Goal: Task Accomplishment & Management: Use online tool/utility

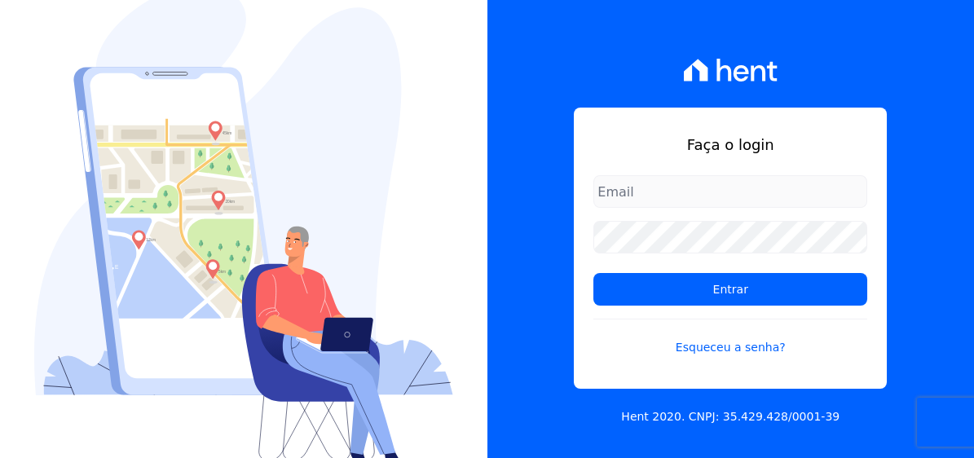
click at [745, 198] on input "email" at bounding box center [730, 191] width 274 height 33
type input "[EMAIL_ADDRESS][DOMAIN_NAME]"
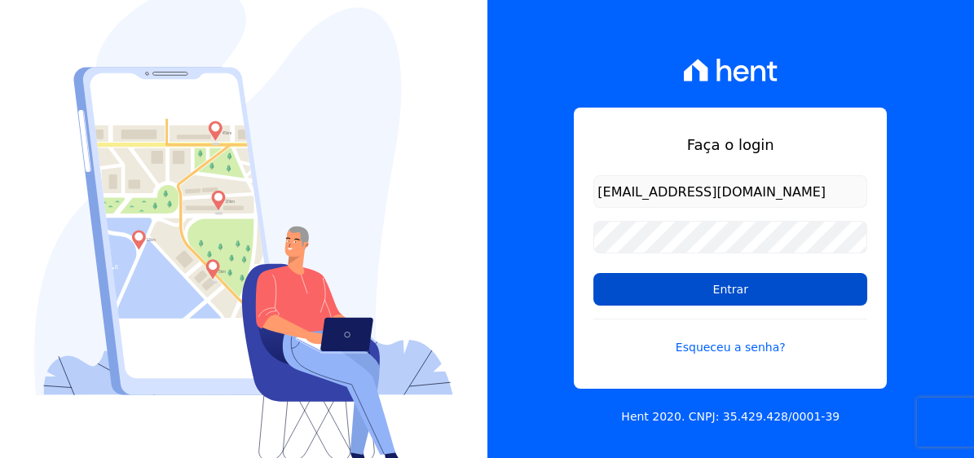
click at [748, 281] on input "Entrar" at bounding box center [730, 289] width 274 height 33
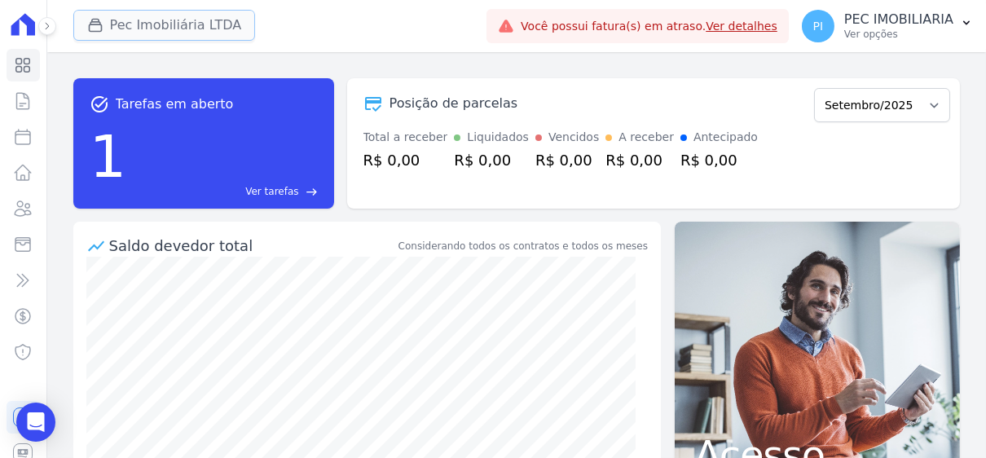
click at [180, 23] on button "Pec Imobiliária LTDA" at bounding box center [164, 25] width 183 height 31
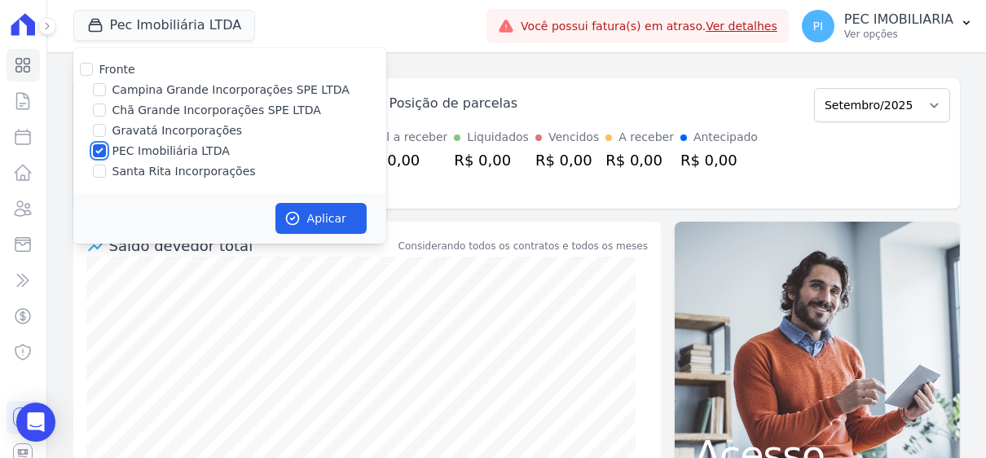
click at [100, 145] on input "PEC Imobiliária LTDA" at bounding box center [99, 150] width 13 height 13
checkbox input "false"
click at [100, 108] on input "Chã Grande Incorporações SPE LTDA" at bounding box center [99, 110] width 13 height 13
checkbox input "true"
click at [329, 208] on button "Aplicar" at bounding box center [321, 218] width 91 height 31
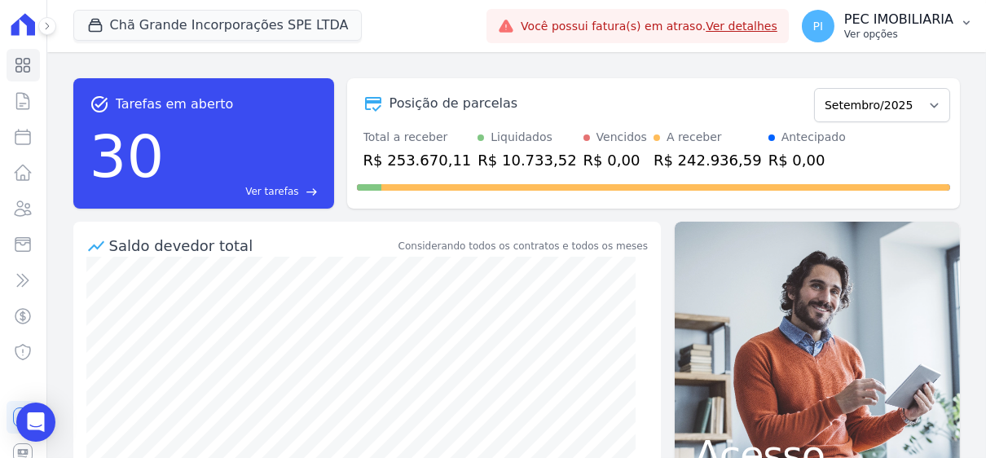
click at [902, 27] on p "PEC IMOBILIARIA" at bounding box center [899, 19] width 109 height 16
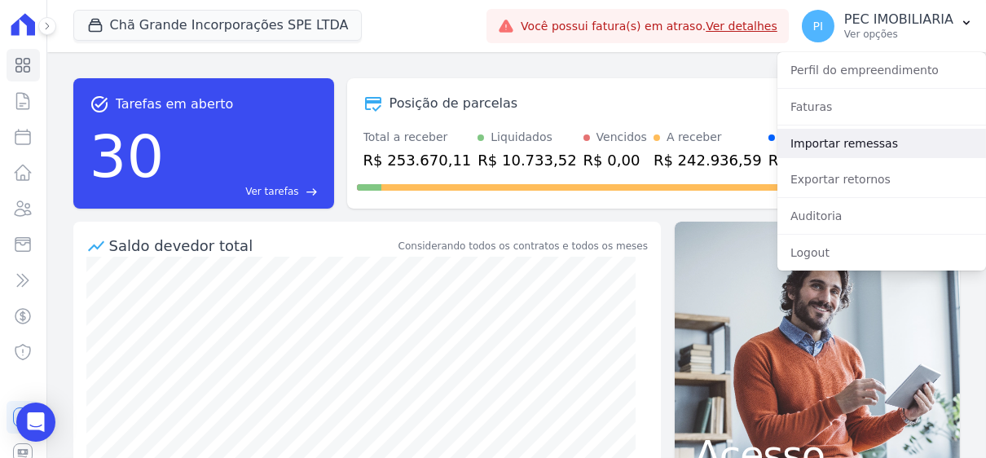
click at [863, 147] on link "Importar remessas" at bounding box center [882, 143] width 209 height 29
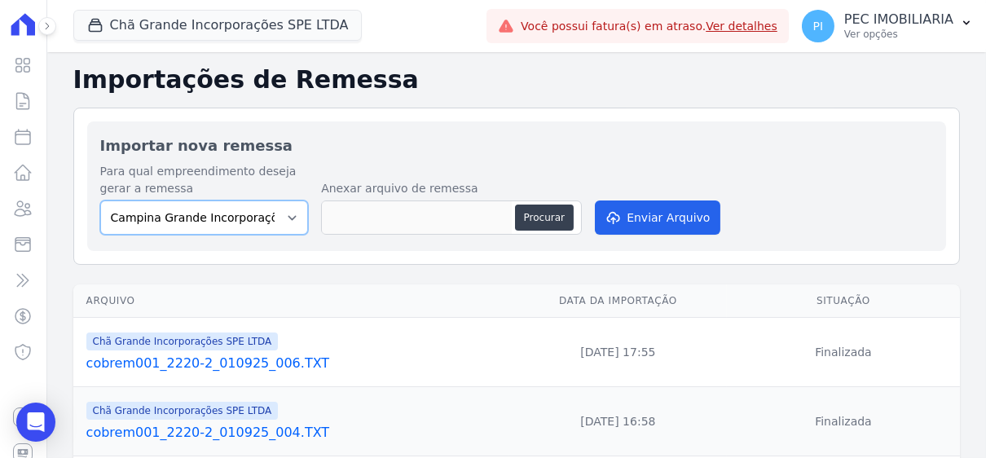
click at [282, 210] on select "Campina Grande Incorporações SPE LTDA Chã Grande Incorporações SPE LTDA Gravatá…" at bounding box center [204, 218] width 209 height 34
select select "fada966b-1e94-4a5a-a03a-a068354f70e7"
click at [100, 201] on select "Campina Grande Incorporações SPE LTDA Chã Grande Incorporações SPE LTDA Gravatá…" at bounding box center [204, 218] width 209 height 34
click at [550, 224] on button "Procurar" at bounding box center [544, 218] width 59 height 26
type input "cobrem001_2220-2_020925_001.TXT"
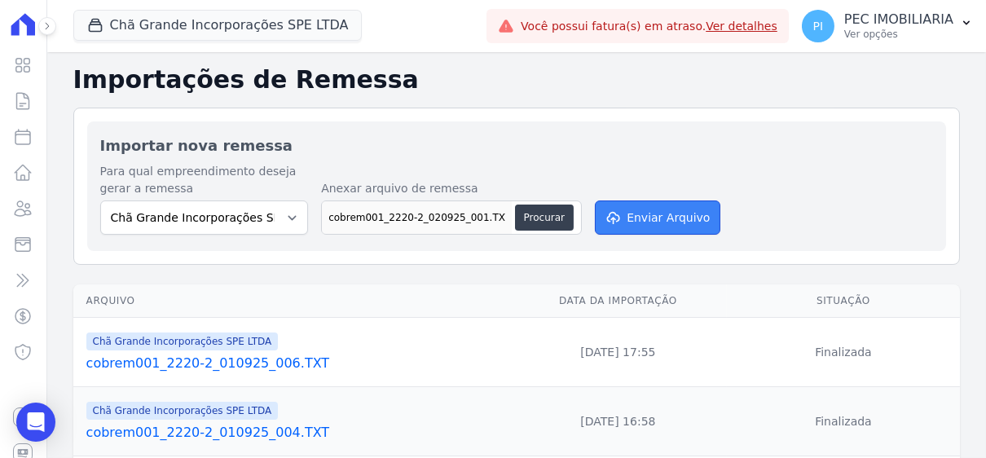
click at [673, 220] on button "Enviar Arquivo" at bounding box center [658, 218] width 126 height 34
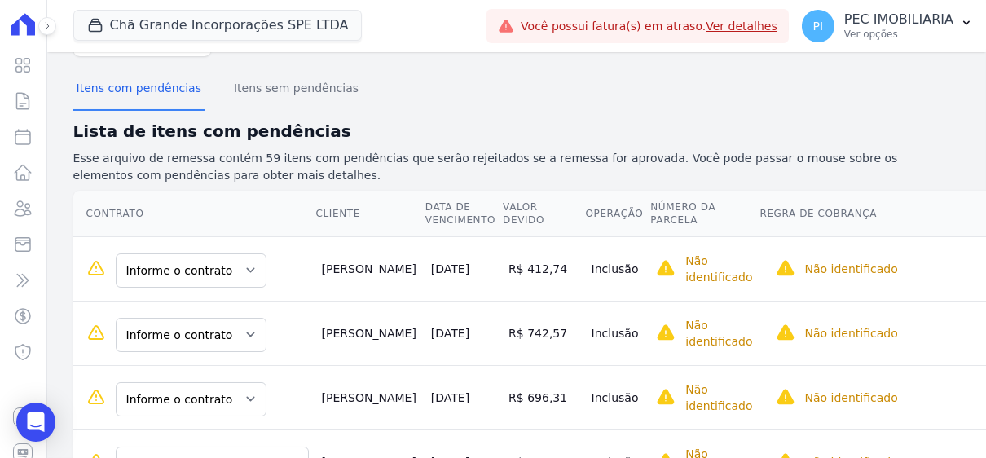
scroll to position [244, 0]
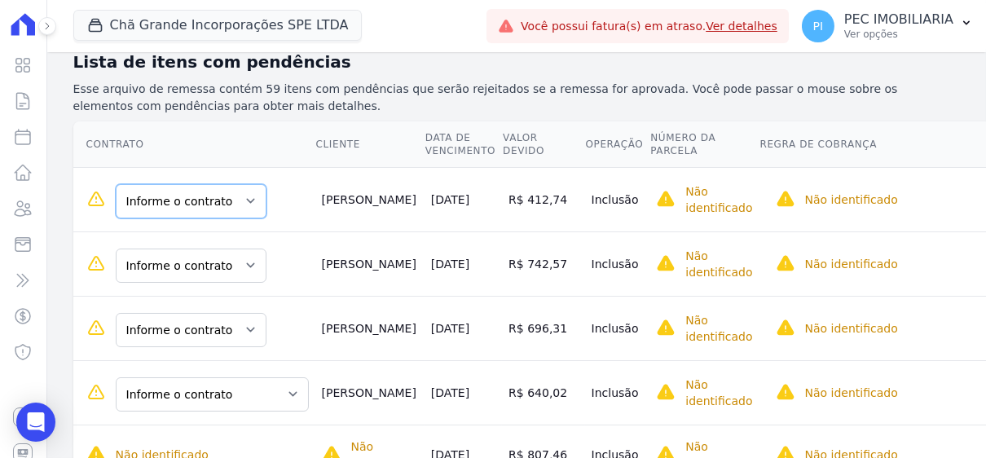
click at [240, 184] on select "Informe o contrato AVR7394 AVR5426" at bounding box center [191, 201] width 151 height 34
click at [244, 184] on select "Informe o contrato AVR7394 AVR5426" at bounding box center [191, 201] width 151 height 34
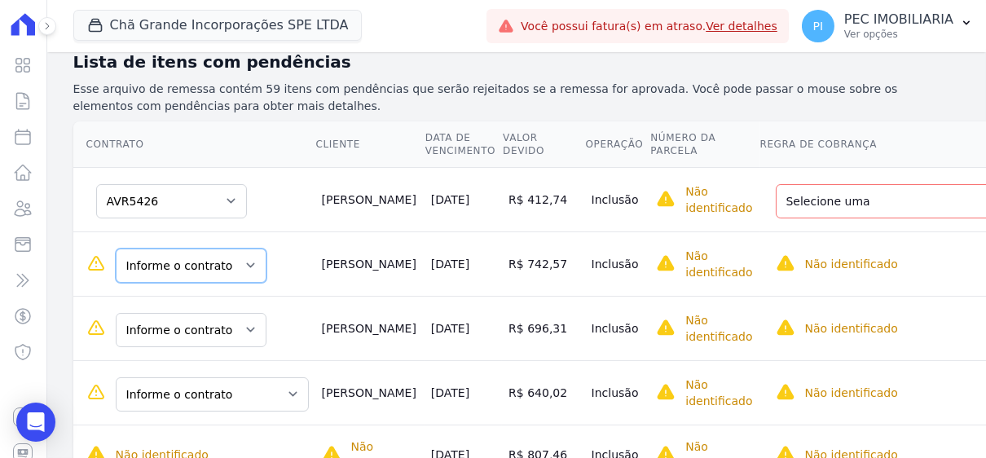
click at [240, 249] on select "Informe o contrato AVR7394 AVR5426" at bounding box center [191, 266] width 151 height 34
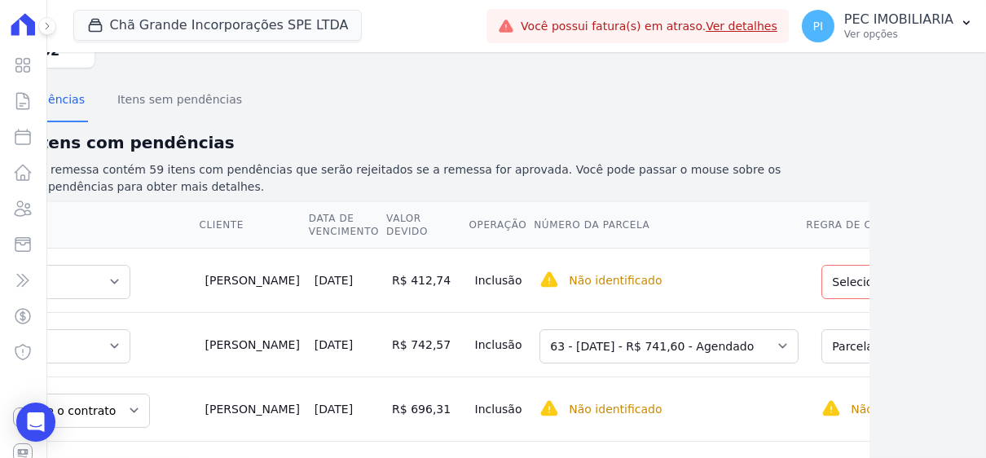
scroll to position [163, 130]
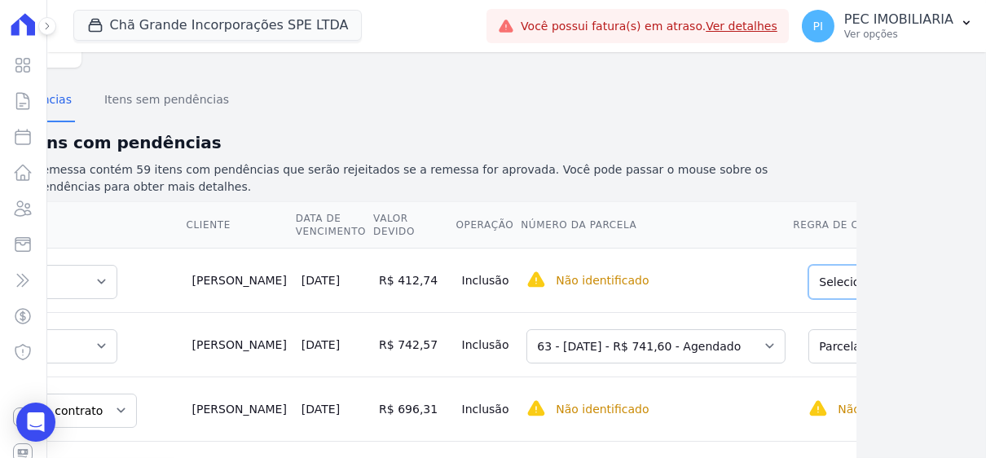
click at [815, 265] on select "Selecione uma Nova Parcela Avulsa Parcela Avulsa Existente Sinal (4 X R$ 1.033,…" at bounding box center [928, 282] width 239 height 34
click at [809, 329] on select "Selecione uma Nova Parcela Avulsa Parcela Avulsa Existente Sinal (4 X R$ 1.033,…" at bounding box center [928, 346] width 239 height 34
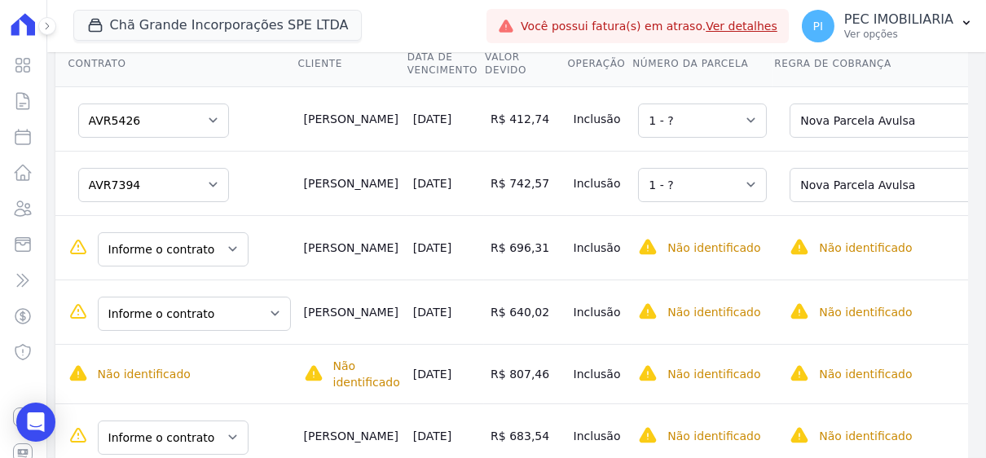
scroll to position [326, 18]
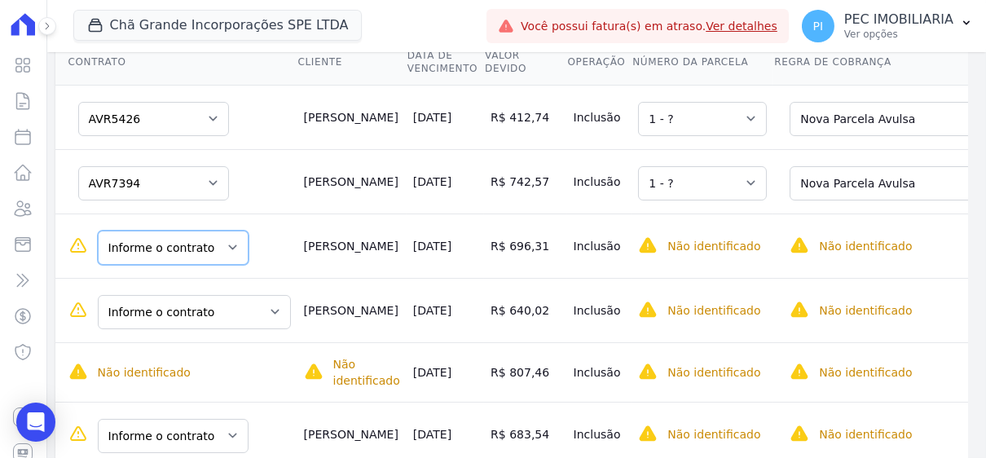
click at [208, 231] on select "Informe o contrato AVR7369 84AVR7465" at bounding box center [173, 248] width 151 height 34
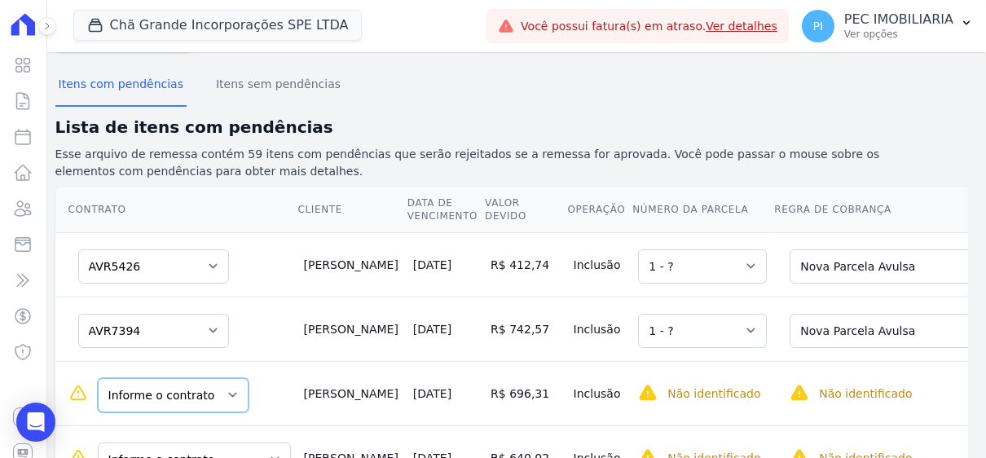
scroll to position [244, 18]
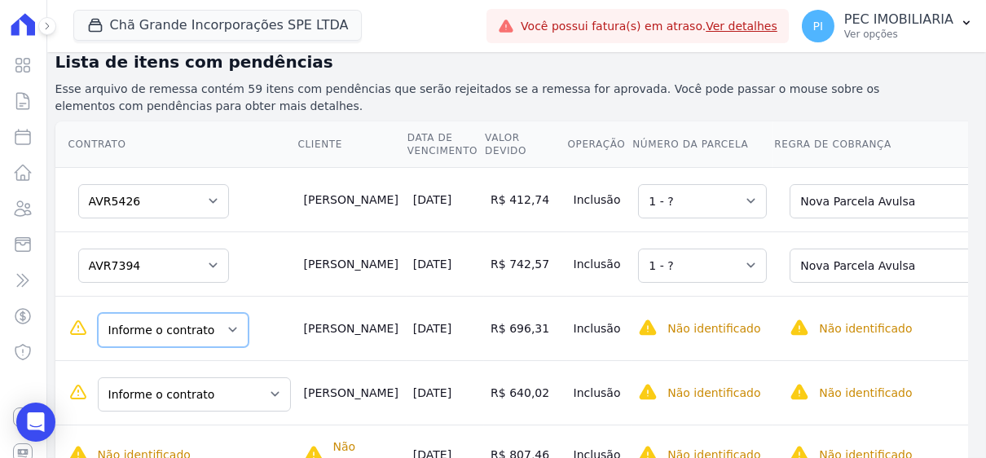
click at [202, 313] on select "Informe o contrato AVR7369 84AVR7465" at bounding box center [173, 330] width 151 height 34
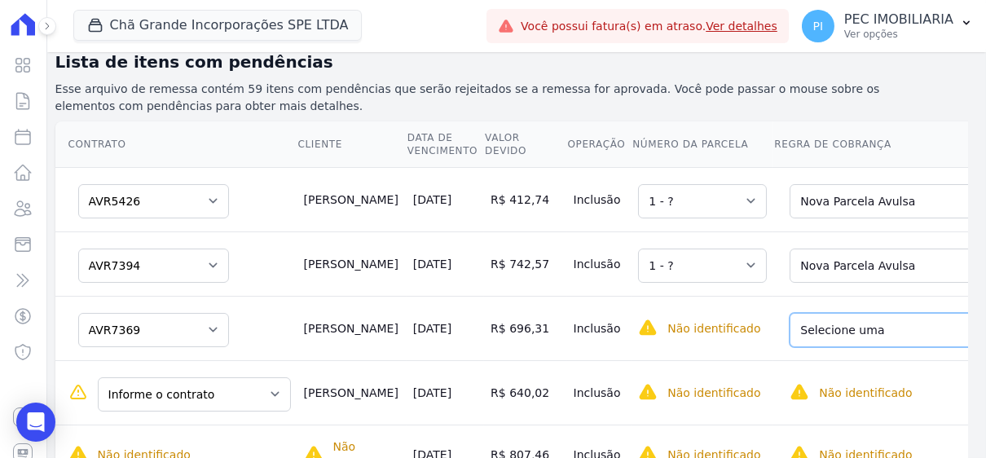
click at [850, 313] on select "Selecione uma Nova Parcela Avulsa Parcela Avulsa Existente Parcela Normal (60 X…" at bounding box center [911, 330] width 242 height 34
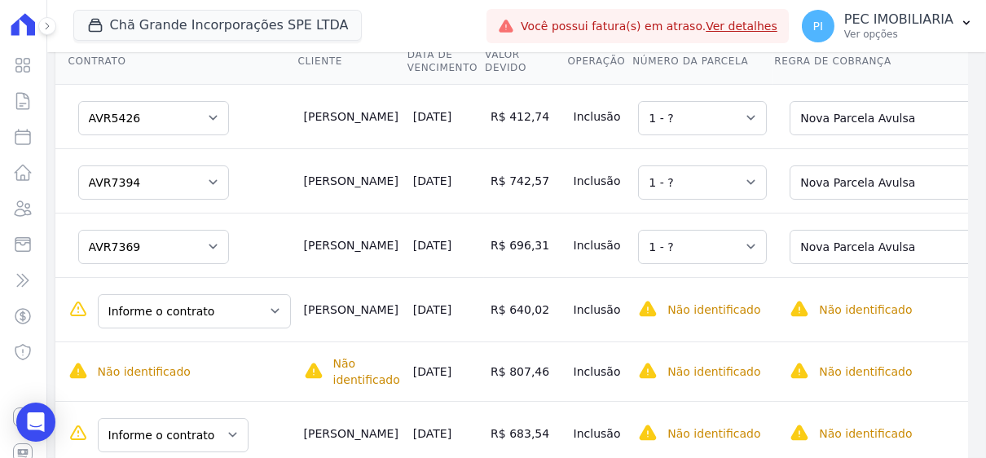
scroll to position [408, 18]
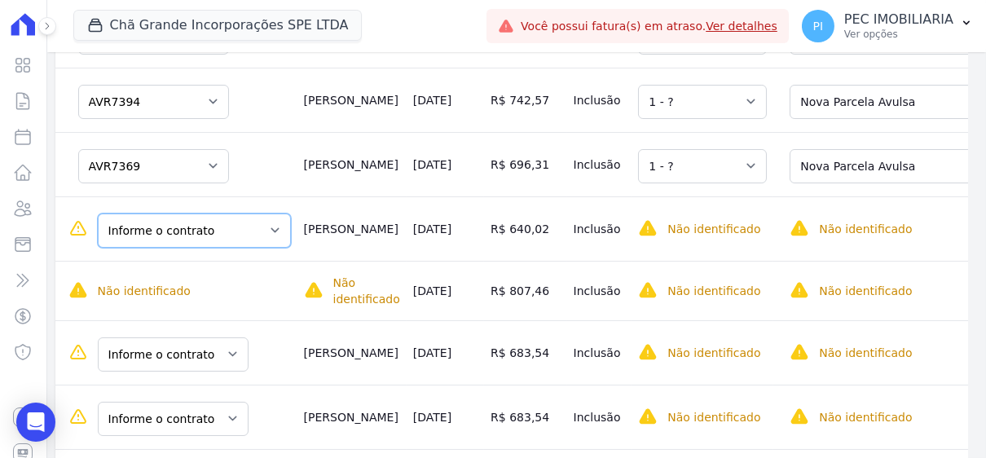
click at [232, 214] on select "Informe o contrato 84AVR7403 Chã Grande84AVR7403 Chã Grande84AVR7617" at bounding box center [194, 231] width 193 height 34
click at [221, 214] on select "Informe o contrato 84AVR7403 Chã Grande84AVR7403 Chã Grande84AVR7617" at bounding box center [194, 231] width 193 height 34
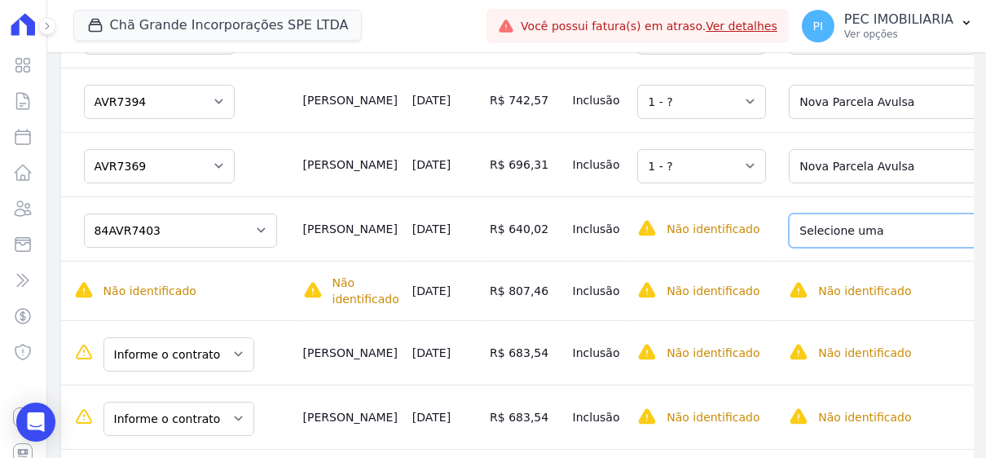
click at [793, 214] on select "Selecione uma Nova Parcela Avulsa Parcela Avulsa Existente Sinal (3 X R$ 12,50)…" at bounding box center [905, 231] width 232 height 34
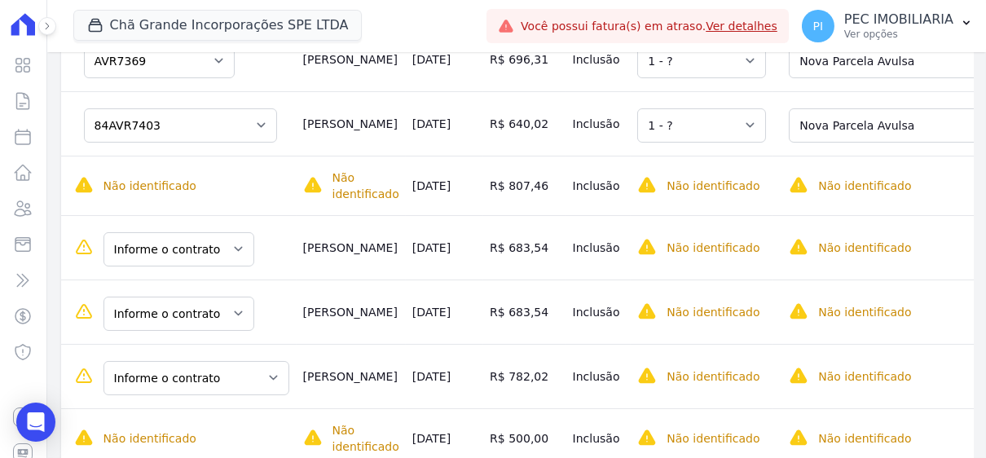
scroll to position [489, 12]
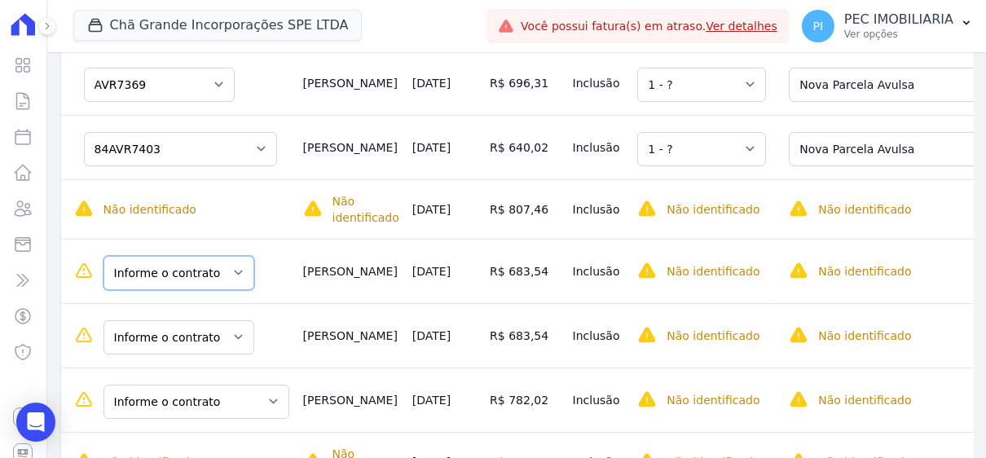
click at [220, 256] on select "Informe o contrato AVR6275 AVR6280" at bounding box center [179, 273] width 151 height 34
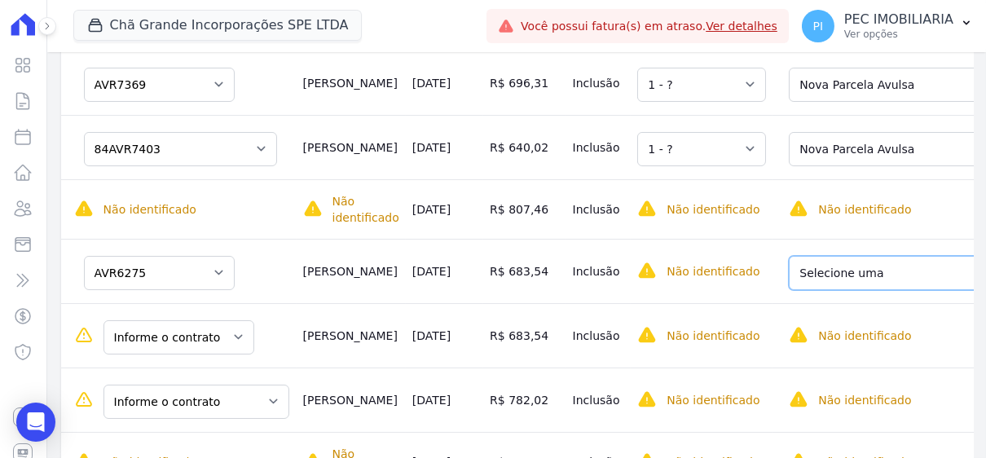
click at [883, 256] on select "Selecione uma Nova Parcela Avulsa Parcela Avulsa Existente Sinal (6 X R$ 486,66…" at bounding box center [913, 273] width 249 height 34
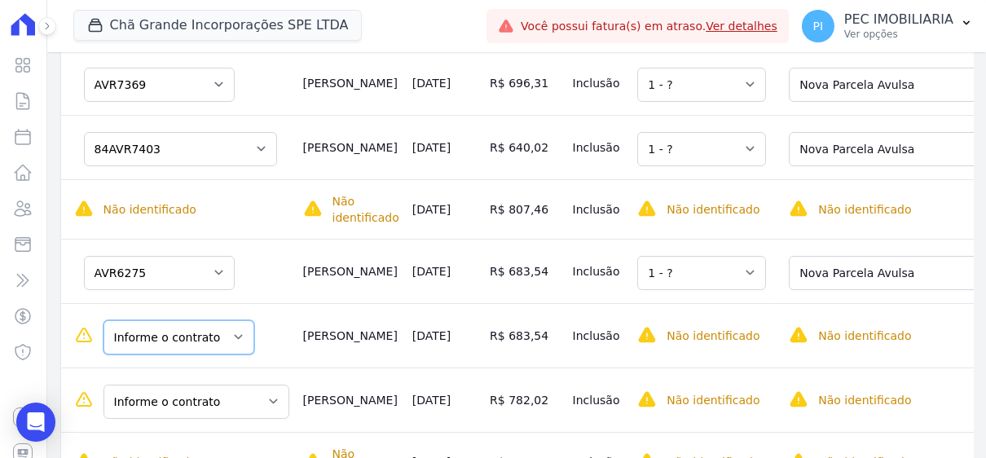
click at [183, 320] on select "Informe o contrato AVR6275 AVR6280" at bounding box center [179, 337] width 151 height 34
click at [174, 432] on td "Não identificado O cliente dessa cobrança ainda não foi identificado. Contratos…" at bounding box center [179, 462] width 236 height 60
click at [204, 320] on select "Informe o contrato AVR6275 AVR6280" at bounding box center [179, 337] width 151 height 34
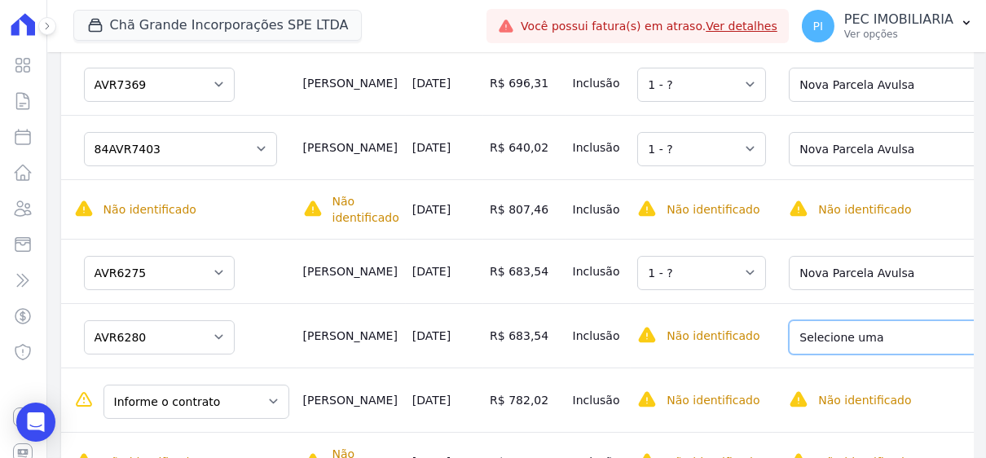
click at [853, 320] on select "Selecione uma Nova Parcela Avulsa Parcela Avulsa Existente Sinal (6 X R$ 486,66…" at bounding box center [913, 337] width 249 height 34
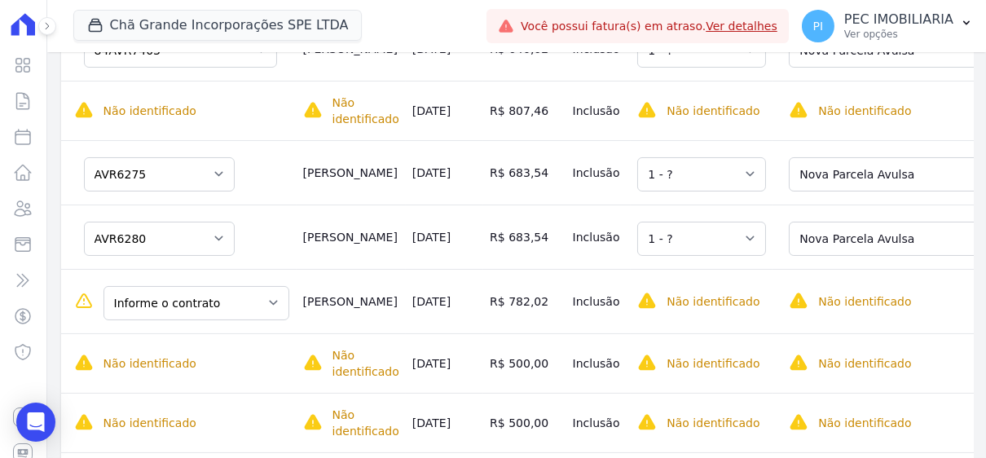
scroll to position [652, 12]
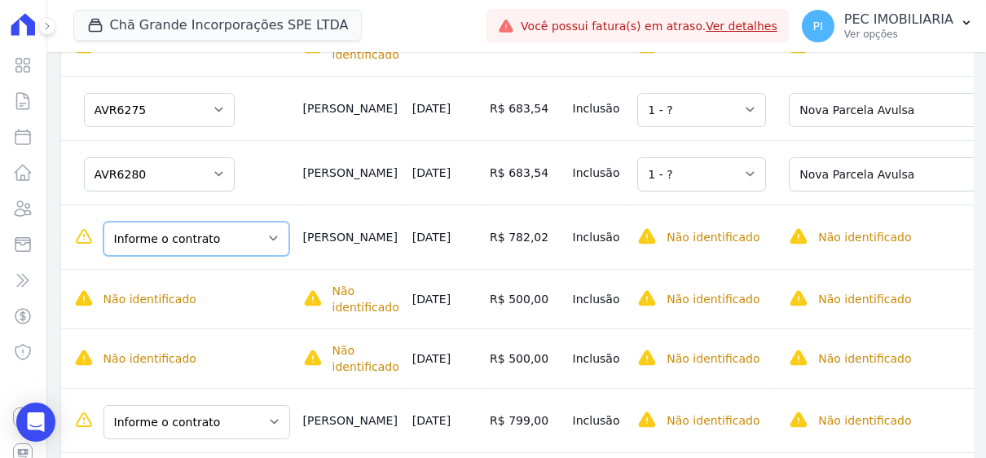
click at [238, 222] on select "Informe o contrato AVR7424 Quadra C - LOTE 0004" at bounding box center [197, 239] width 186 height 34
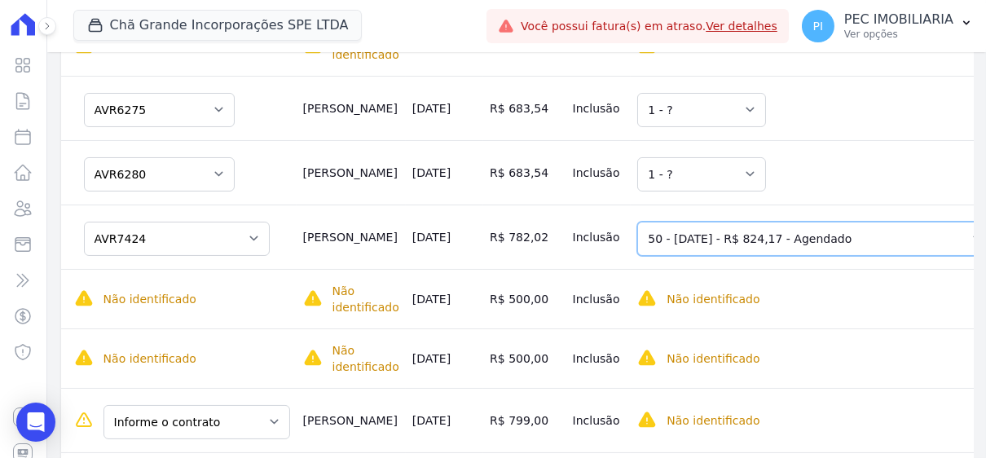
click at [863, 222] on select "Selecione uma 17 - 20/12/2022 - R$ 574,89 - Vencido (Cobrança Expirada) 18 - 20…" at bounding box center [816, 239] width 356 height 34
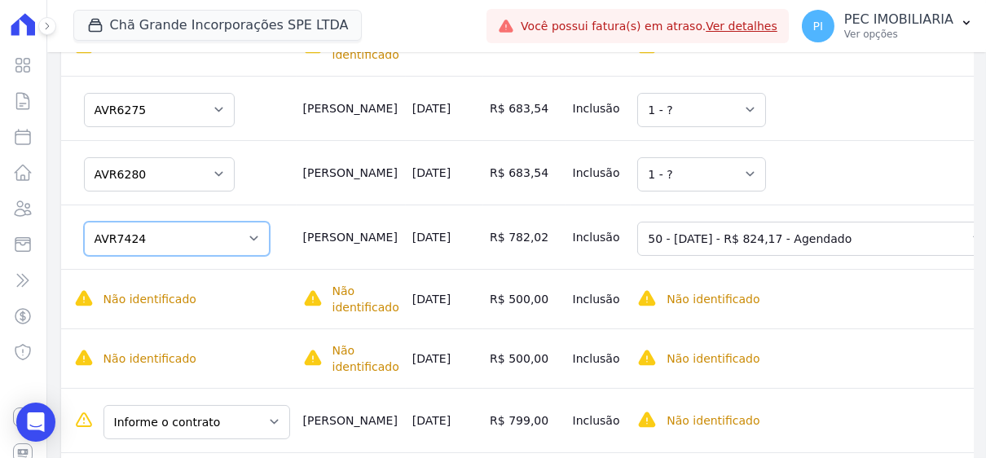
click at [157, 222] on select "Informe o contrato AVR7424 Quadra C - LOTE 0004" at bounding box center [177, 239] width 186 height 34
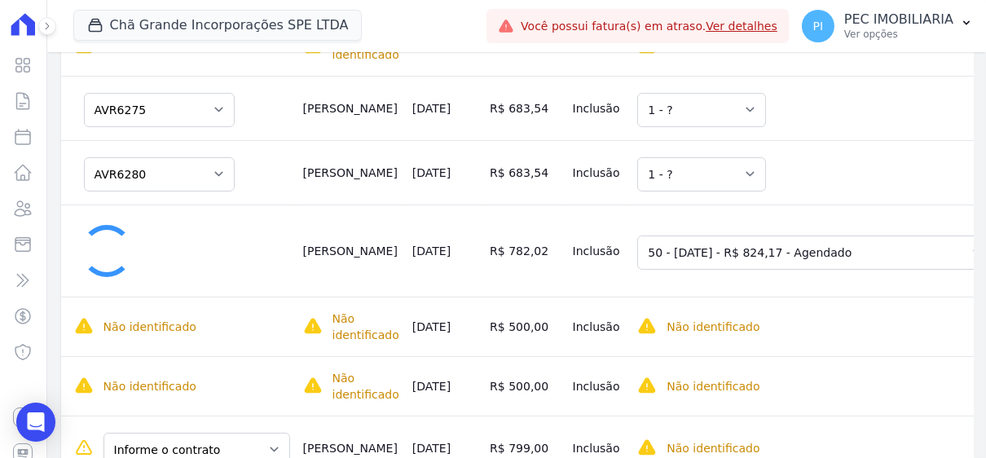
select select "0"
select select "none"
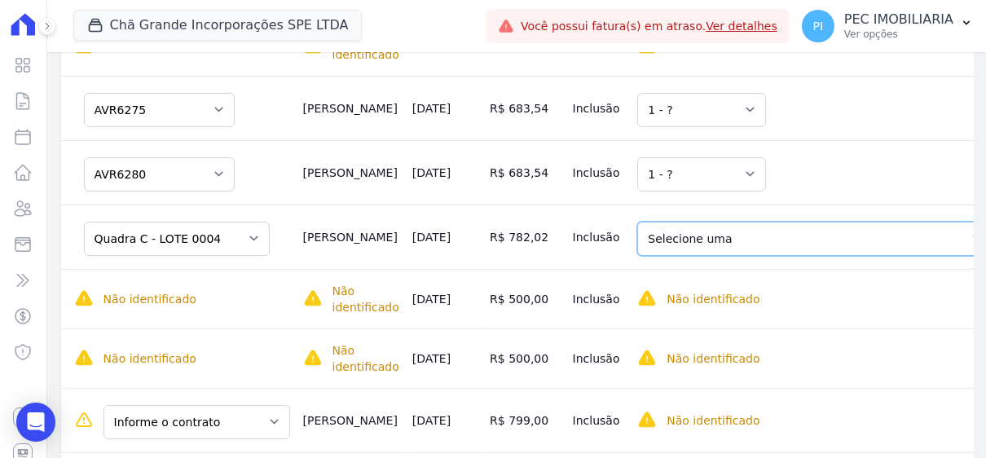
click at [897, 222] on select "Selecione uma 17 - 20/12/2022 - R$ 574,89 - Vencido (Cobrança Expirada) 18 - 20…" at bounding box center [816, 239] width 356 height 34
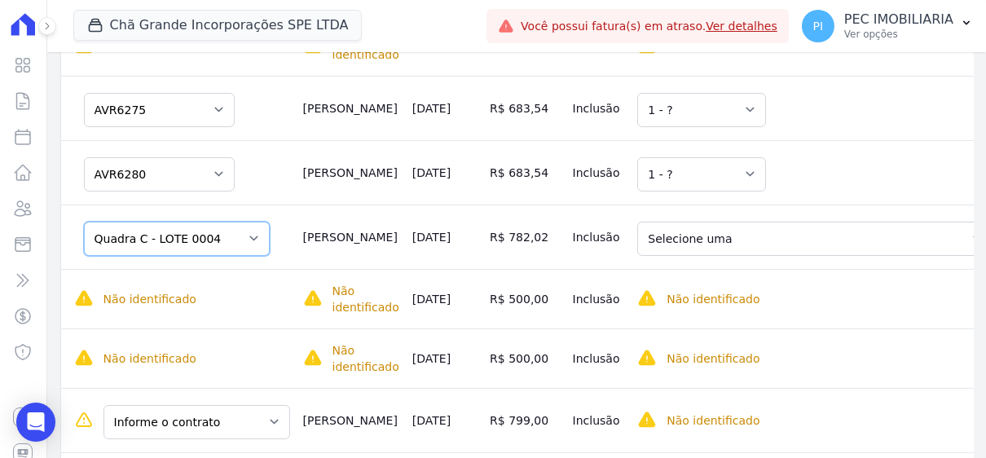
click at [184, 222] on select "Informe o contrato AVR7424 Quadra C - LOTE 0004" at bounding box center [177, 239] width 186 height 34
click at [84, 222] on select "Informe o contrato AVR7424 Quadra C - LOTE 0004" at bounding box center [177, 239] width 186 height 34
click at [210, 222] on select "Informe o contrato AVR7424 Quadra C - LOTE 0004" at bounding box center [177, 239] width 186 height 34
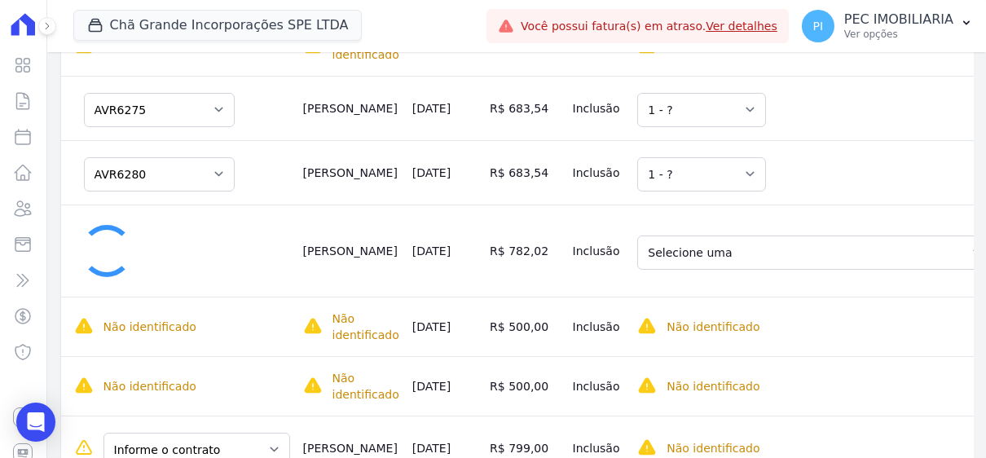
select select "260907"
select select "f0c2b256-98e9-4155-ab5c-d945e16b3d88"
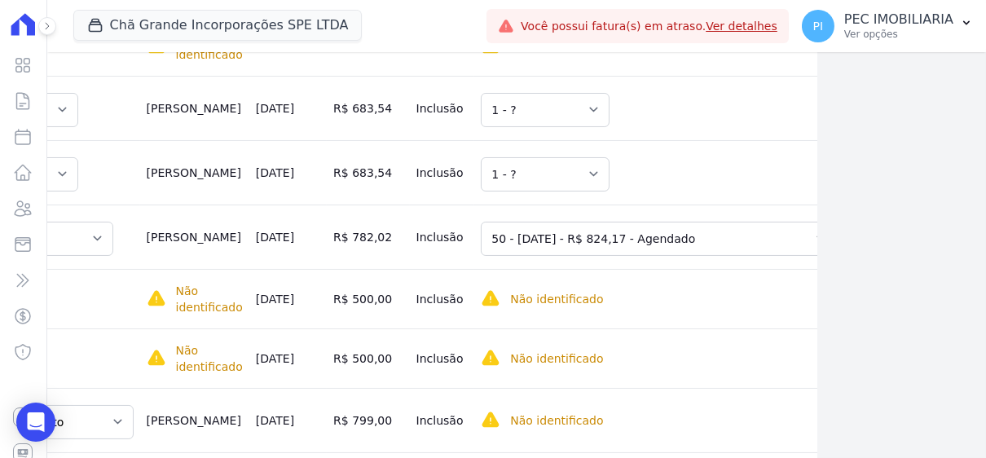
scroll to position [652, 0]
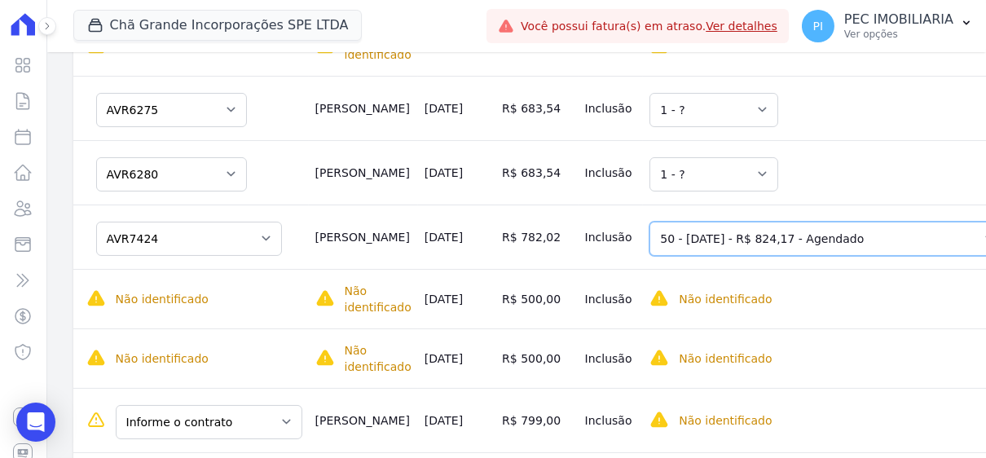
click at [682, 222] on select "Selecione uma 17 - 20/12/2022 - R$ 574,89 - Vencido (Cobrança Expirada) 18 - 20…" at bounding box center [828, 239] width 356 height 34
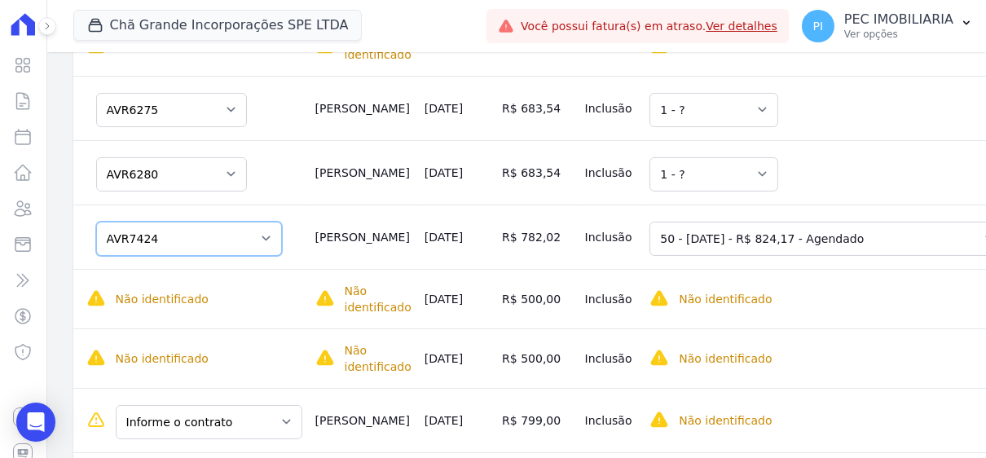
click at [225, 222] on select "Informe o contrato AVR7424 Quadra C - LOTE 0004" at bounding box center [189, 239] width 186 height 34
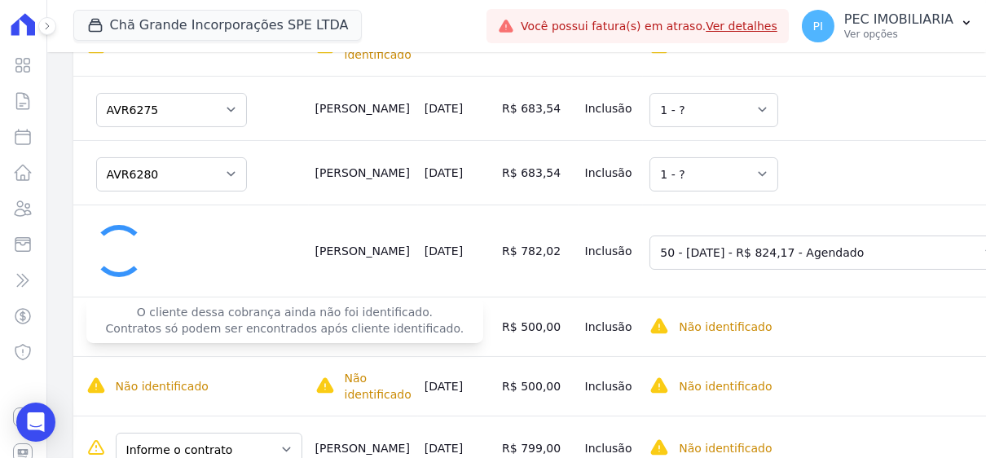
select select "0"
select select "none"
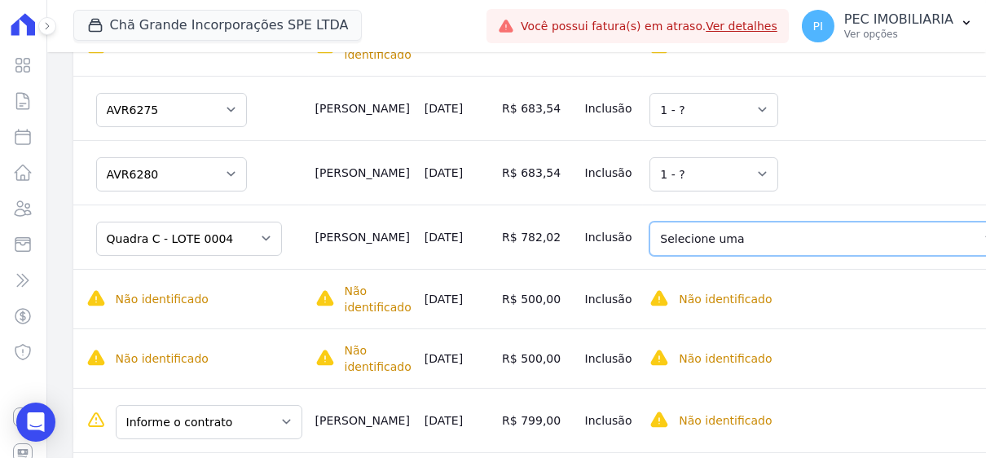
click at [817, 222] on select "Selecione uma 17 - 20/12/2022 - R$ 574,89 - Vencido (Cobrança Expirada) 18 - 20…" at bounding box center [828, 239] width 356 height 34
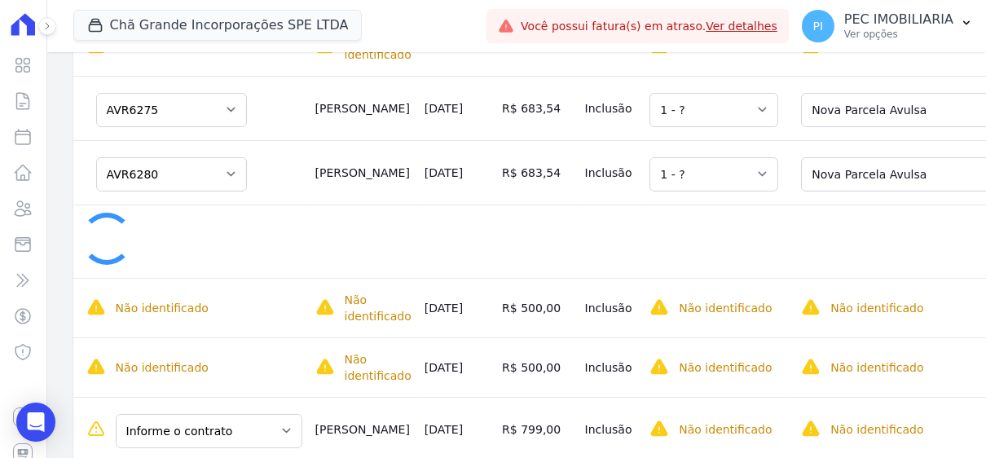
select select "none"
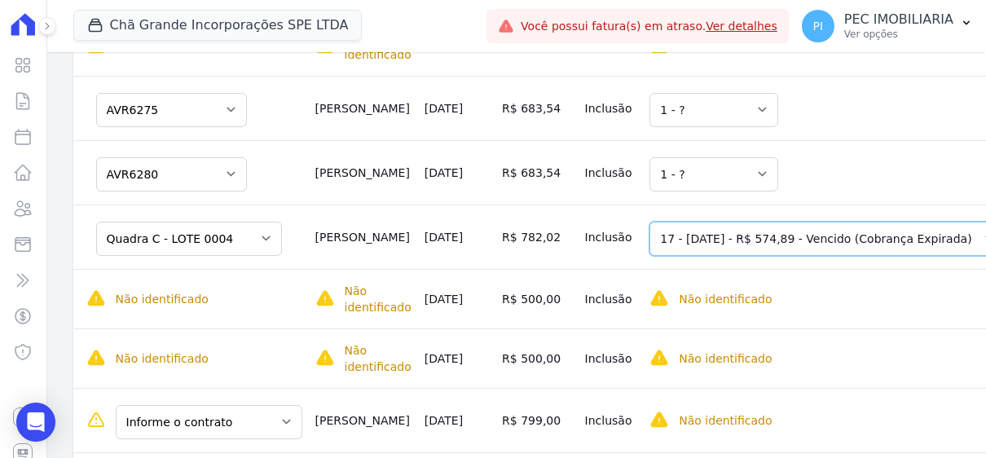
click at [839, 222] on select "Selecione uma 17 - 20/12/2022 - R$ 574,89 - Vencido (Cobrança Expirada) 18 - 20…" at bounding box center [828, 239] width 356 height 34
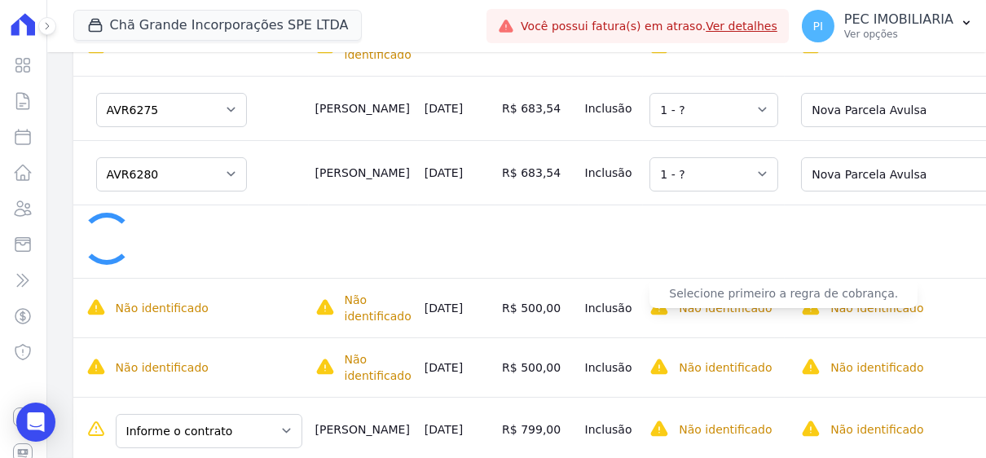
select select "none"
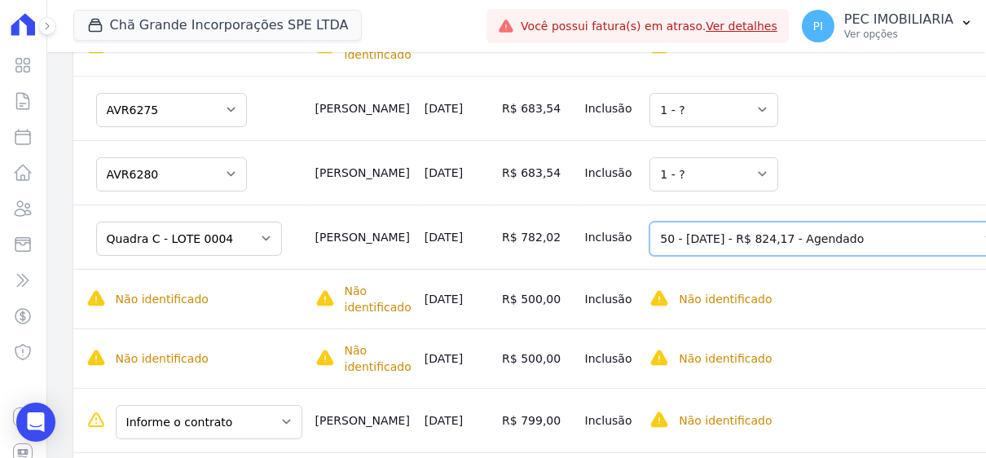
click at [864, 222] on select "Selecione uma 17 - 20/12/2022 - R$ 574,89 - Vencido (Cobrança Expirada) 18 - 20…" at bounding box center [828, 239] width 356 height 34
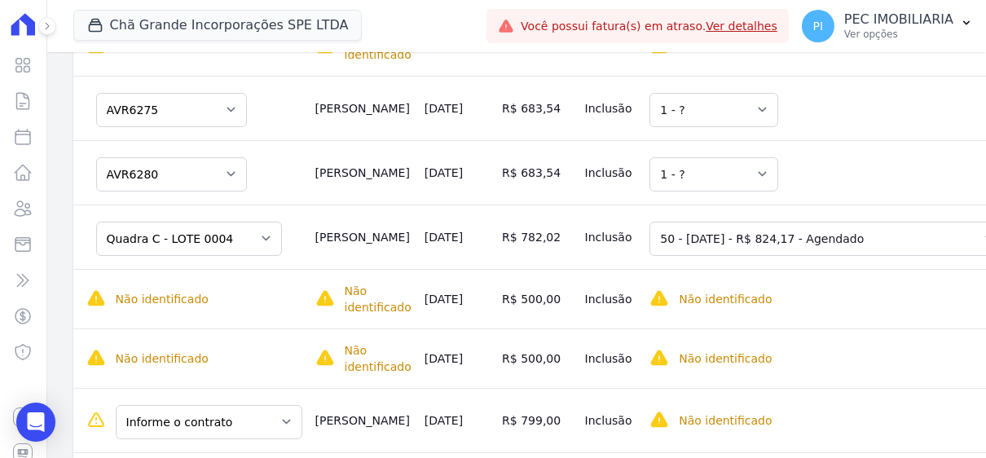
click at [832, 140] on td "Selecione uma 1 - ?" at bounding box center [827, 172] width 369 height 64
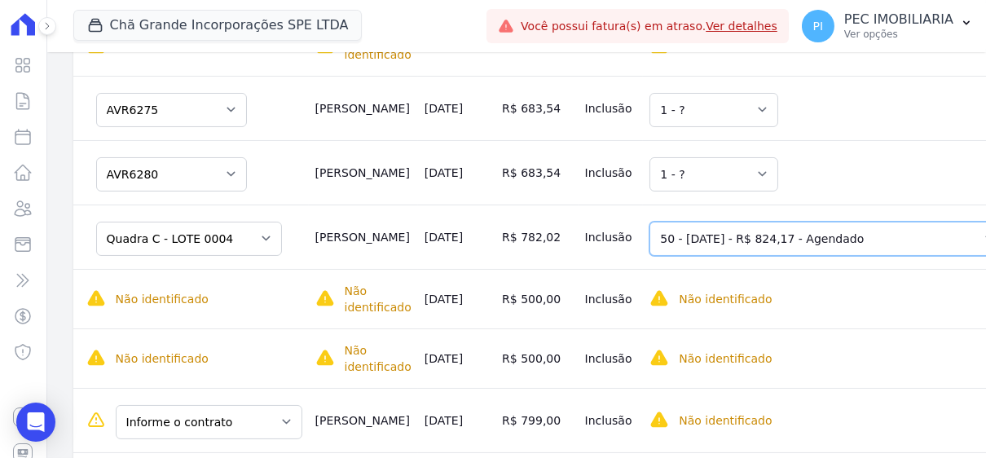
click at [850, 222] on select "Selecione uma 17 - 20/12/2022 - R$ 574,89 - Vencido (Cobrança Expirada) 18 - 20…" at bounding box center [828, 239] width 356 height 34
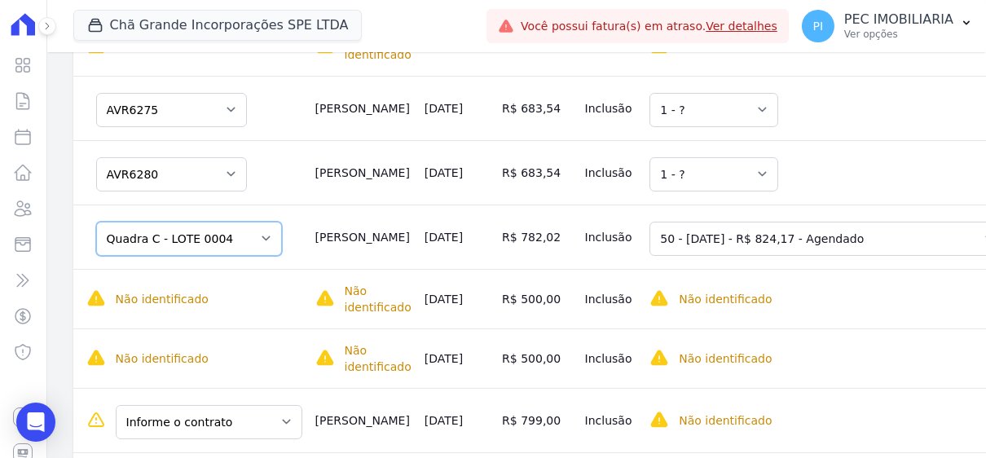
click at [242, 222] on select "Informe o contrato AVR7424 Quadra C - LOTE 0004" at bounding box center [189, 239] width 186 height 34
click at [96, 222] on select "Informe o contrato AVR7424 Quadra C - LOTE 0004" at bounding box center [189, 239] width 186 height 34
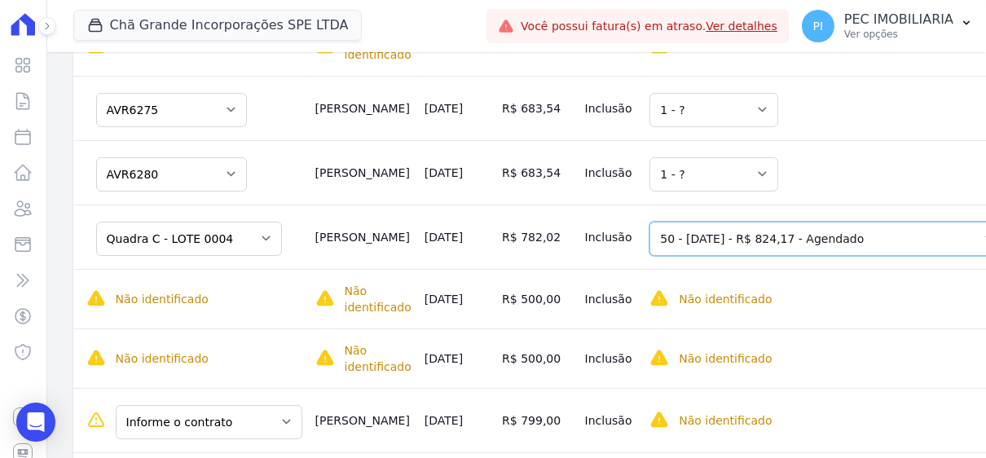
click at [732, 222] on select "Selecione uma 17 - 20/12/2022 - R$ 574,89 - Vencido (Cobrança Expirada) 18 - 20…" at bounding box center [828, 239] width 356 height 34
click at [650, 222] on select "Selecione uma 17 - 20/12/2022 - R$ 574,89 - Vencido (Cobrança Expirada) 18 - 20…" at bounding box center [828, 239] width 356 height 34
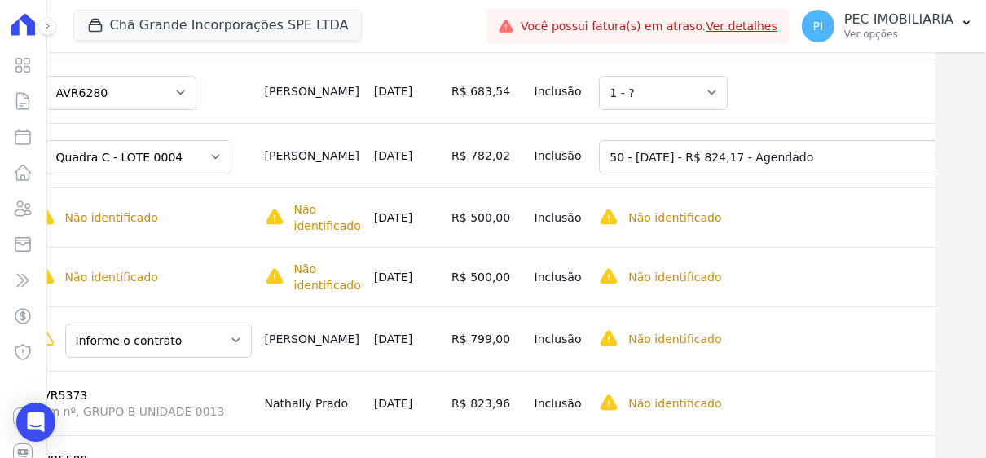
scroll to position [734, 0]
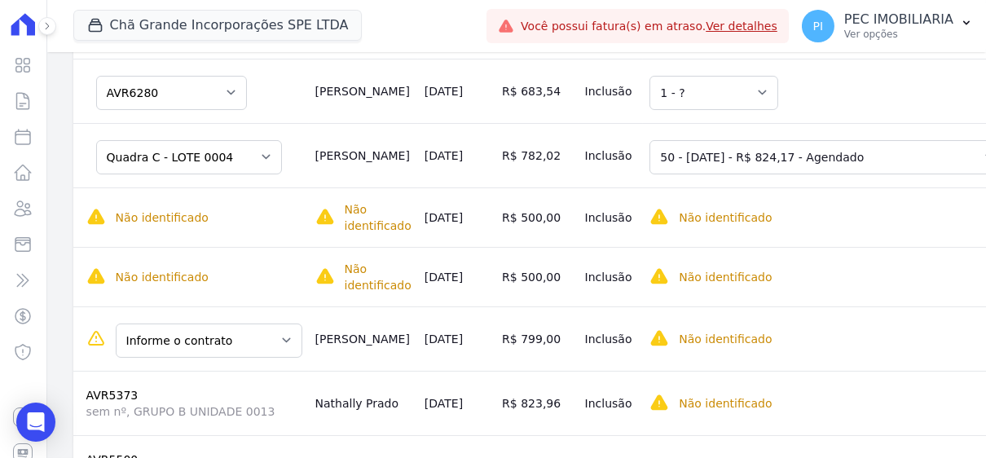
click at [272, 404] on span "sem nº, GRUPO B UNIDADE 0013" at bounding box center [194, 412] width 216 height 16
click at [267, 324] on select "Informe o contrato 84AVR9335 Quadra D - LOTE 0002" at bounding box center [209, 341] width 187 height 34
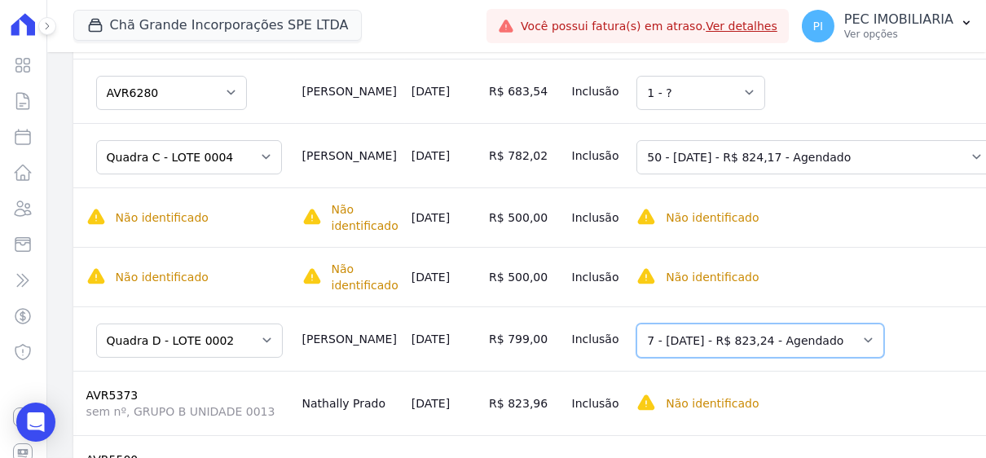
click at [779, 324] on select "Selecione uma 1 - 30/03/2025 - R$ 799,00 - Agendado 5 - 30/07/2025 - R$ 799,00 …" at bounding box center [761, 341] width 248 height 34
click at [210, 324] on select "Informe o contrato 84AVR9335 Quadra D - LOTE 0002" at bounding box center [189, 341] width 187 height 34
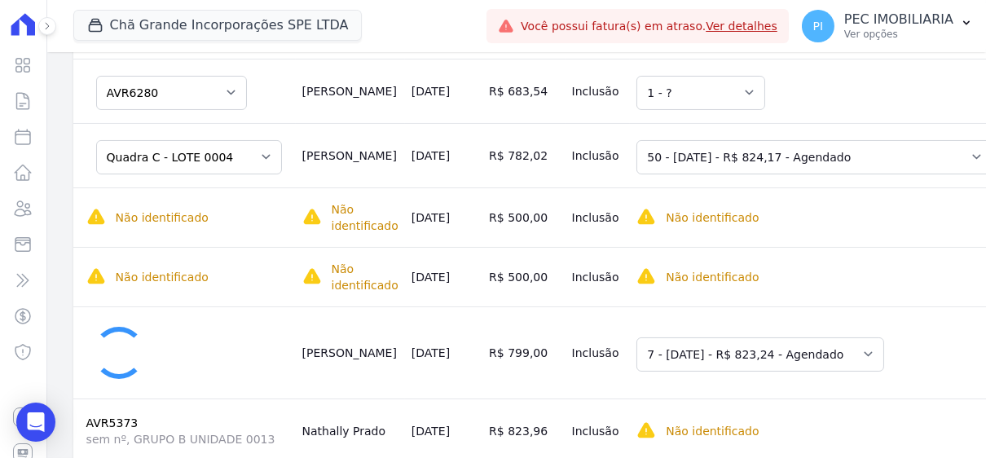
select select "0"
select select "none"
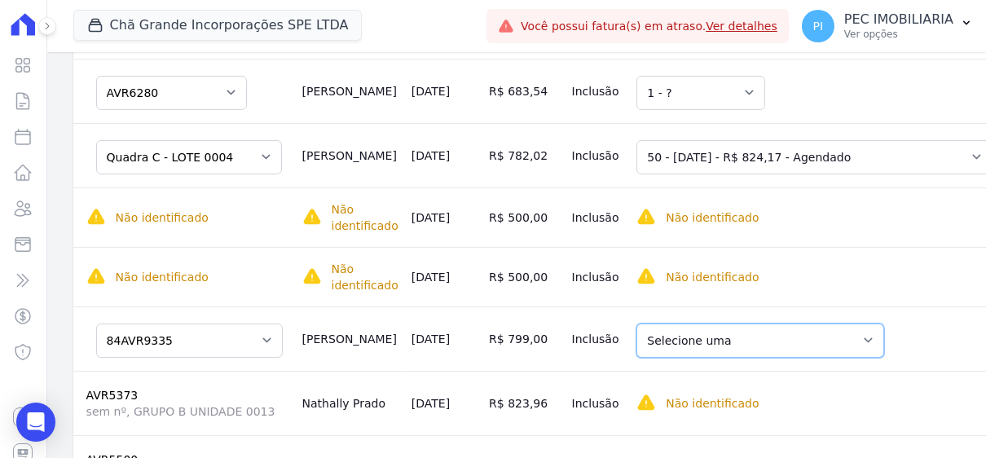
click at [801, 324] on select "Selecione uma 1 - 30/03/2025 - R$ 799,00 - Agendado 5 - 30/07/2025 - R$ 799,00 …" at bounding box center [761, 341] width 248 height 34
click at [190, 324] on select "Informe o contrato 84AVR9335 Quadra D - LOTE 0002" at bounding box center [189, 341] width 187 height 34
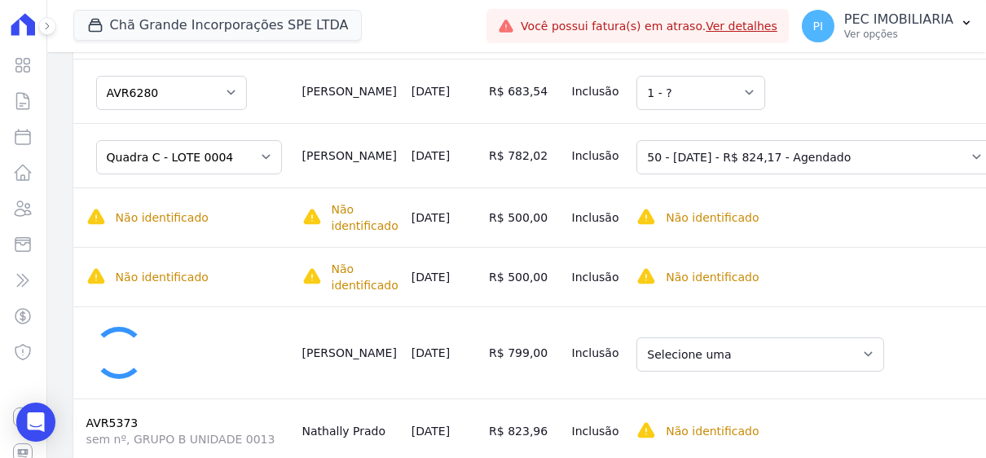
select select "4964796"
select select "1c2494e3-2d6b-47dd-bcc2-86a8290e4003"
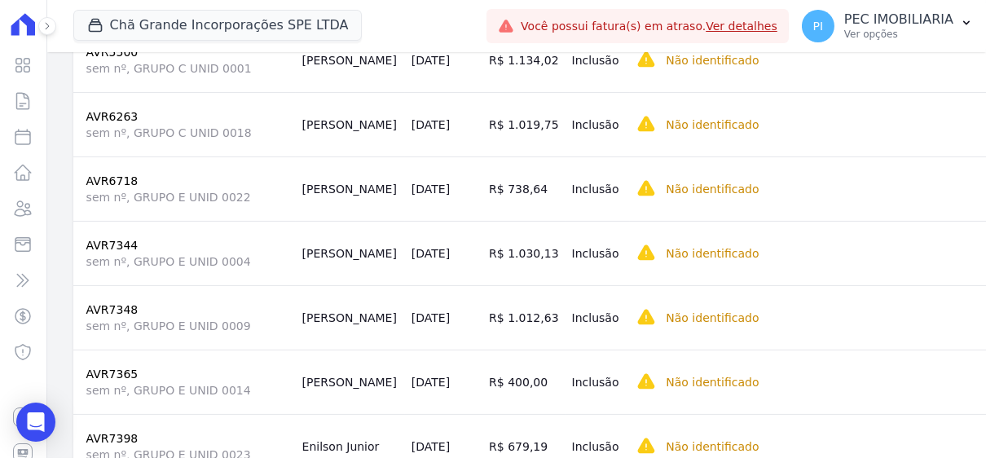
scroll to position [1304, 0]
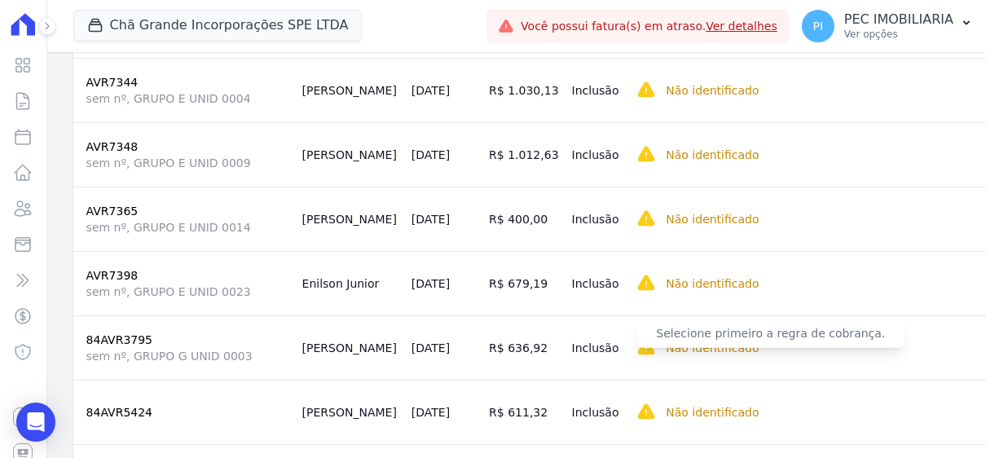
click at [666, 340] on p "Não identificado" at bounding box center [712, 348] width 93 height 16
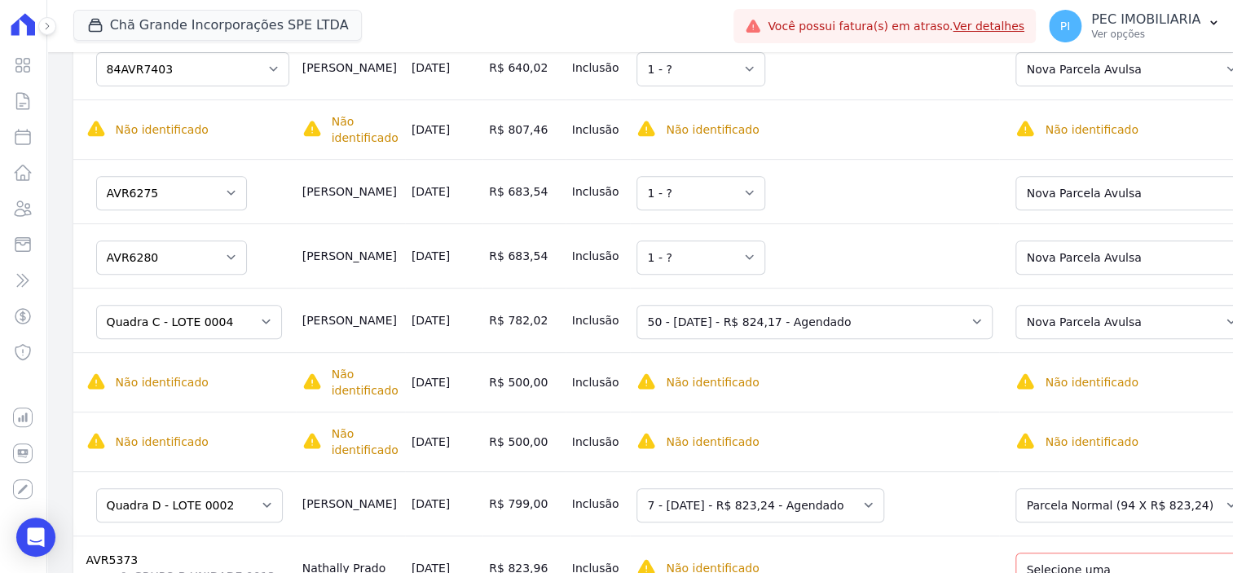
scroll to position [611, 0]
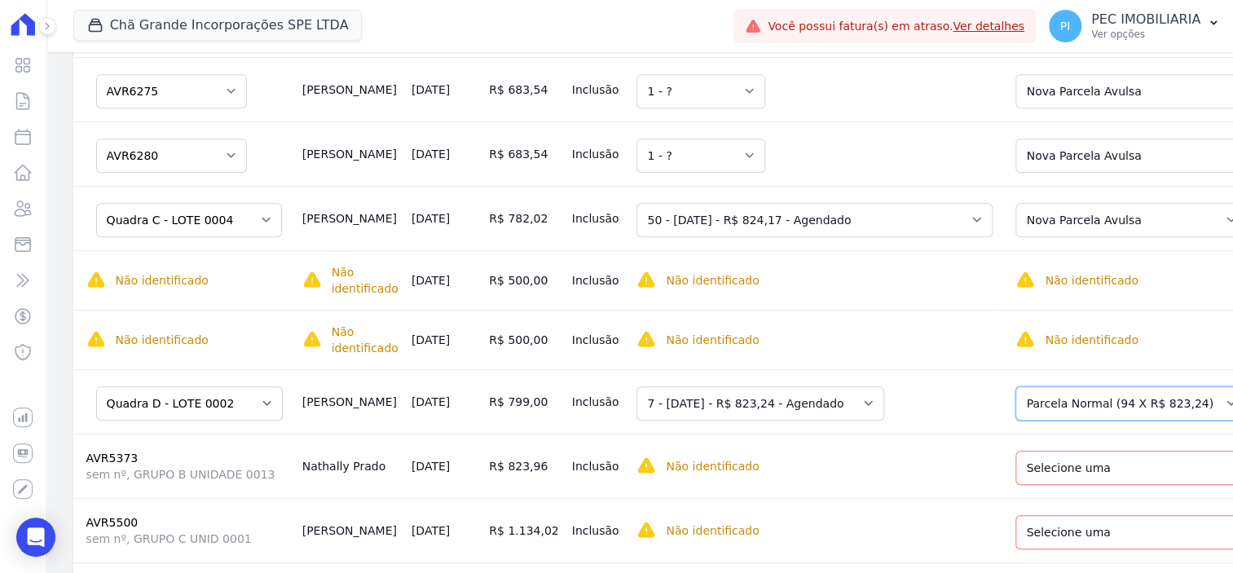
click at [986, 401] on select "Selecione uma Nova Parcela Avulsa Parcela Avulsa Existente Parcela Normal (94 X…" at bounding box center [1132, 403] width 232 height 34
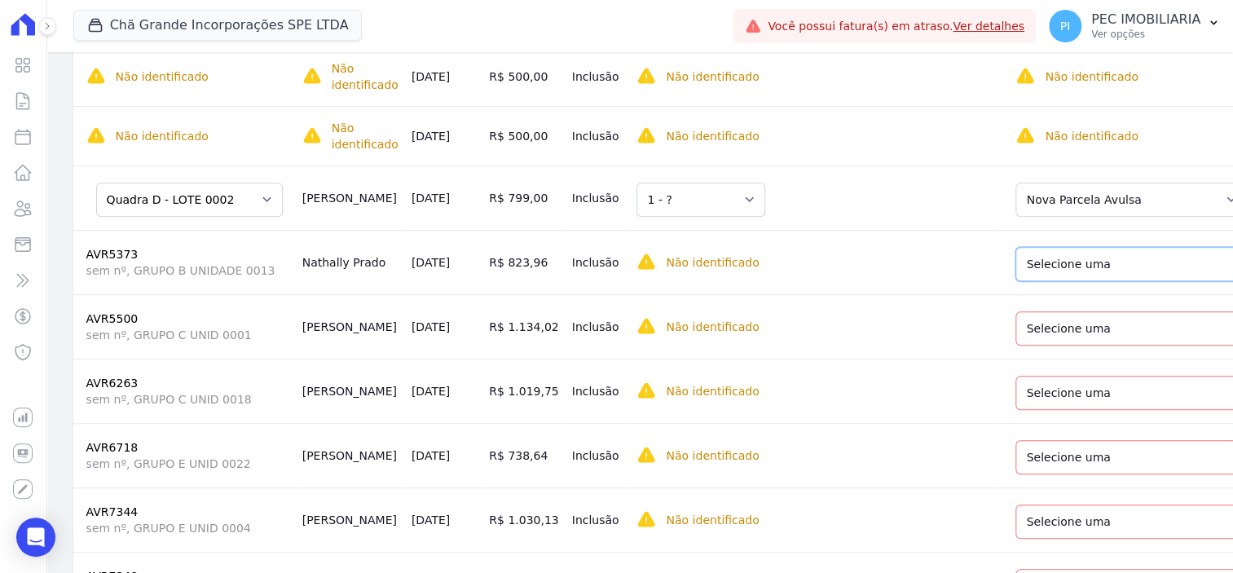
click at [986, 257] on select "Selecione uma Nova Parcela Avulsa Parcela Avulsa Existente Parcela Normal (123 …" at bounding box center [1140, 264] width 249 height 34
click at [986, 329] on select "Selecione uma Nova Parcela Avulsa Parcela Avulsa Existente Sinal (5 X R$ 887,23…" at bounding box center [1140, 328] width 249 height 34
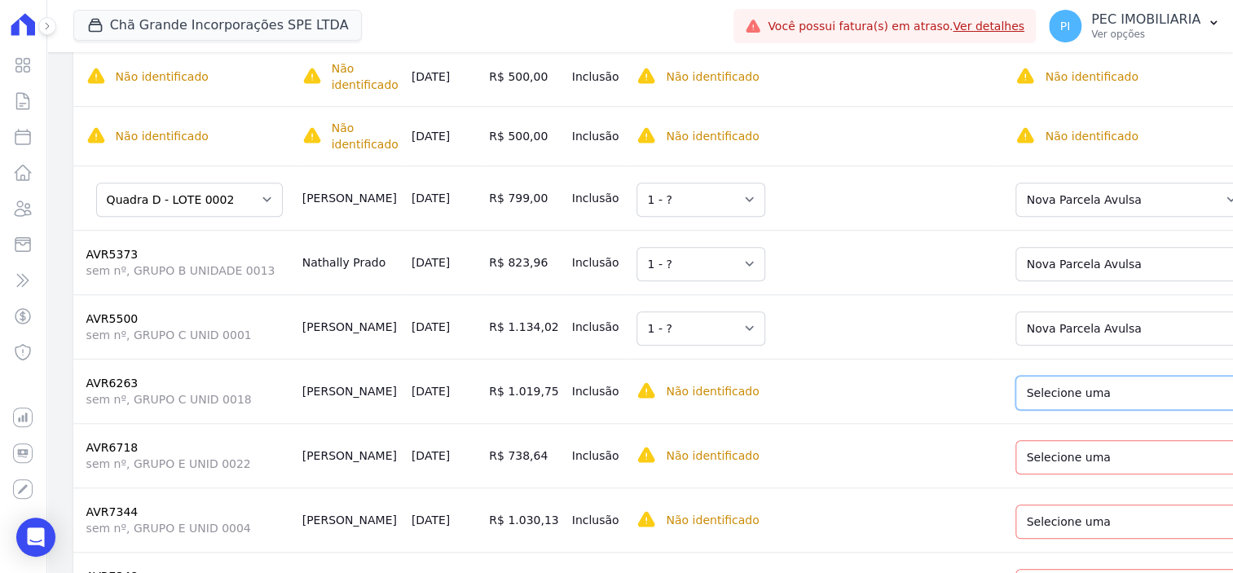
click at [986, 383] on select "Selecione uma Nova Parcela Avulsa Parcela Avulsa Existente Sinal (2 X R$ 47,00)…" at bounding box center [1140, 393] width 249 height 34
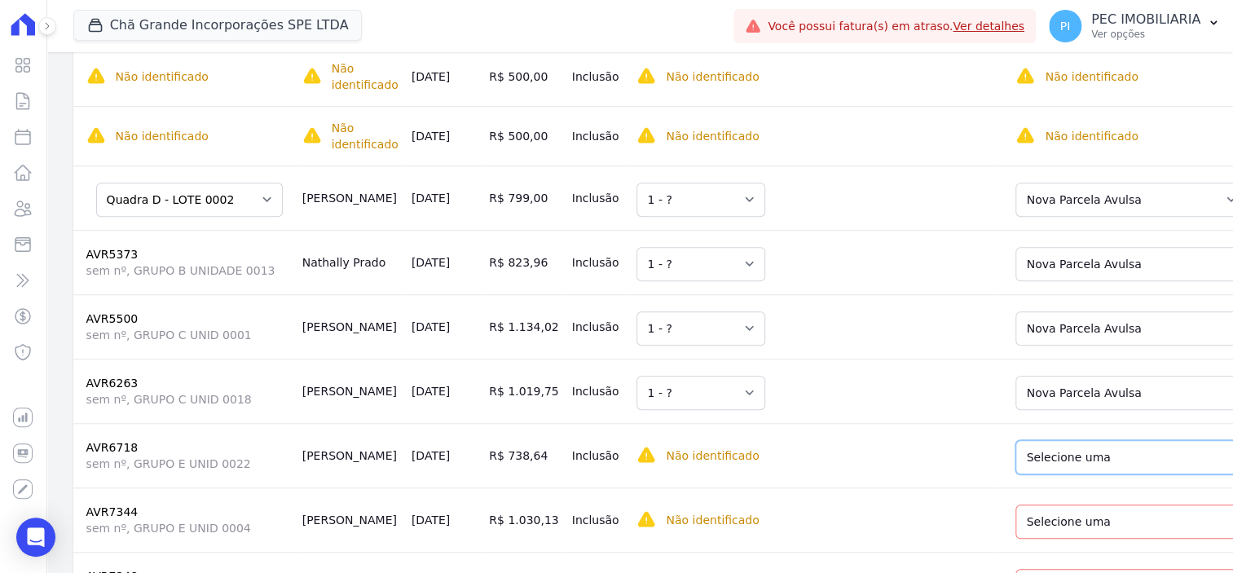
click at [986, 455] on select "Selecione uma Nova Parcela Avulsa Parcela Avulsa Existente Outros (1 X R$ 768,6…" at bounding box center [1140, 457] width 249 height 34
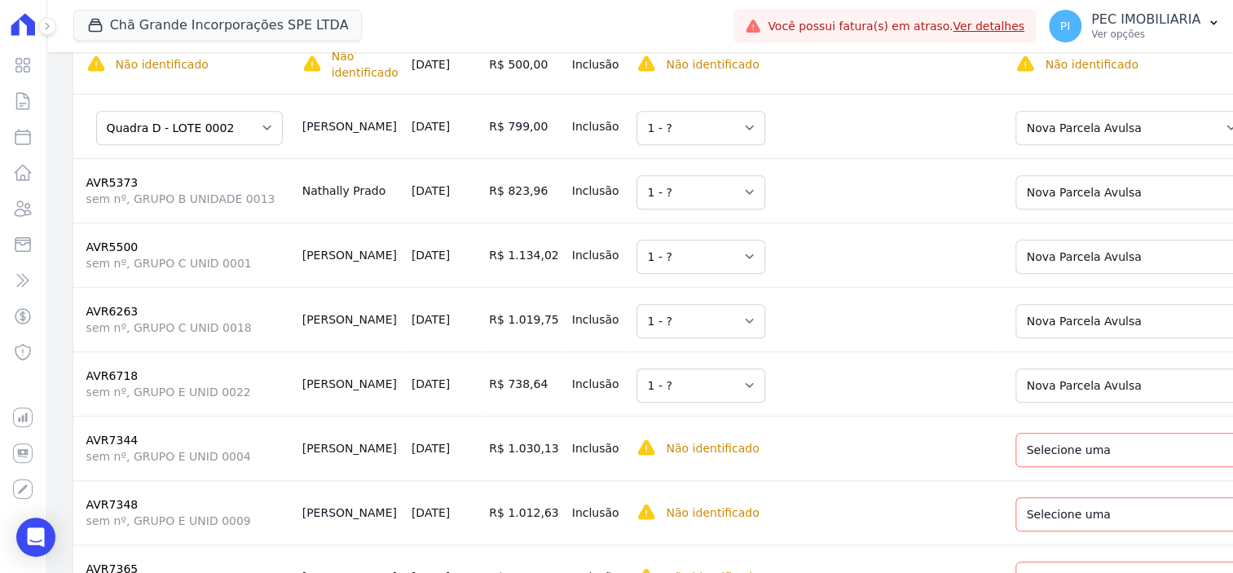
scroll to position [917, 0]
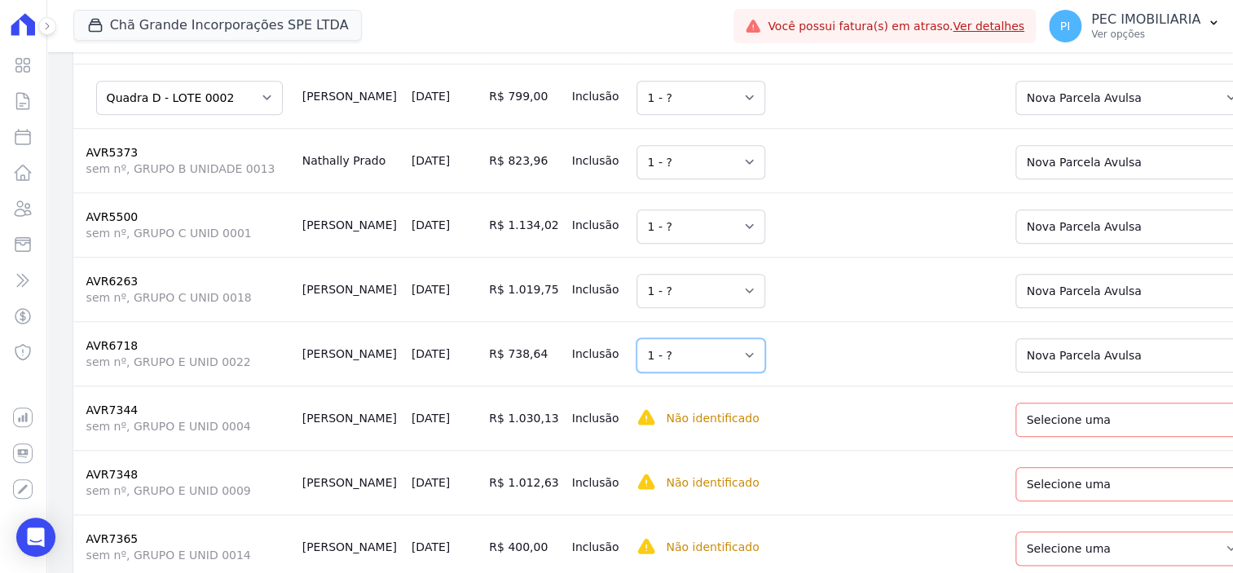
click at [684, 364] on select "Selecione uma 1 - ?" at bounding box center [701, 355] width 129 height 34
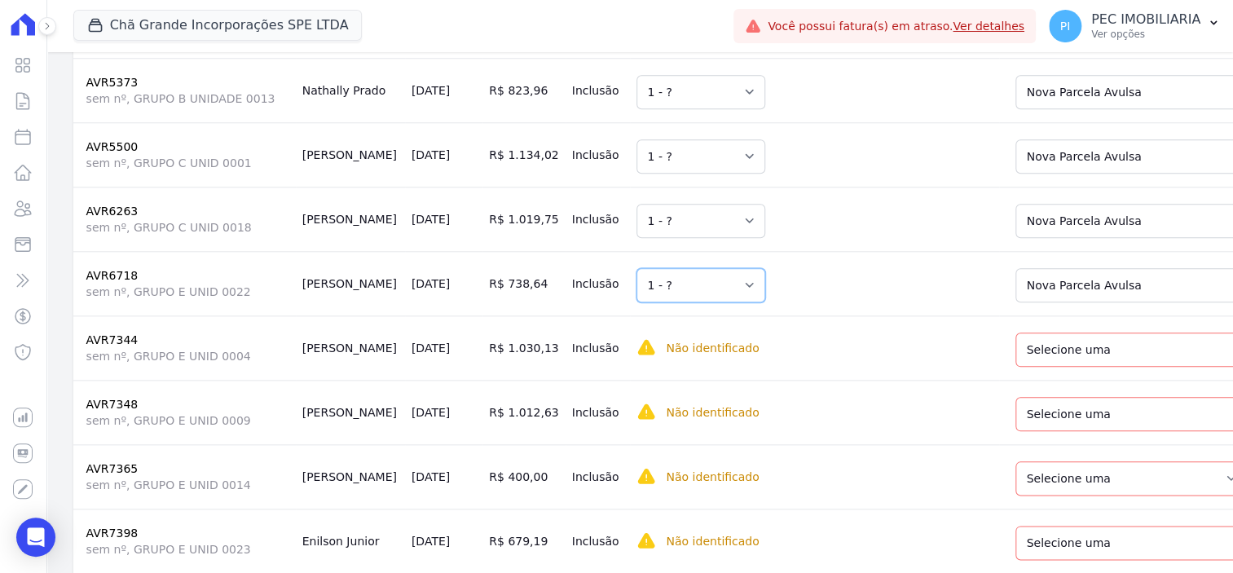
scroll to position [1019, 0]
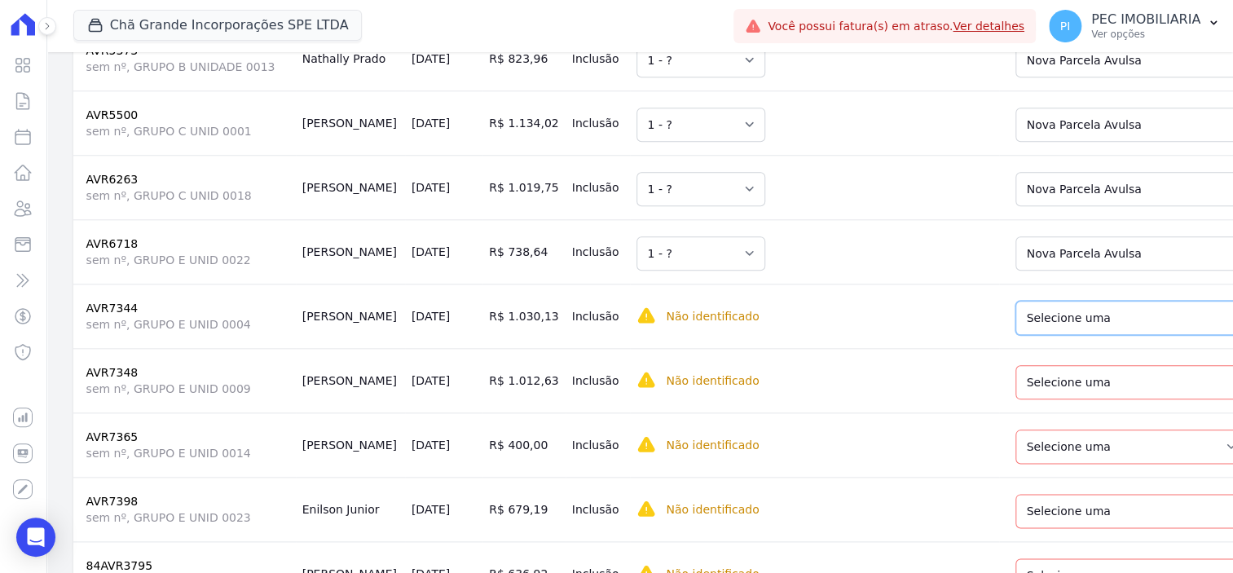
click at [986, 315] on select "Selecione uma Nova Parcela Avulsa Parcela Avulsa Existente Parcela Normal (60 X…" at bounding box center [1137, 318] width 242 height 34
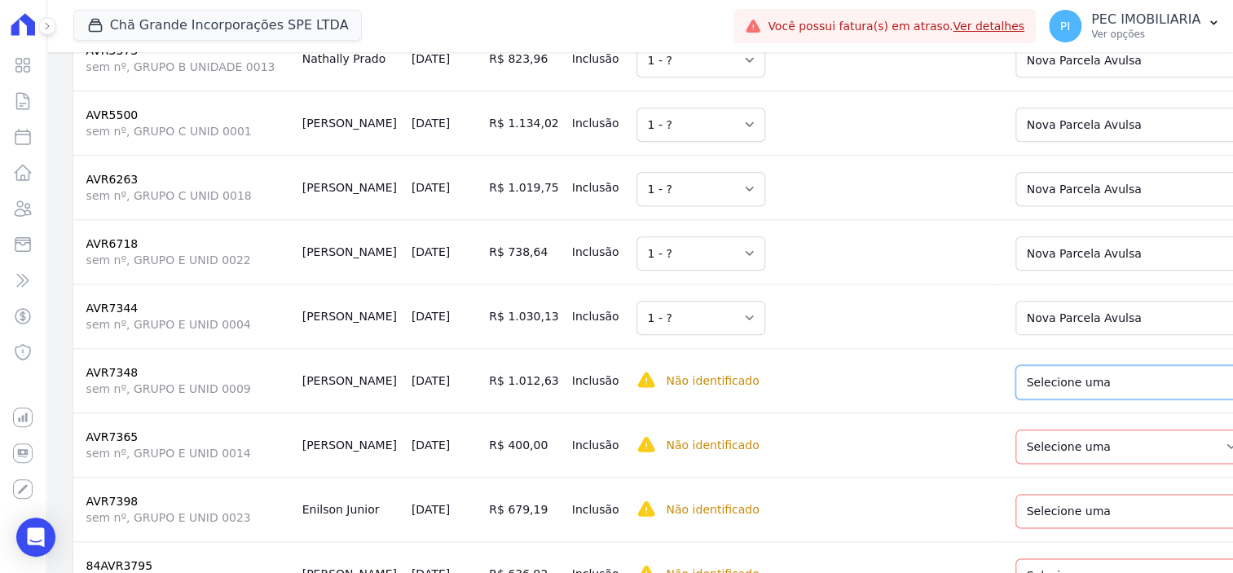
click at [986, 389] on select "Selecione uma Nova Parcela Avulsa Parcela Avulsa Existente Parcela Normal (60 X…" at bounding box center [1137, 382] width 242 height 34
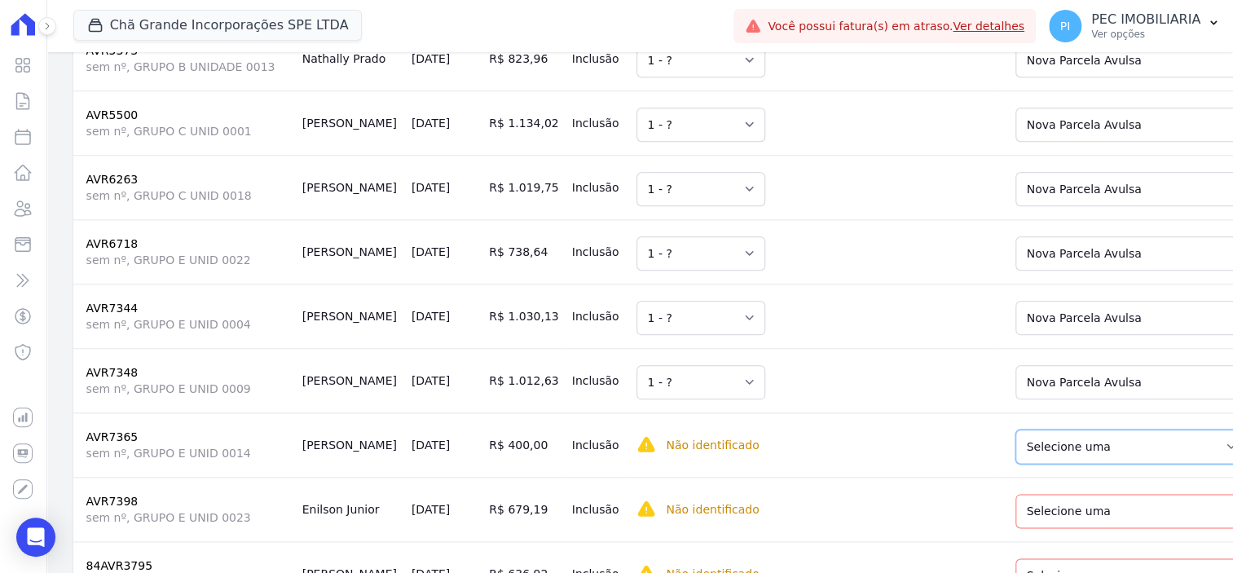
click at [986, 448] on select "Selecione uma Nova Parcela Avulsa Parcela Avulsa Existente Sinal (4 X R$ 12,25)…" at bounding box center [1132, 447] width 232 height 34
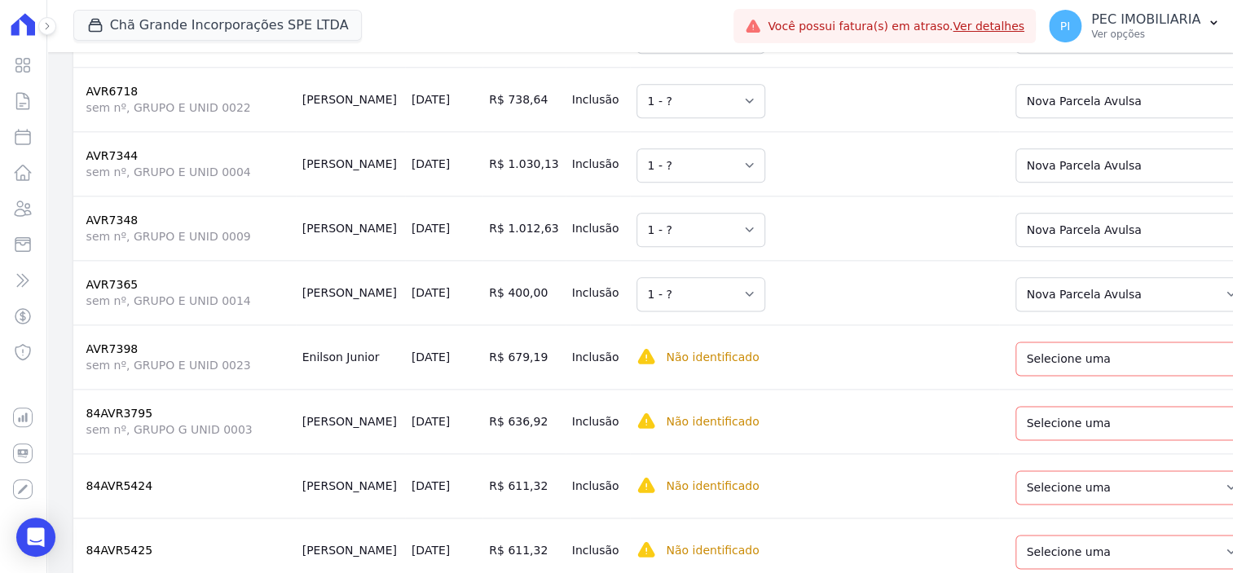
scroll to position [1223, 0]
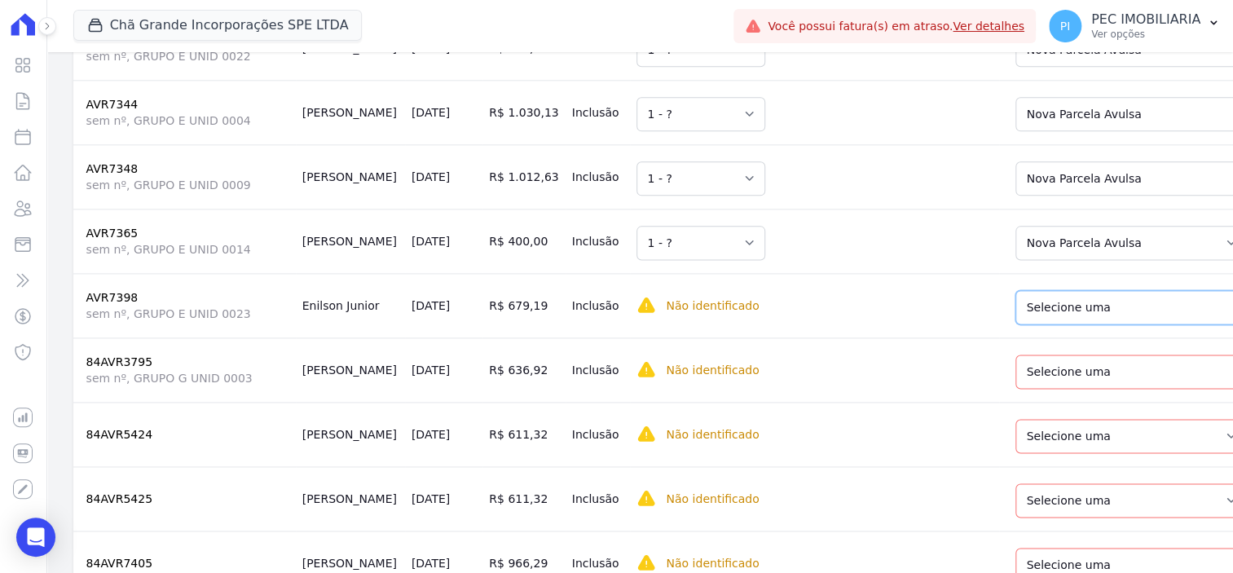
click at [986, 315] on select "Selecione uma Nova Parcela Avulsa Parcela Avulsa Existente Sinal (2 X R$ 17,97)…" at bounding box center [1140, 307] width 249 height 34
click at [986, 382] on select "Selecione uma Nova Parcela Avulsa Parcela Avulsa Existente Sinal (1 X R$ 33,00)…" at bounding box center [1135, 372] width 239 height 34
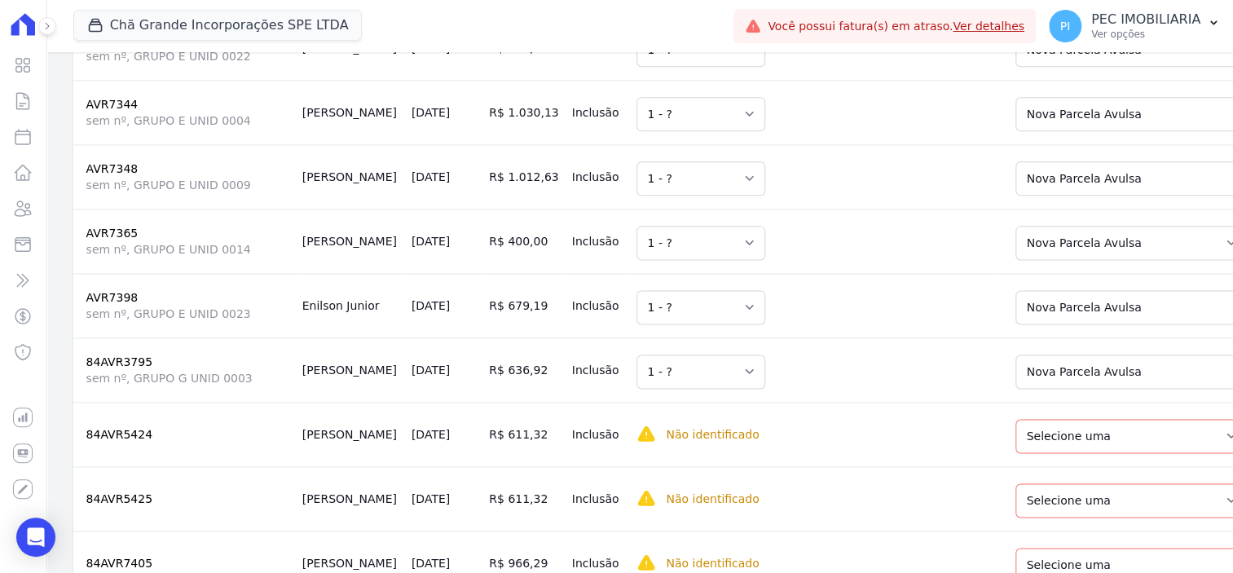
scroll to position [1325, 0]
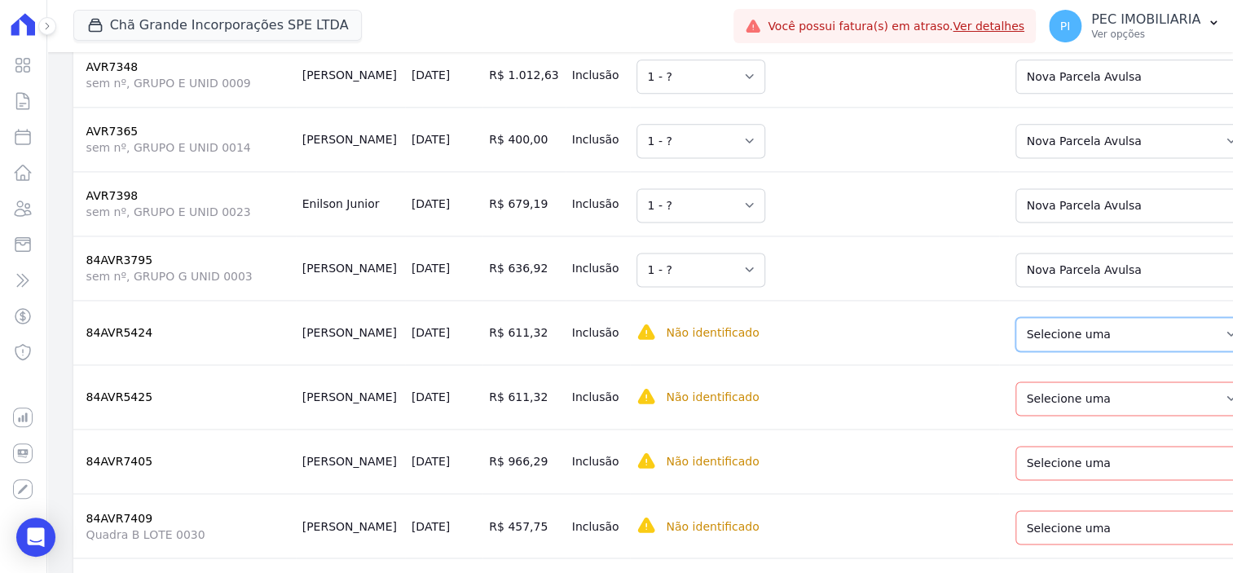
click at [986, 339] on select "Selecione uma Nova Parcela Avulsa Parcela Avulsa Existente Parcela Normal (60 X…" at bounding box center [1132, 334] width 232 height 34
click at [986, 405] on select "Selecione uma Nova Parcela Avulsa Parcela Avulsa Existente Parcela Normal (60 X…" at bounding box center [1132, 399] width 232 height 34
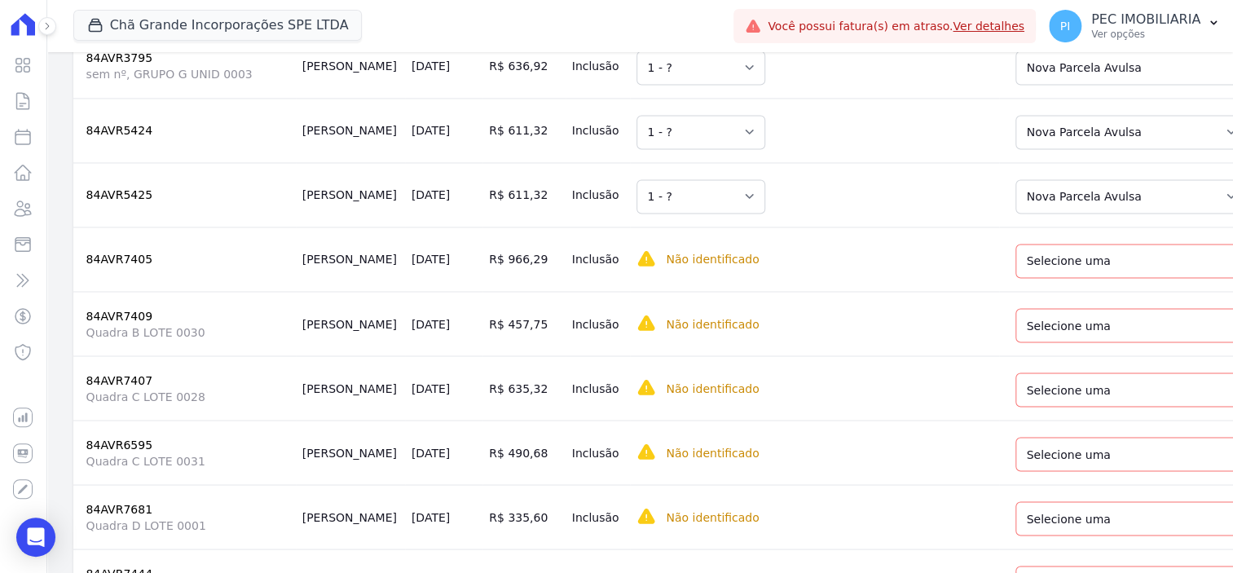
scroll to position [1528, 0]
click at [986, 263] on select "Selecione uma Nova Parcela Avulsa Parcela Avulsa Existente Sinal (3 X R$ 11,00)…" at bounding box center [1140, 260] width 249 height 34
click at [986, 338] on select "Selecione uma Nova Parcela Avulsa Parcela Avulsa Existente Parcela Normal (60 X…" at bounding box center [1137, 324] width 242 height 34
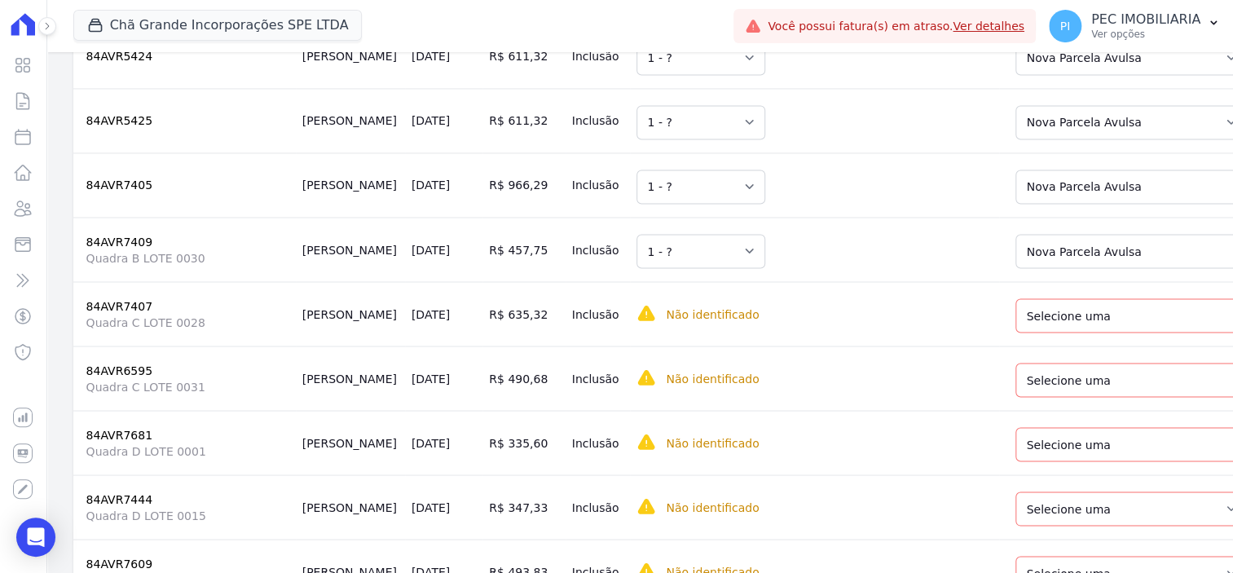
scroll to position [1630, 0]
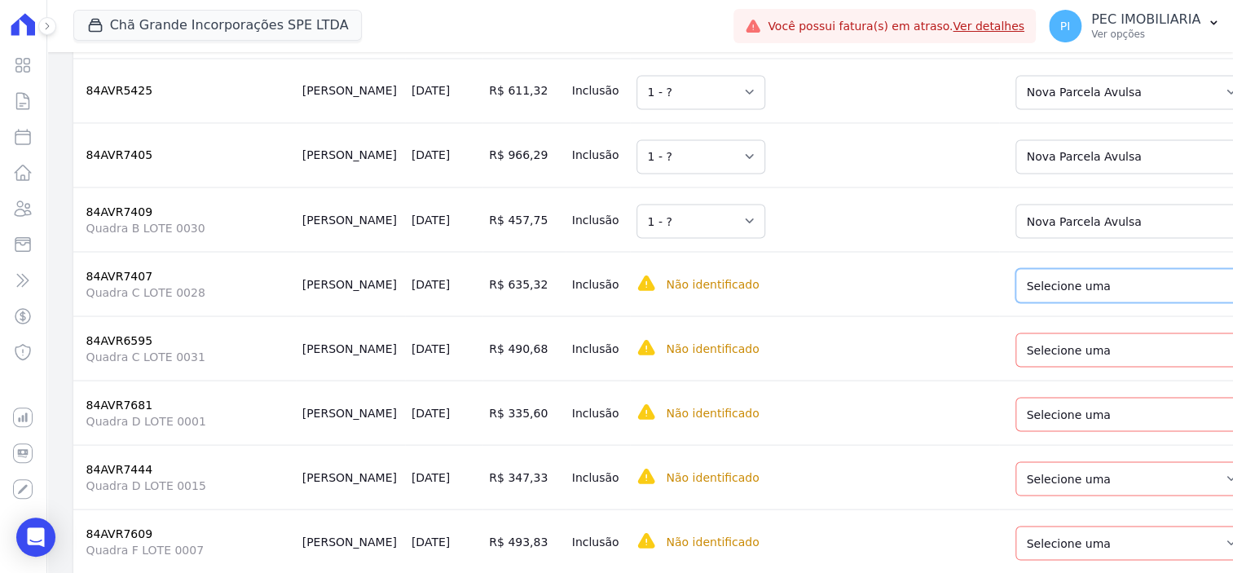
click at [986, 301] on select "Selecione uma Nova Parcela Avulsa Parcela Avulsa Existente Parcela Normal (60 X…" at bounding box center [1137, 286] width 242 height 34
click at [986, 362] on select "Selecione uma Nova Parcela Avulsa Parcela Avulsa Existente Sinal (3 X R$ 3.461,…" at bounding box center [1135, 350] width 239 height 34
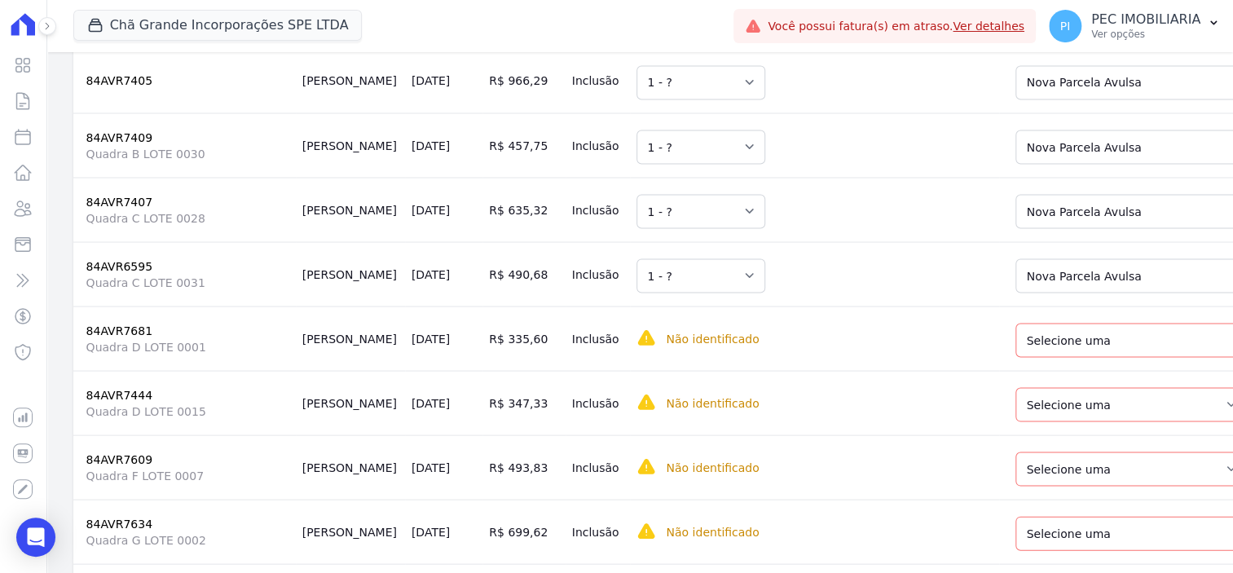
scroll to position [1732, 0]
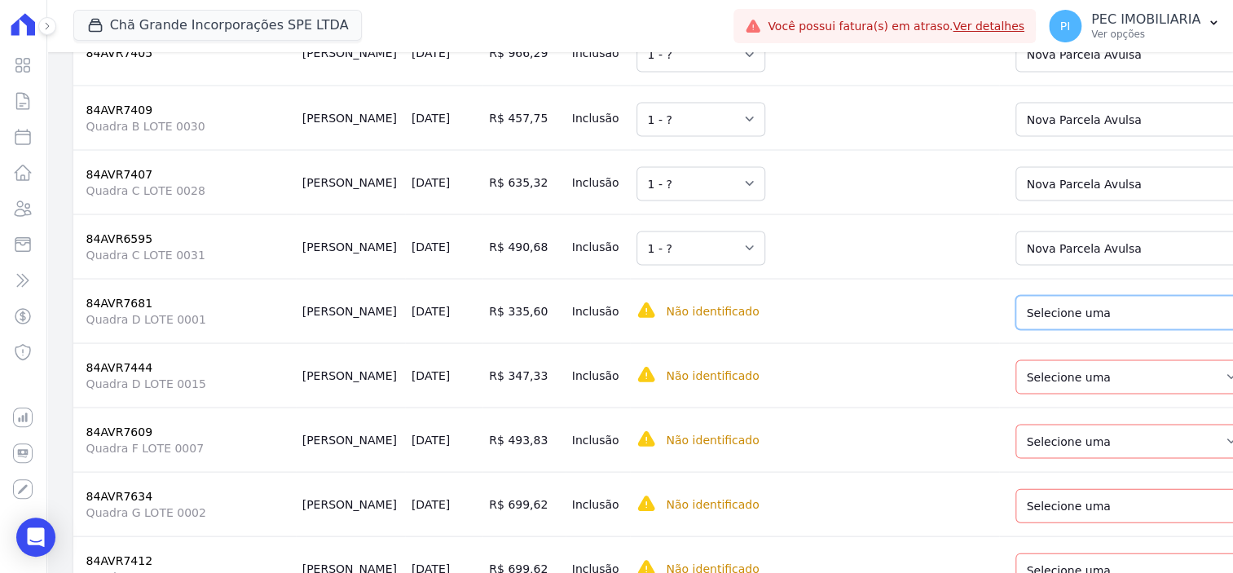
click at [986, 327] on select "Selecione uma Nova Parcela Avulsa Parcela Avulsa Existente Parcela Normal (143 …" at bounding box center [1135, 313] width 239 height 34
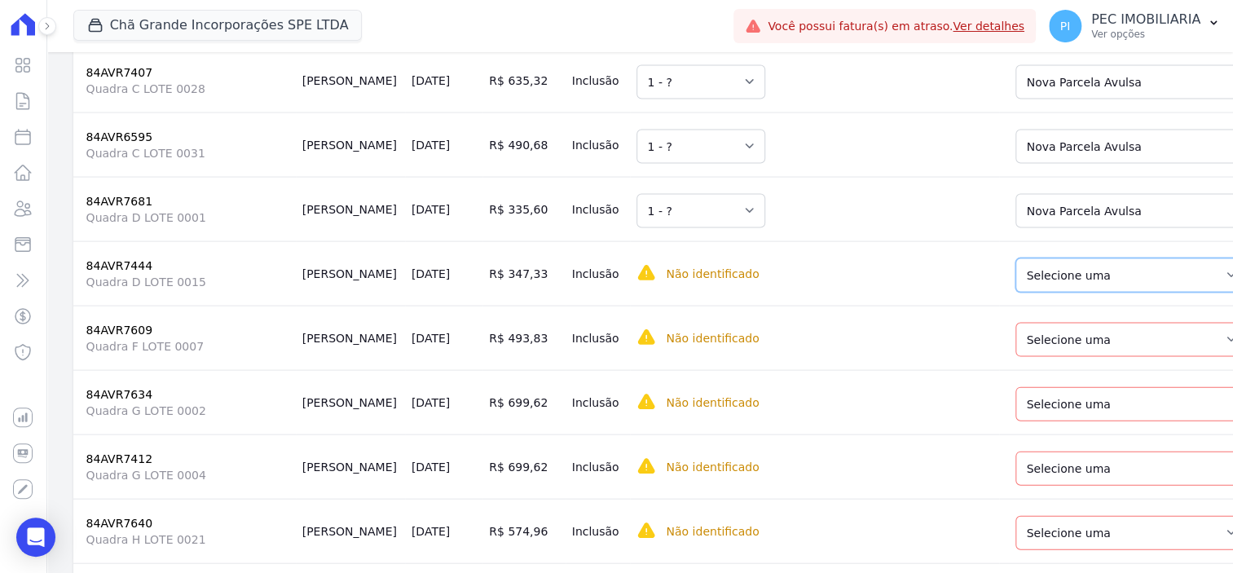
click at [986, 293] on select "Selecione uma Nova Parcela Avulsa Parcela Avulsa Existente Parcela Normal (84 X…" at bounding box center [1132, 275] width 232 height 34
click at [986, 355] on select "Selecione uma Nova Parcela Avulsa Parcela Avulsa Existente Sinal (4 X R$ 11,98)…" at bounding box center [1132, 340] width 232 height 34
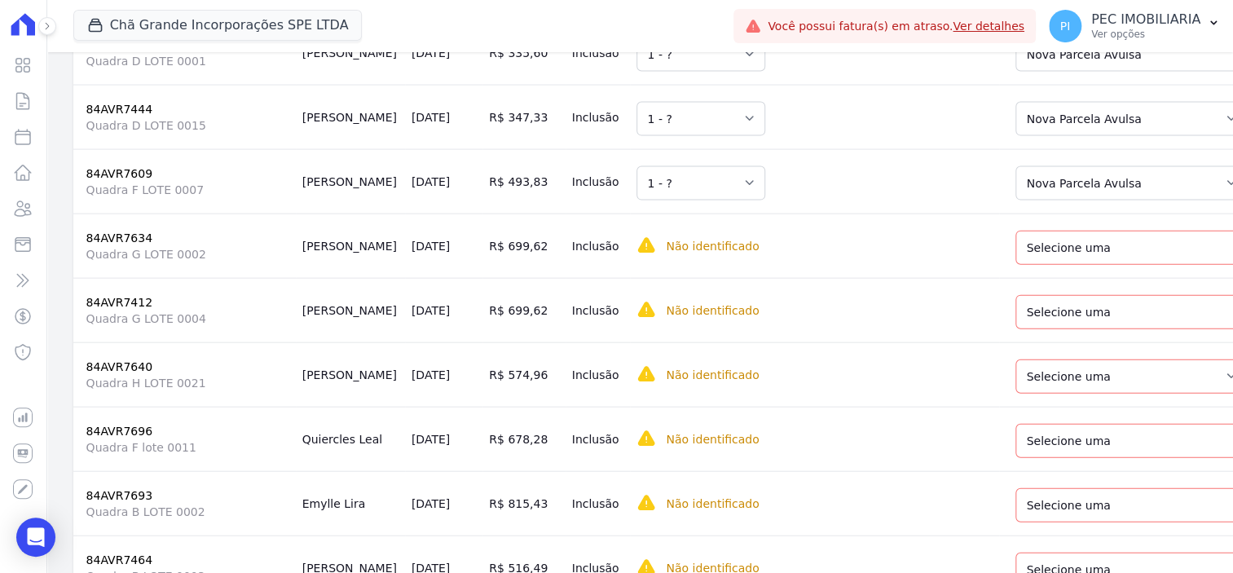
scroll to position [2038, 0]
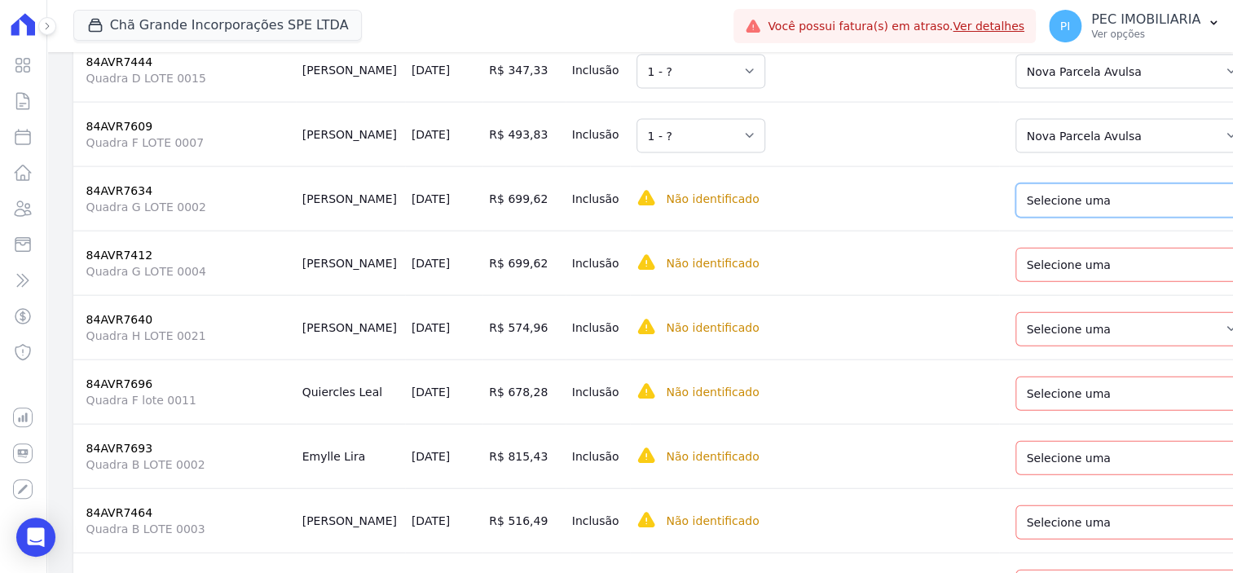
click at [986, 218] on select "Selecione uma Nova Parcela Avulsa Parcela Avulsa Existente Sinal (2 X R$ 30,94)…" at bounding box center [1140, 200] width 249 height 34
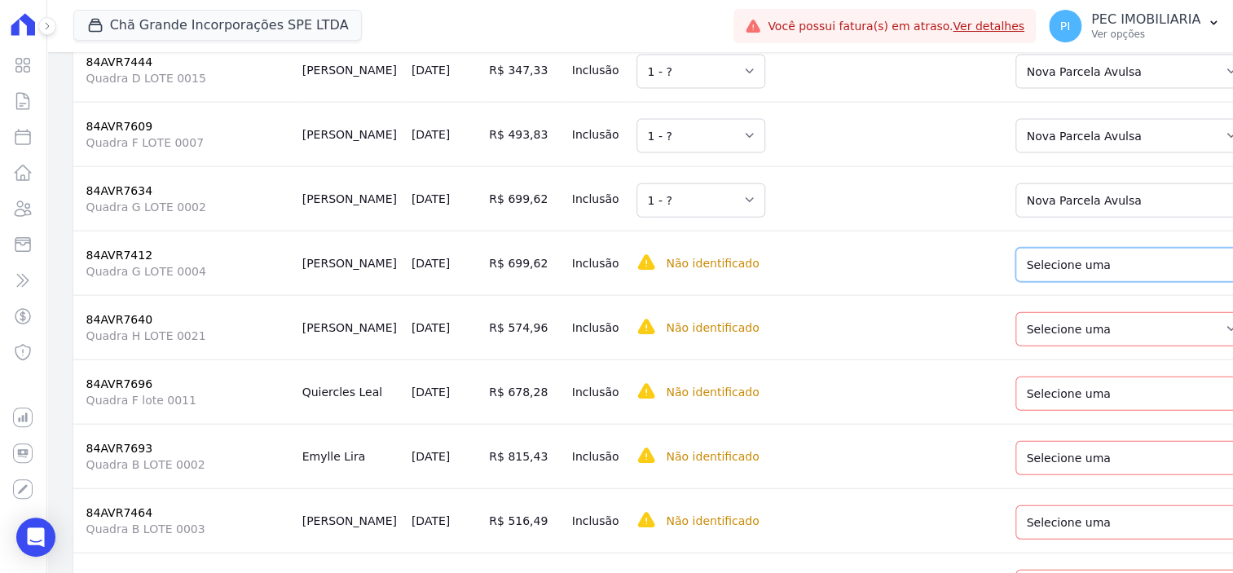
click at [986, 282] on select "Selecione uma Nova Parcela Avulsa Parcela Avulsa Existente Parcela Normal (132 …" at bounding box center [1140, 265] width 249 height 34
click at [986, 346] on select "Selecione uma Nova Parcela Avulsa Parcela Avulsa Existente Sinal (3 X R$ 18,94)…" at bounding box center [1132, 329] width 232 height 34
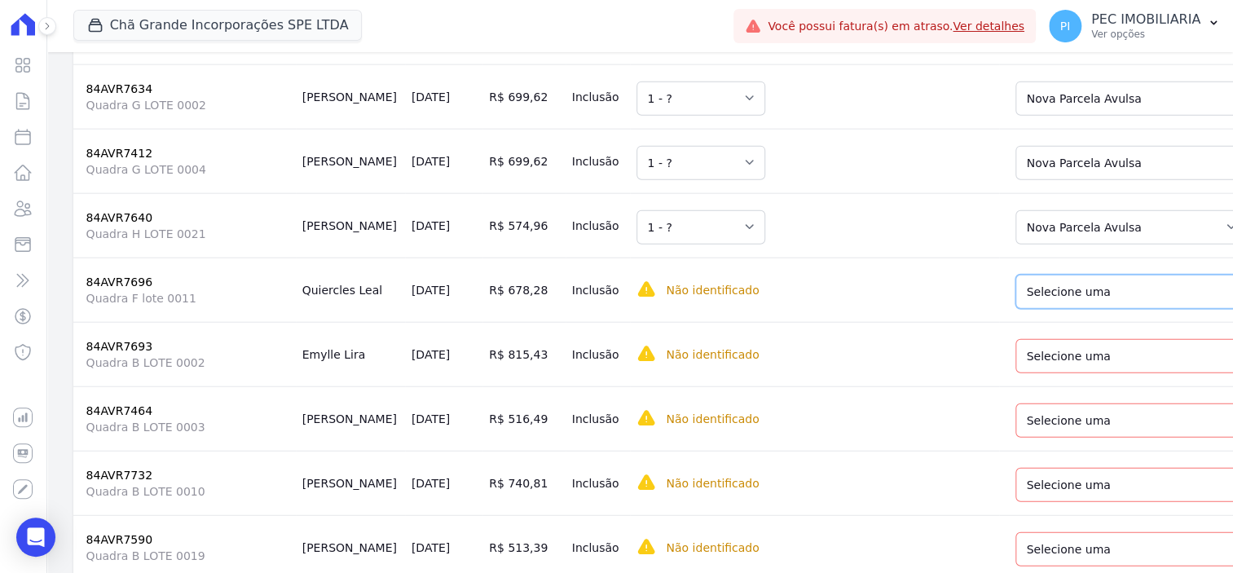
click at [986, 309] on select "Selecione uma Nova Parcela Avulsa Parcela Avulsa Existente Sinal (2 X R$ 33,94)…" at bounding box center [1140, 292] width 249 height 34
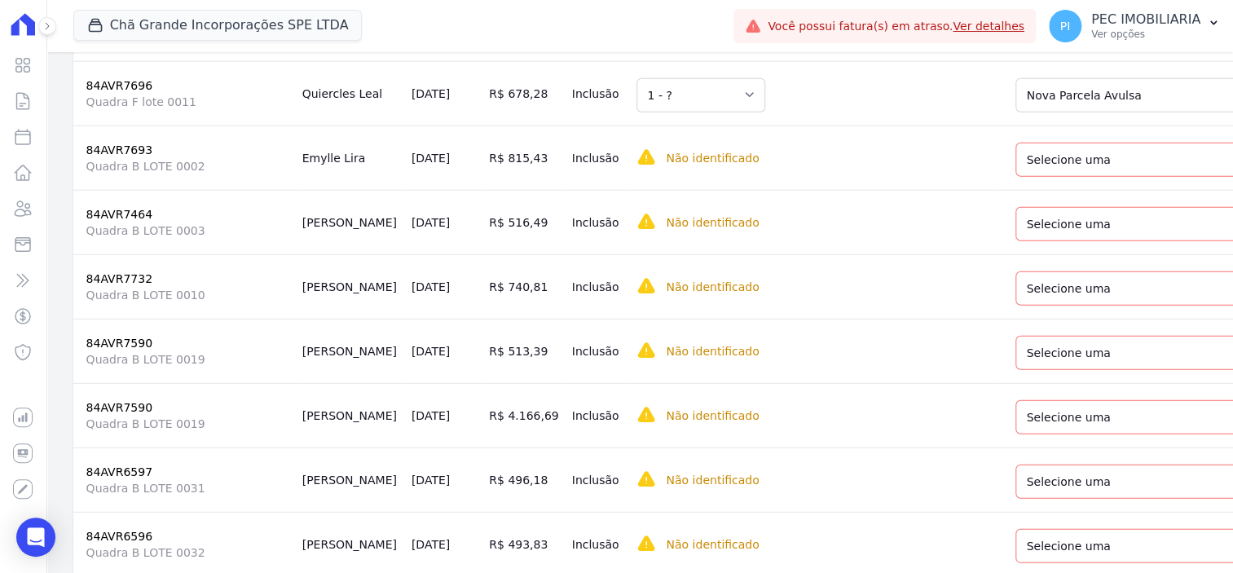
scroll to position [2343, 0]
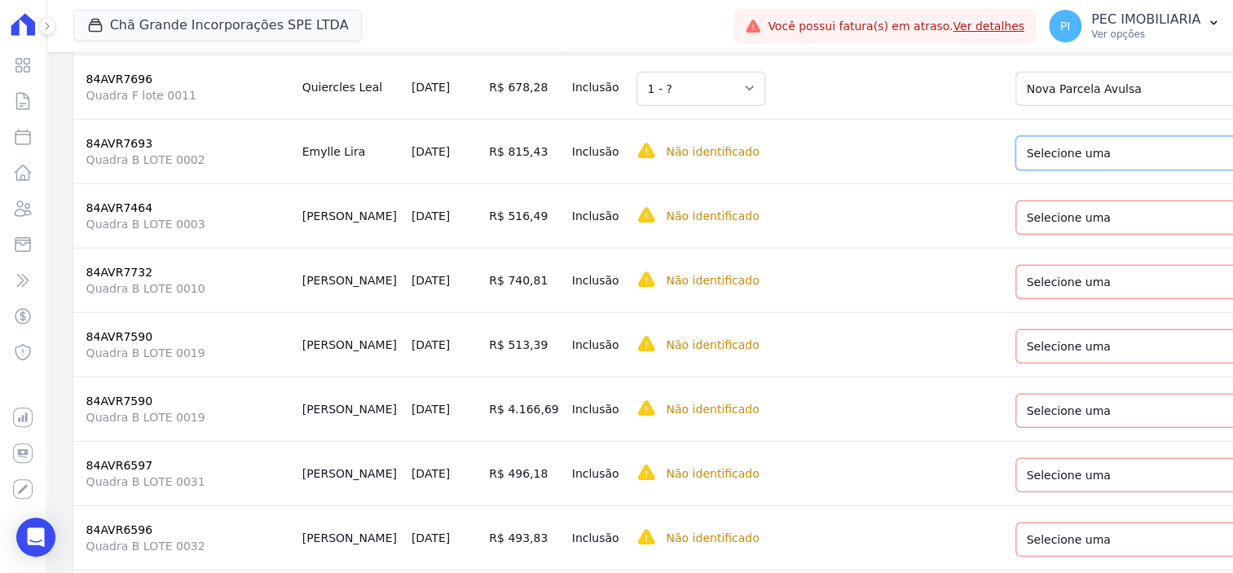
click at [986, 170] on select "Selecione uma Nova Parcela Avulsa Parcela Avulsa Existente Sinal (5 X R$ 99,85)…" at bounding box center [1140, 153] width 249 height 34
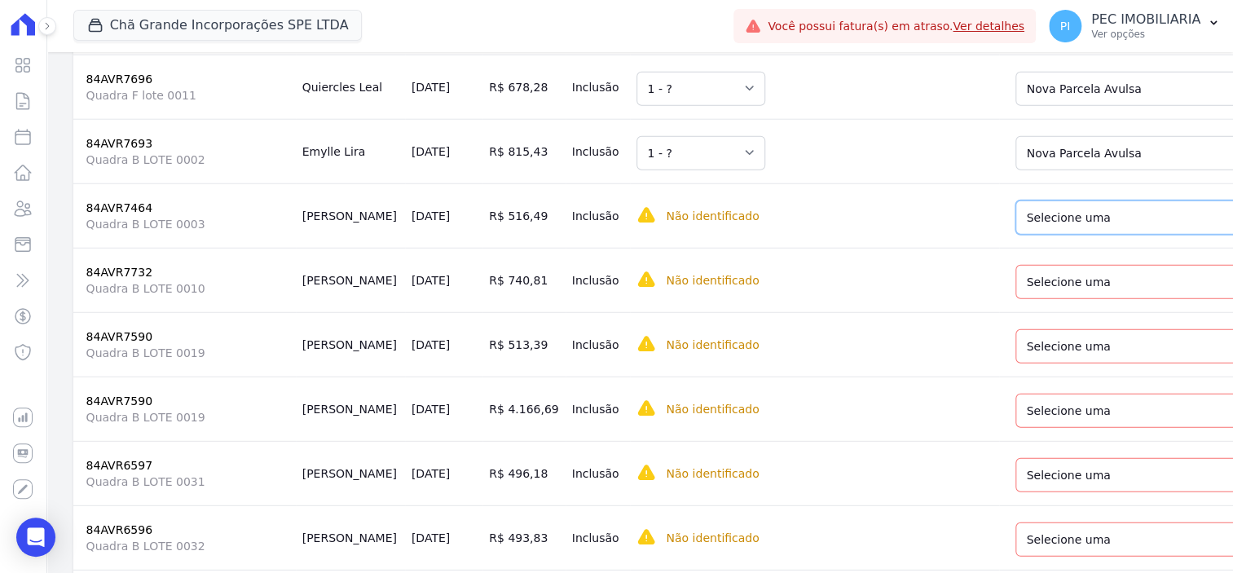
click at [986, 235] on select "Selecione uma Nova Parcela Avulsa Parcela Avulsa Existente Sinal (2 X R$ 20,97)…" at bounding box center [1135, 218] width 239 height 34
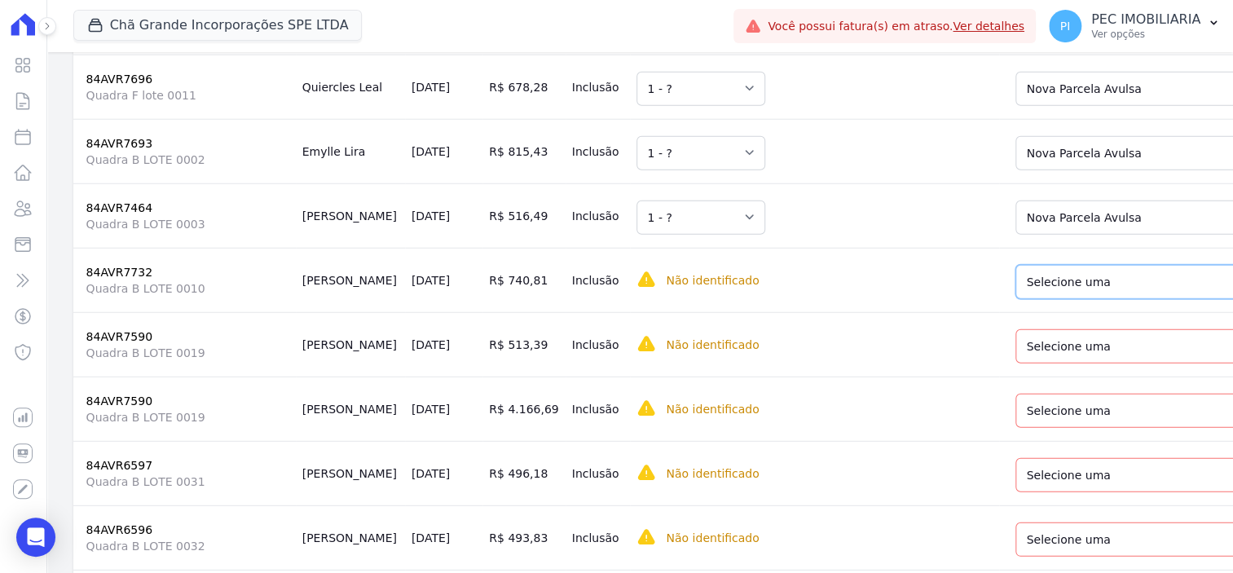
click at [986, 299] on select "Selecione uma Nova Parcela Avulsa Parcela Avulsa Existente Parcela Normal (143 …" at bounding box center [1140, 282] width 249 height 34
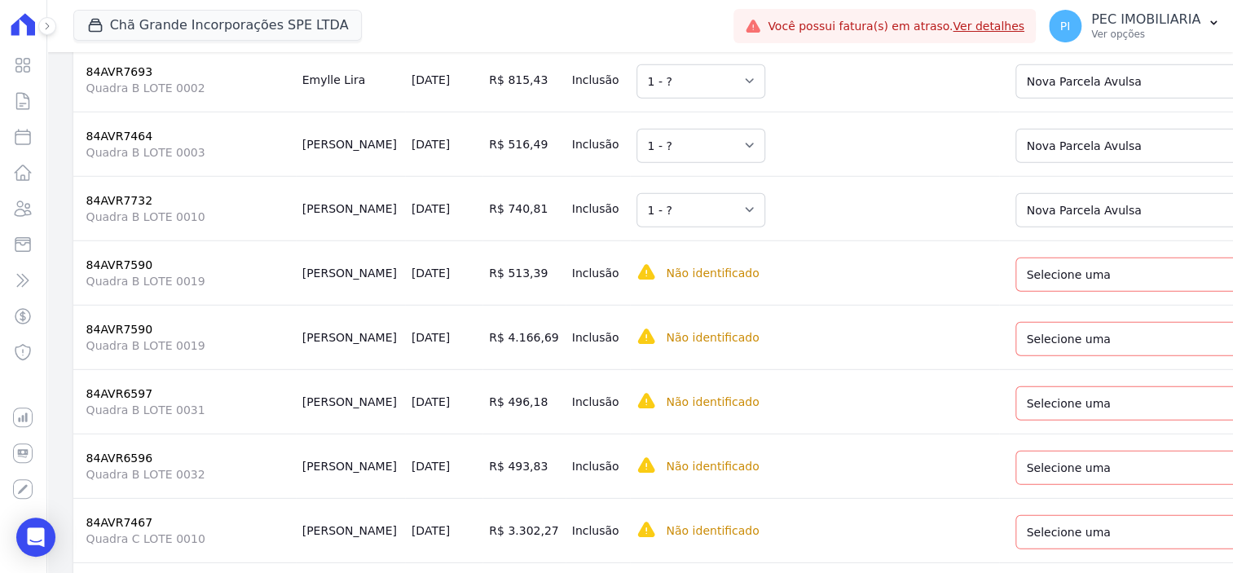
scroll to position [2446, 0]
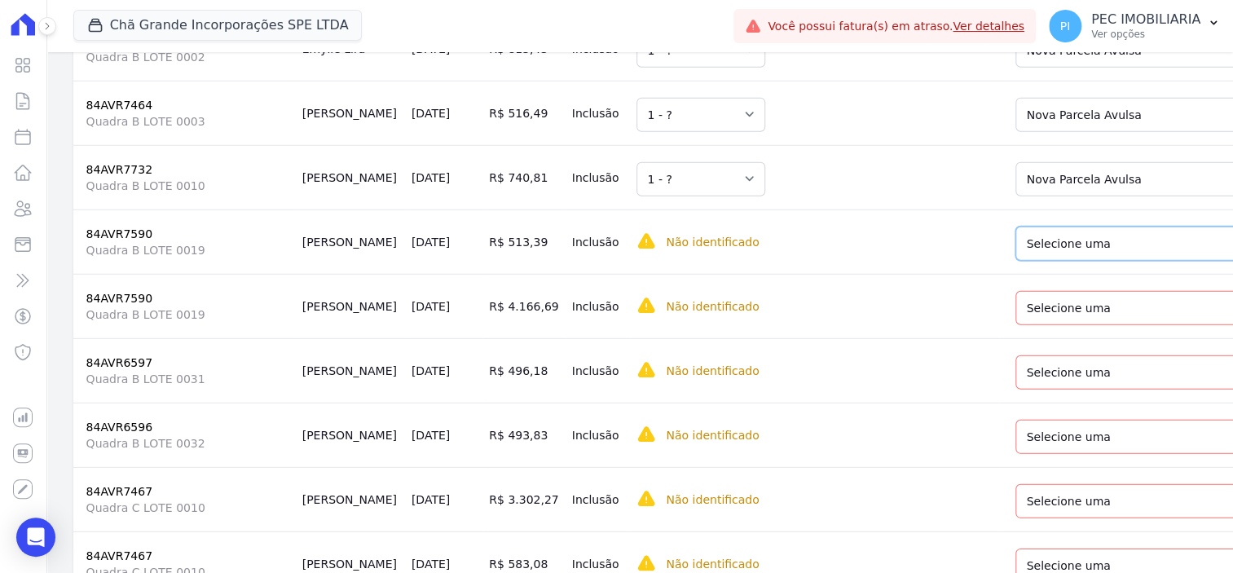
click at [986, 261] on select "Selecione uma Nova Parcela Avulsa Parcela Avulsa Existente Sinal (1 X R$ 44,94)…" at bounding box center [1135, 244] width 239 height 34
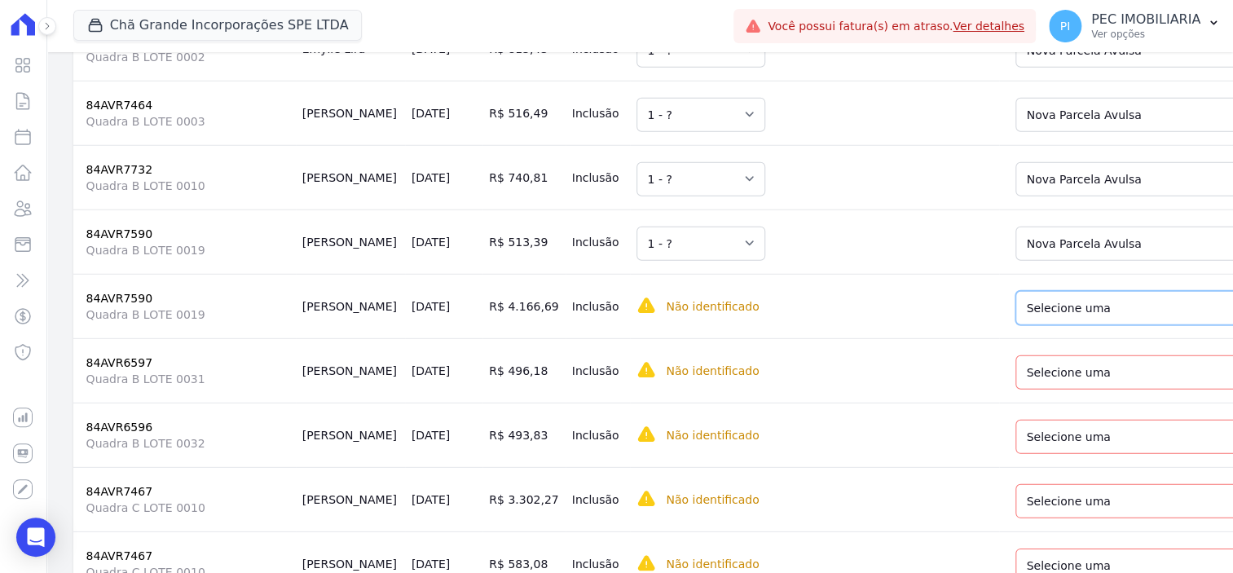
click at [986, 325] on select "Selecione uma Nova Parcela Avulsa Parcela Avulsa Existente Sinal (1 X R$ 44,94)…" at bounding box center [1135, 308] width 239 height 34
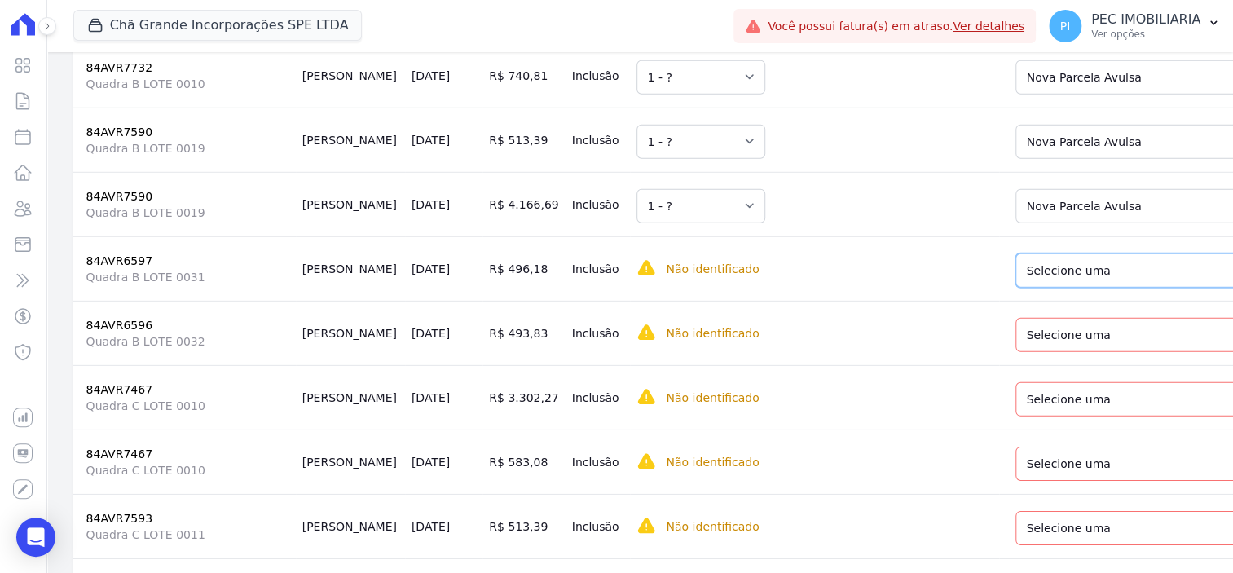
click at [986, 288] on select "Selecione uma Nova Parcela Avulsa Parcela Avulsa Existente Sinal (3 X R$ 19,97)…" at bounding box center [1135, 271] width 239 height 34
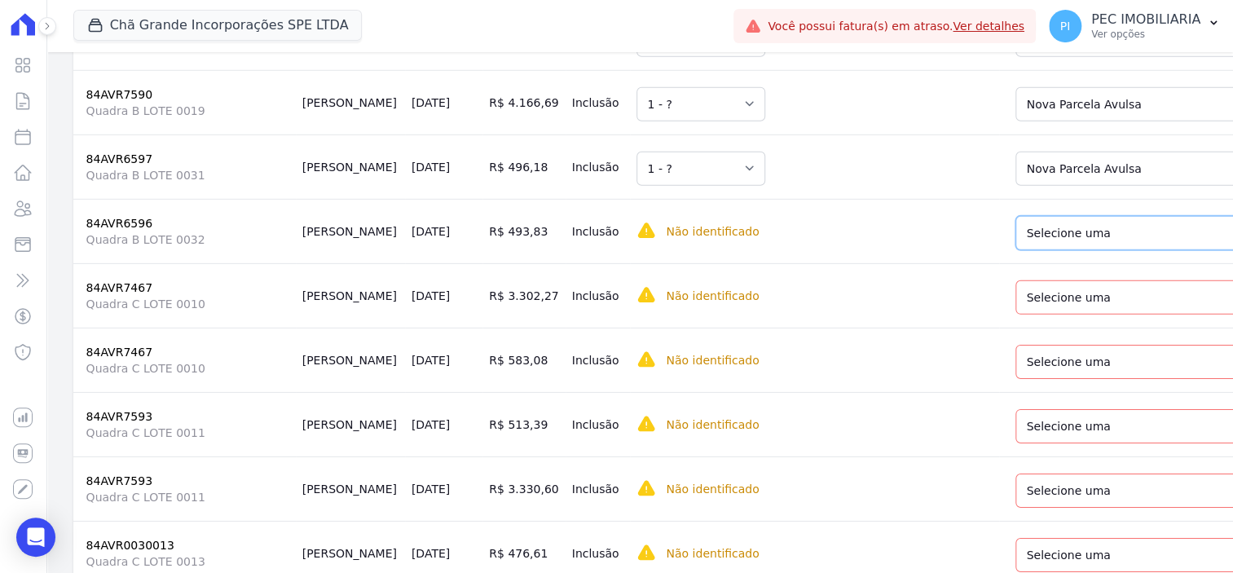
click at [986, 250] on select "Selecione uma Nova Parcela Avulsa Parcela Avulsa Existente Sinal (3 X R$ 17,97)…" at bounding box center [1135, 233] width 239 height 34
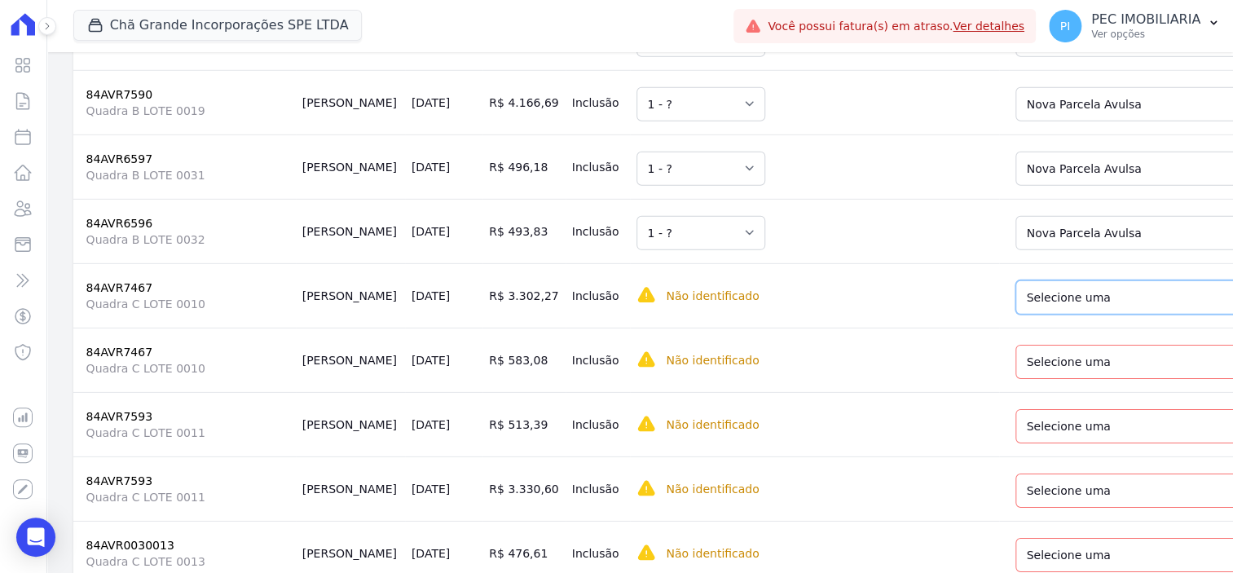
click at [986, 315] on select "Selecione uma Nova Parcela Avulsa Parcela Avulsa Existente Sinal (1 X R$ 41,94)…" at bounding box center [1135, 297] width 239 height 34
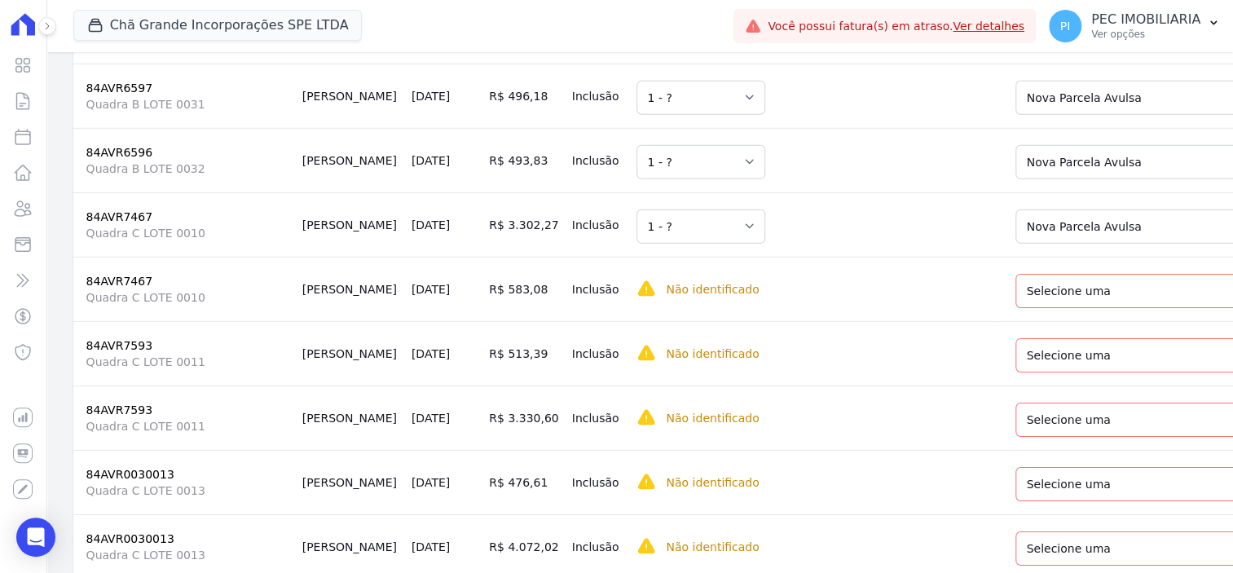
scroll to position [2751, 0]
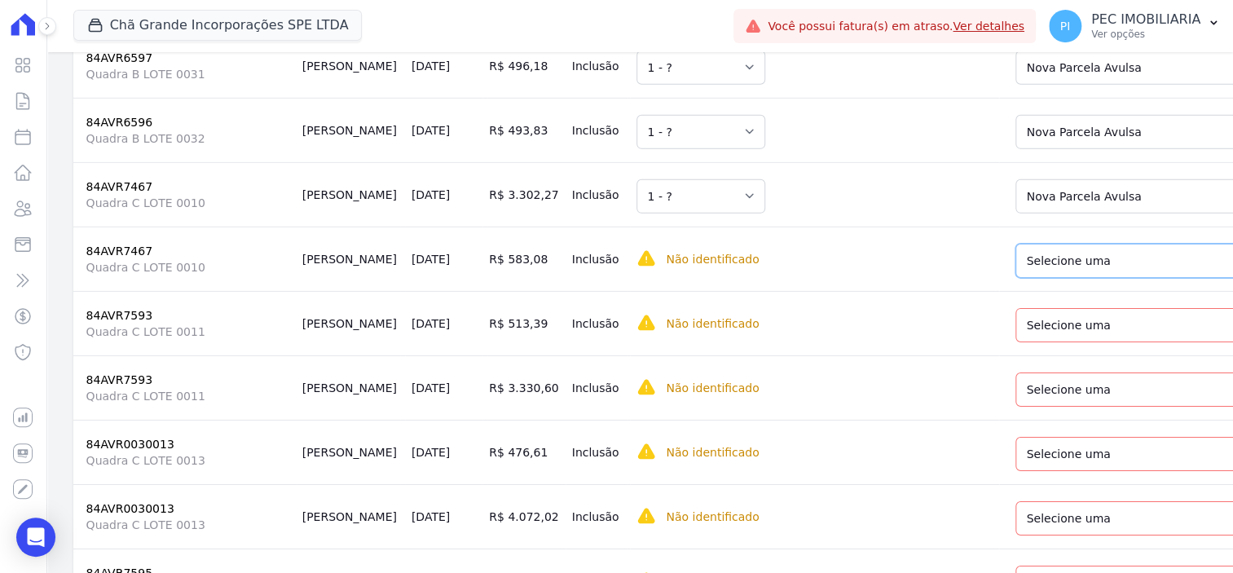
click at [986, 278] on select "Selecione uma Nova Parcela Avulsa Parcela Avulsa Existente Sinal (1 X R$ 41,94)…" at bounding box center [1135, 261] width 239 height 34
click at [986, 342] on select "Selecione uma Nova Parcela Avulsa Parcela Avulsa Existente Sinal (1 X R$ 41,94)…" at bounding box center [1135, 325] width 239 height 34
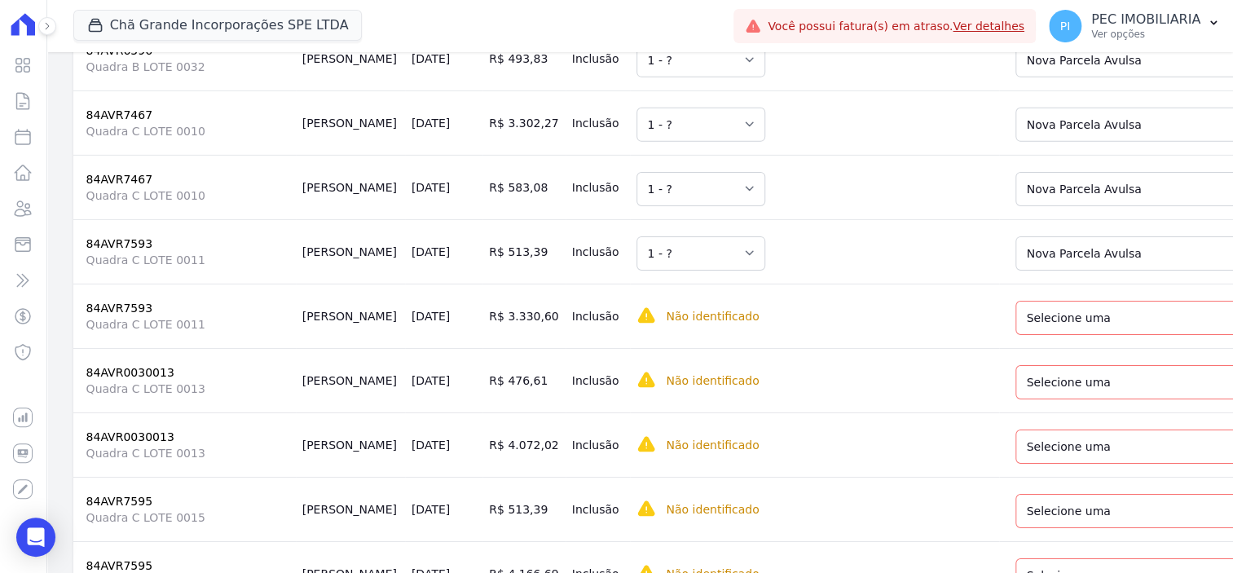
scroll to position [2853, 0]
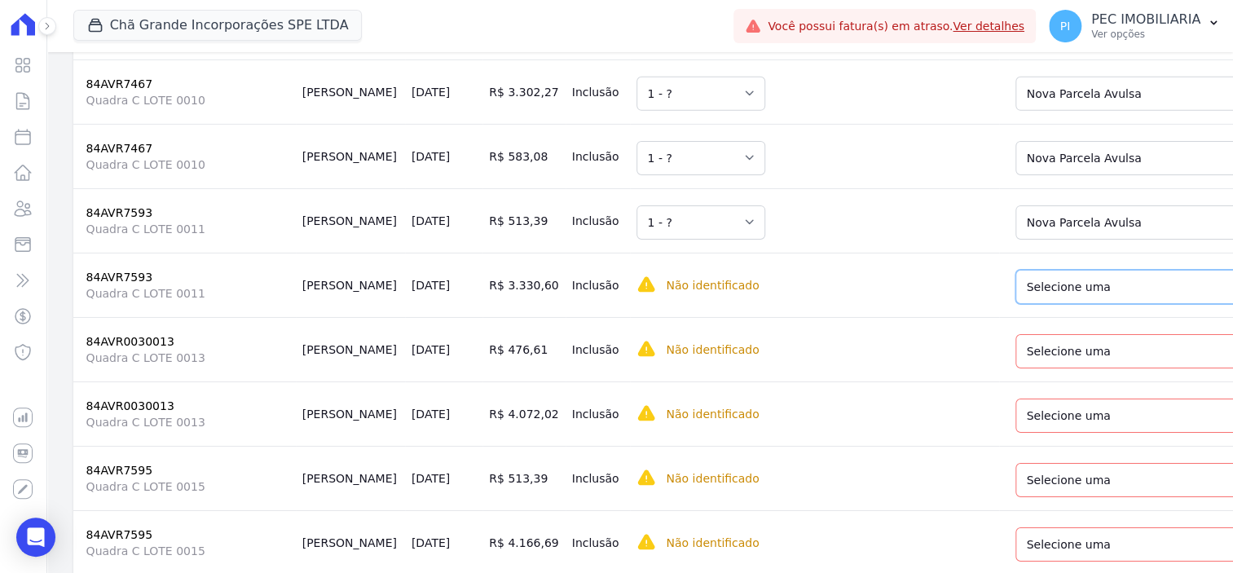
click at [986, 304] on select "Selecione uma Nova Parcela Avulsa Parcela Avulsa Existente Sinal (1 X R$ 41,94)…" at bounding box center [1135, 287] width 239 height 34
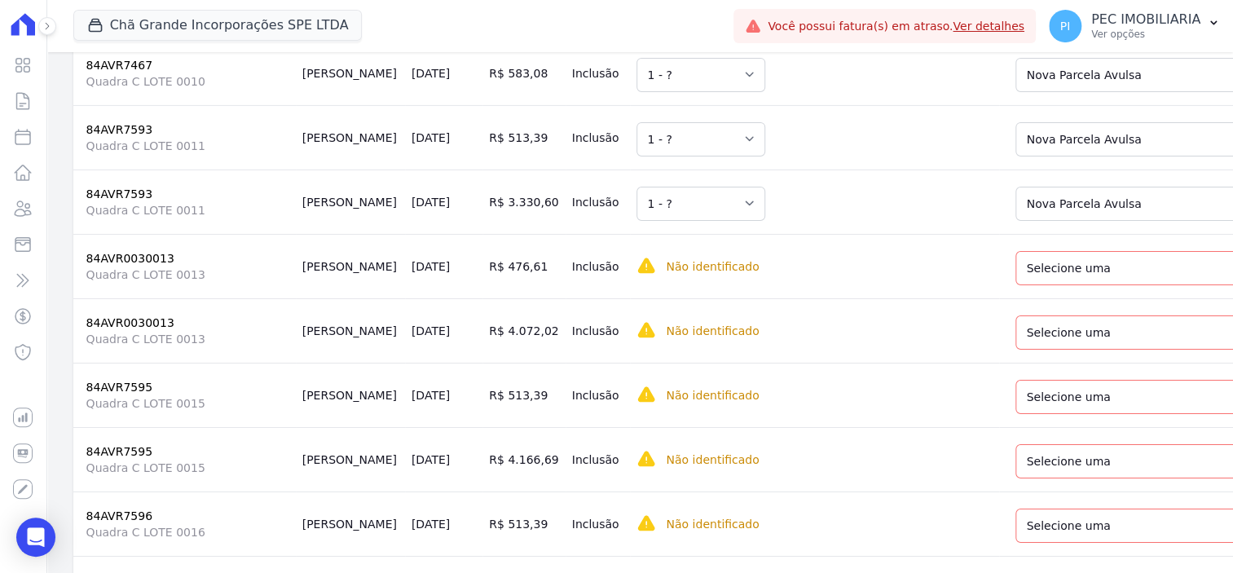
scroll to position [2955, 0]
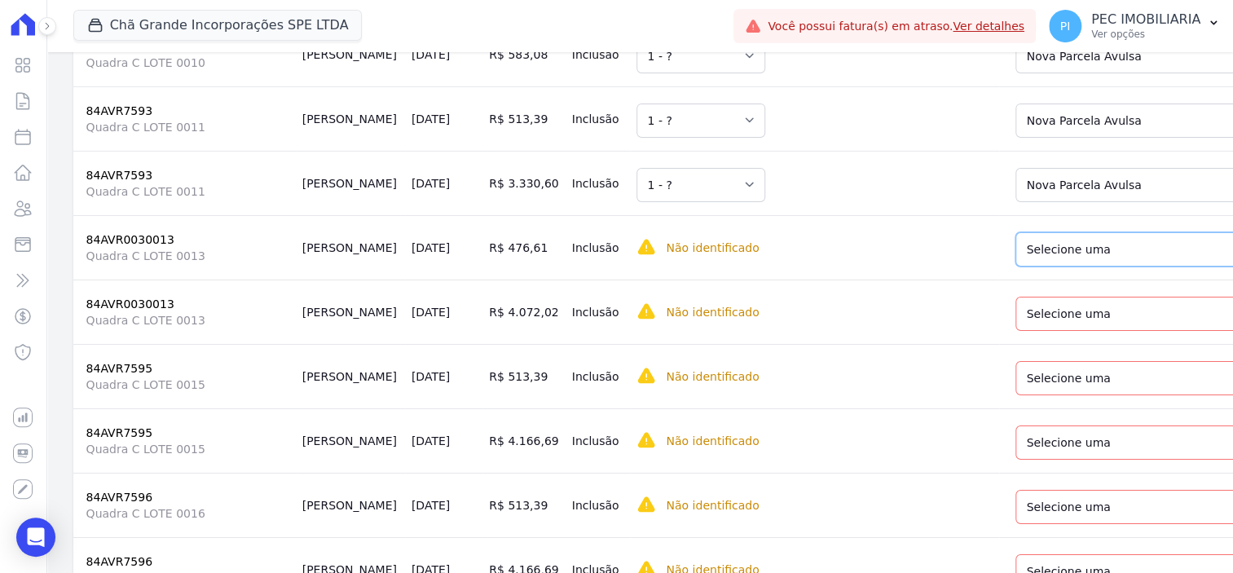
click at [986, 267] on select "Selecione uma Nova Parcela Avulsa Parcela Avulsa Existente Sinal (1 X R$ 29,96)…" at bounding box center [1135, 249] width 239 height 34
click at [986, 331] on select "Selecione uma Nova Parcela Avulsa Parcela Avulsa Existente Sinal (1 X R$ 29,96)…" at bounding box center [1135, 314] width 239 height 34
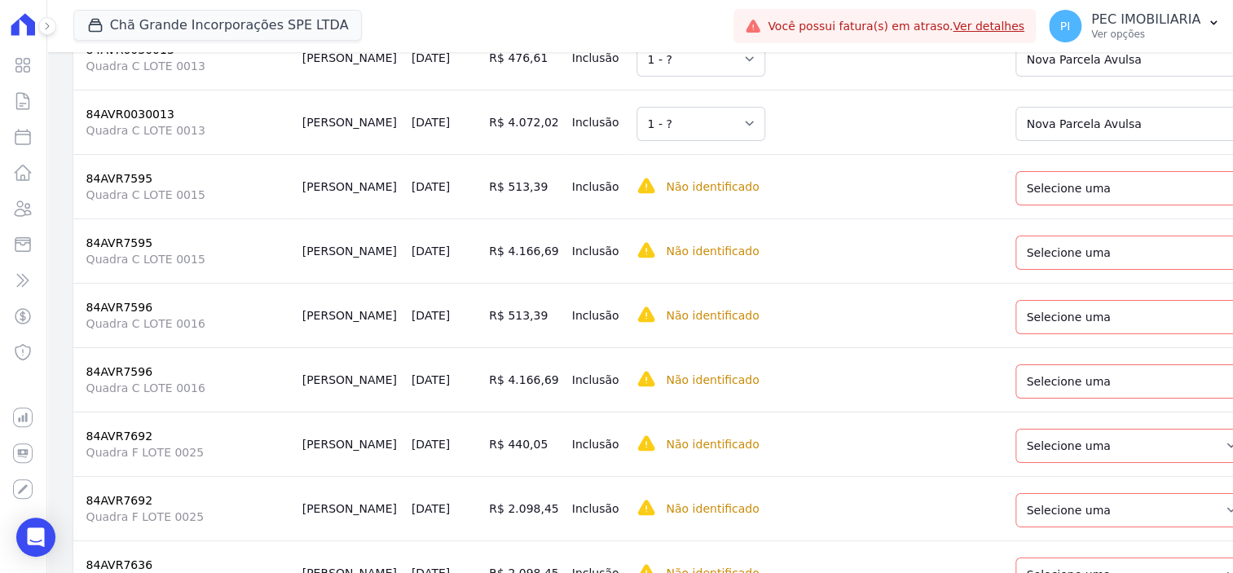
scroll to position [3158, 0]
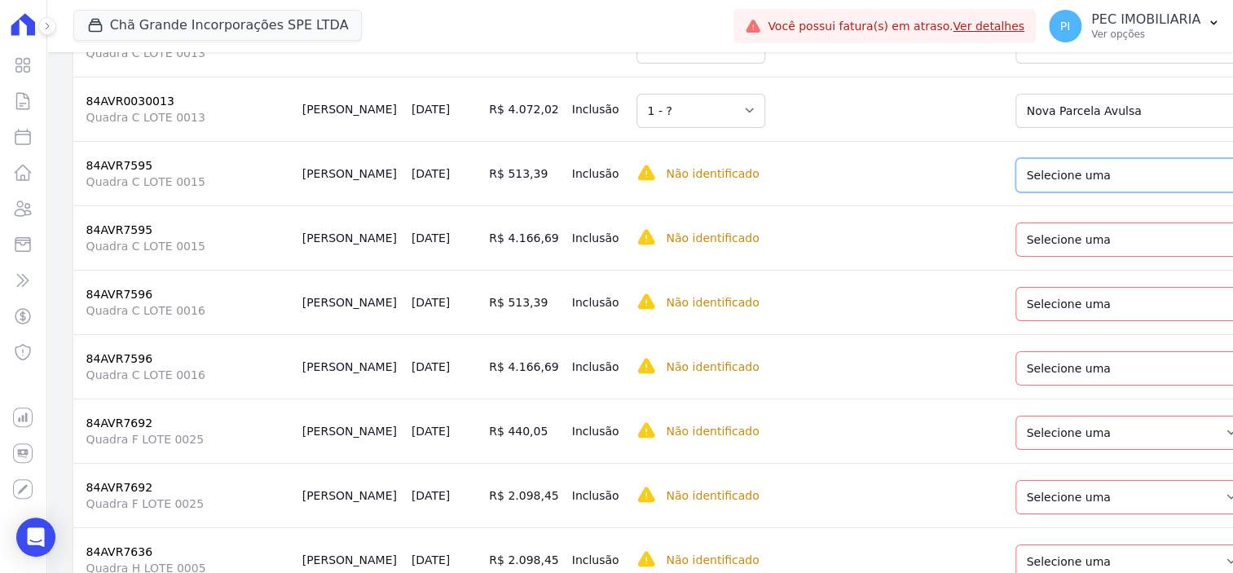
click at [986, 192] on select "Selecione uma Nova Parcela Avulsa Parcela Avulsa Existente Sinal (5 X R$ 10,00)…" at bounding box center [1135, 175] width 239 height 34
click at [986, 257] on select "Selecione uma Nova Parcela Avulsa Parcela Avulsa Existente Sinal (5 X R$ 10,00)…" at bounding box center [1135, 240] width 239 height 34
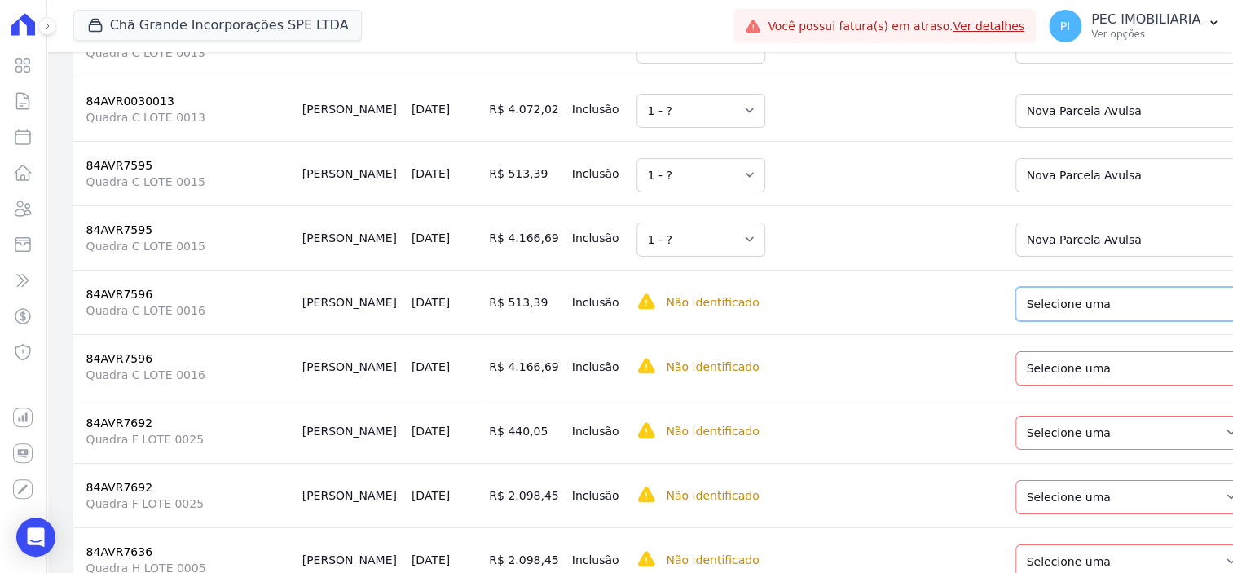
click at [986, 321] on select "Selecione uma Nova Parcela Avulsa Parcela Avulsa Existente Sinal (1 X R$ 44,94)…" at bounding box center [1135, 304] width 239 height 34
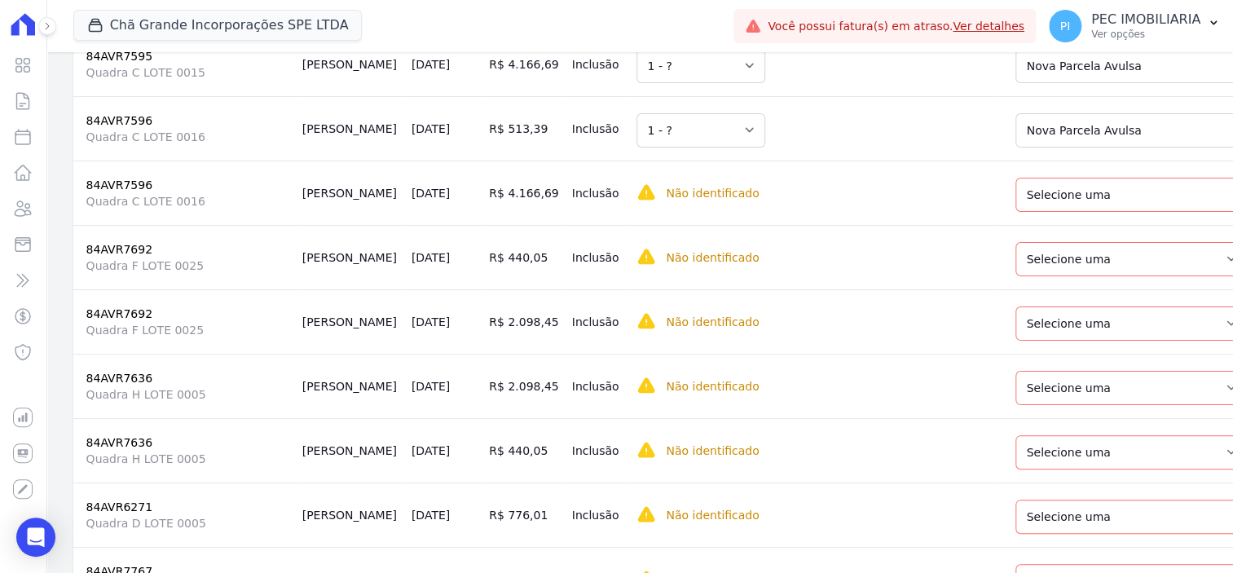
scroll to position [3363, 0]
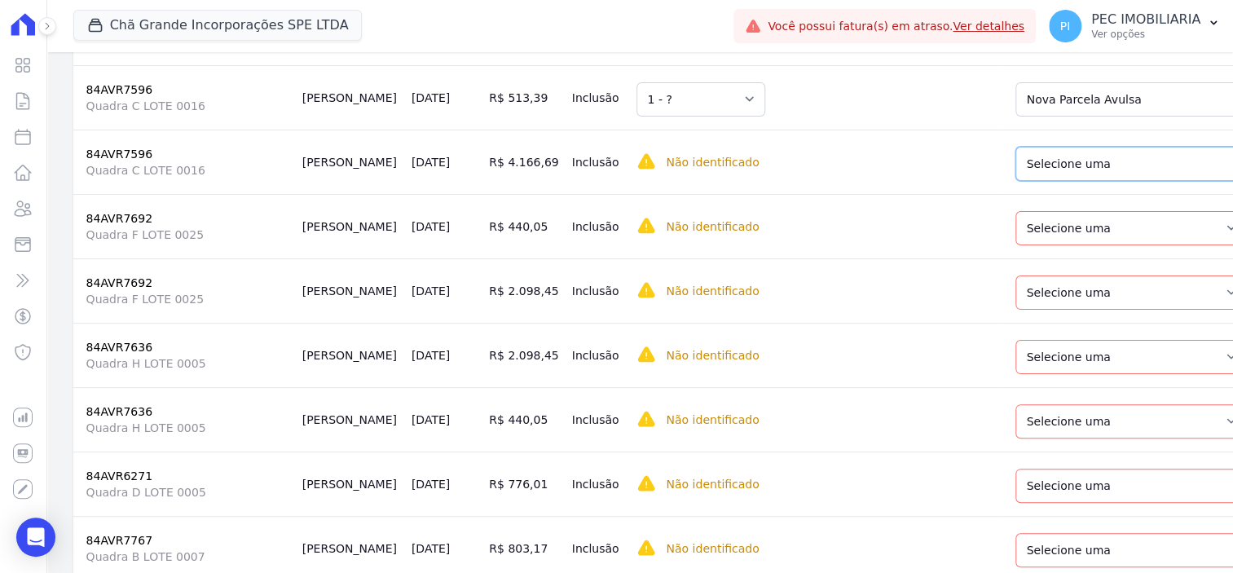
click at [986, 181] on select "Selecione uma Nova Parcela Avulsa Parcela Avulsa Existente Sinal (1 X R$ 44,94)…" at bounding box center [1135, 164] width 239 height 34
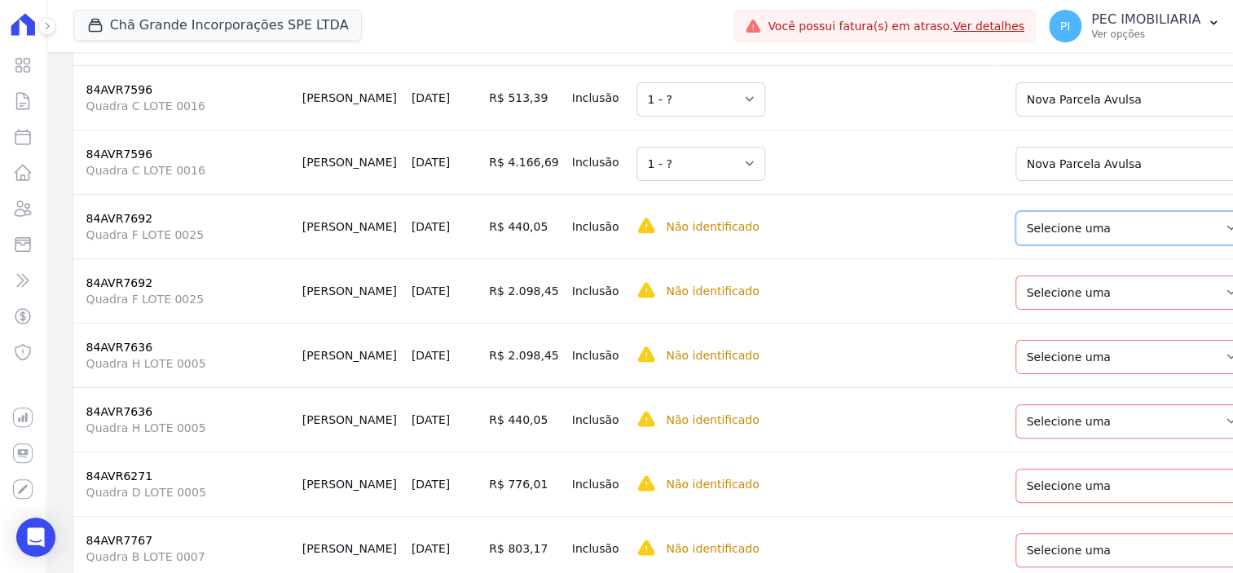
click at [986, 245] on select "Selecione uma Nova Parcela Avulsa Parcela Avulsa Existente Parcela Normal (60 X…" at bounding box center [1132, 228] width 232 height 34
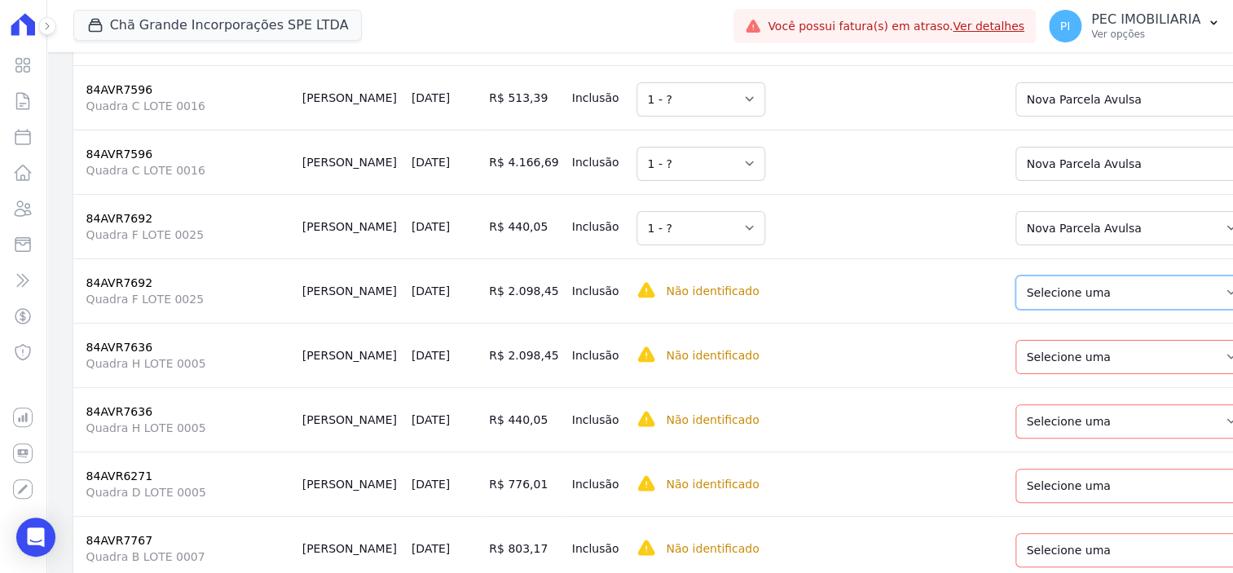
click at [986, 310] on select "Selecione uma Nova Parcela Avulsa Parcela Avulsa Existente Parcela Normal (60 X…" at bounding box center [1132, 293] width 232 height 34
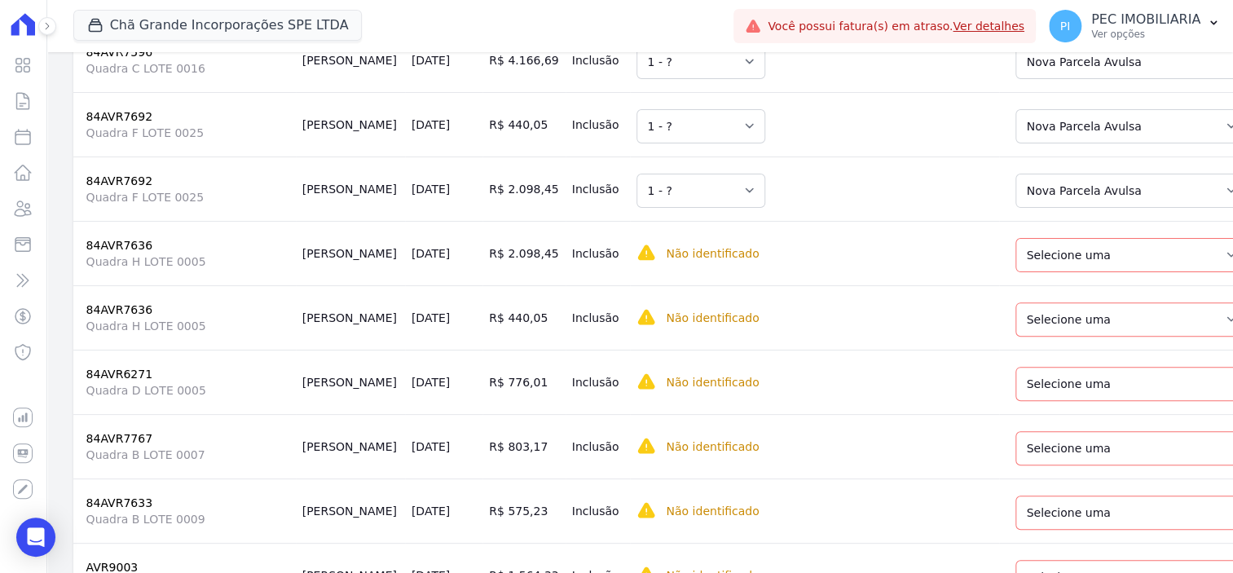
scroll to position [3566, 0]
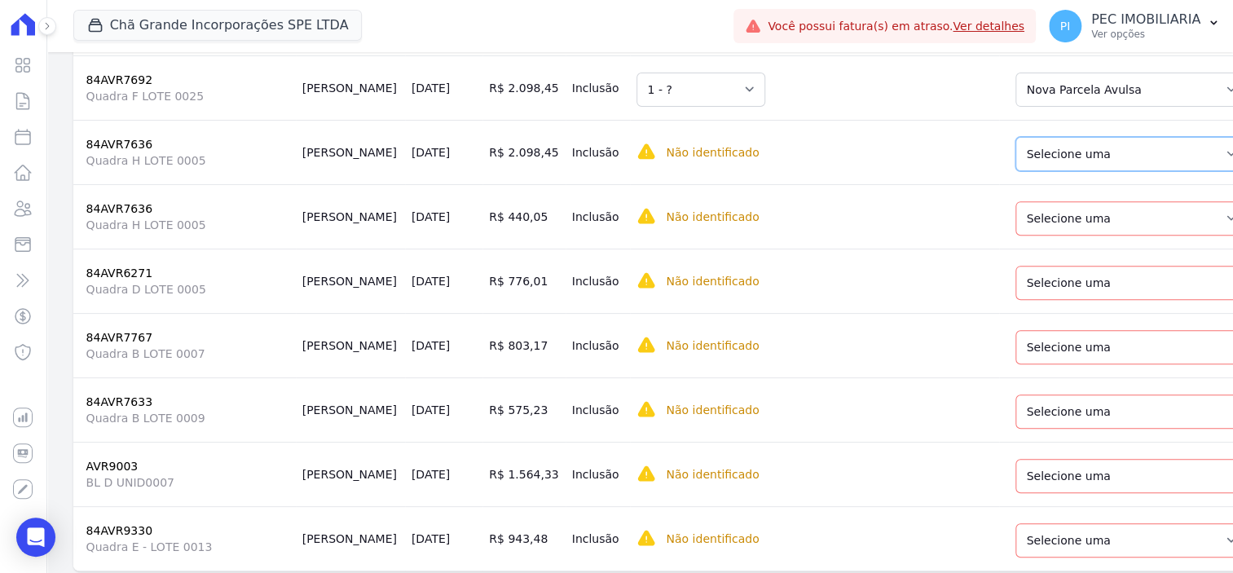
click at [986, 171] on select "Selecione uma Nova Parcela Avulsa Parcela Avulsa Existente Parcela Normal (60 X…" at bounding box center [1132, 154] width 232 height 34
click at [986, 236] on select "Selecione uma Nova Parcela Avulsa Parcela Avulsa Existente Parcela Normal (60 X…" at bounding box center [1132, 218] width 232 height 34
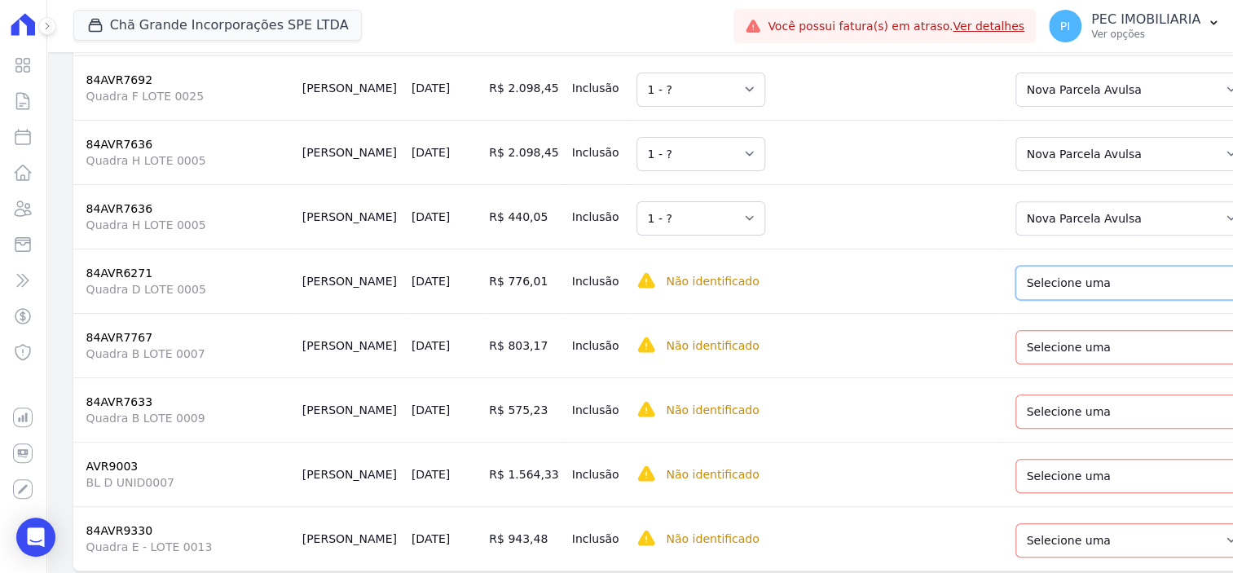
click at [986, 300] on select "Selecione uma Nova Parcela Avulsa Parcela Avulsa Existente Sinal (2 X R$ 4,00) …" at bounding box center [1140, 283] width 249 height 34
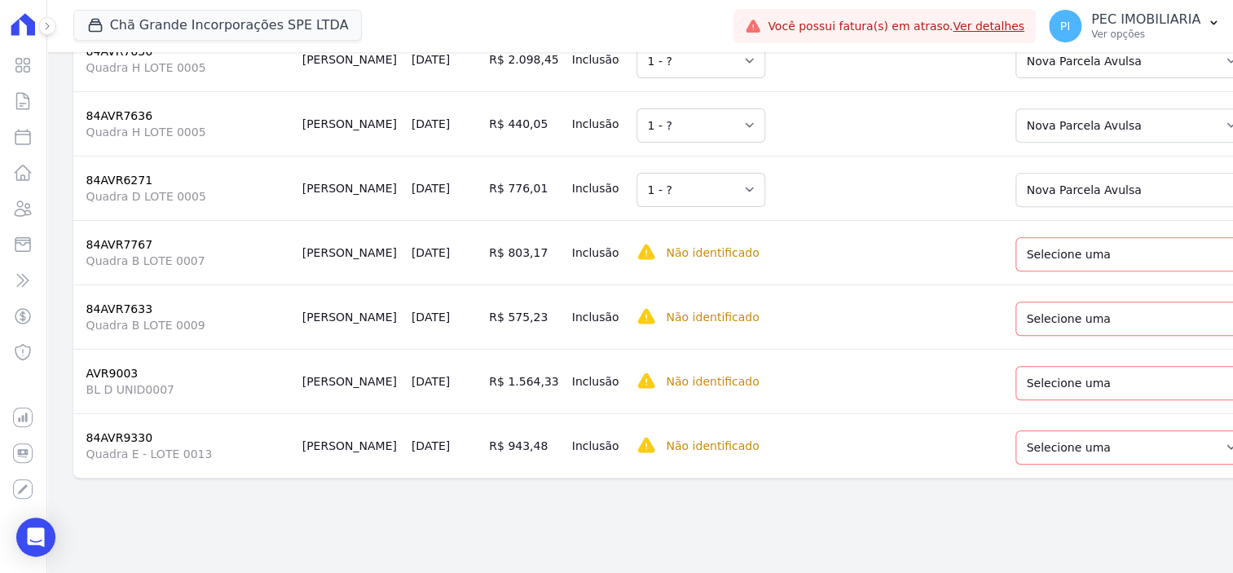
scroll to position [3713, 0]
click at [986, 263] on select "Selecione uma Nova Parcela Avulsa Parcela Avulsa Existente Sinal (3 X R$ 30,00)…" at bounding box center [1140, 254] width 249 height 34
click at [986, 327] on select "Selecione uma Nova Parcela Avulsa Parcela Avulsa Existente Sinal (6 X R$ 13,98)…" at bounding box center [1135, 319] width 239 height 34
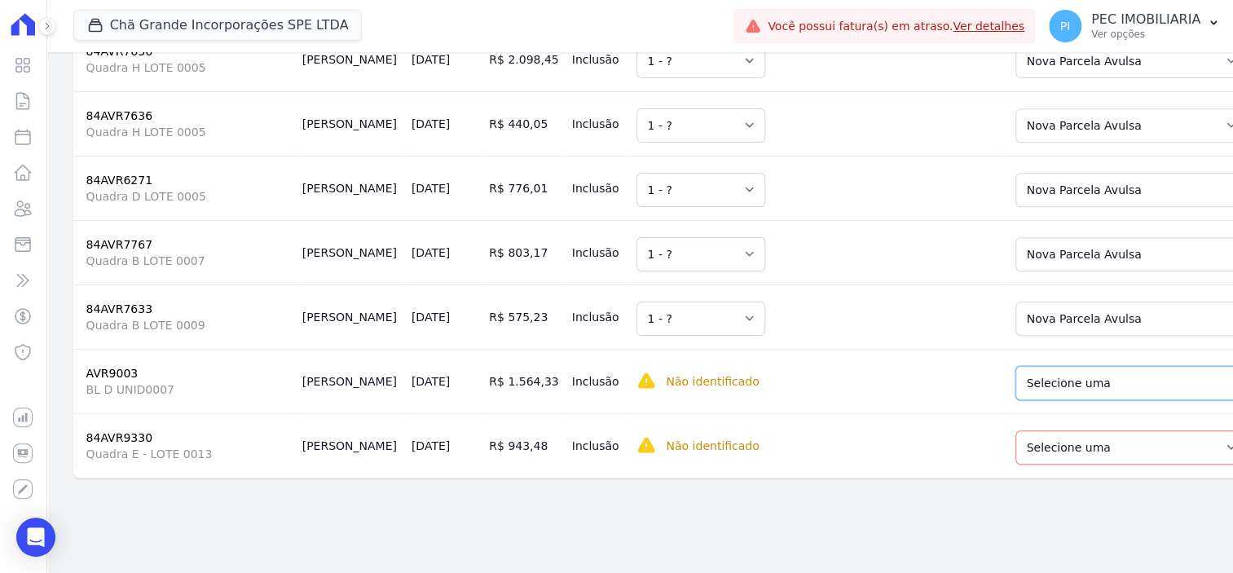
click at [986, 387] on select "Selecione uma Nova Parcela Avulsa Parcela Avulsa Existente Sinal (3 X R$ 13,00)…" at bounding box center [1135, 383] width 239 height 34
click at [986, 397] on select "Selecione uma Nova Parcela Avulsa Parcela Avulsa Existente Sinal (3 X R$ 13,00)…" at bounding box center [1135, 383] width 239 height 34
click at [986, 392] on select "Selecione uma Nova Parcela Avulsa Parcela Avulsa Existente Sinal (3 X R$ 13,00)…" at bounding box center [1135, 383] width 239 height 34
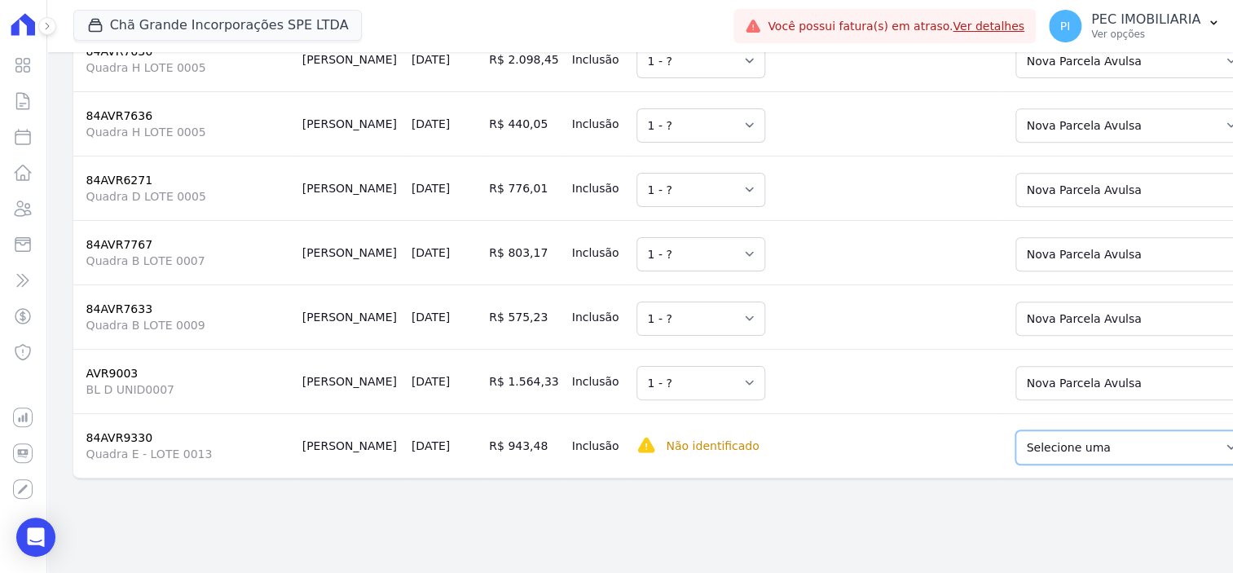
click at [986, 455] on select "Selecione uma Nova Parcela Avulsa Parcela Avulsa Existente Parcela Normal (84 X…" at bounding box center [1132, 447] width 232 height 34
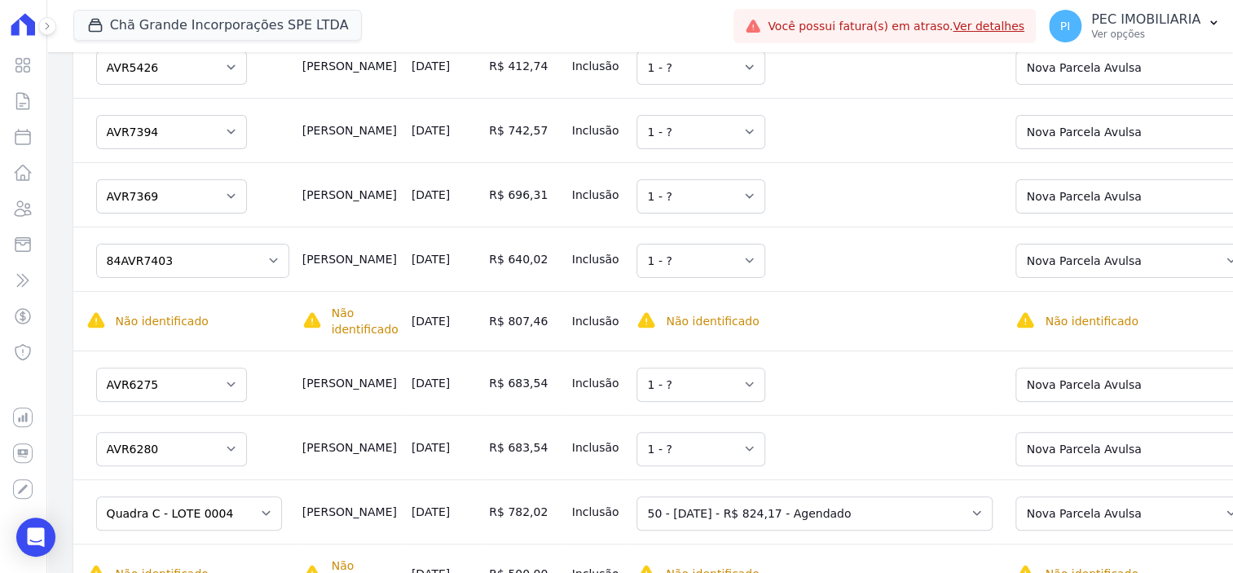
scroll to position [0, 0]
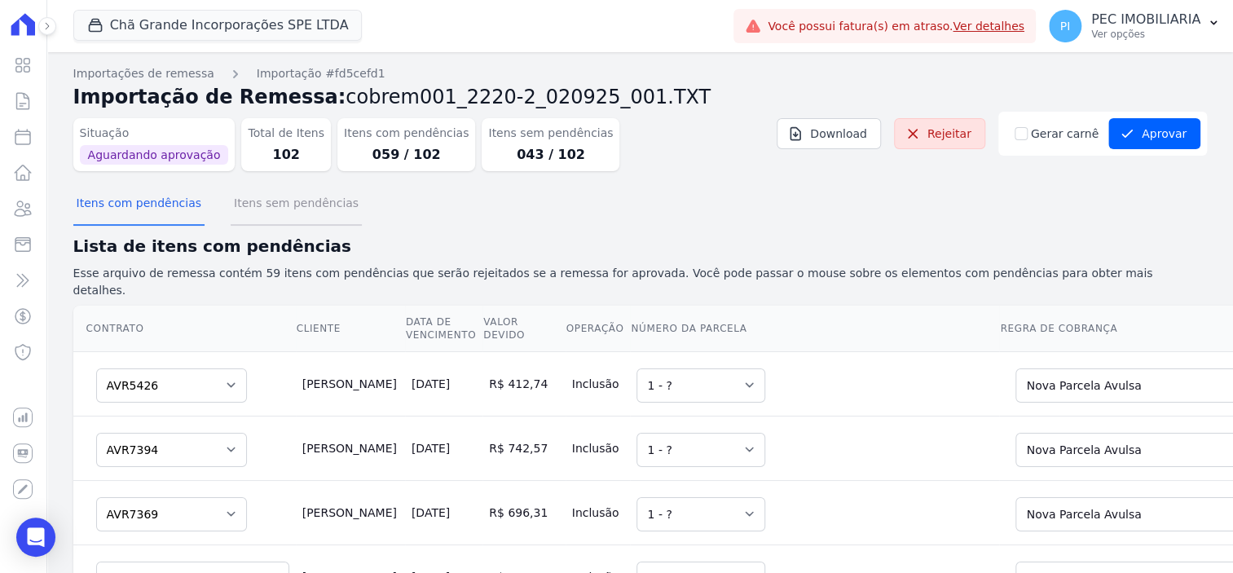
click at [306, 199] on button "Itens sem pendências" at bounding box center [296, 204] width 131 height 42
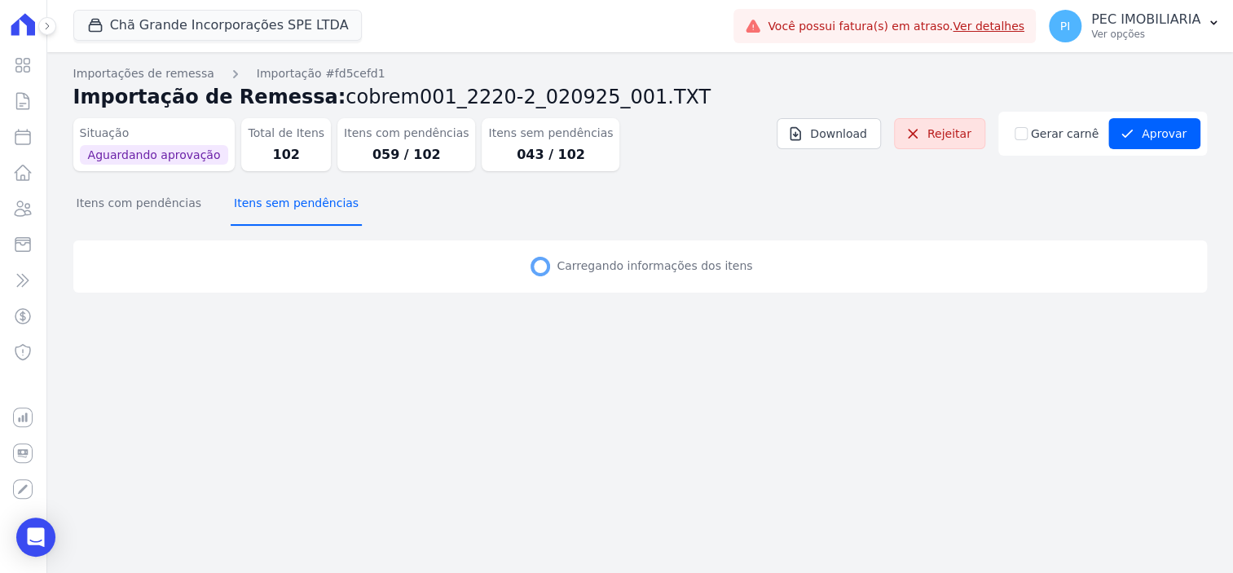
select select "none"
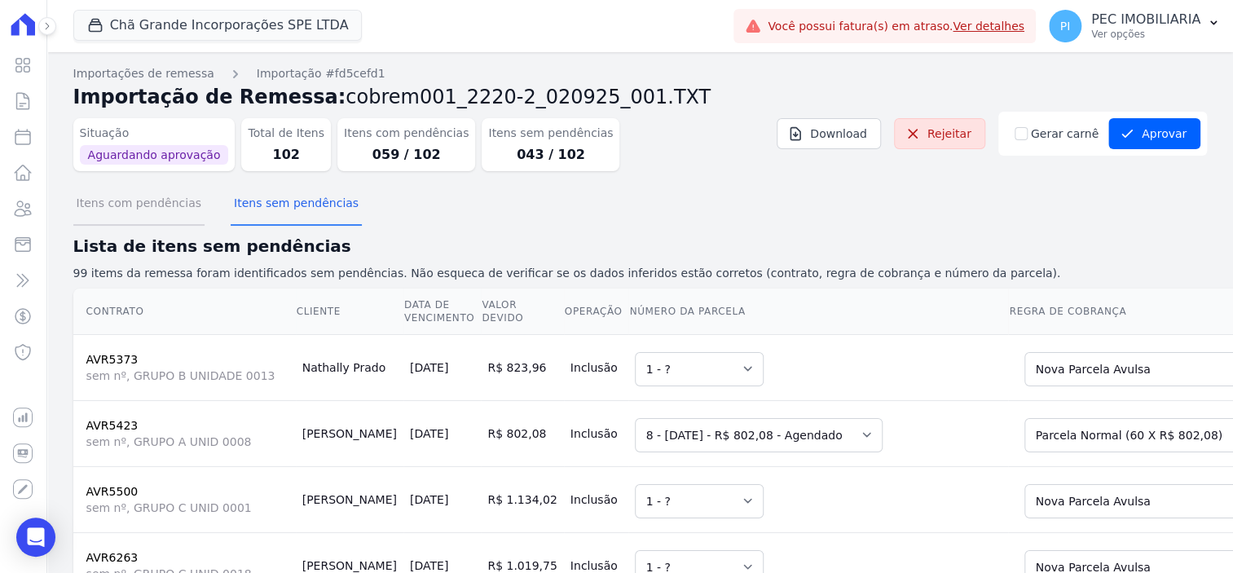
click at [155, 205] on button "Itens com pendências" at bounding box center [138, 204] width 131 height 42
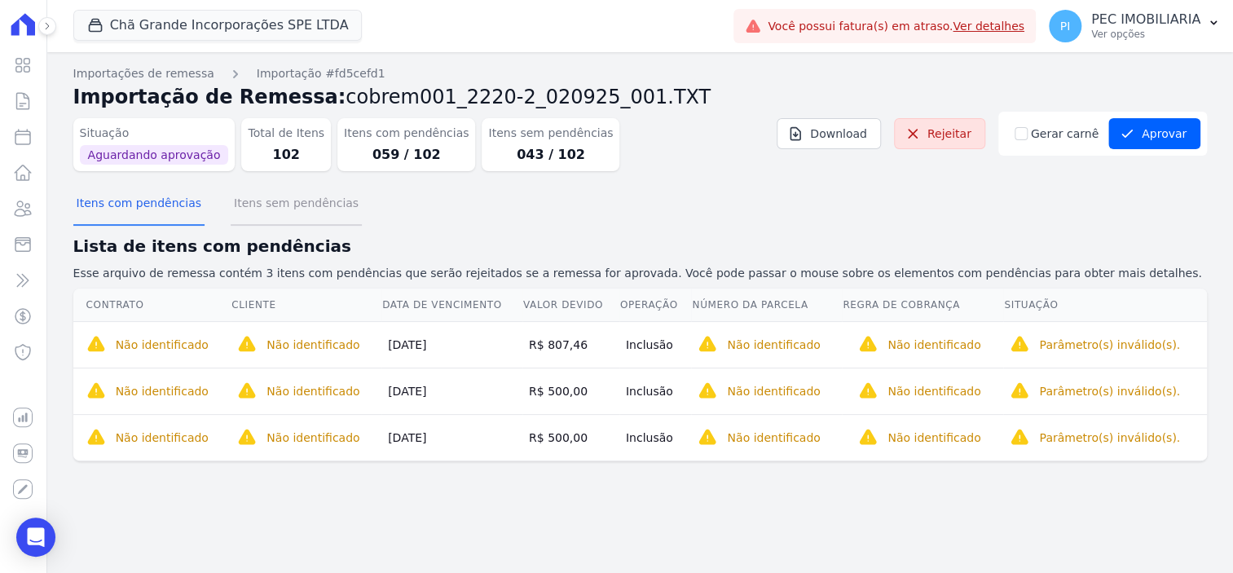
click at [241, 203] on button "Itens sem pendências" at bounding box center [296, 204] width 131 height 42
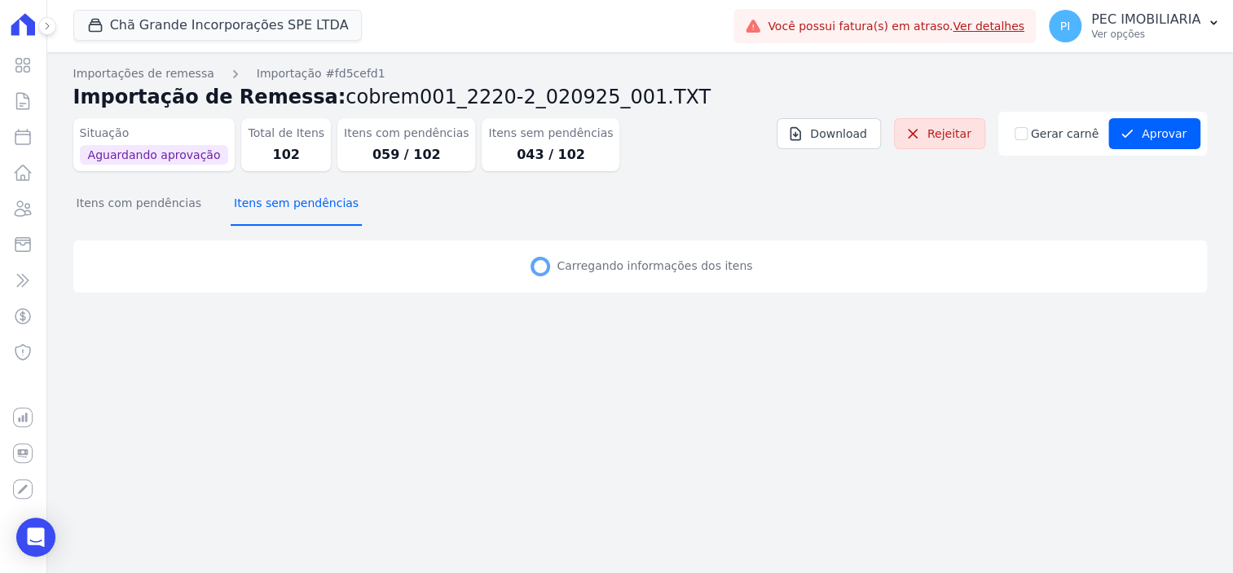
select select "none"
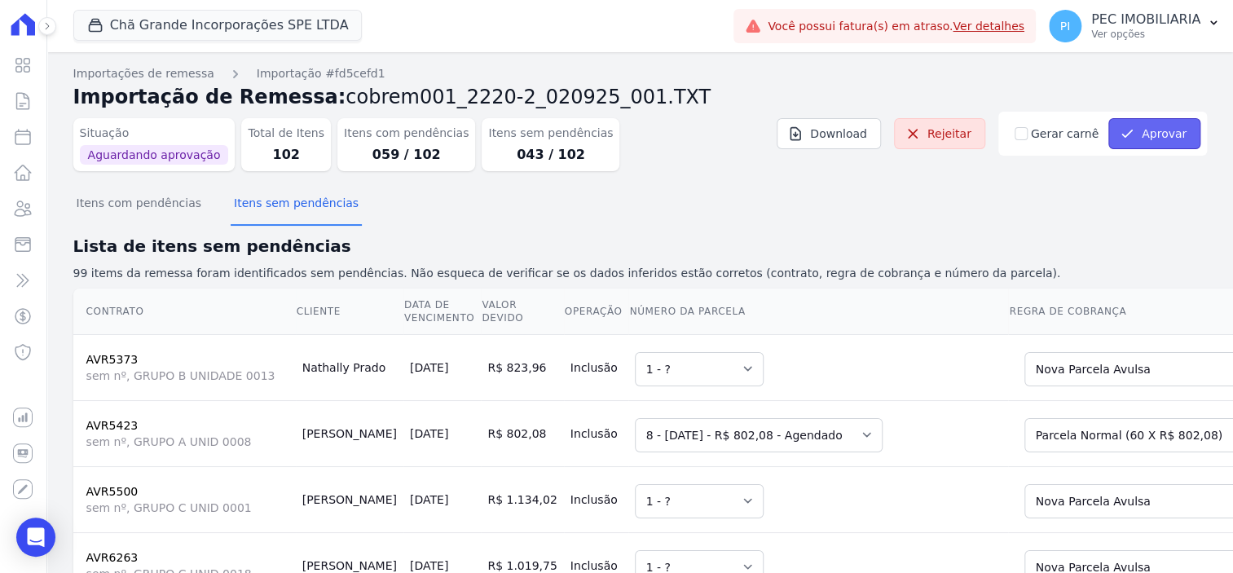
click at [986, 127] on button "Aprovar" at bounding box center [1155, 133] width 92 height 31
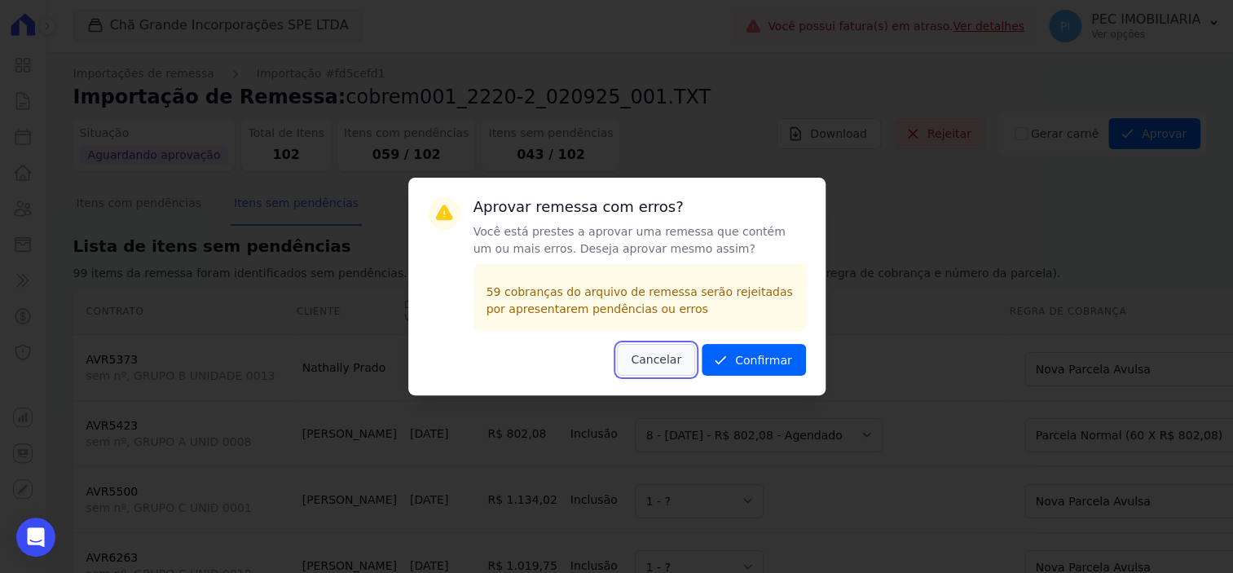
click at [660, 370] on button "Cancelar" at bounding box center [656, 360] width 78 height 32
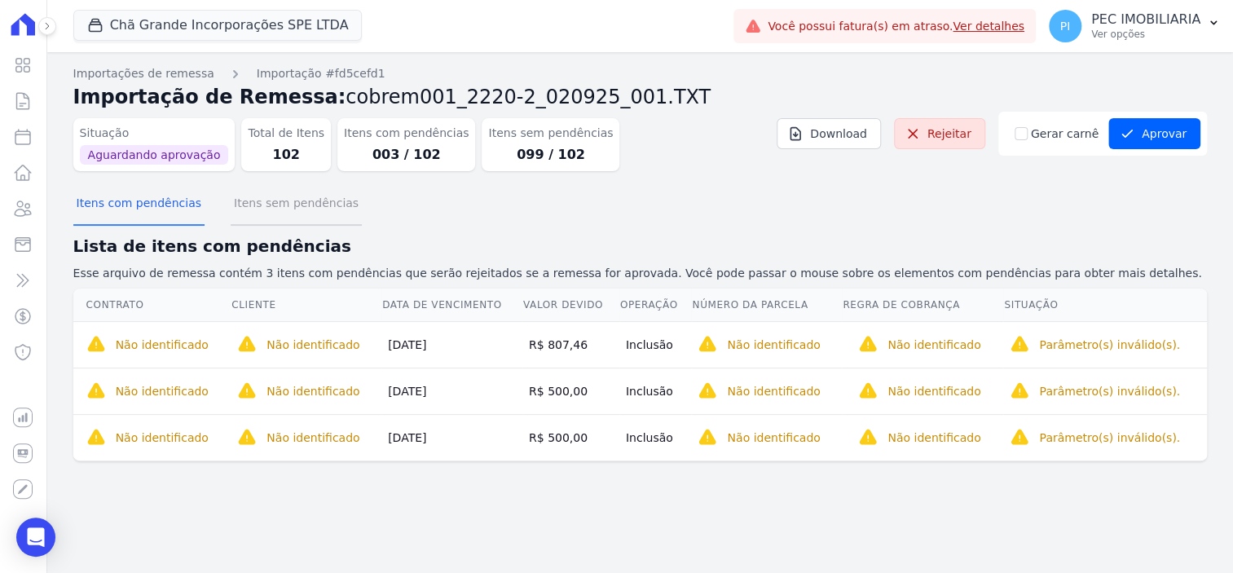
click at [266, 205] on button "Itens sem pendências" at bounding box center [296, 204] width 131 height 42
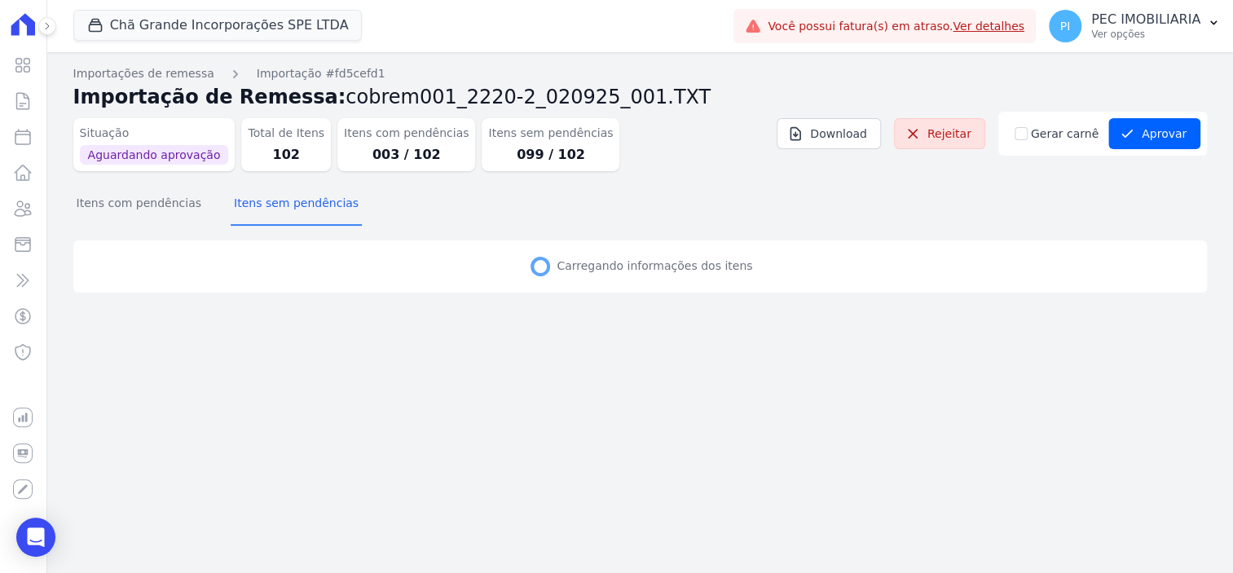
select select "none"
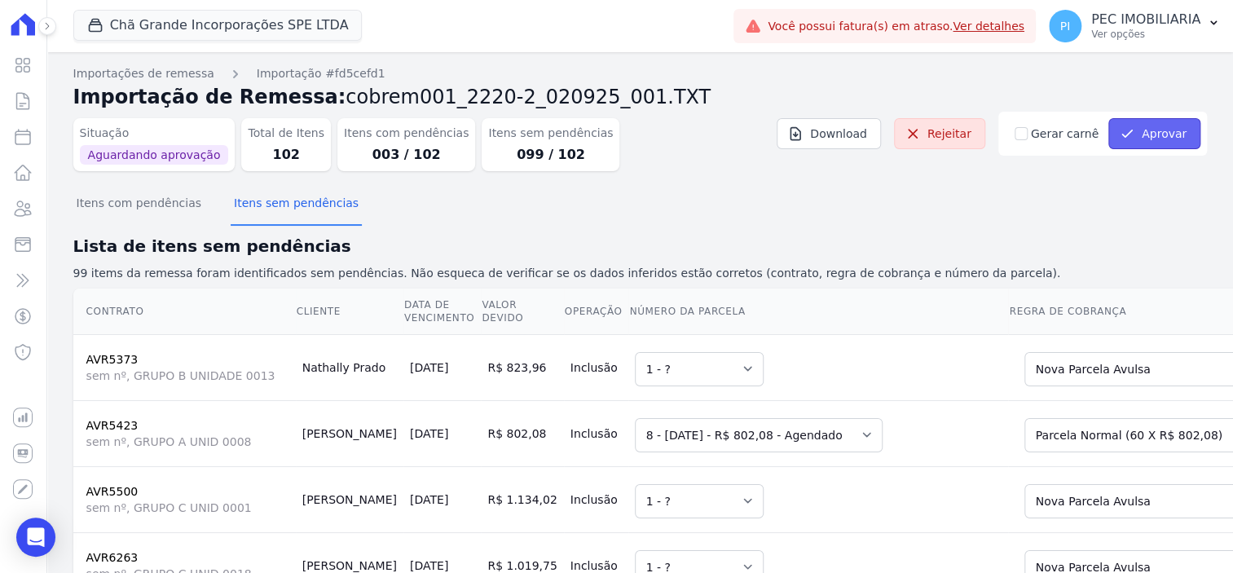
click at [1140, 129] on button "Aprovar" at bounding box center [1155, 133] width 92 height 31
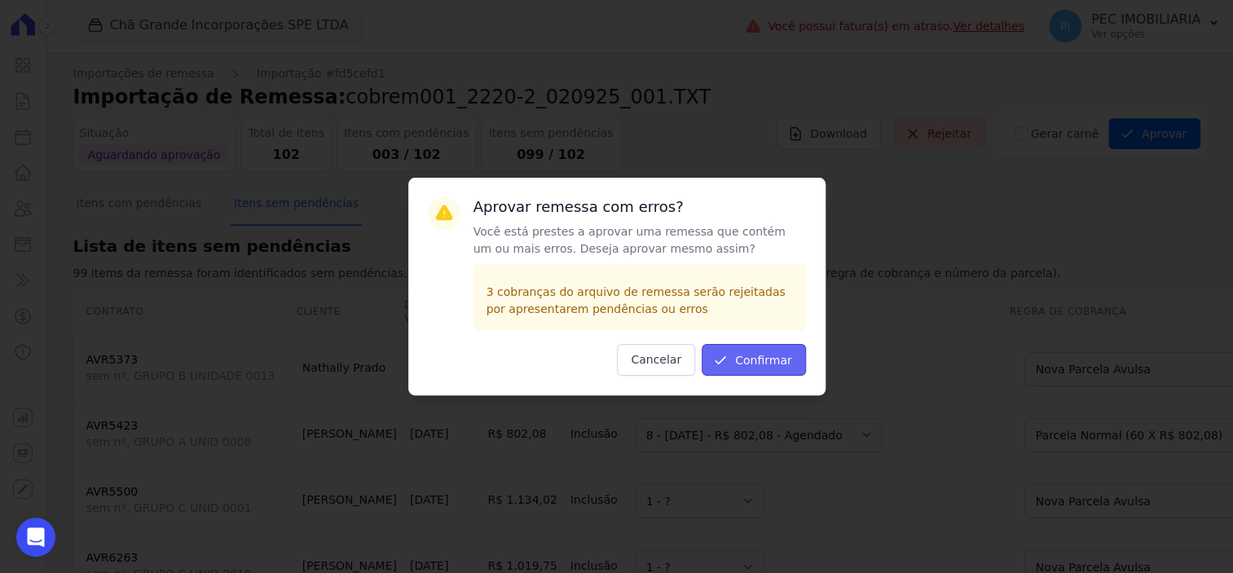
click at [749, 362] on button "Confirmar" at bounding box center [754, 360] width 104 height 32
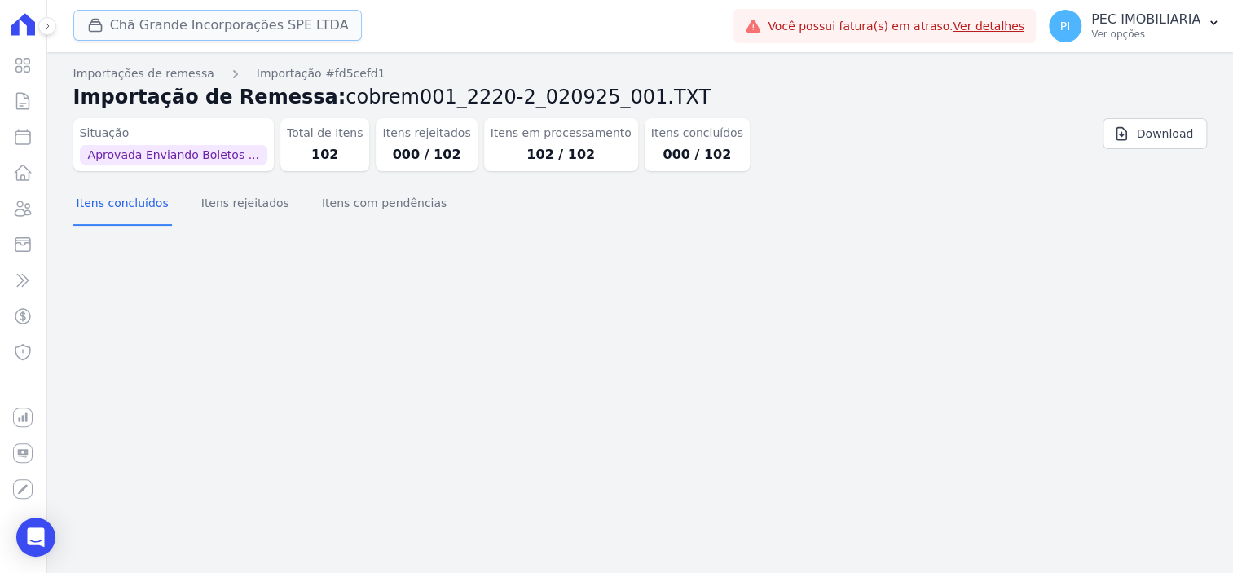
click at [189, 19] on button "Chã Grande Incorporações SPE LTDA" at bounding box center [217, 25] width 289 height 31
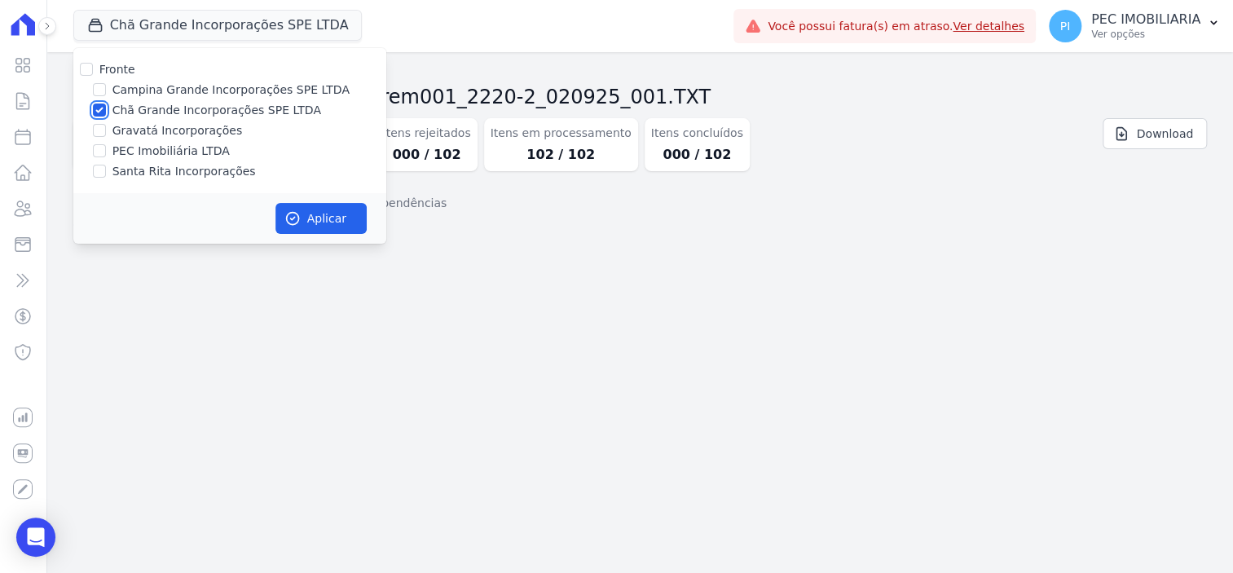
click at [104, 109] on input "Chã Grande Incorporações SPE LTDA" at bounding box center [99, 110] width 13 height 13
checkbox input "false"
click at [104, 94] on input "Campina Grande Incorporações SPE LTDA" at bounding box center [99, 89] width 13 height 13
checkbox input "true"
click at [352, 224] on button "Aplicar" at bounding box center [321, 218] width 91 height 31
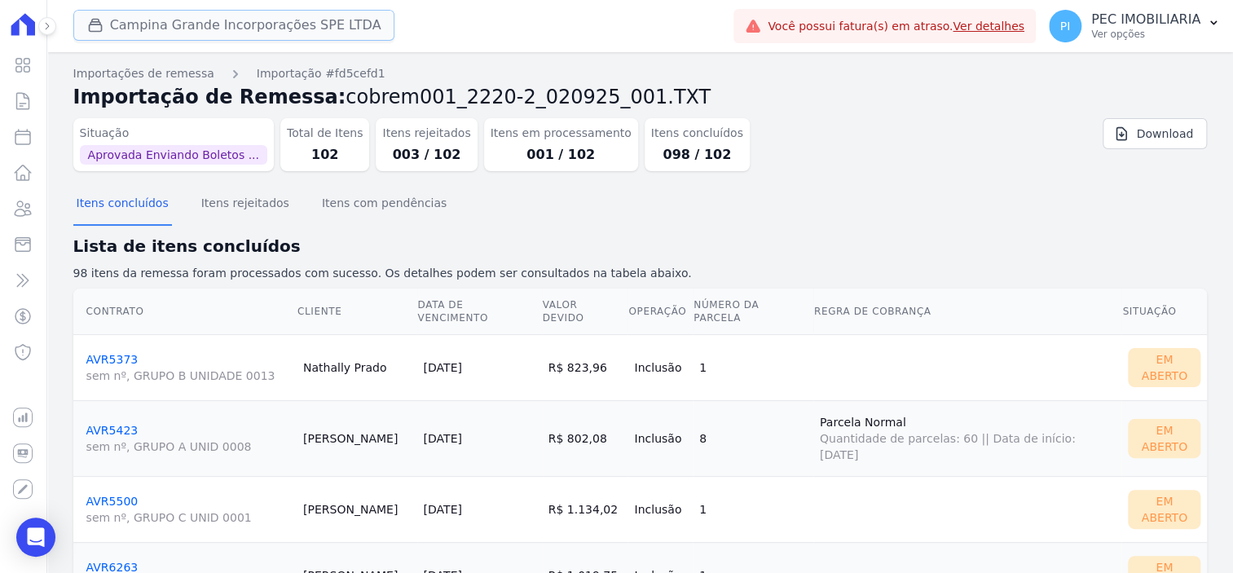
click at [140, 27] on button "Campina Grande Incorporações SPE LTDA" at bounding box center [234, 25] width 322 height 31
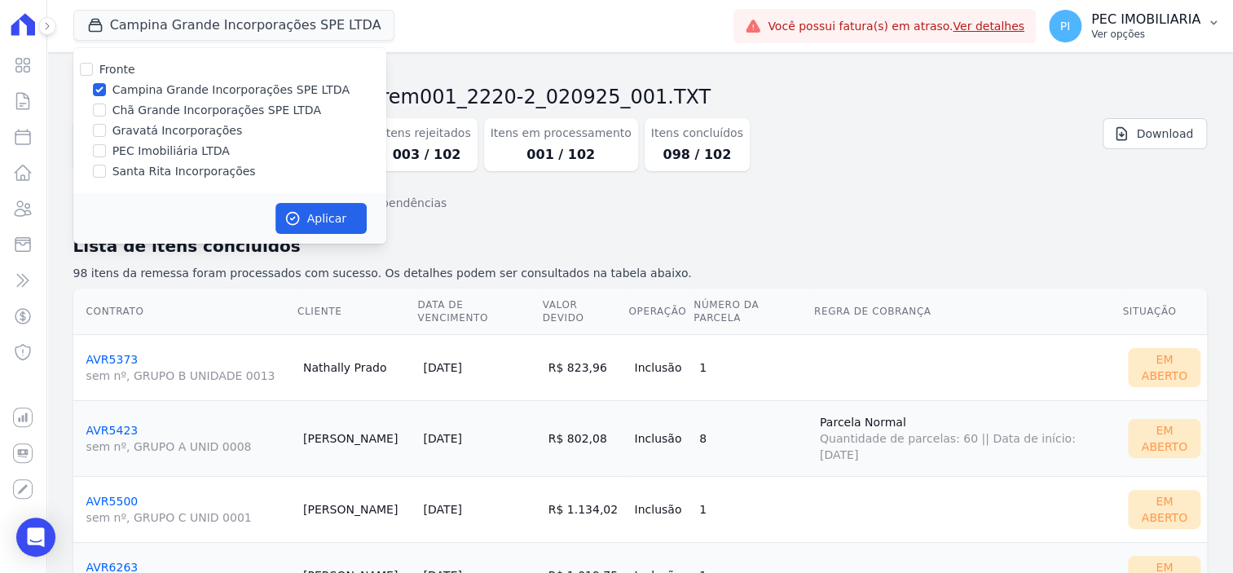
click at [1168, 35] on p "Ver opções" at bounding box center [1146, 34] width 109 height 13
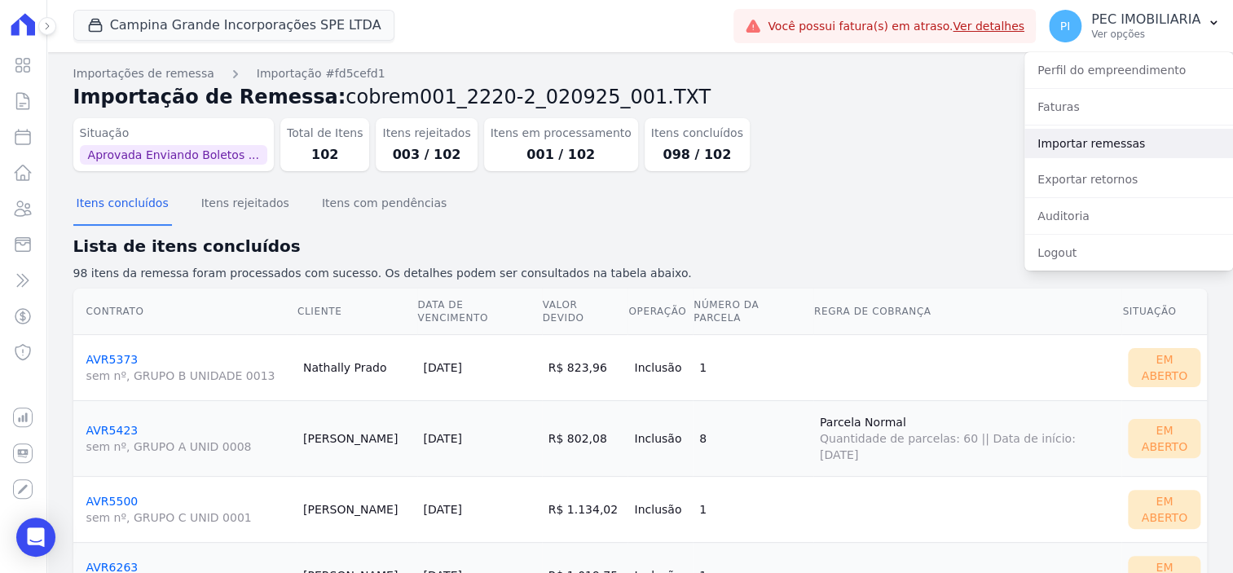
click at [1123, 143] on link "Importar remessas" at bounding box center [1129, 143] width 209 height 29
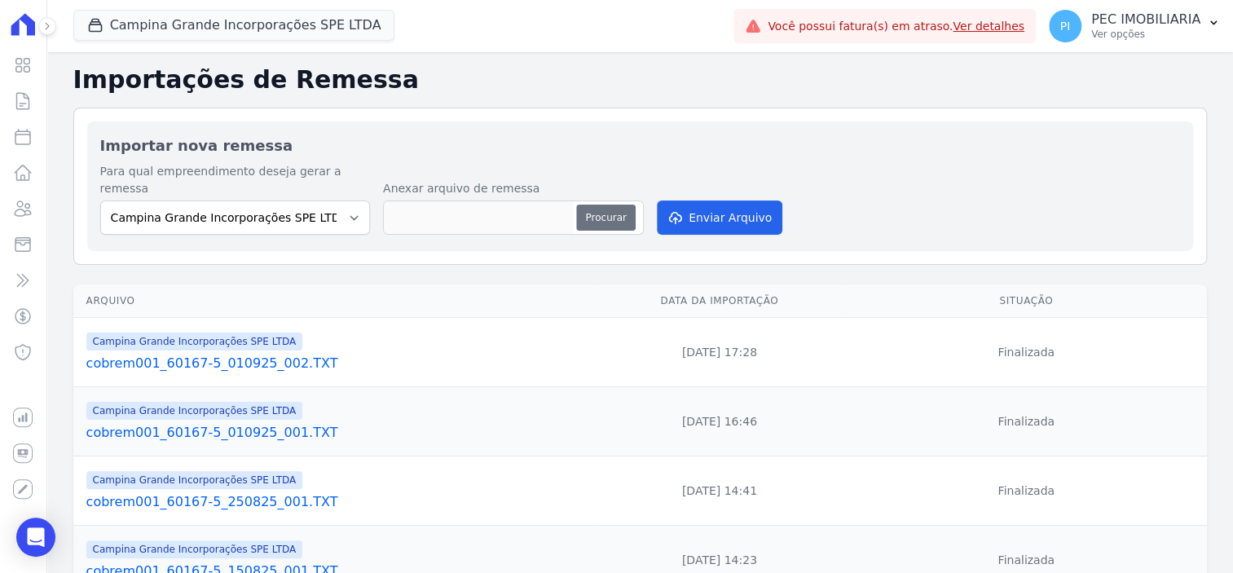
click at [602, 205] on button "Procurar" at bounding box center [605, 218] width 59 height 26
type input "cobrem001_60167-5_020925_001.TXT"
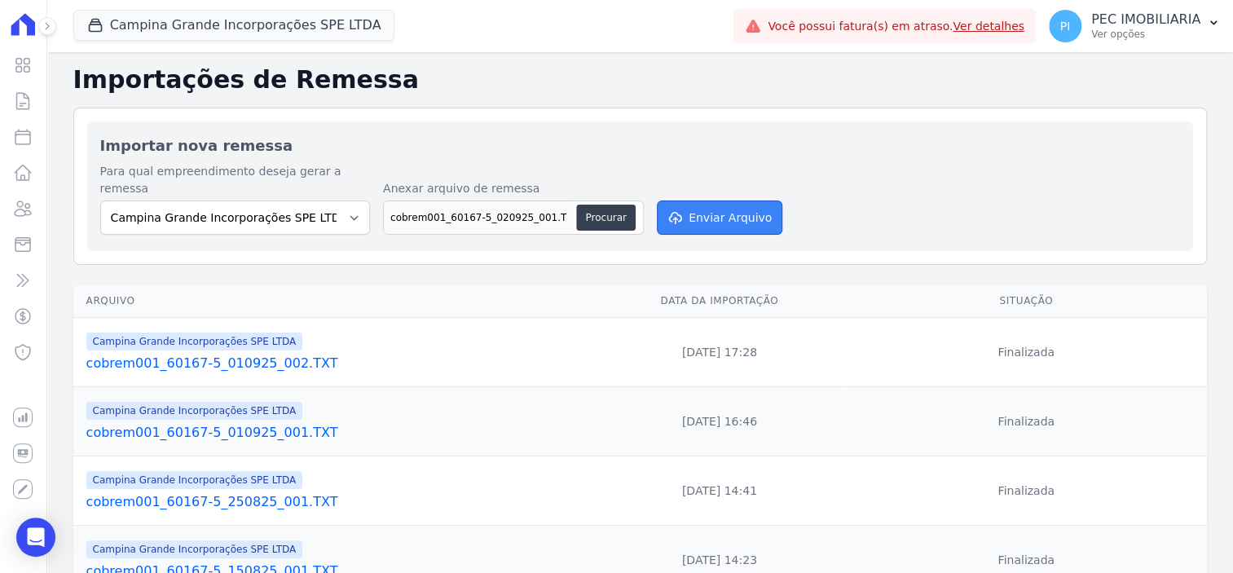
click at [736, 206] on button "Enviar Arquivo" at bounding box center [720, 218] width 126 height 34
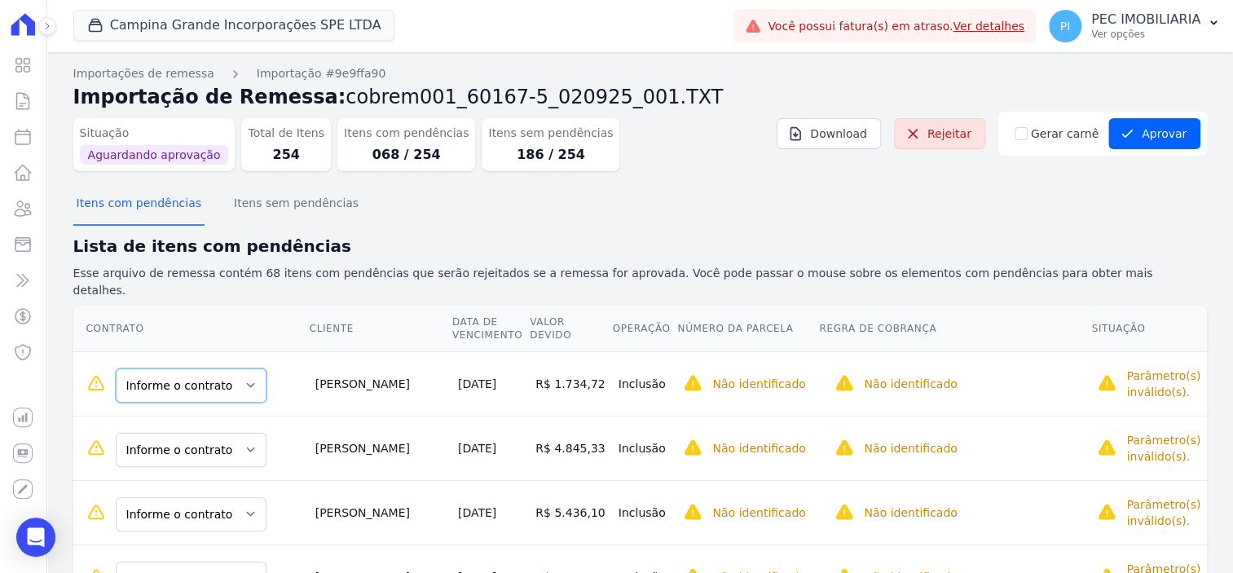
click at [177, 370] on select "Informe o contrato 90ARR0234 90ARR0262" at bounding box center [191, 385] width 151 height 34
click at [188, 371] on select "Informe o contrato 90ARR0234 90ARR0262" at bounding box center [191, 385] width 151 height 34
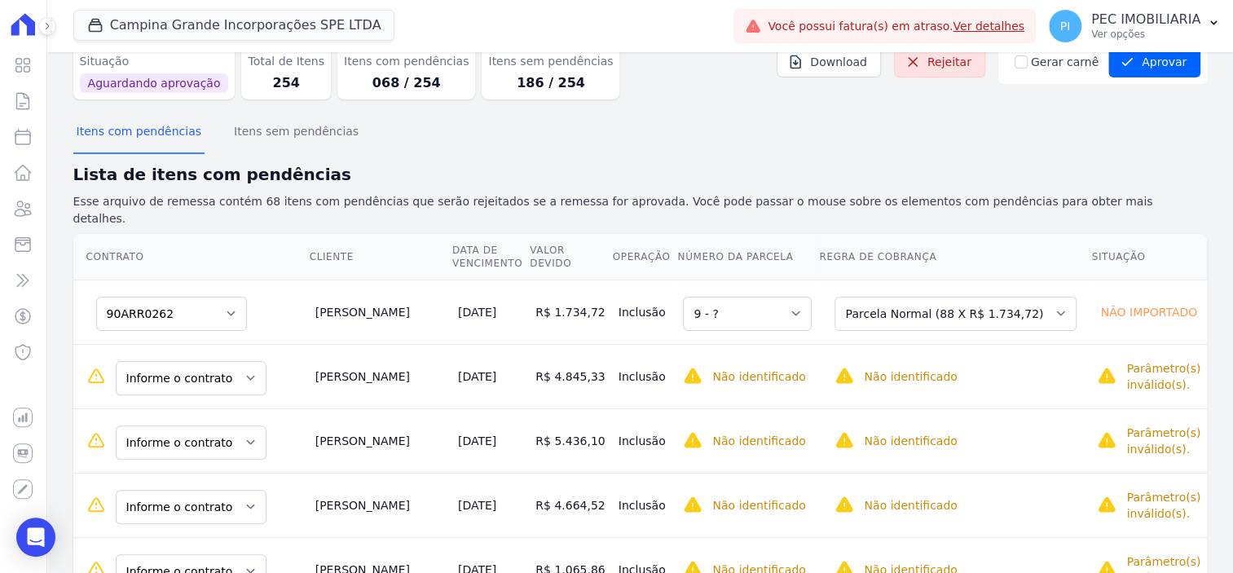
scroll to position [102, 0]
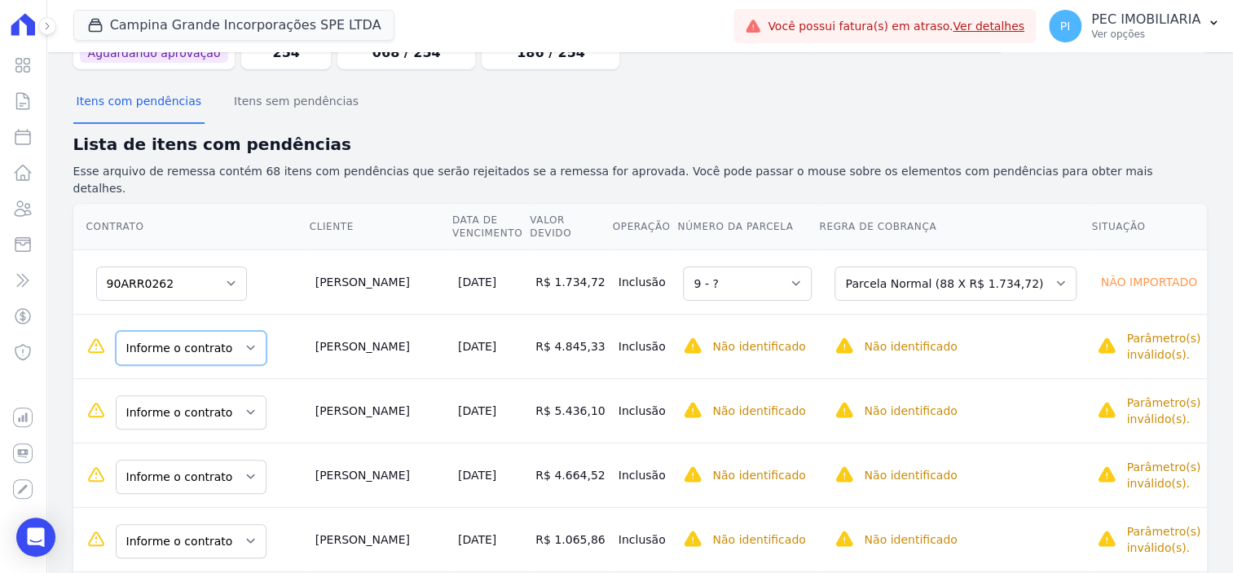
click at [229, 331] on select "Informe o contrato 90ARR0194 90ARR0195 90ARR0196" at bounding box center [191, 348] width 151 height 34
click at [849, 331] on select "Selecione uma Nova Parcela Avulsa Parcela Avulsa Existente Intercalada (4 X R$ …" at bounding box center [956, 348] width 242 height 34
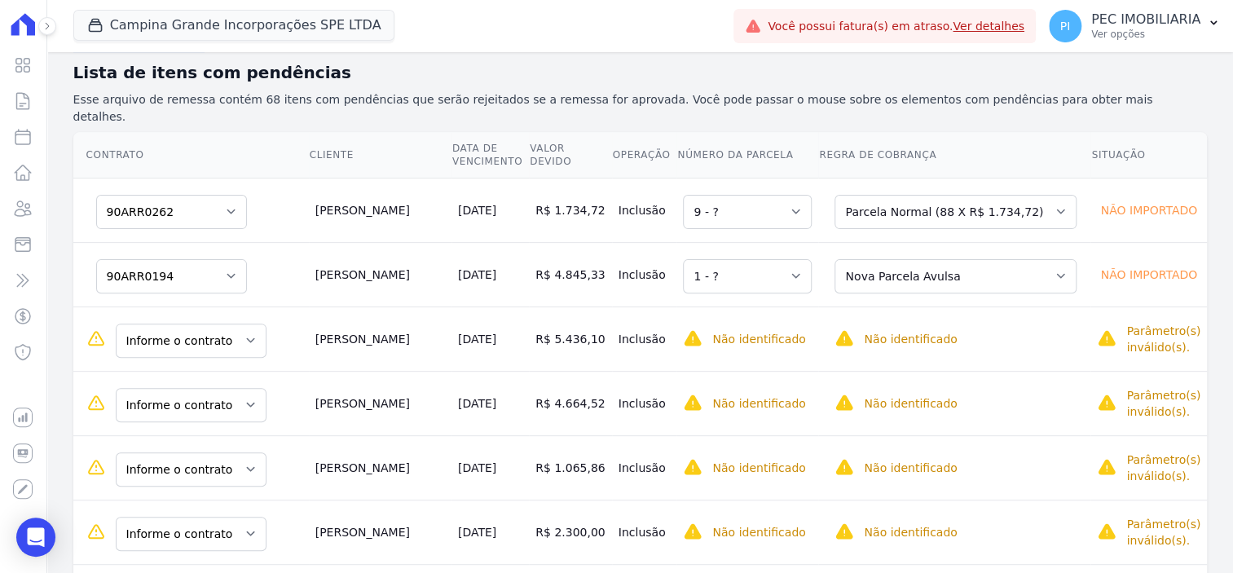
scroll to position [204, 0]
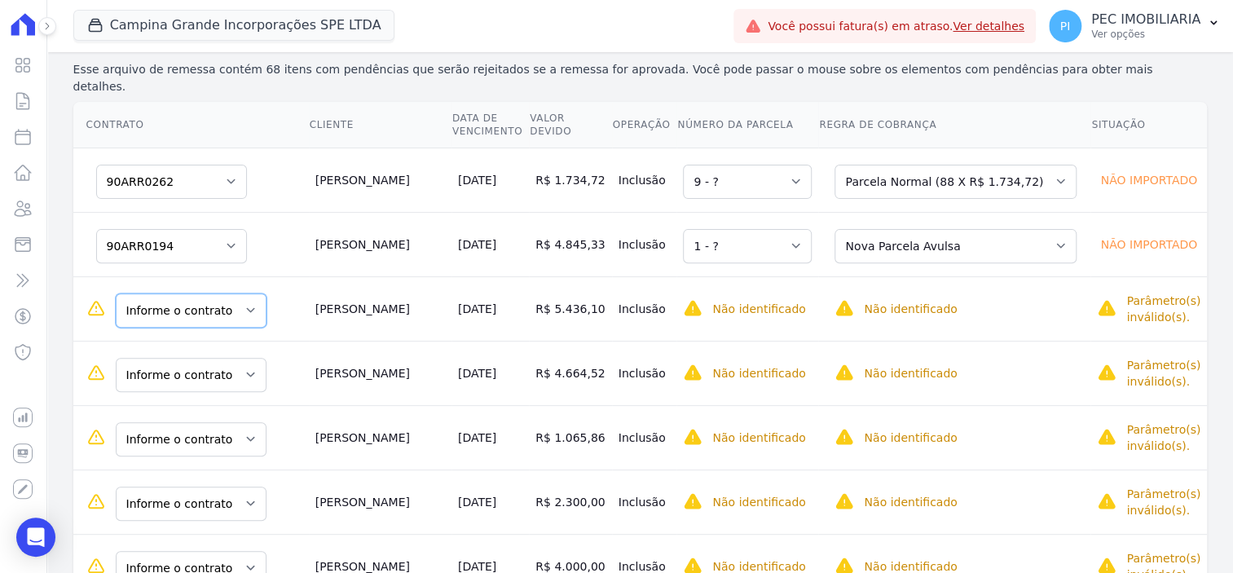
click at [227, 293] on select "Informe o contrato 90ARR0194 90ARR0195 90ARR0196" at bounding box center [191, 310] width 151 height 34
click at [185, 360] on select "Informe o contrato 90ARR0194 90ARR0195 90ARR0196" at bounding box center [191, 375] width 151 height 34
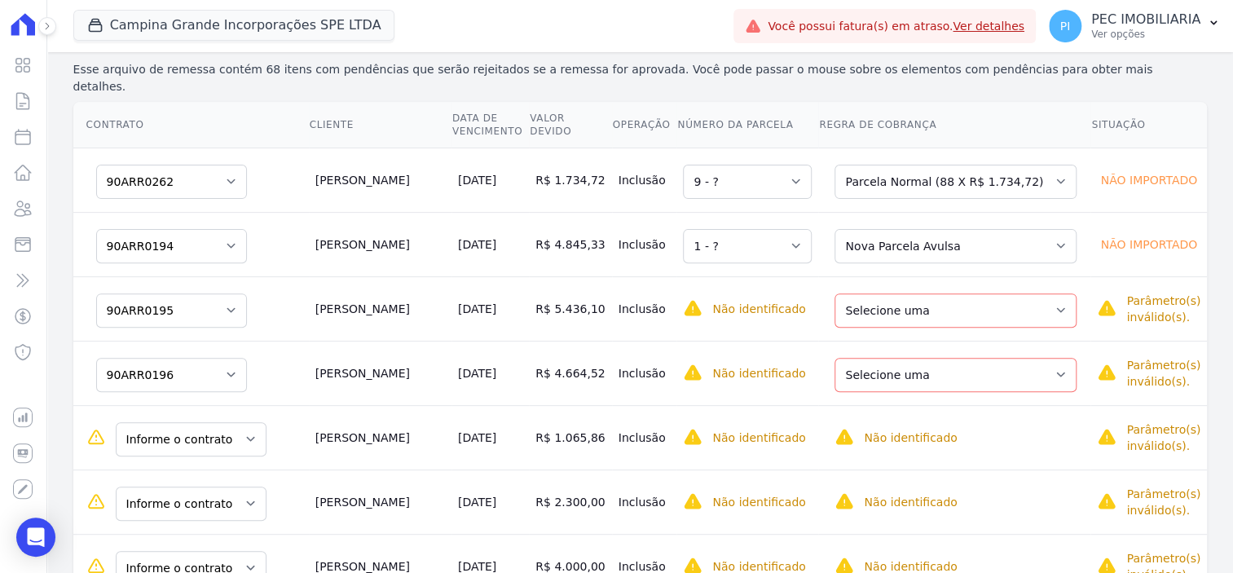
scroll to position [305, 0]
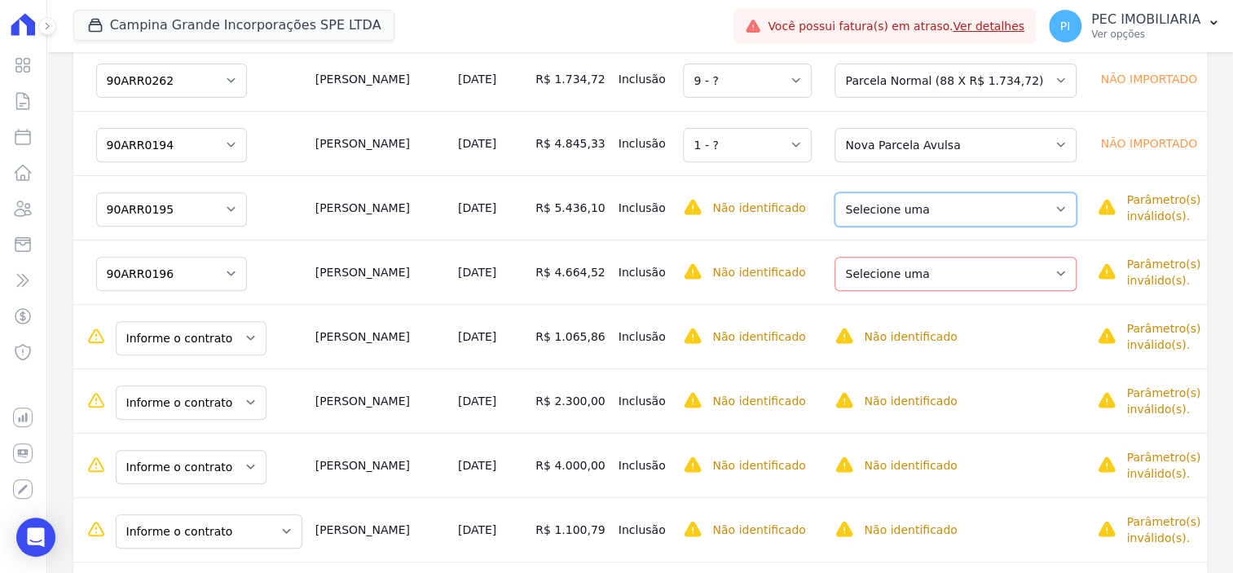
click at [933, 192] on select "Selecione uma Nova Parcela Avulsa Parcela Avulsa Existente Intercalada (4 X R$ …" at bounding box center [956, 209] width 242 height 34
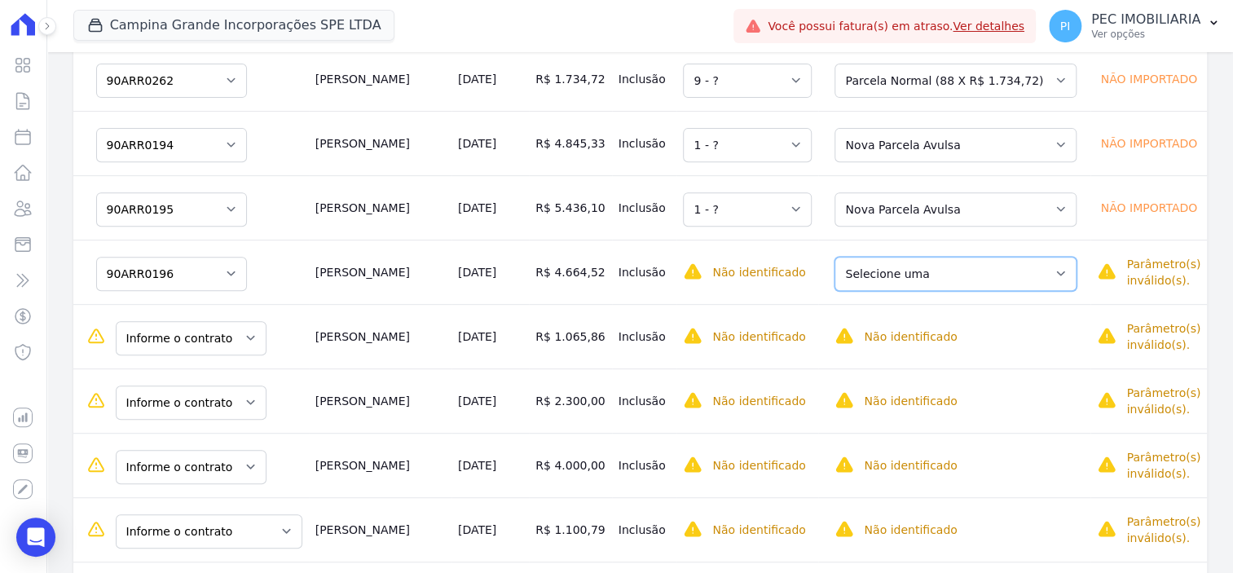
click at [920, 264] on select "Selecione uma Nova Parcela Avulsa Parcela Avulsa Existente Parcela Normal (48 X…" at bounding box center [956, 274] width 242 height 34
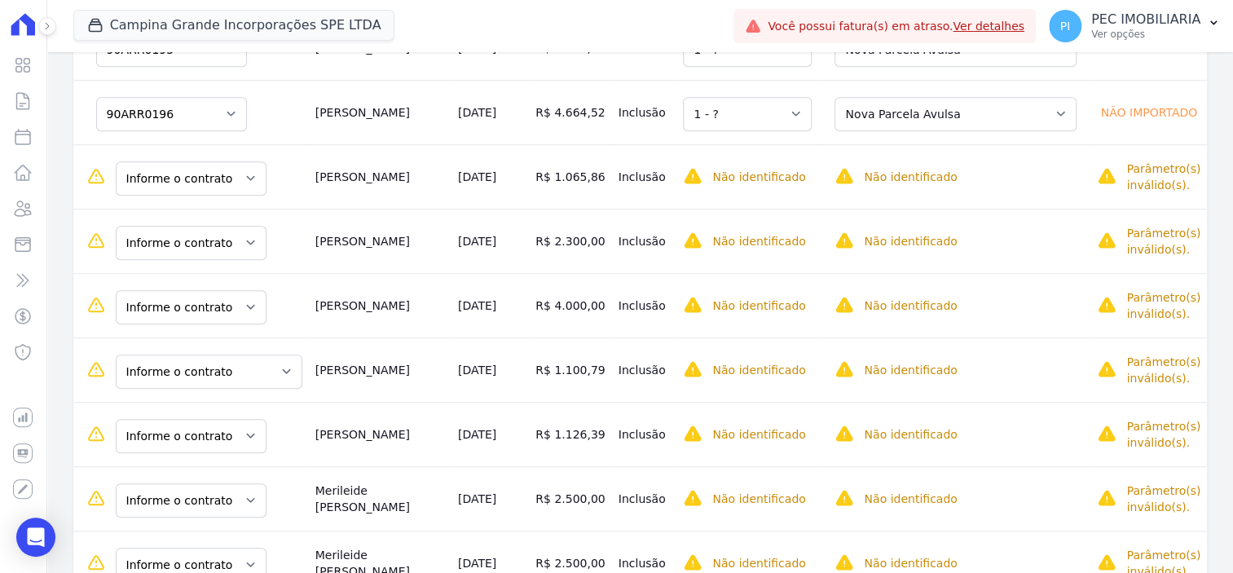
scroll to position [510, 0]
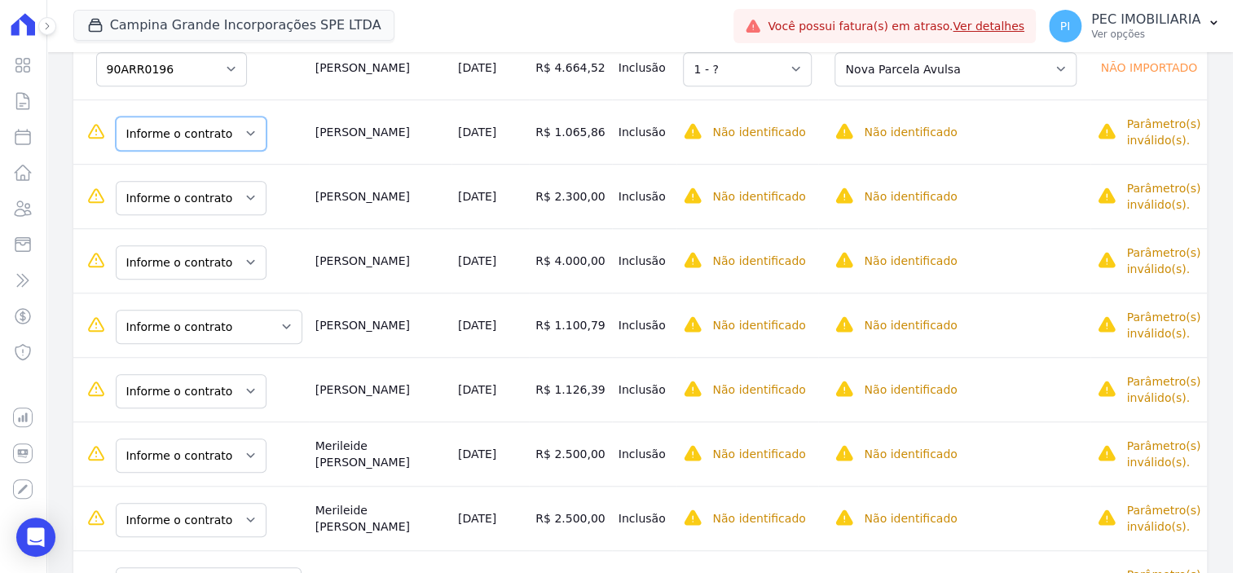
click at [183, 117] on select "Informe o contrato 90ARR0114 90ARR0138" at bounding box center [191, 134] width 151 height 34
click at [221, 118] on select "Informe o contrato 90ARR0114 90ARR0138" at bounding box center [191, 134] width 151 height 34
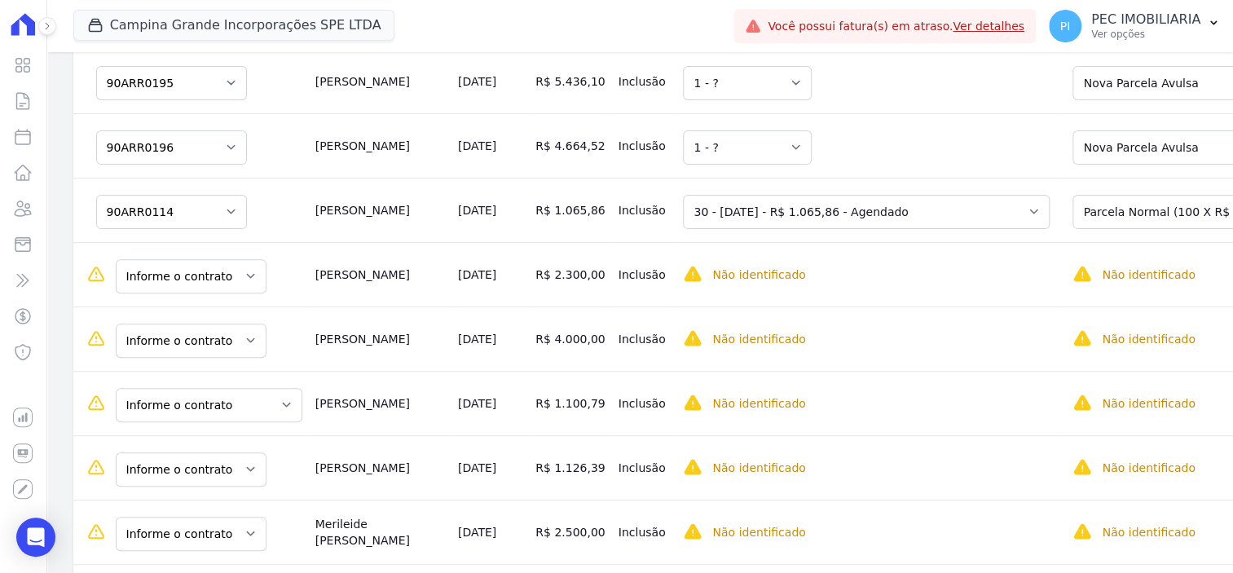
scroll to position [414, 0]
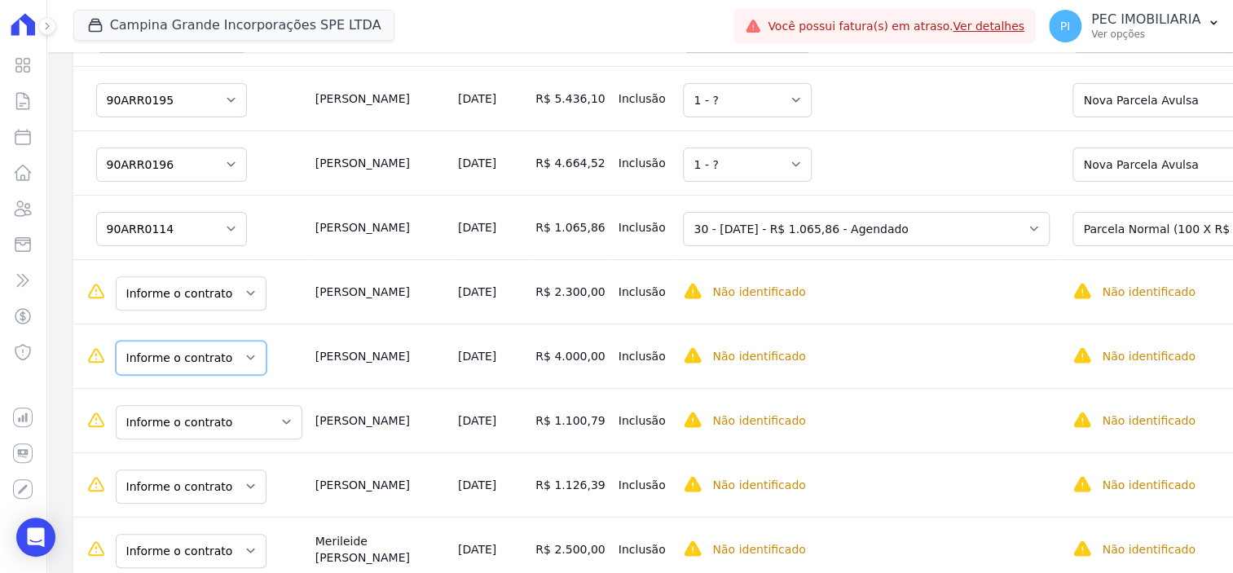
click at [231, 351] on select "Informe o contrato 90ARR0069 90ARR0080" at bounding box center [191, 358] width 151 height 34
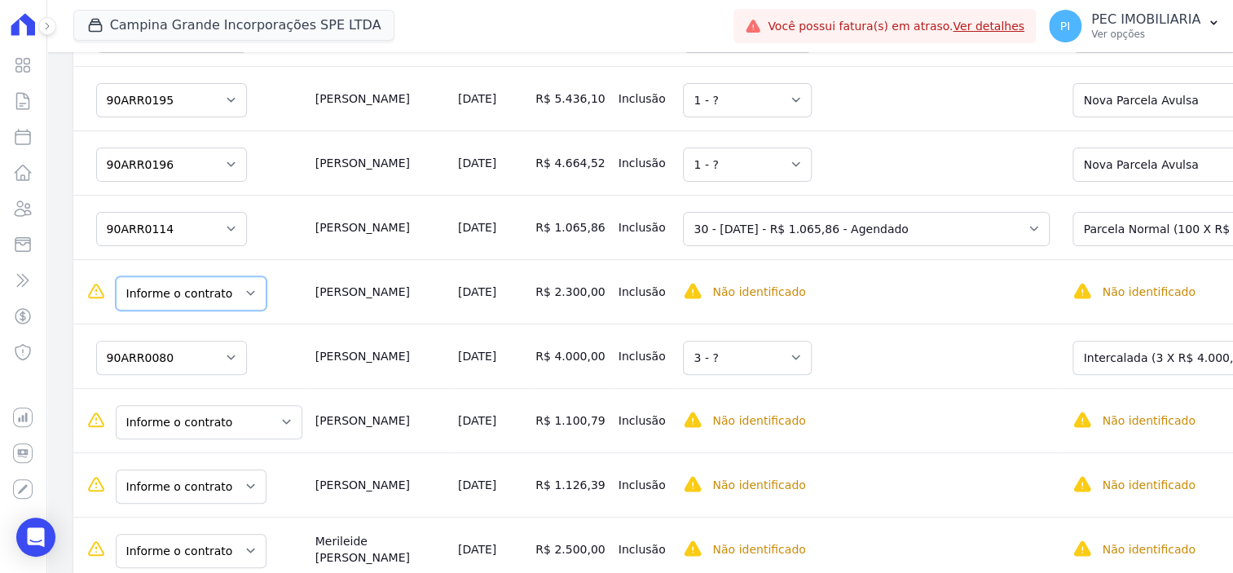
click at [224, 284] on select "Informe o contrato 90ARR0069 90ARR0080" at bounding box center [191, 293] width 151 height 34
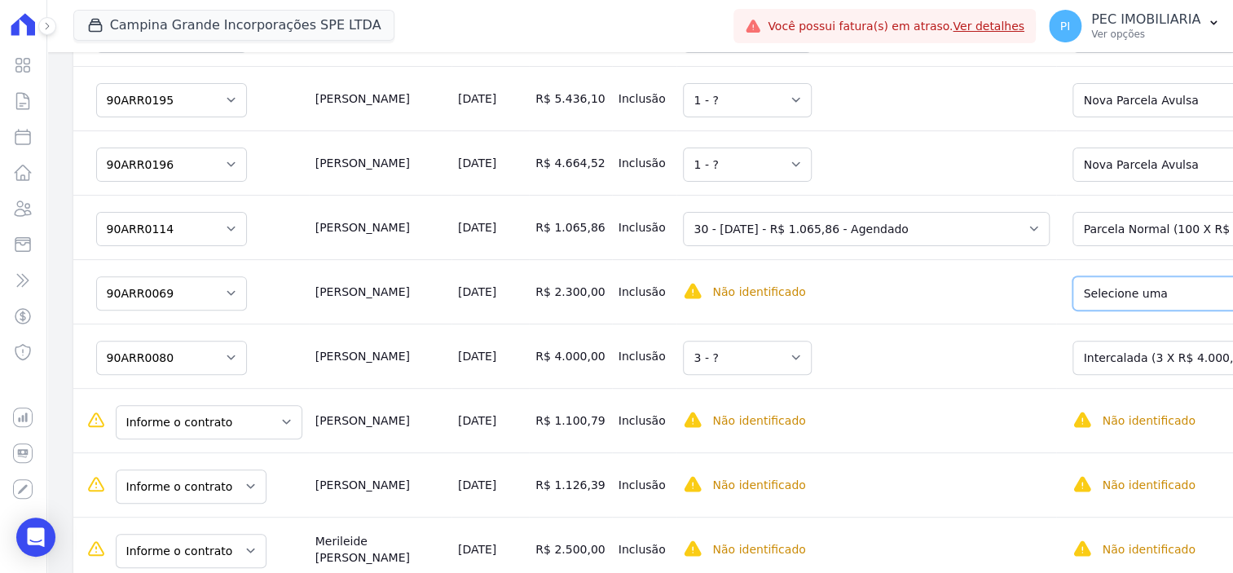
click at [1073, 289] on select "Selecione uma Nova Parcela Avulsa Parcela Avulsa Existente Intercalada (3 X R$ …" at bounding box center [1194, 293] width 242 height 34
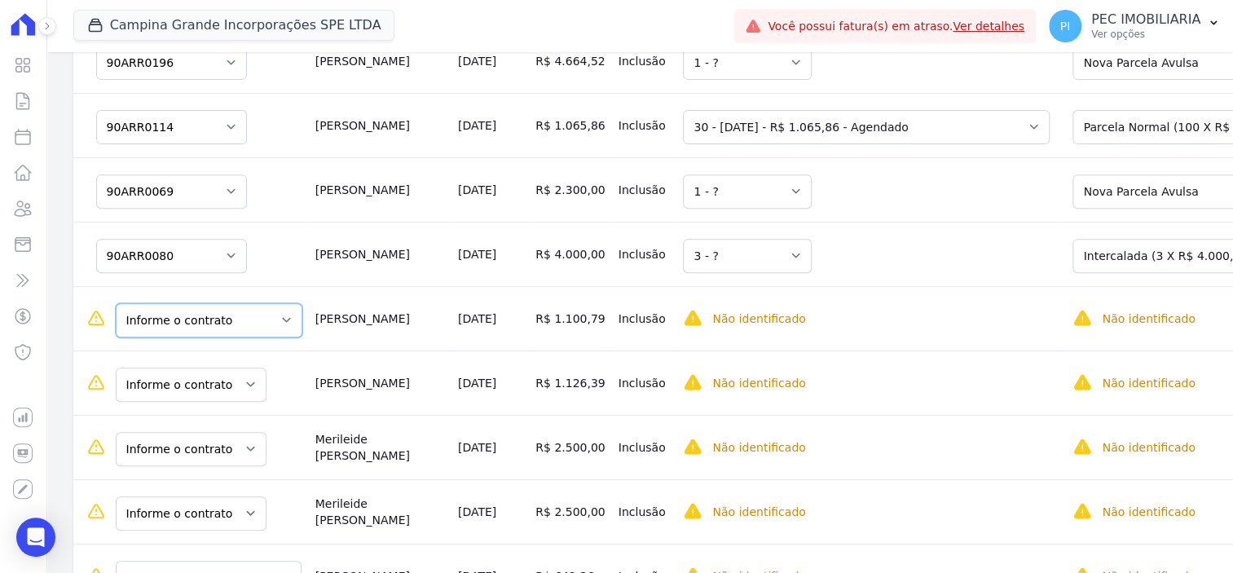
click at [201, 316] on select "Informe o contrato Quadra Q - LOTE0008 Quadra Q - LOTE 0012" at bounding box center [209, 320] width 187 height 34
click at [213, 370] on select "Informe o contrato 90ARR0032 90ARR0225" at bounding box center [191, 385] width 151 height 34
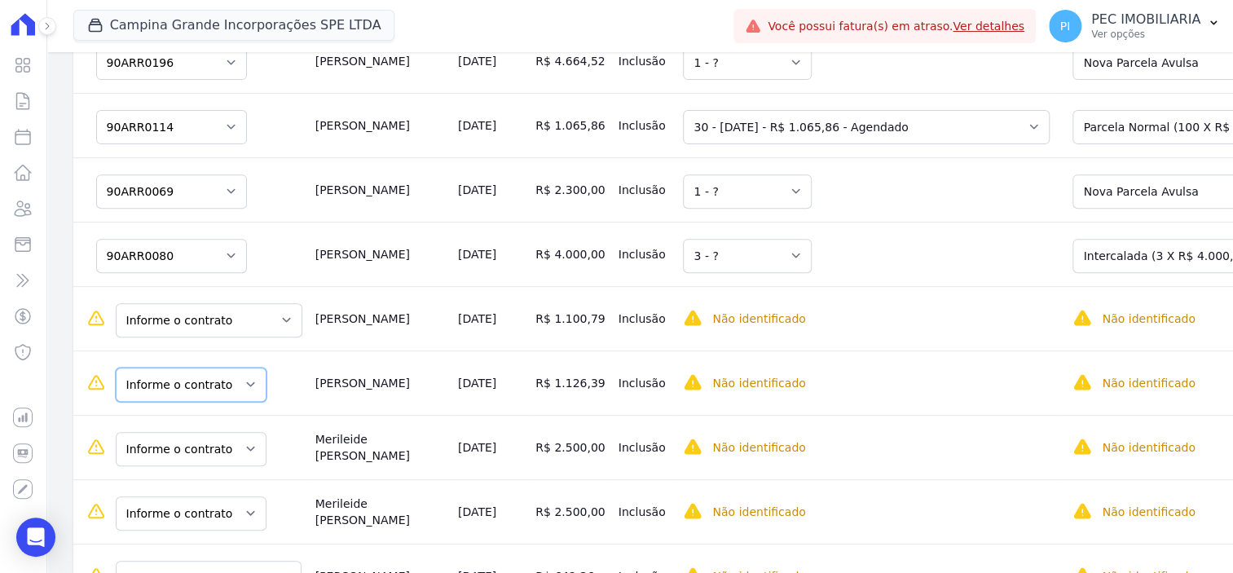
click at [213, 370] on select "Informe o contrato 90ARR0032 90ARR0225" at bounding box center [191, 385] width 151 height 34
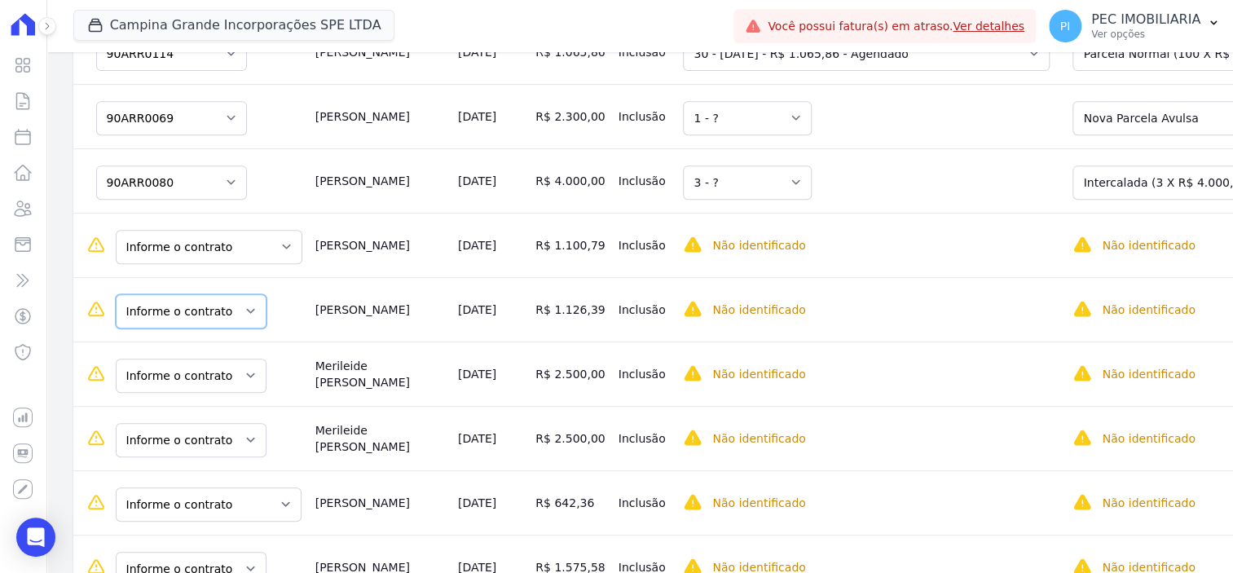
scroll to position [619, 0]
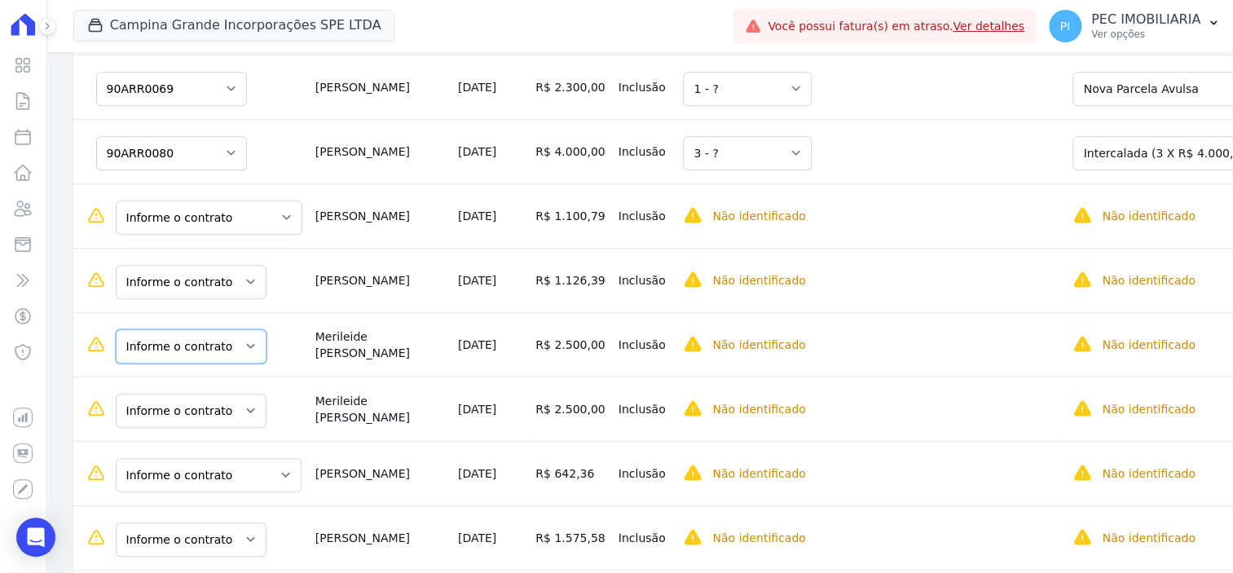
click at [193, 337] on select "Informe o contrato 90ARR0070 90ARR0071" at bounding box center [191, 346] width 151 height 34
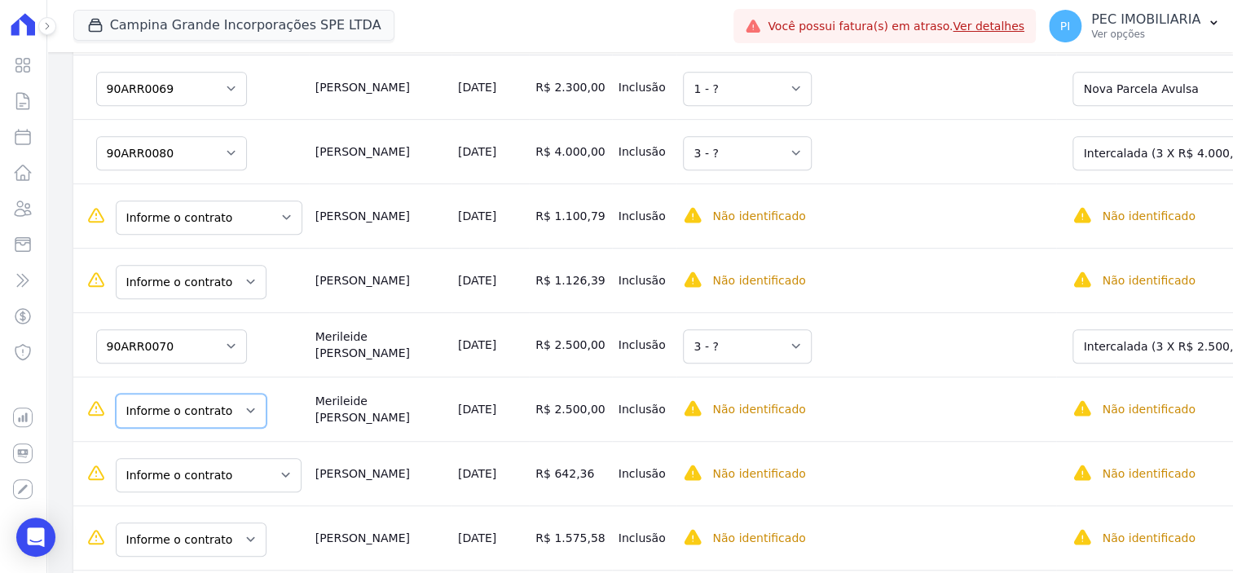
click at [213, 407] on select "Informe o contrato 90ARR0070 90ARR0071" at bounding box center [191, 411] width 151 height 34
click at [1103, 410] on select "Selecione uma Nova Parcela Avulsa Parcela Avulsa Existente Intercalada (3 X R$ …" at bounding box center [1194, 411] width 242 height 34
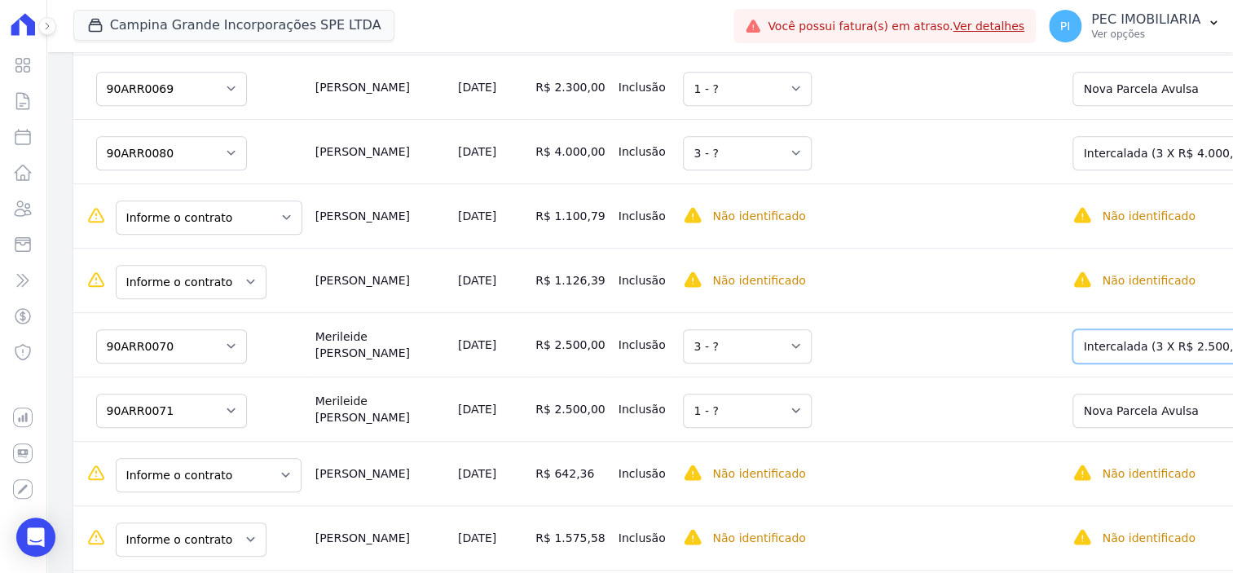
click at [1110, 338] on select "Selecione uma Nova Parcela Avulsa Parcela Avulsa Existente Sinal (4 X R$ 40,00)…" at bounding box center [1194, 346] width 242 height 34
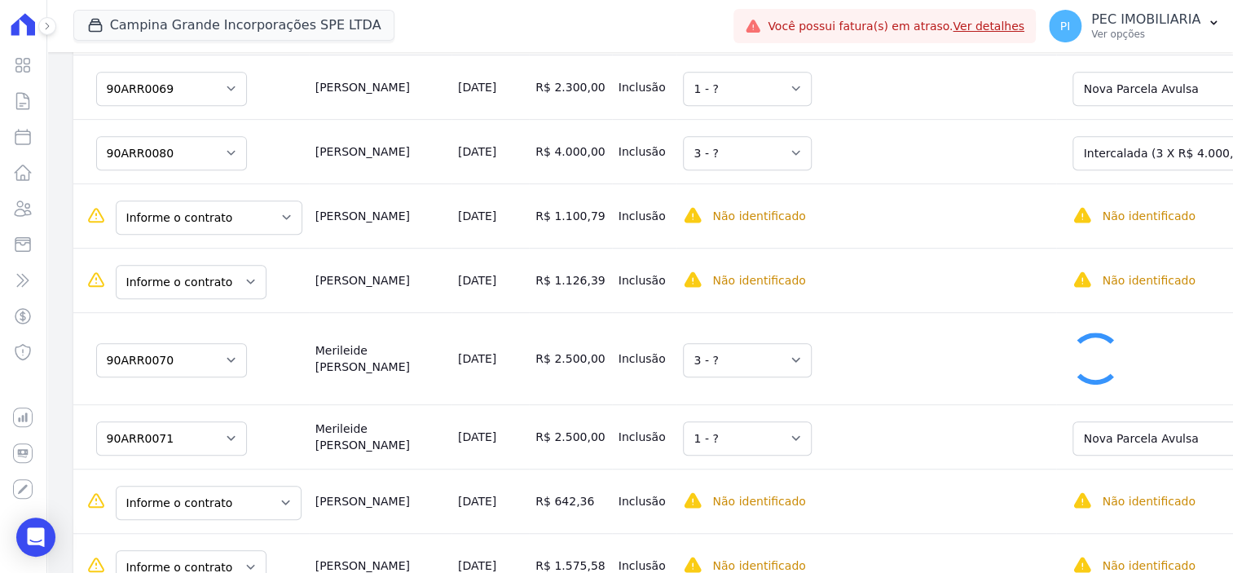
select select "1"
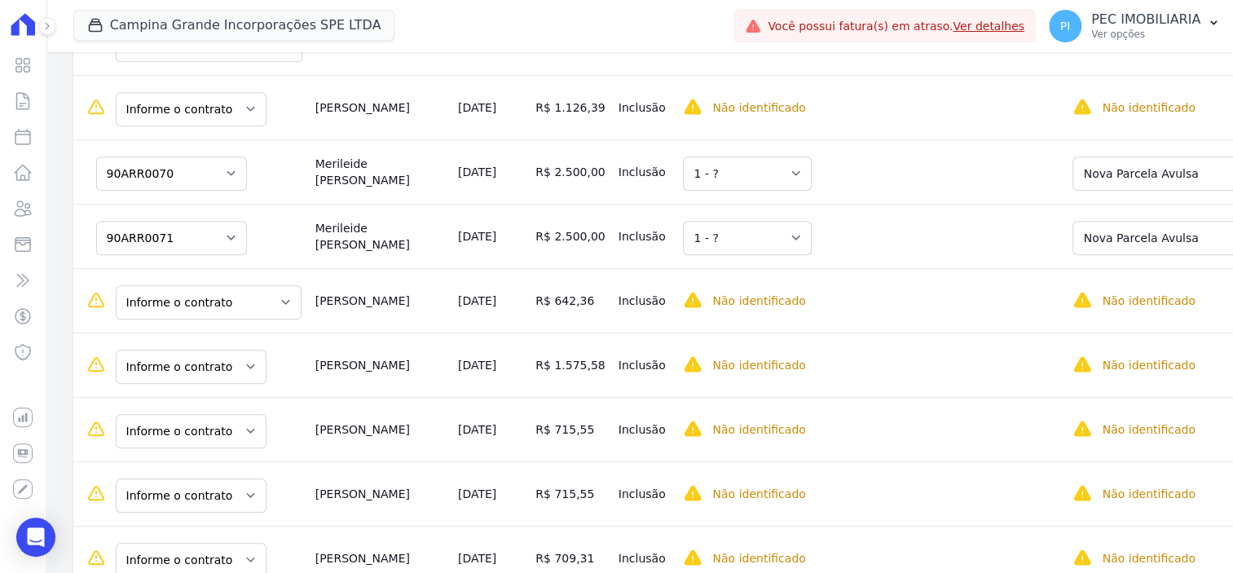
scroll to position [822, 0]
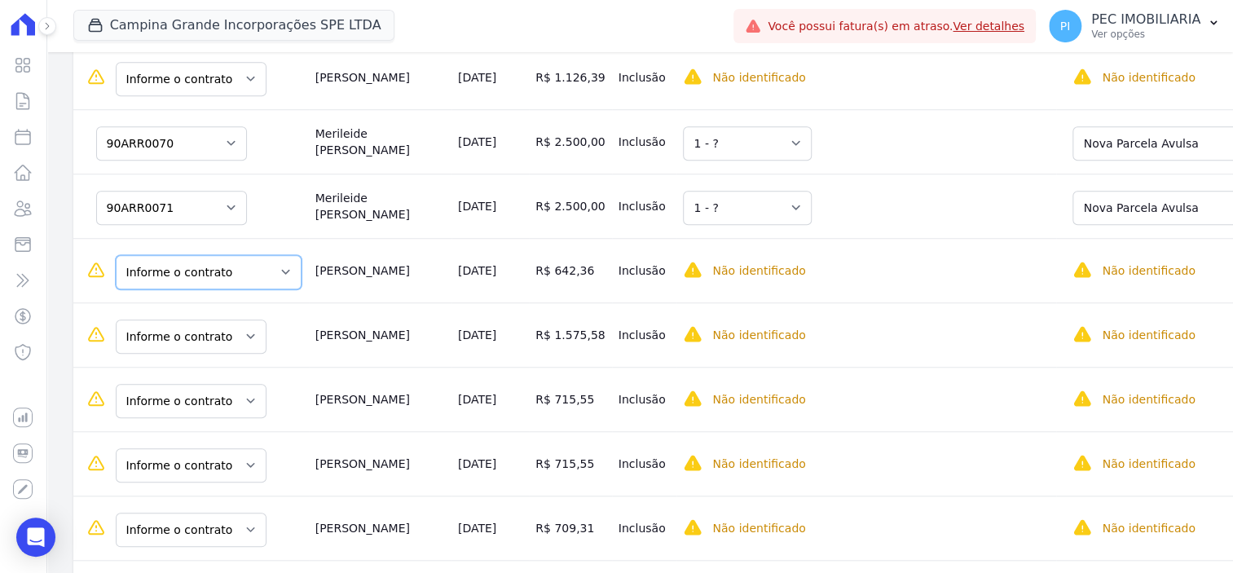
click at [225, 260] on select "Informe o contrato Quadra C - LOTE 0005 Quadra L - LOTE 0009" at bounding box center [209, 272] width 186 height 34
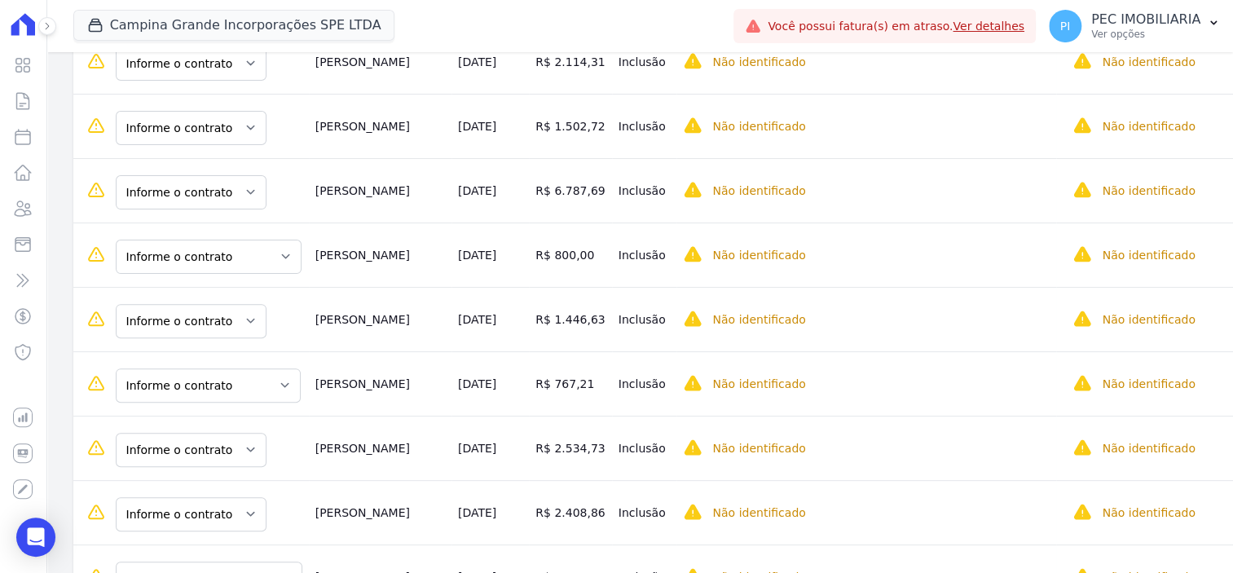
scroll to position [3777, 0]
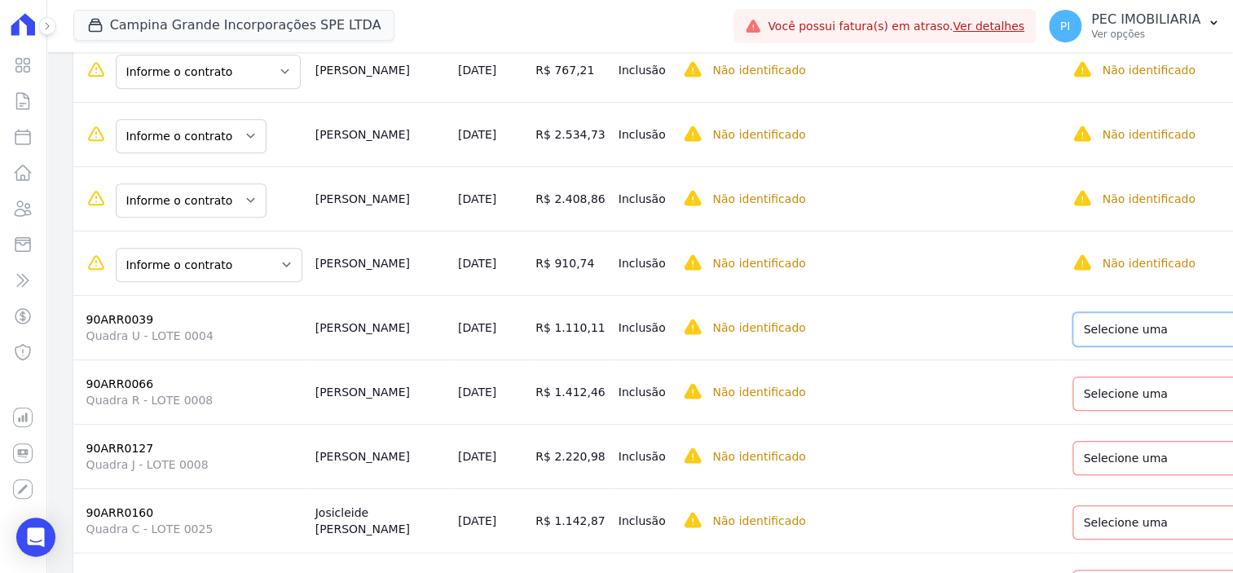
click at [1129, 312] on select "Selecione uma Nova Parcela Avulsa Parcela Avulsa Existente Parcela Normal (100 …" at bounding box center [1192, 329] width 239 height 34
click at [1126, 377] on select "Selecione uma Nova Parcela Avulsa Parcela Avulsa Existente Sinal (6 X R$ 2.168,…" at bounding box center [1185, 394] width 224 height 34
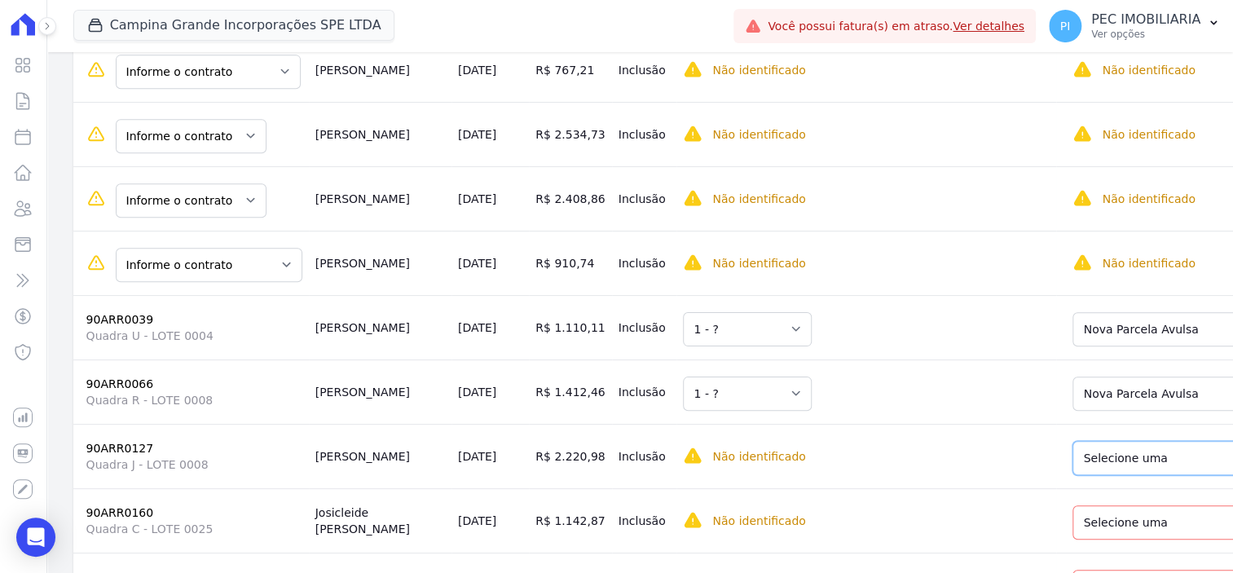
click at [1122, 441] on select "Selecione uma Nova Parcela Avulsa Parcela Avulsa Existente Intercalada (16 X R$…" at bounding box center [1197, 458] width 249 height 34
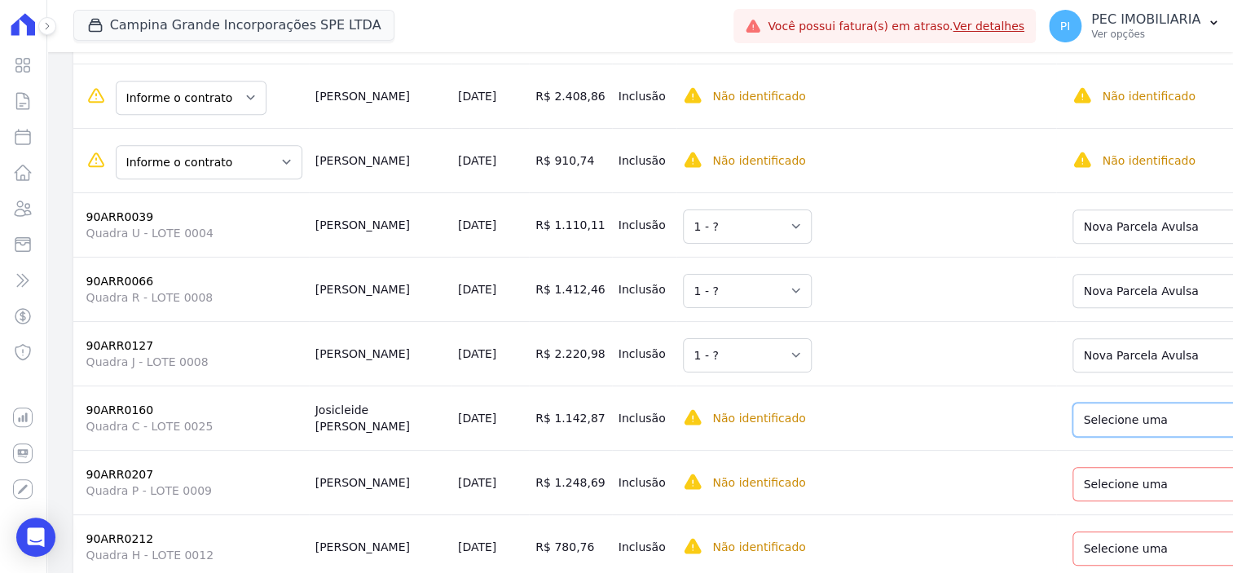
click at [1156, 403] on select "Selecione uma Nova Parcela Avulsa Parcela Avulsa Existente Sinal (3 X R$ 3.333,…" at bounding box center [1192, 420] width 239 height 34
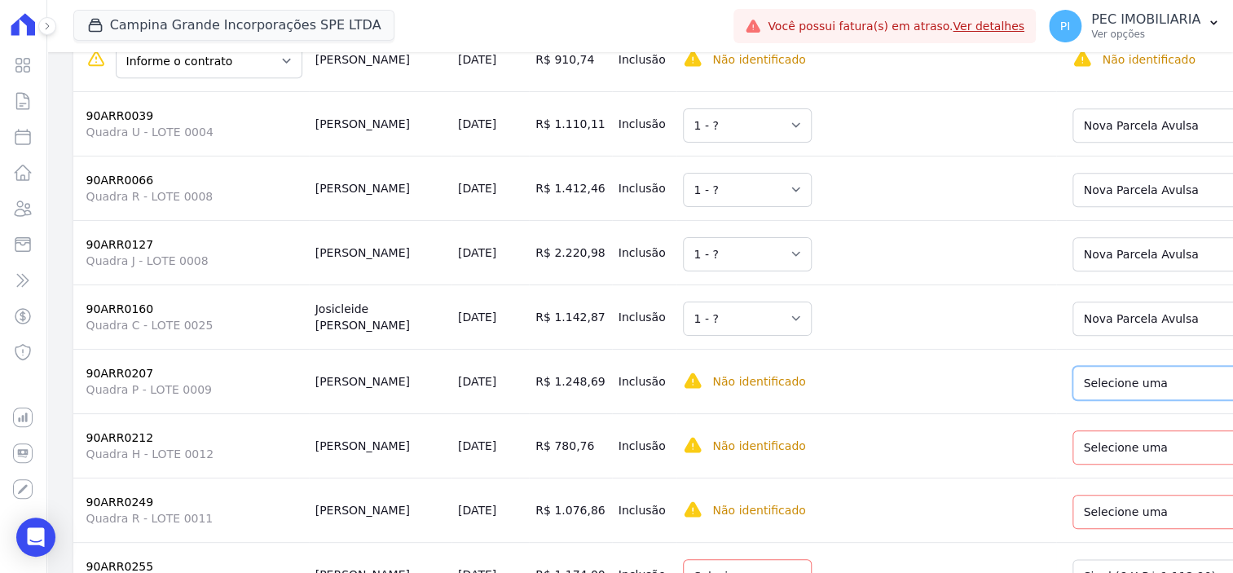
click at [1127, 366] on select "Selecione uma Nova Parcela Avulsa Parcela Avulsa Existente Parcela Normal (100 …" at bounding box center [1192, 383] width 239 height 34
click at [1125, 435] on select "Selecione uma Nova Parcela Avulsa Parcela Avulsa Existente Parcela Normal (100 …" at bounding box center [1197, 447] width 249 height 34
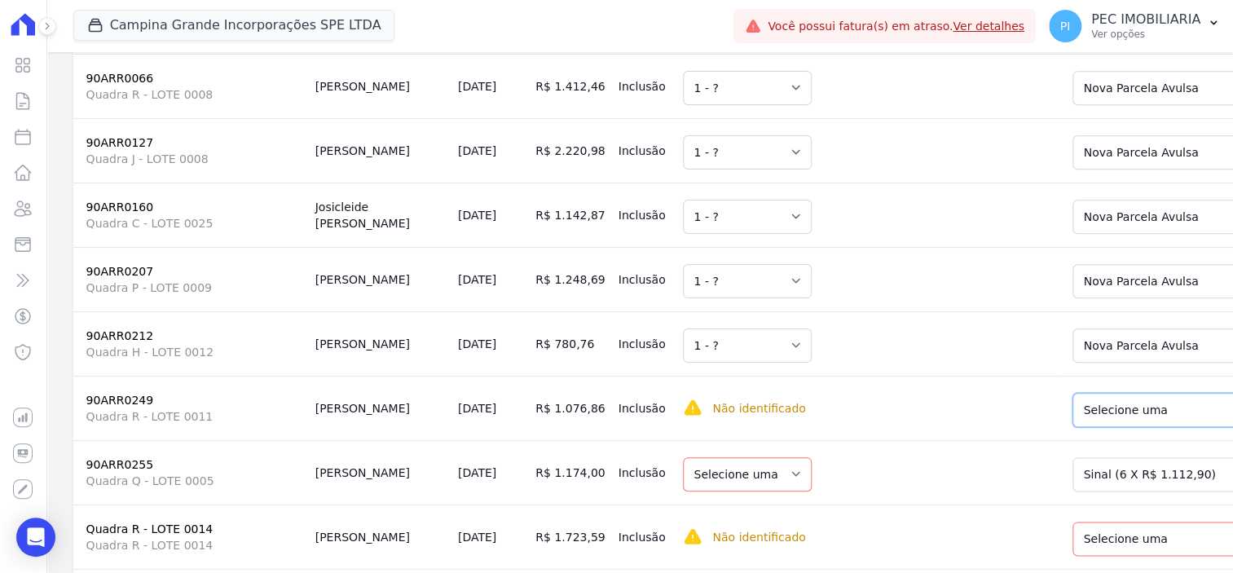
click at [1104, 393] on select "Selecione uma Nova Parcela Avulsa Parcela Avulsa Existente Intercalada (8 X R$ …" at bounding box center [1192, 410] width 239 height 34
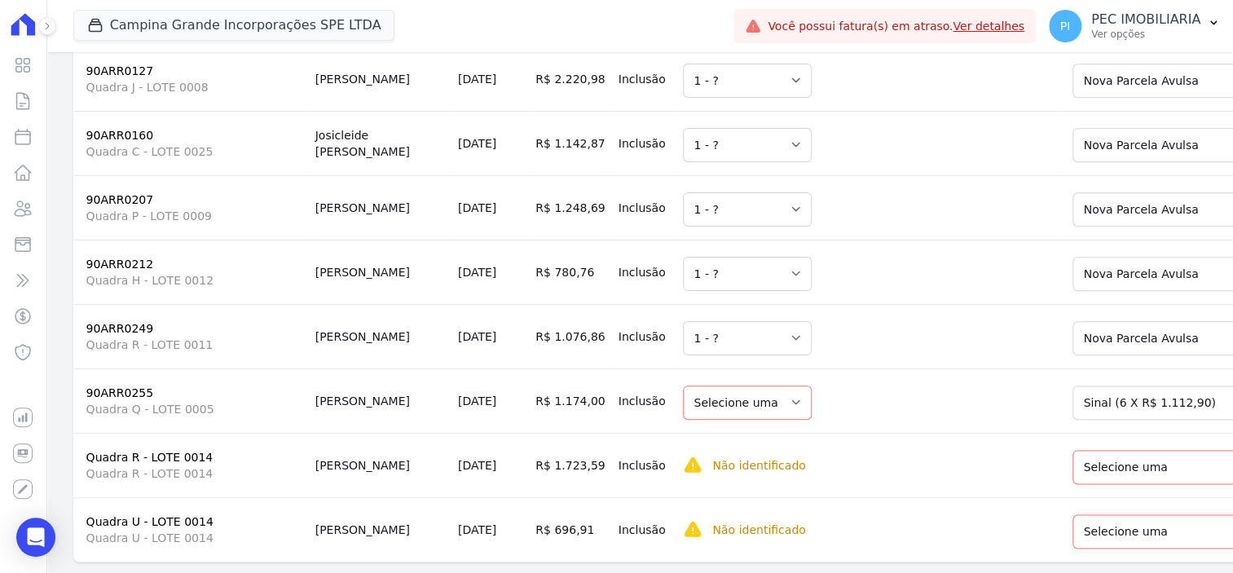
scroll to position [4185, 0]
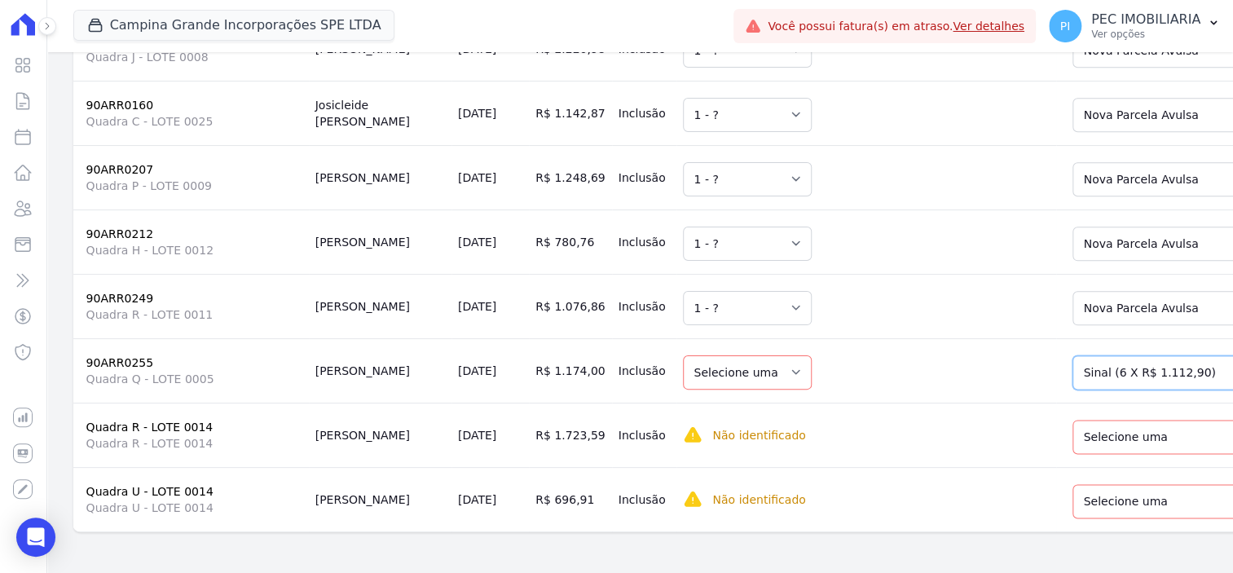
click at [1133, 358] on select "Selecione uma Nova Parcela Avulsa Parcela Avulsa Existente Sinal (6 X R$ 1.112,…" at bounding box center [1194, 372] width 242 height 34
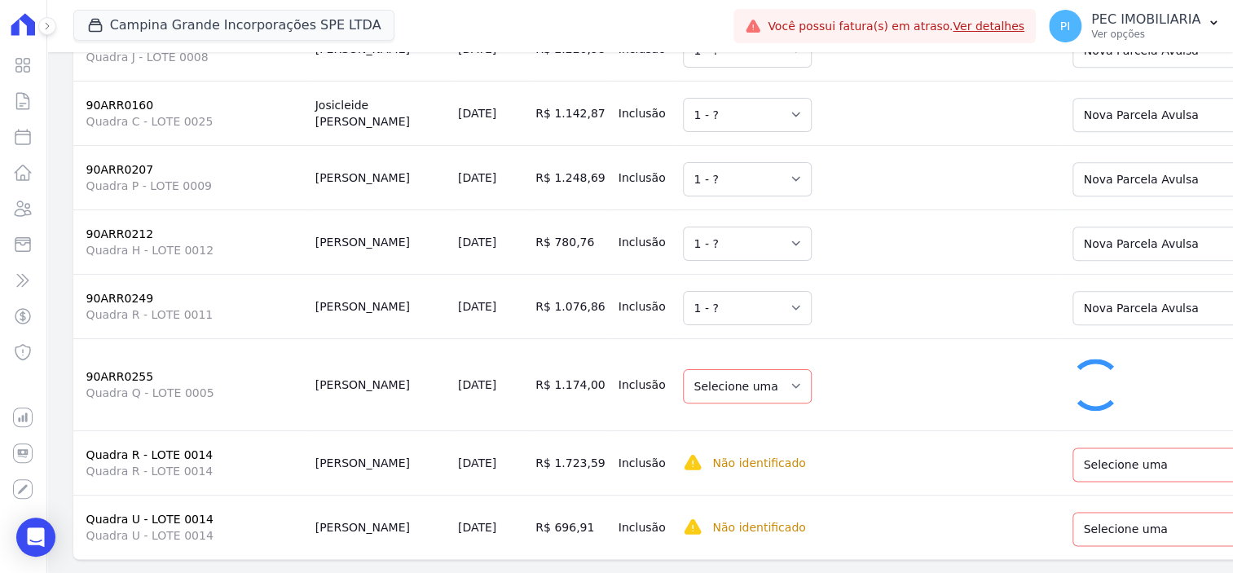
select select "1"
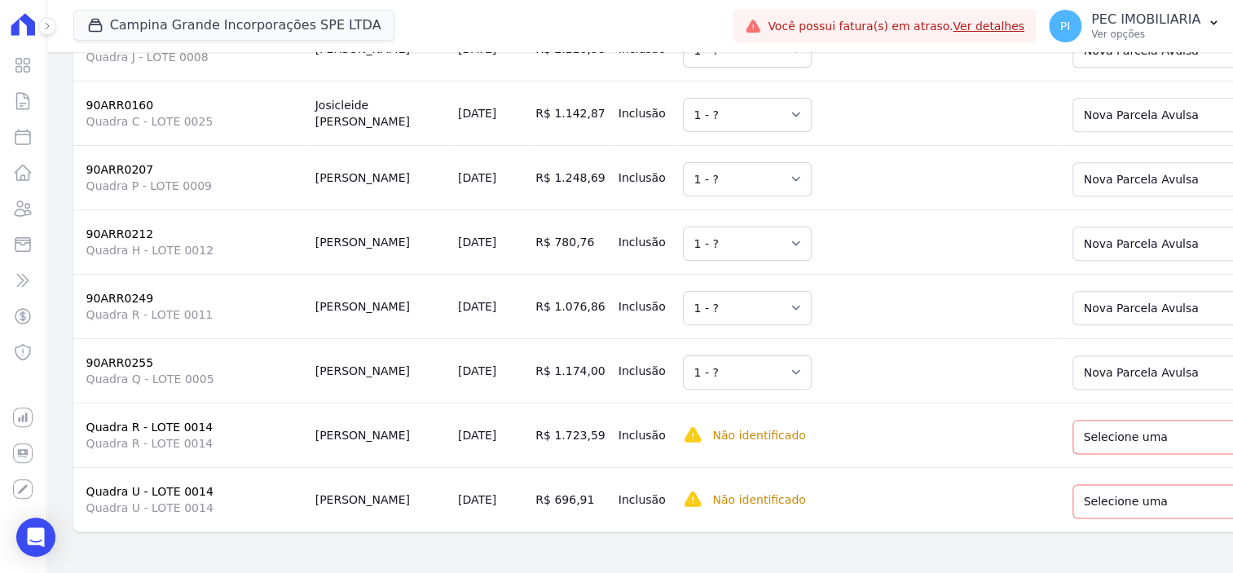
scroll to position [4234, 0]
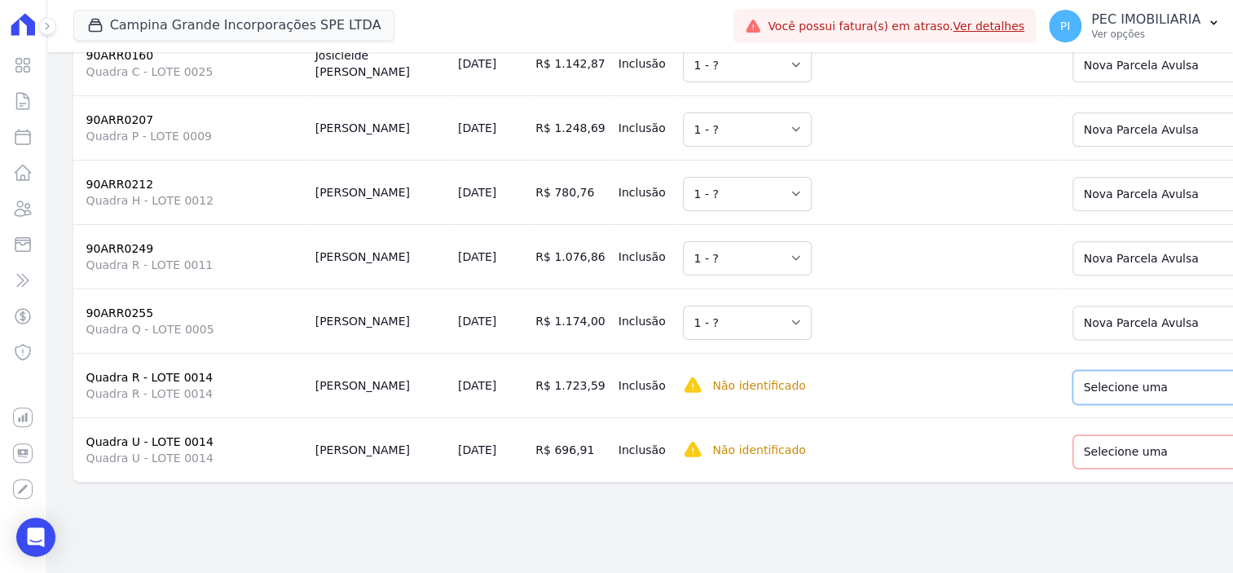
click at [1073, 370] on select "Selecione uma Nova Parcela Avulsa Parcela Avulsa Existente Intercalada (8 X R$ …" at bounding box center [1194, 387] width 242 height 34
click at [1080, 435] on select "Selecione uma Nova Parcela Avulsa Parcela Avulsa Existente Sinal (1 X R$ 7.386,…" at bounding box center [1194, 452] width 242 height 34
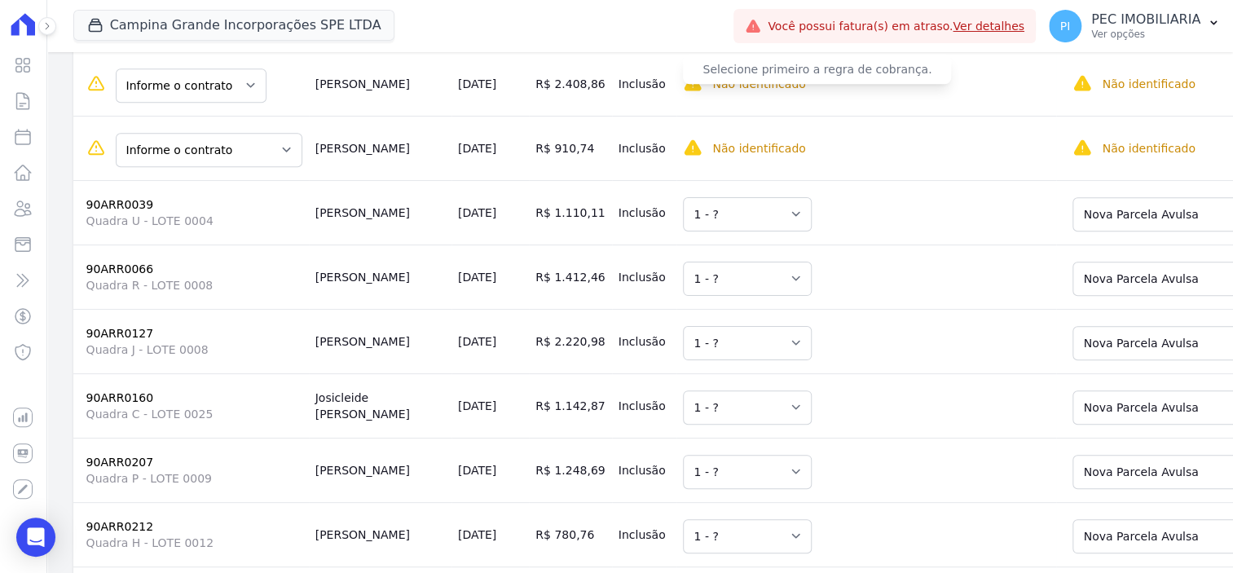
scroll to position [3790, 0]
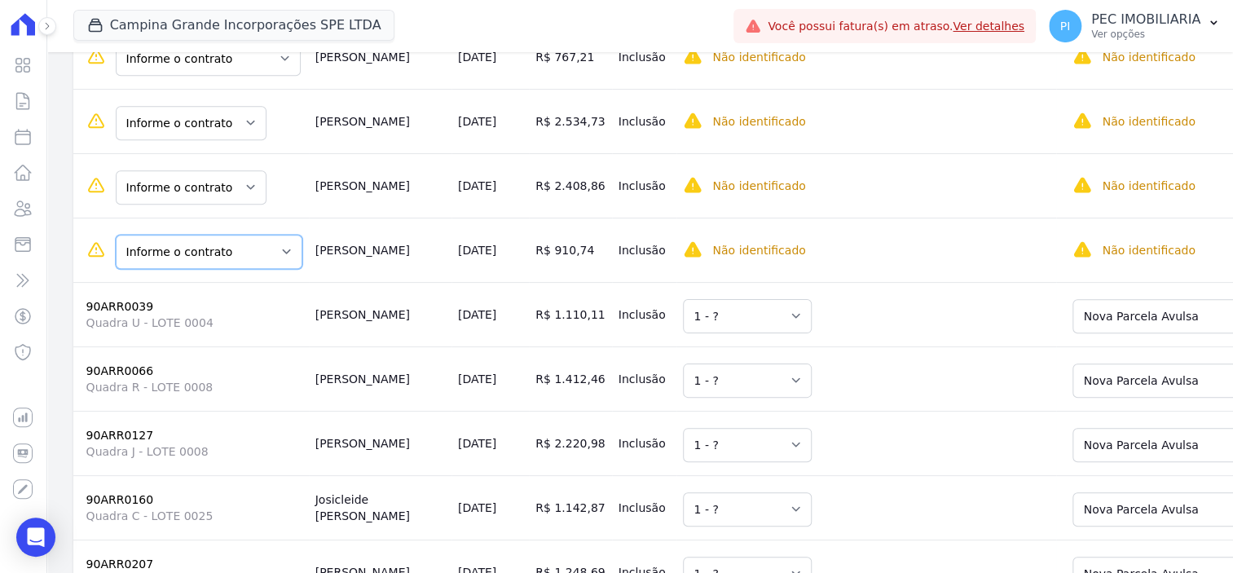
click at [220, 235] on select "Informe o contrato 90ARR9592 Quadra G - LOTE 0015" at bounding box center [209, 252] width 187 height 34
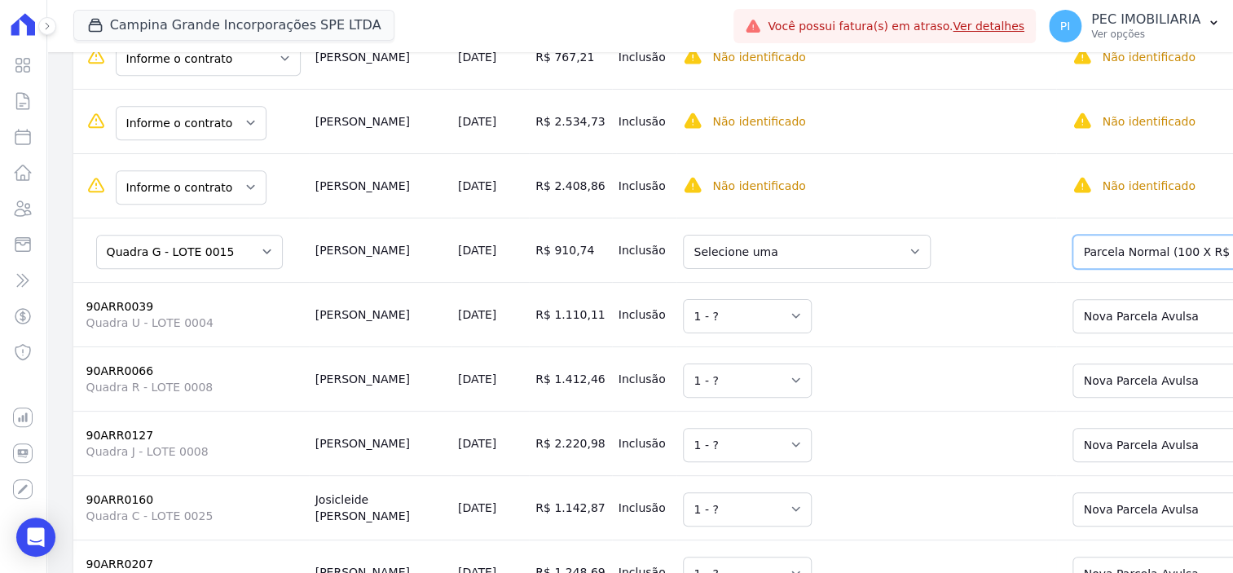
click at [1073, 235] on select "Selecione uma Nova Parcela Avulsa Parcela Avulsa Existente Sinal (2 X R$ 3.672,…" at bounding box center [1192, 252] width 239 height 34
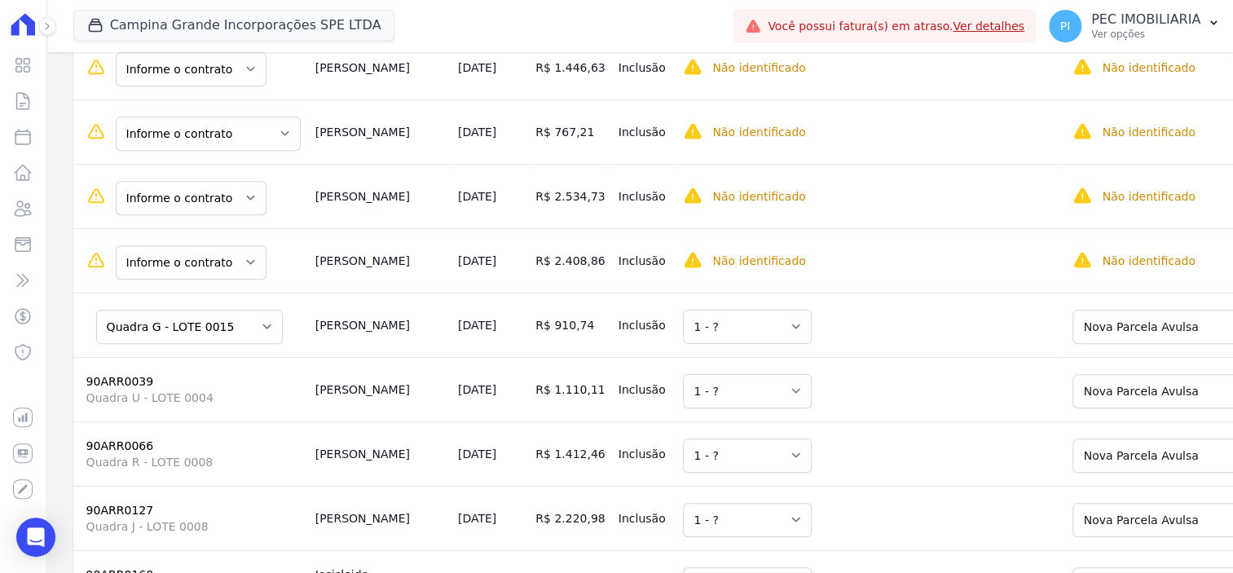
scroll to position [3688, 0]
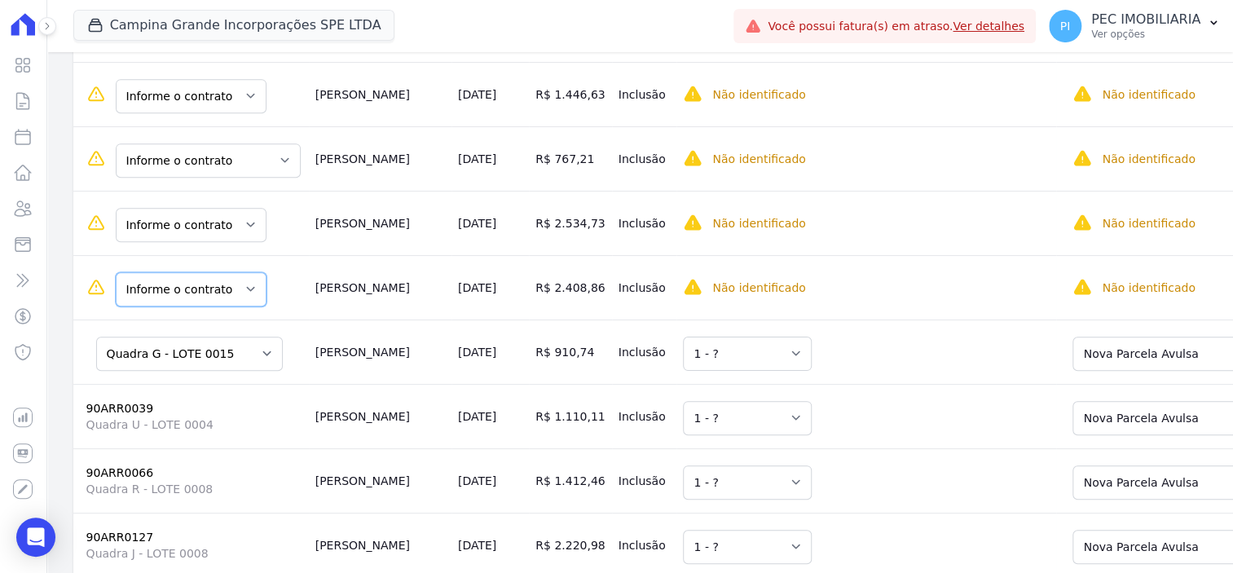
click at [213, 272] on select "Informe o contrato 90ARR0174 90ARR0175" at bounding box center [191, 289] width 151 height 34
click at [223, 208] on select "Informe o contrato 90ARR0172 90ARR0173" at bounding box center [191, 225] width 151 height 34
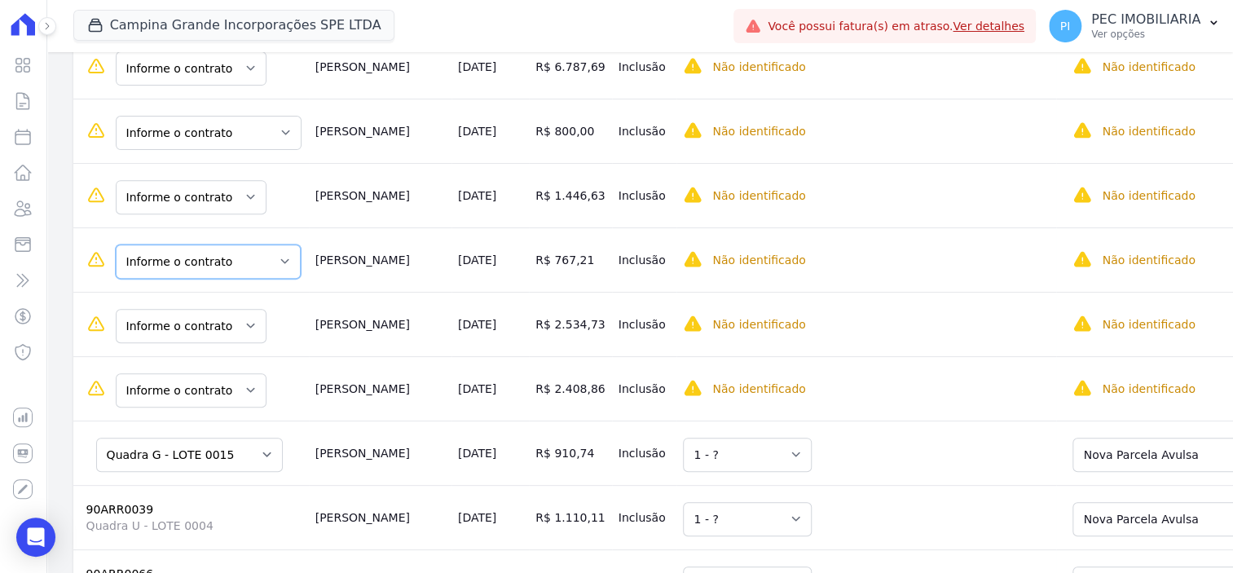
click at [239, 245] on select "Informe o contrato 90ARR0179 90ARR0220 90ARR0222 Quadra E - LOTE 0036 Quadra D …" at bounding box center [208, 262] width 185 height 34
click at [240, 180] on select "Informe o contrato 90ARR0178 90ARR0178." at bounding box center [191, 197] width 151 height 34
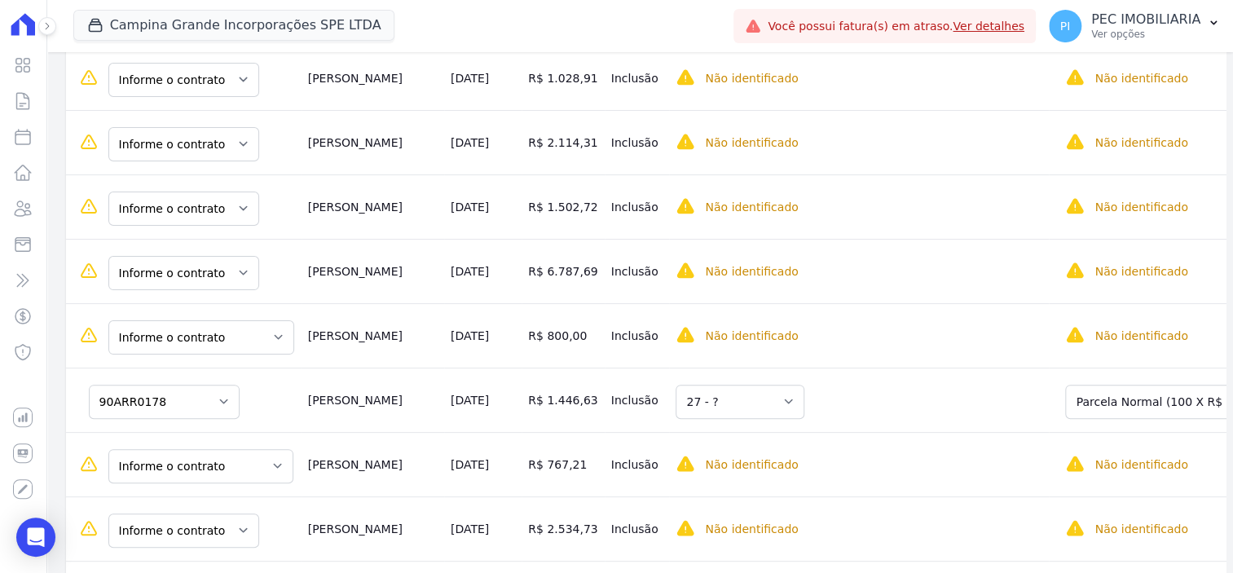
scroll to position [3382, 0]
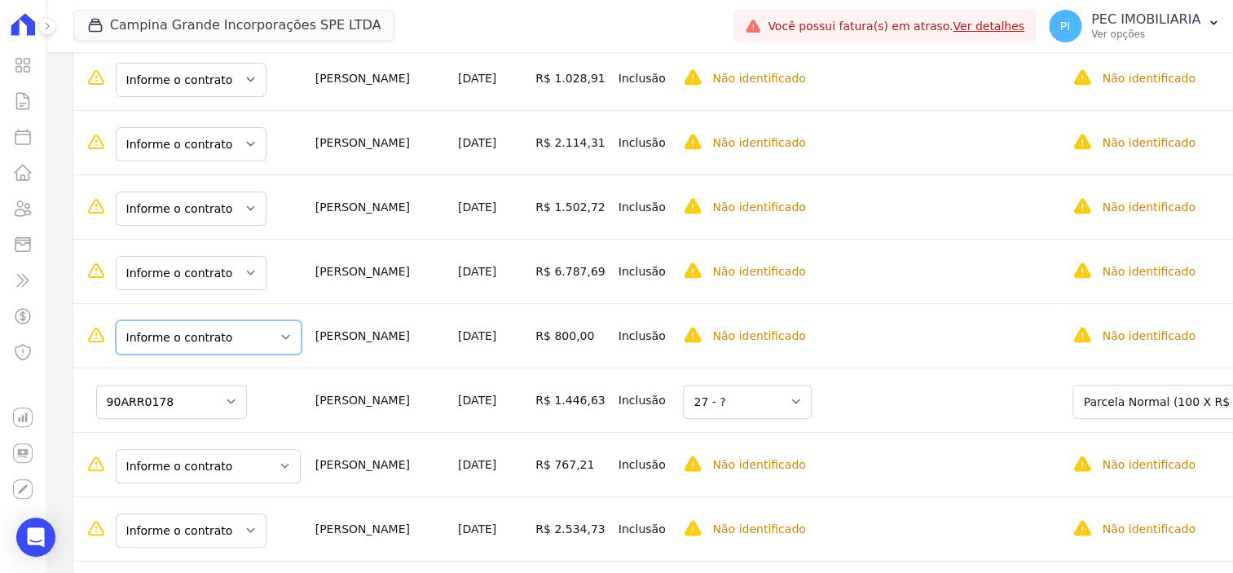
click at [207, 320] on select "Informe o contrato 90ARR0243 Quadra A - LOTE 0009" at bounding box center [209, 337] width 186 height 34
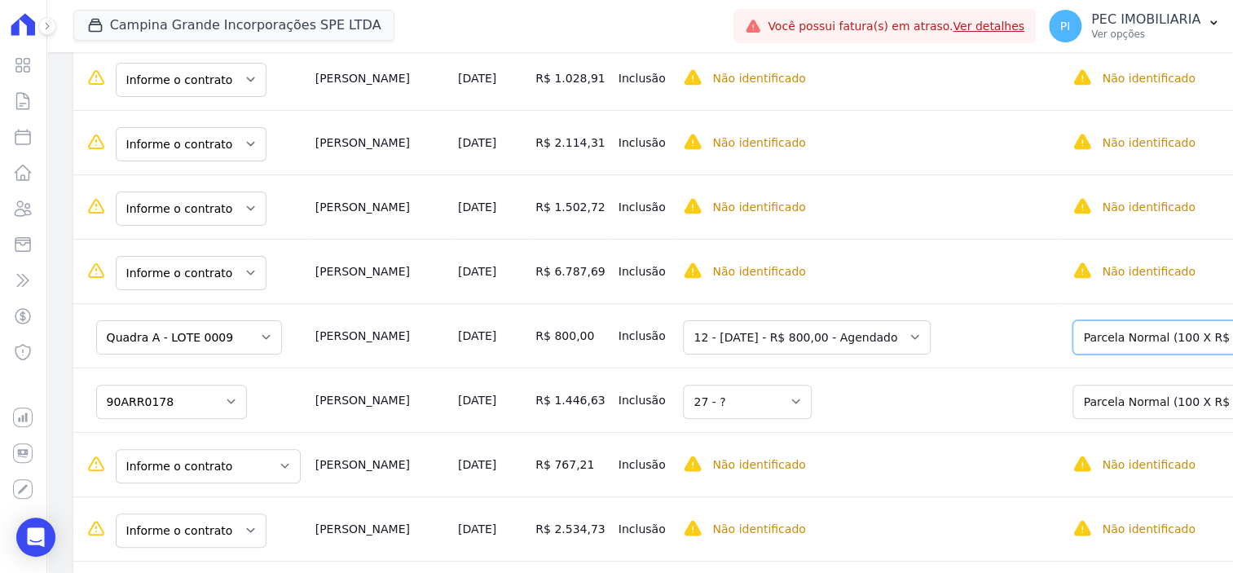
click at [1073, 326] on select "Selecione uma Nova Parcela Avulsa Parcela Avulsa Existente Sinal (4 X R$ 2.419,…" at bounding box center [1192, 337] width 239 height 34
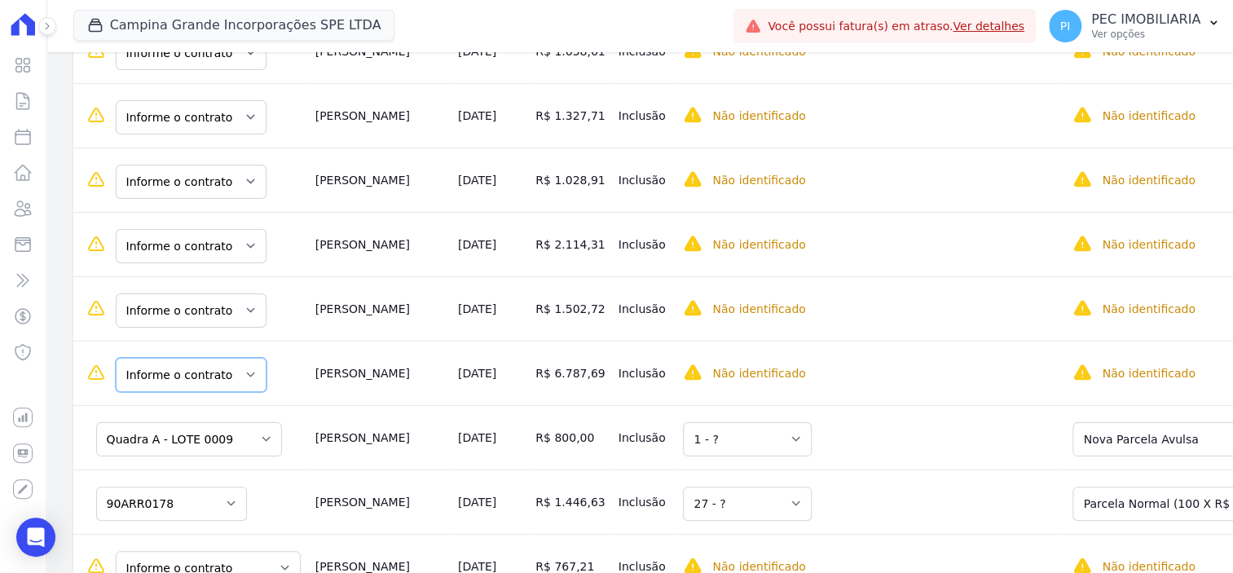
click at [209, 358] on select "Informe o contrato 90ARR0133 90ARR0158" at bounding box center [191, 375] width 151 height 34
click at [235, 229] on select "Informe o contrato 90ARR0134 90ARR0135 90ARR0136 90ARR0137" at bounding box center [191, 246] width 151 height 34
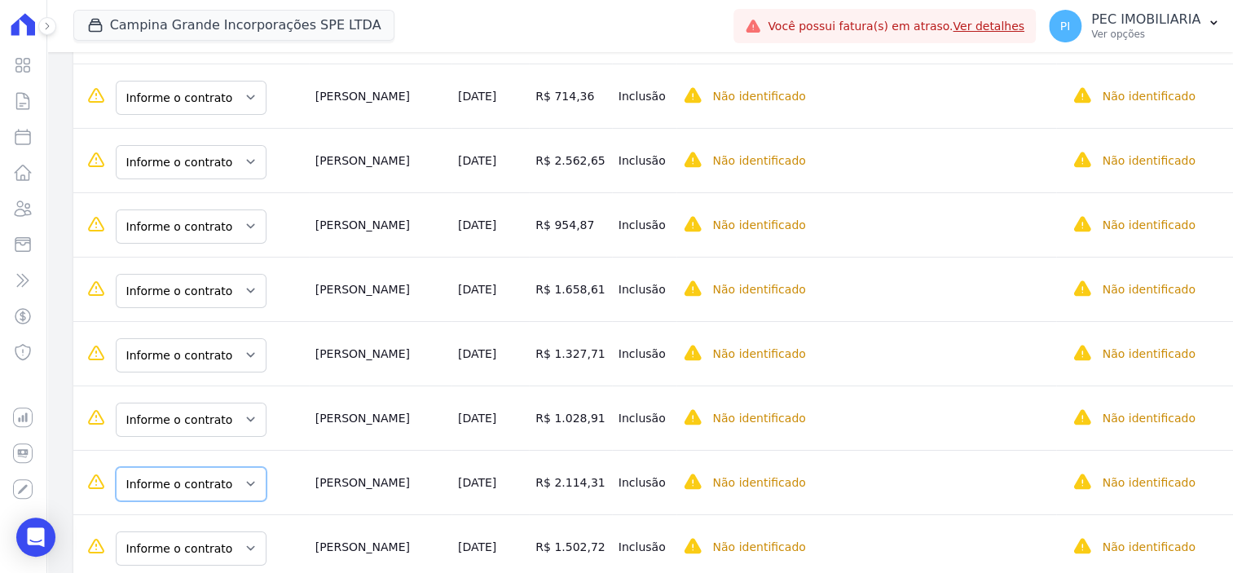
scroll to position [2975, 0]
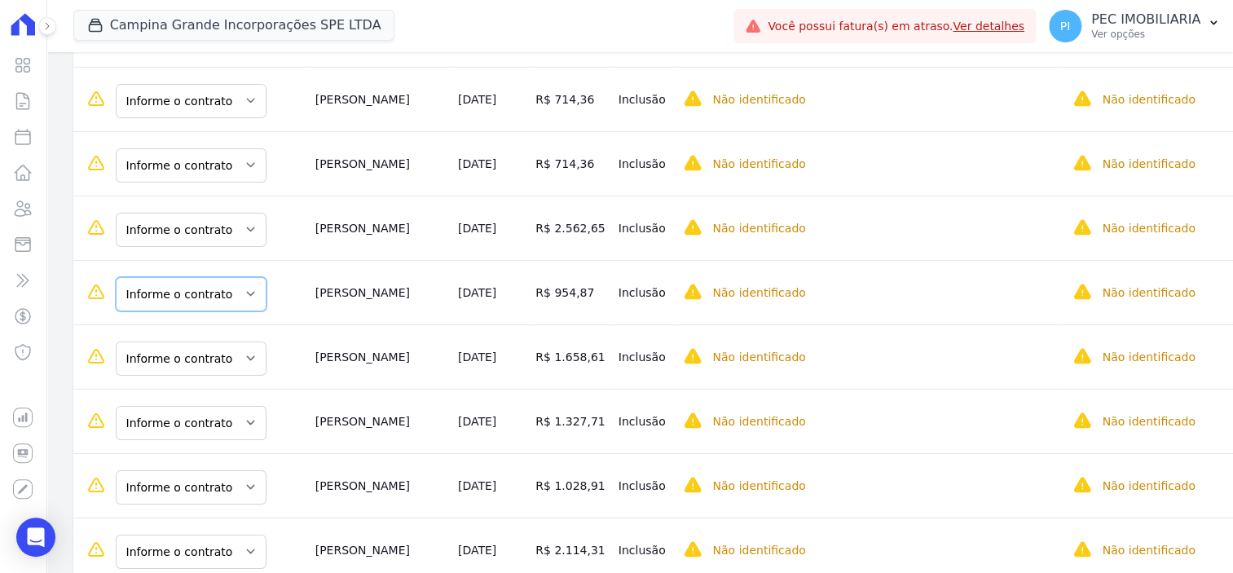
click at [227, 277] on select "Informe o contrato 90ARR0046 90ARR0047" at bounding box center [191, 294] width 151 height 34
click at [223, 148] on select "Informe o contrato 90ARR0085 90ARR0081" at bounding box center [191, 165] width 151 height 34
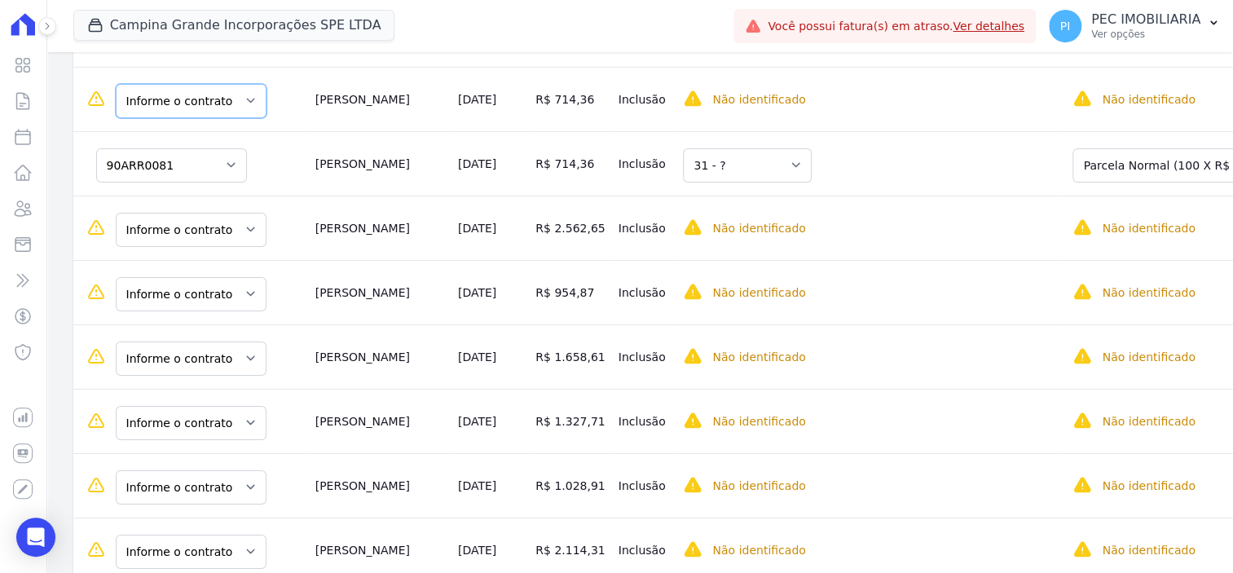
click at [230, 86] on select "Informe o contrato 90ARR0085 90ARR0081" at bounding box center [191, 101] width 151 height 34
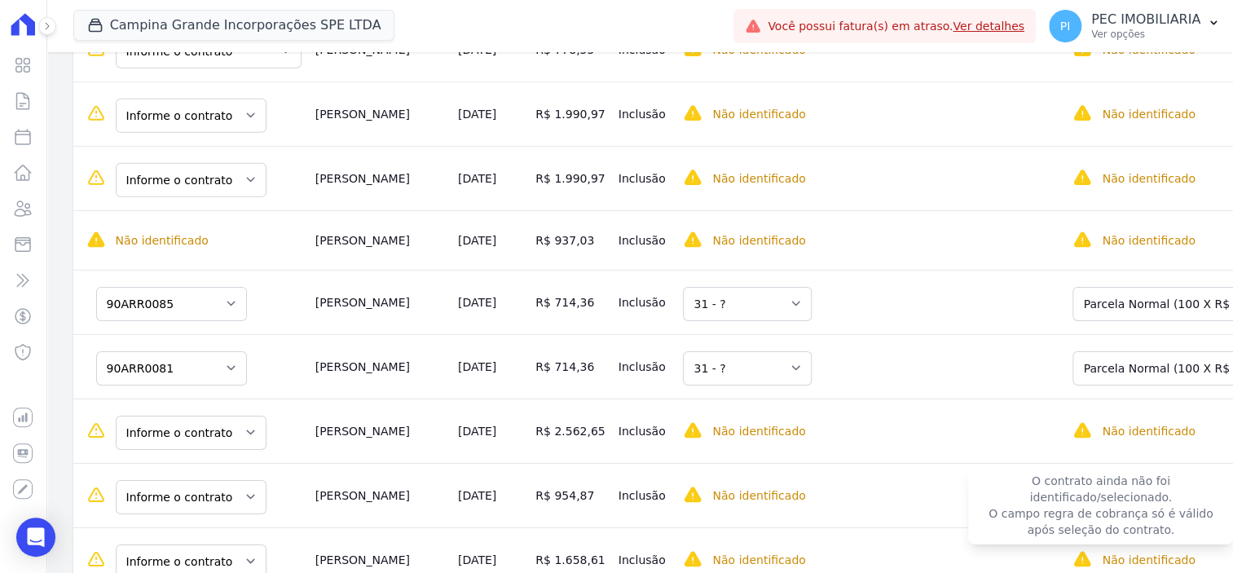
scroll to position [2670, 0]
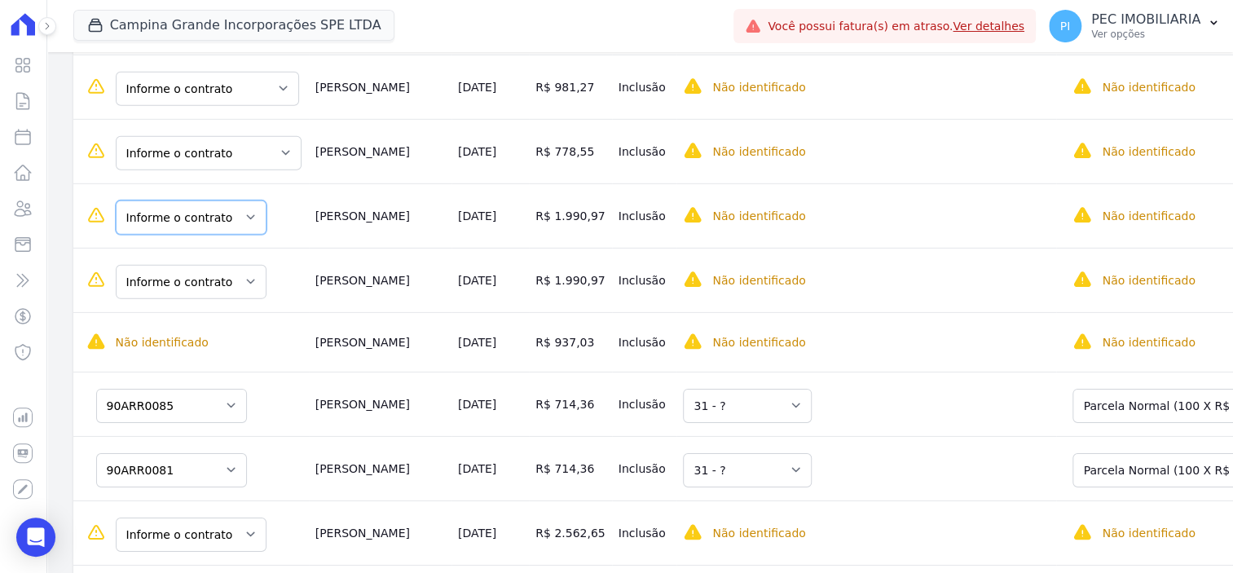
click at [209, 214] on select "Informe o contrato 90ARR0112 90ARR0113" at bounding box center [191, 218] width 151 height 34
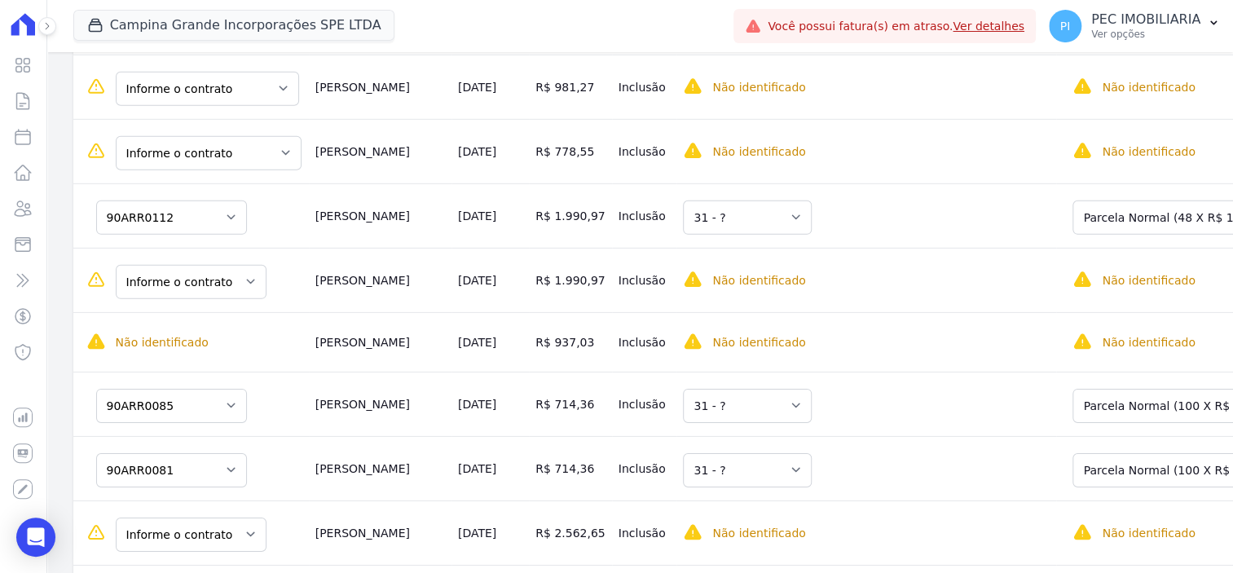
click at [216, 285] on td "Informe o contrato 90ARR0112 90ARR0113" at bounding box center [191, 280] width 236 height 64
click at [223, 274] on select "Informe o contrato 90ARR0112 90ARR0113" at bounding box center [191, 282] width 151 height 34
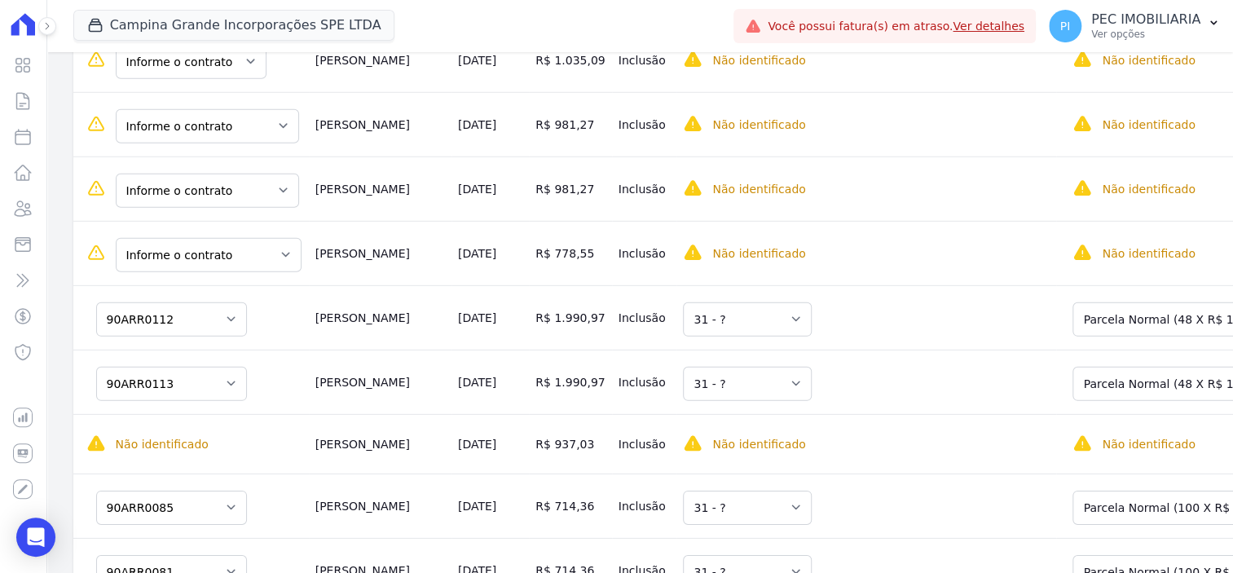
scroll to position [2466, 0]
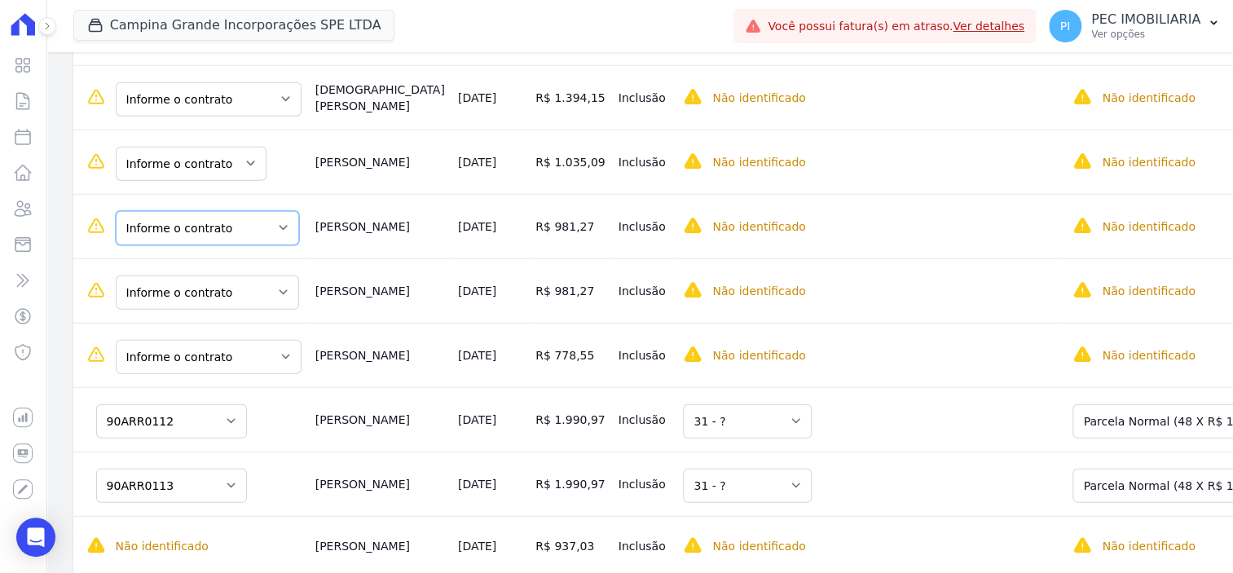
click at [194, 213] on select "Informe o contrato Quadra O- LOTE 0003 Quadra O- LOTE 0004" at bounding box center [207, 228] width 183 height 34
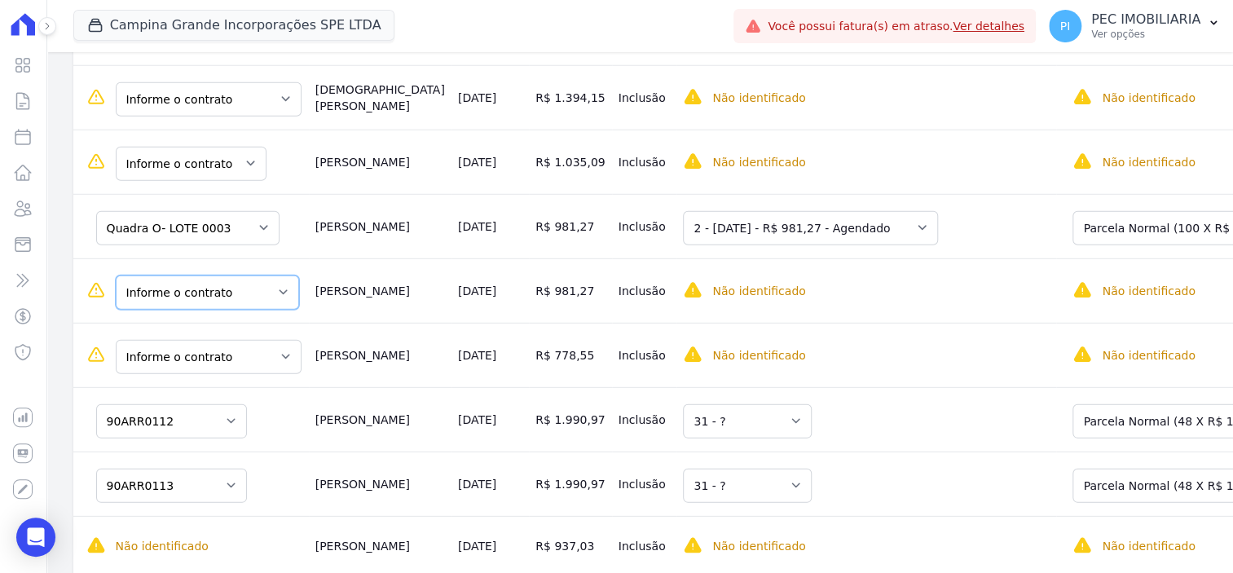
click at [238, 283] on select "Informe o contrato Quadra O- LOTE 0003 Quadra O- LOTE 0004" at bounding box center [207, 293] width 183 height 34
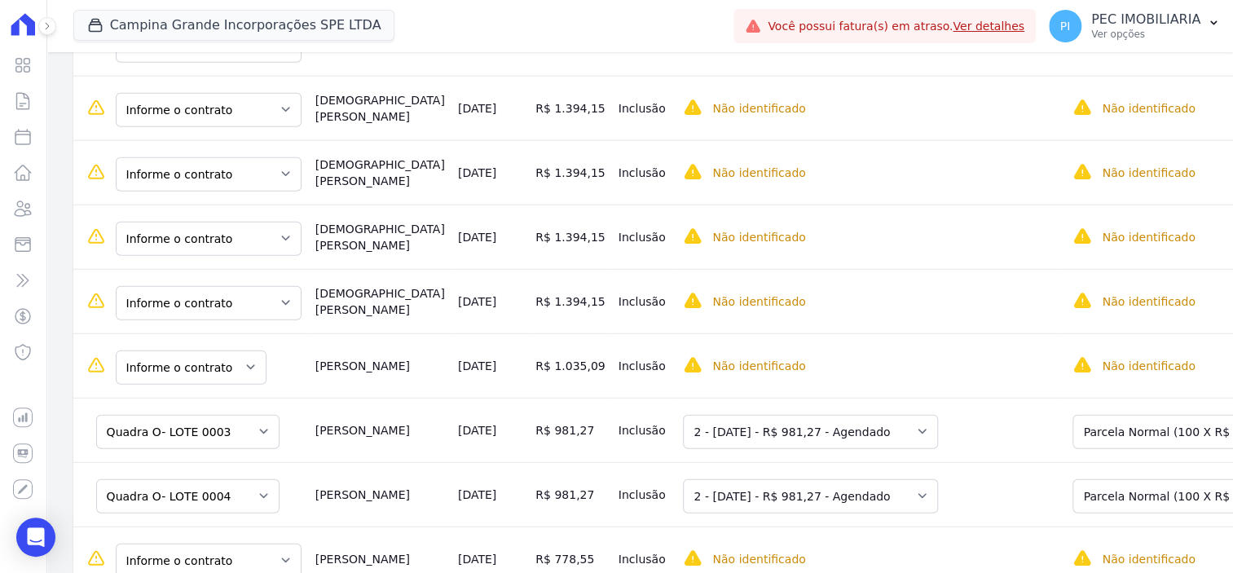
scroll to position [2160, 0]
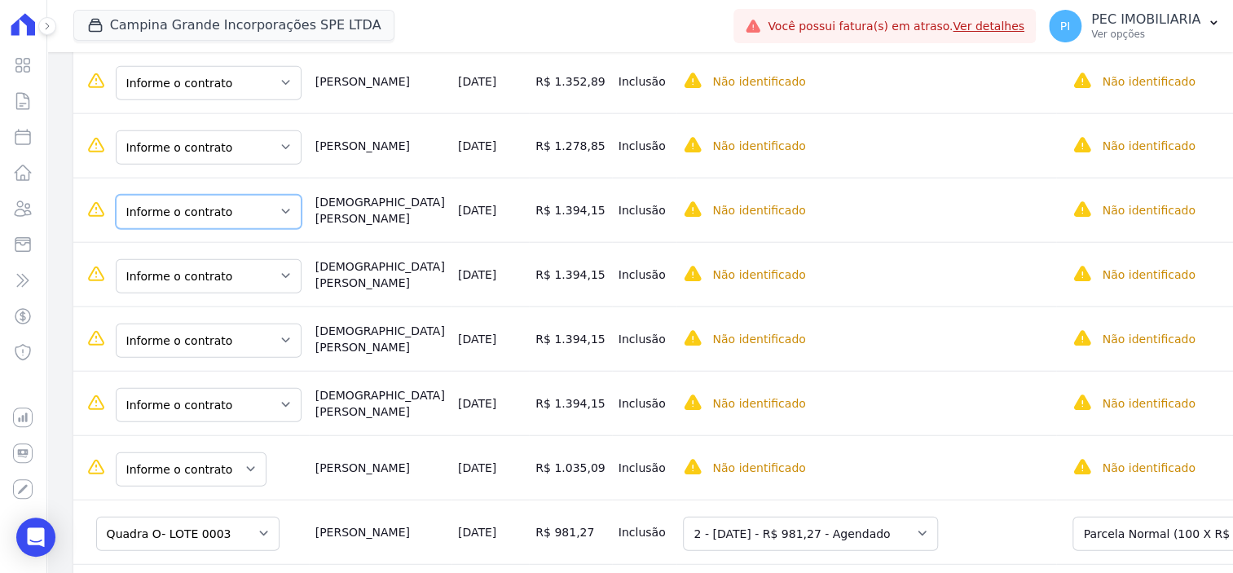
click at [194, 199] on select "Informe o contrato Quadra C - LOTE 0002 Quadra C - LOTE 0003 Quadra C - LOTE 00…" at bounding box center [209, 212] width 186 height 34
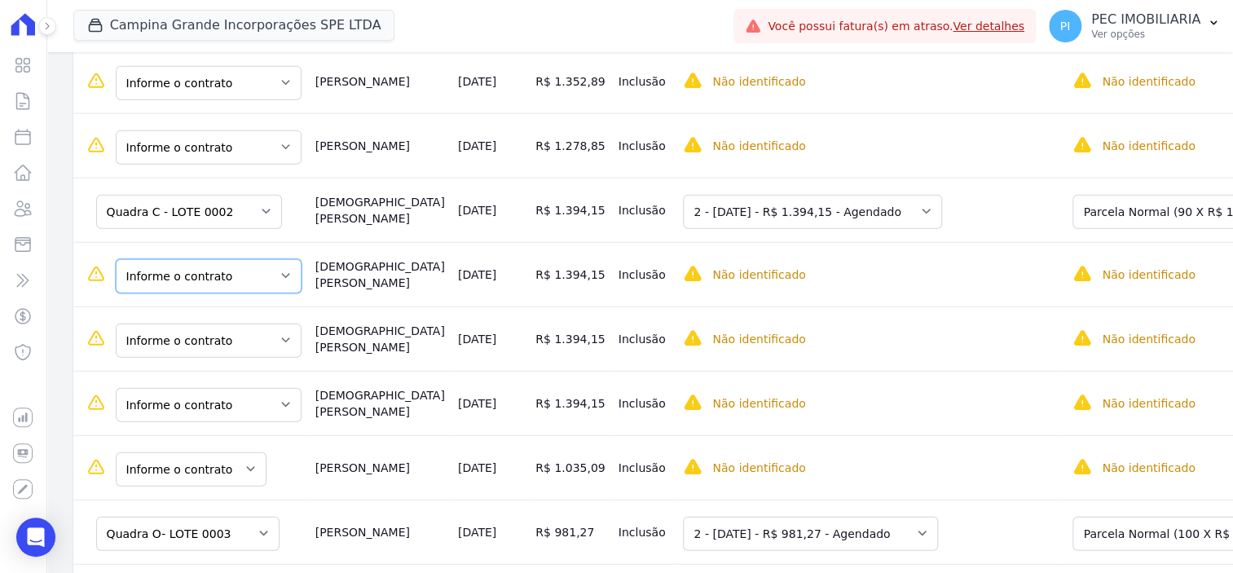
click at [244, 267] on select "Informe o contrato Quadra C - LOTE 0002 Quadra C - LOTE 0003 Quadra C - LOTE 00…" at bounding box center [209, 276] width 186 height 34
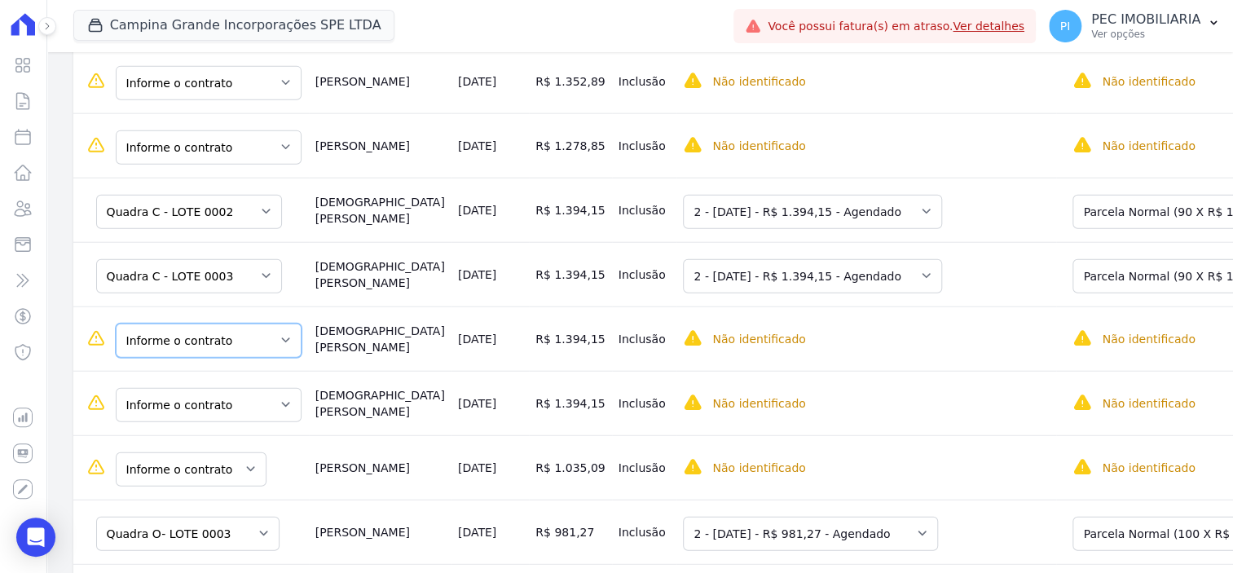
click at [253, 324] on select "Informe o contrato Quadra C - LOTE 0002 Quadra C - LOTE 0003 Quadra C - LOTE 00…" at bounding box center [209, 341] width 186 height 34
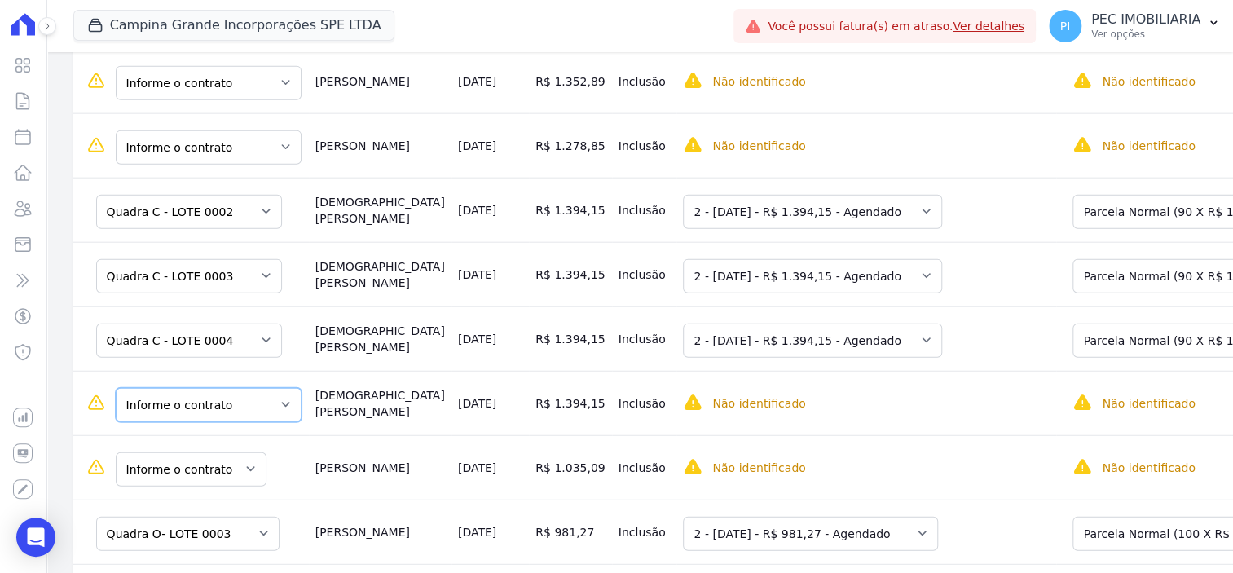
click at [210, 392] on select "Informe o contrato Quadra C - LOTE 0002 Quadra C - LOTE 0003 Quadra C - LOTE 00…" at bounding box center [209, 405] width 186 height 34
click at [452, 400] on td "[DATE]" at bounding box center [490, 403] width 77 height 64
click at [232, 390] on select "Informe o contrato Quadra C - LOTE 0002 Quadra C - LOTE 0003 Quadra C - LOTE 00…" at bounding box center [209, 405] width 186 height 34
click at [529, 404] on td "R$ 1.394,15" at bounding box center [570, 403] width 82 height 64
click at [1073, 201] on select "Selecione uma Nova Parcela Avulsa Parcela Avulsa Existente Sinal (2 X R$ 4.004,…" at bounding box center [1194, 212] width 242 height 34
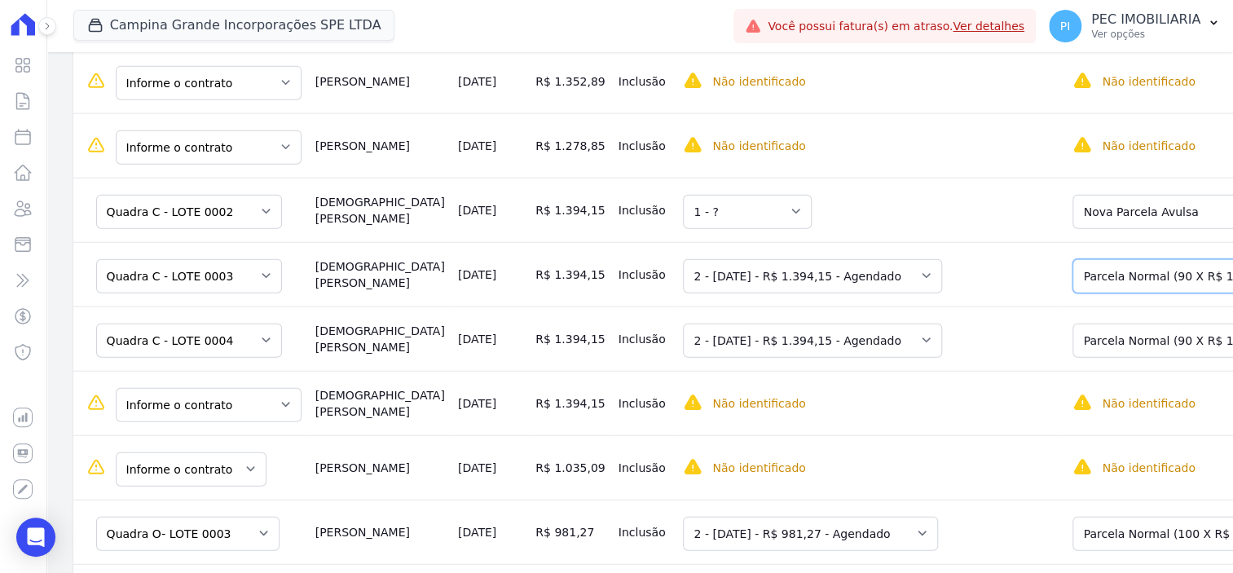
click at [1073, 263] on select "Selecione uma Nova Parcela Avulsa Parcela Avulsa Existente Sinal (2 X R$ 4.004,…" at bounding box center [1194, 276] width 242 height 34
click at [1088, 328] on select "Selecione uma Nova Parcela Avulsa Parcela Avulsa Existente Sinal (2 X R$ 4.004,…" at bounding box center [1194, 341] width 242 height 34
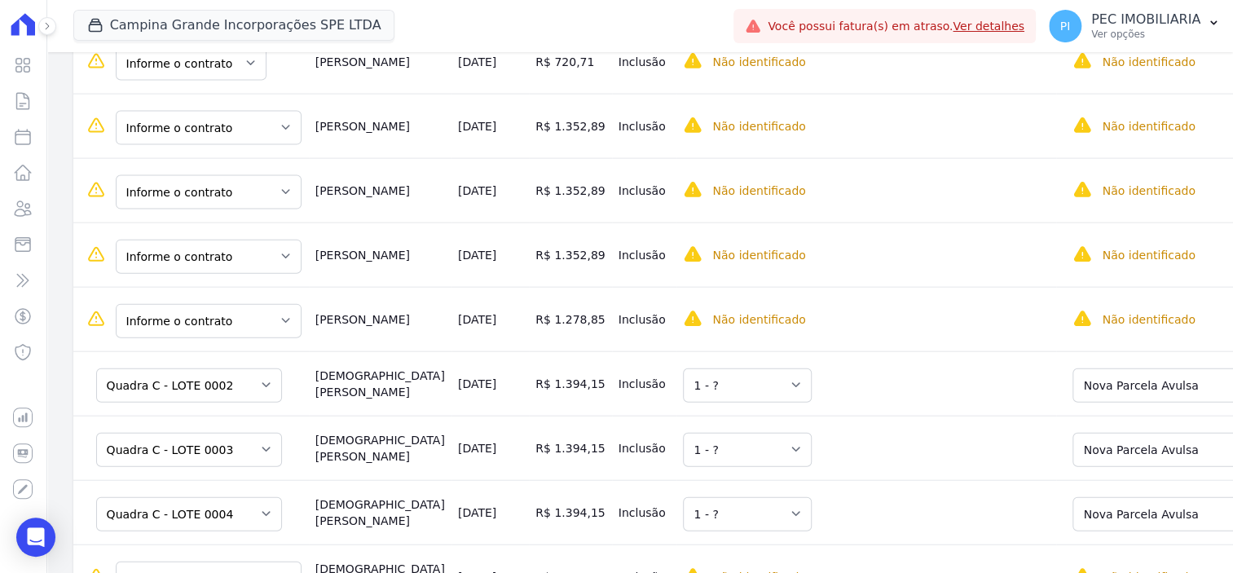
scroll to position [1957, 0]
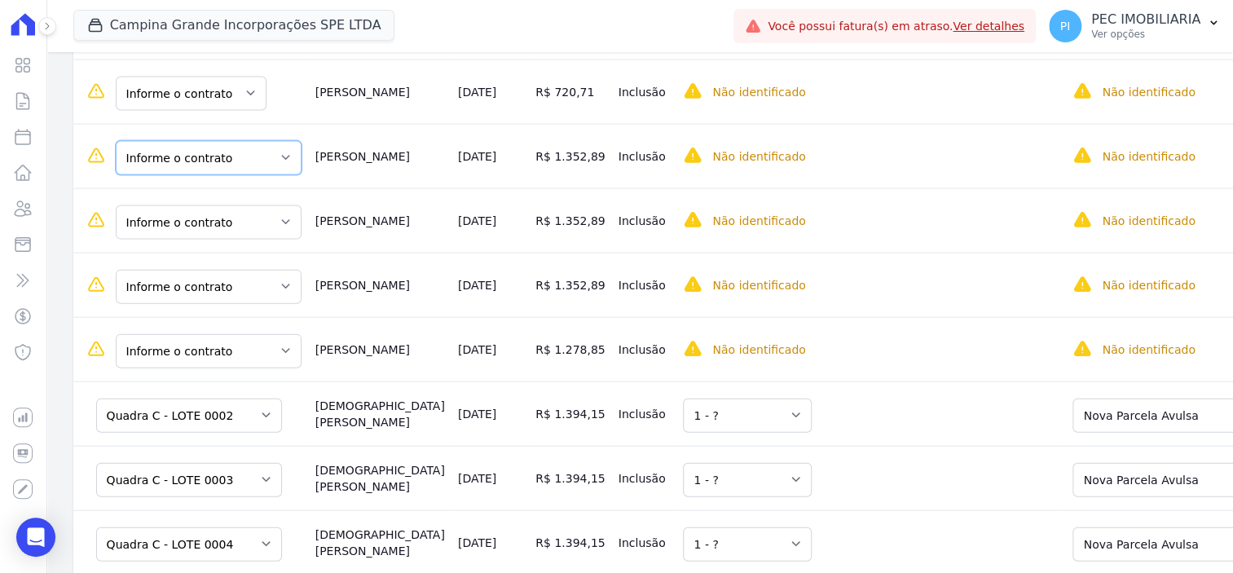
click at [236, 142] on select "Informe o contrato Quadra B - LOTE 0006 Quadra B - LOTE 0029 Quadra B - LOTE 00…" at bounding box center [209, 158] width 186 height 34
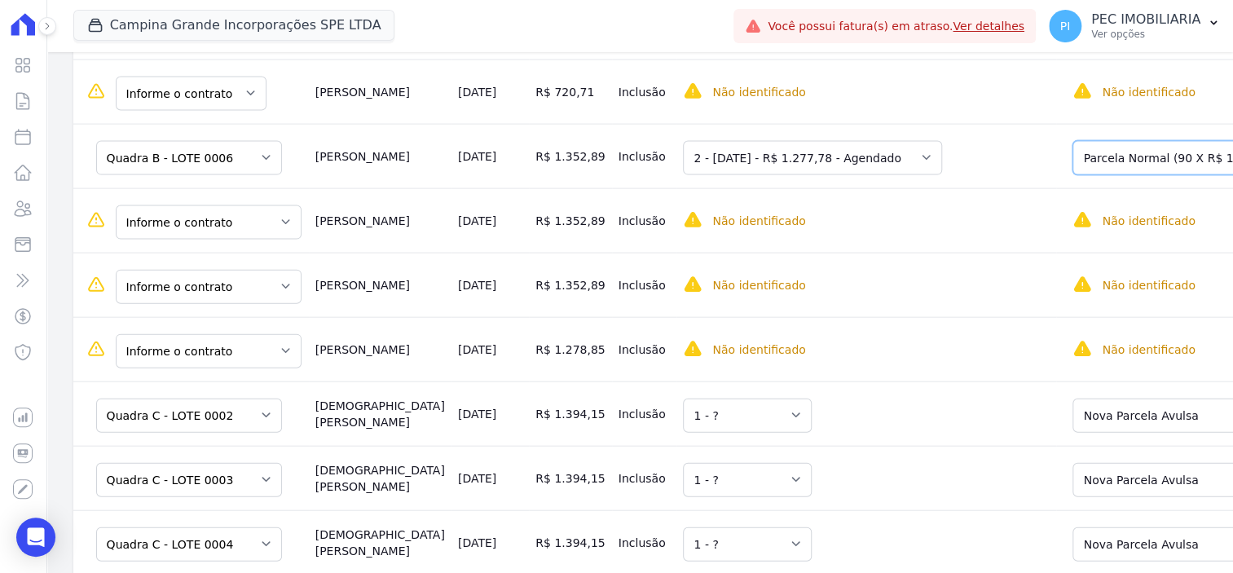
click at [1141, 152] on select "Selecione uma Nova Parcela Avulsa Parcela Avulsa Existente Parcela Normal (90 X…" at bounding box center [1194, 158] width 242 height 34
click at [170, 211] on select "Informe o contrato Quadra B - LOTE 0006 Quadra B - LOTE 0029 Quadra B - LOTE 00…" at bounding box center [209, 222] width 186 height 34
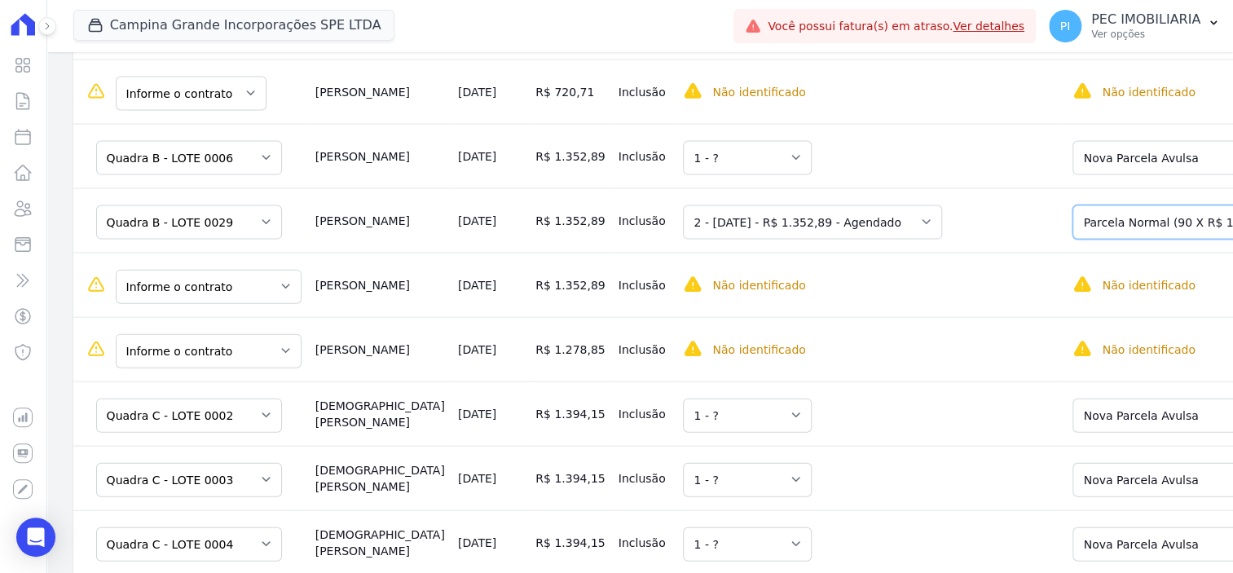
click at [1073, 215] on select "Selecione uma Nova Parcela Avulsa Parcela Avulsa Existente Parcela Normal (90 X…" at bounding box center [1194, 222] width 242 height 34
click at [217, 285] on select "Informe o contrato Quadra B - LOTE 0006 Quadra B - LOTE 0029 Quadra B - LOTE 00…" at bounding box center [209, 287] width 186 height 34
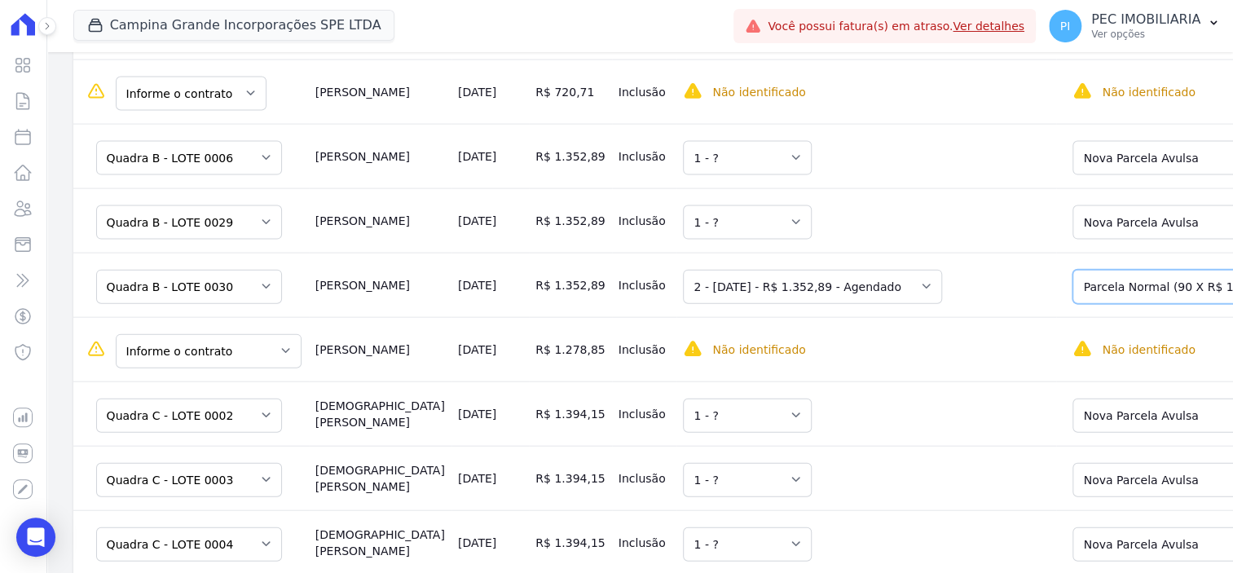
click at [1073, 277] on select "Selecione uma Nova Parcela Avulsa Parcela Avulsa Existente Parcela Normal (90 X…" at bounding box center [1194, 287] width 242 height 34
click at [200, 348] on select "Informe o contrato Quadra B - LOTE 0006 Quadra B - LOTE 0029 Quadra B - LOTE 00…" at bounding box center [209, 351] width 186 height 34
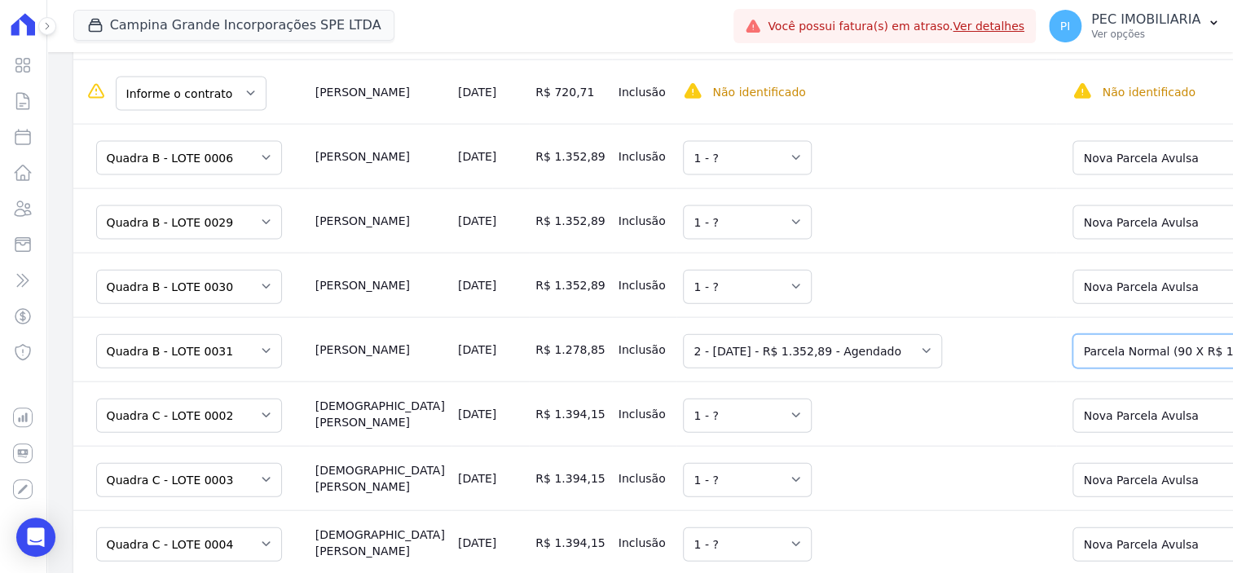
click at [1133, 344] on select "Selecione uma Nova Parcela Avulsa Parcela Avulsa Existente Parcela Normal (90 X…" at bounding box center [1194, 351] width 242 height 34
click at [254, 345] on select "Informe o contrato Quadra B - LOTE 0006 Quadra B - LOTE 0029 Quadra B - LOTE 00…" at bounding box center [189, 351] width 186 height 34
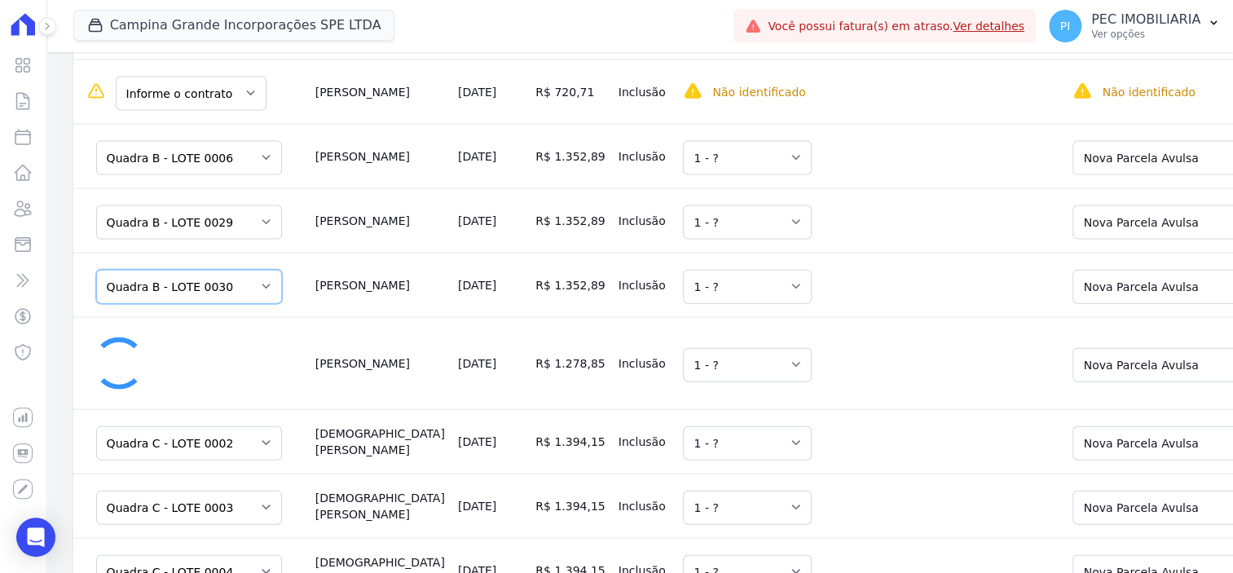
click at [247, 279] on select "Informe o contrato Quadra B - LOTE 0006 Quadra B - LOTE 0029 Quadra B - LOTE 00…" at bounding box center [189, 287] width 186 height 34
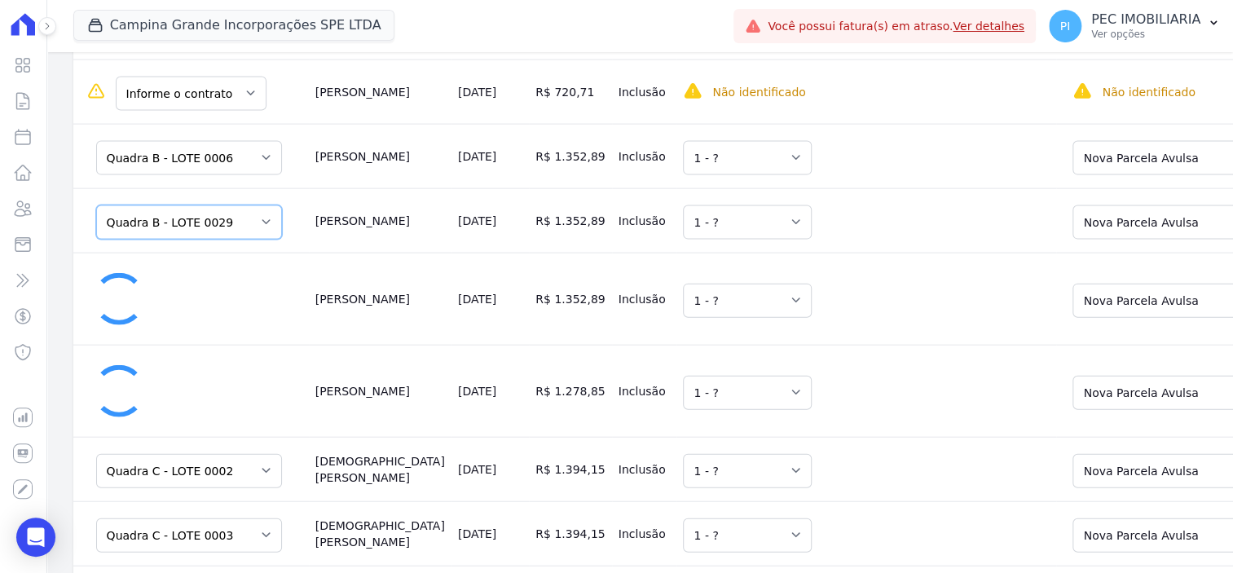
click at [243, 205] on select "Informe o contrato Quadra B - LOTE 0006 Quadra B - LOTE 0029 Quadra B - LOTE 00…" at bounding box center [189, 222] width 186 height 34
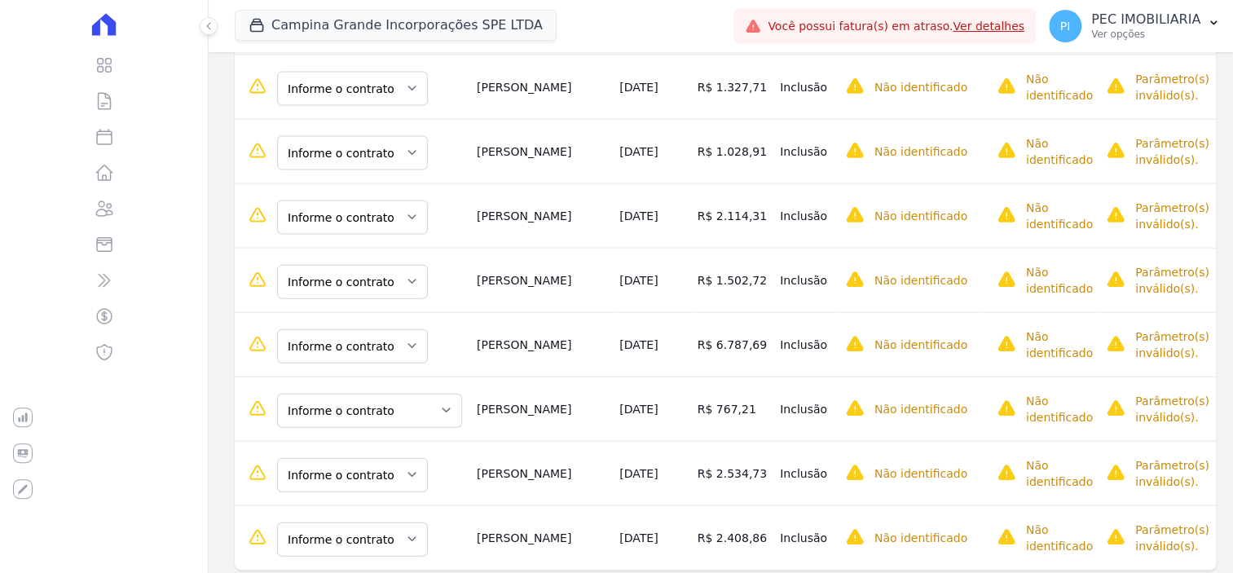
scroll to position [1381, 0]
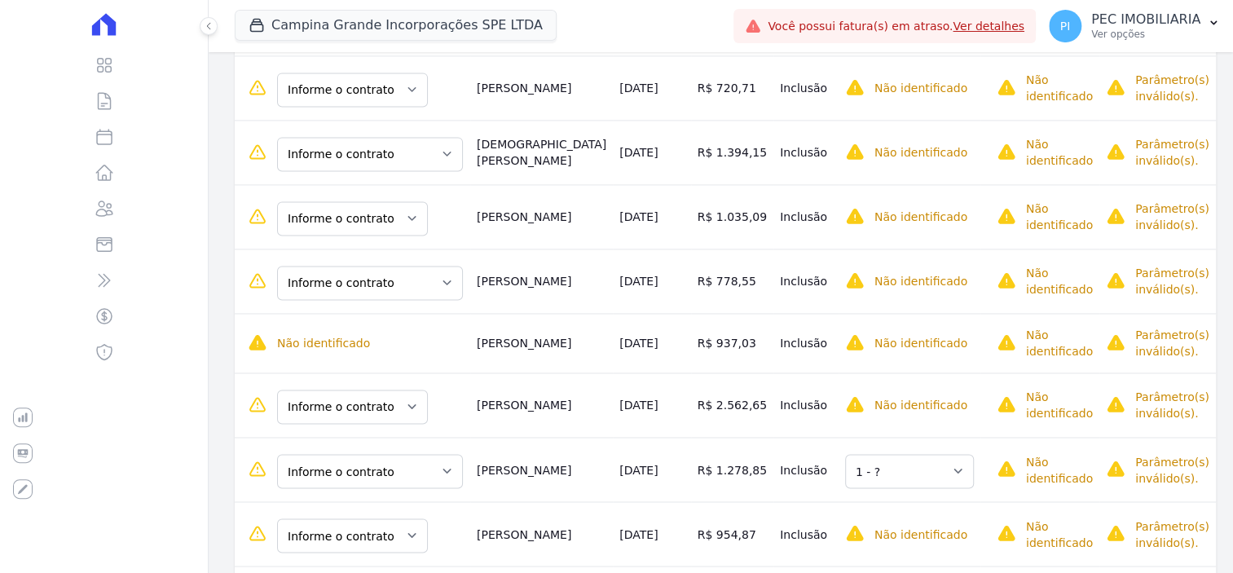
click at [250, 148] on icon at bounding box center [258, 153] width 20 height 20
click at [200, 25] on button at bounding box center [209, 26] width 18 height 18
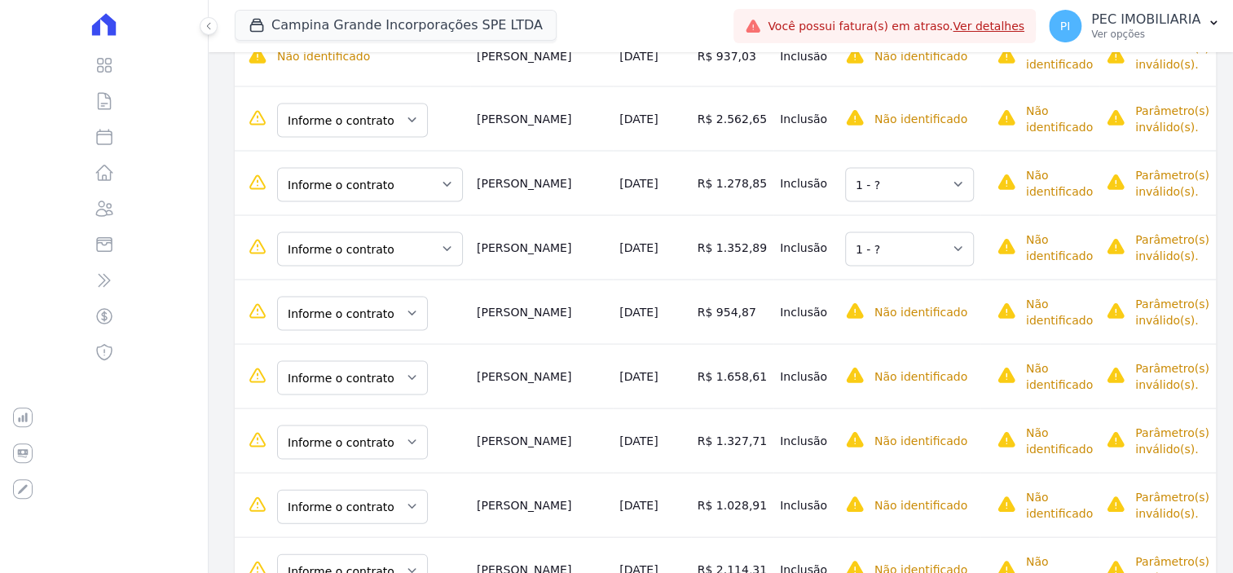
scroll to position [1687, 0]
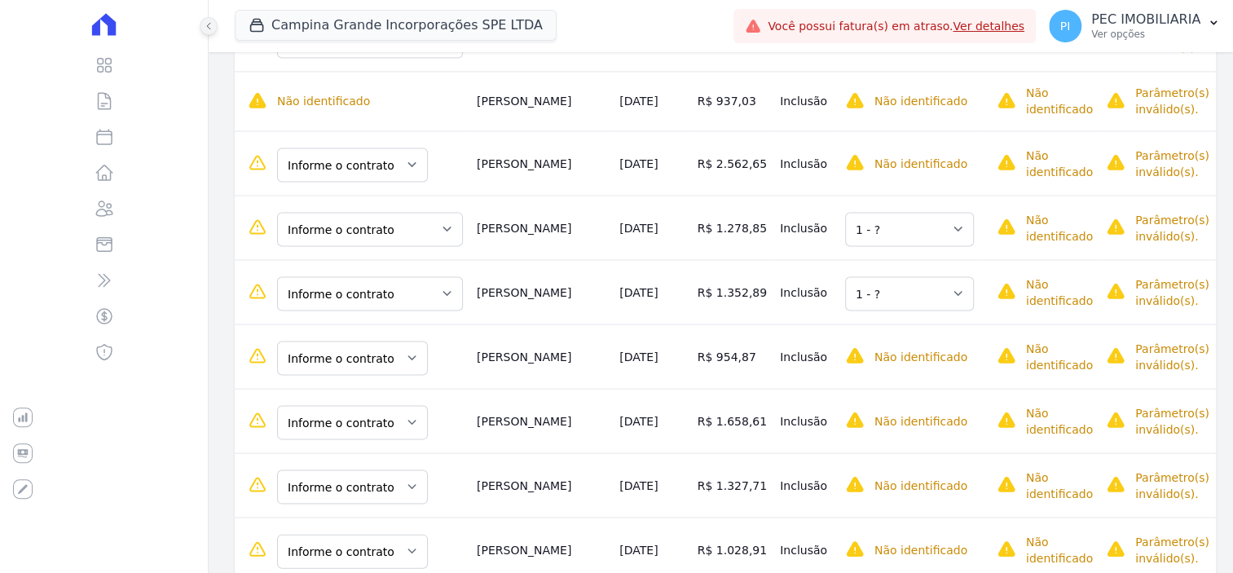
click at [212, 27] on icon at bounding box center [209, 26] width 10 height 10
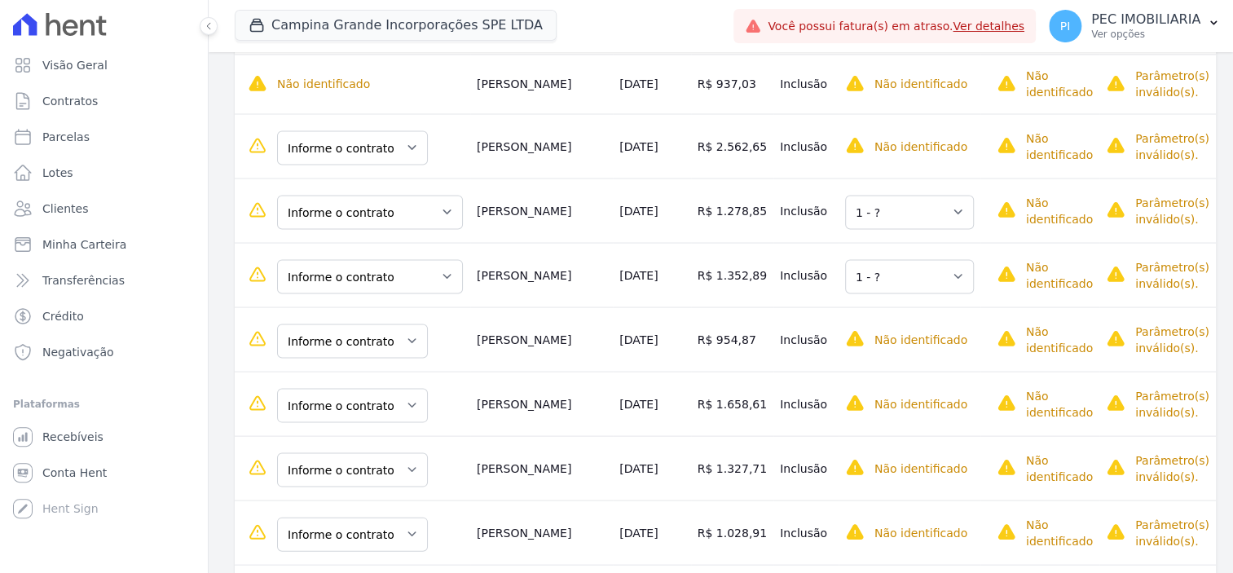
scroll to position [1695, 0]
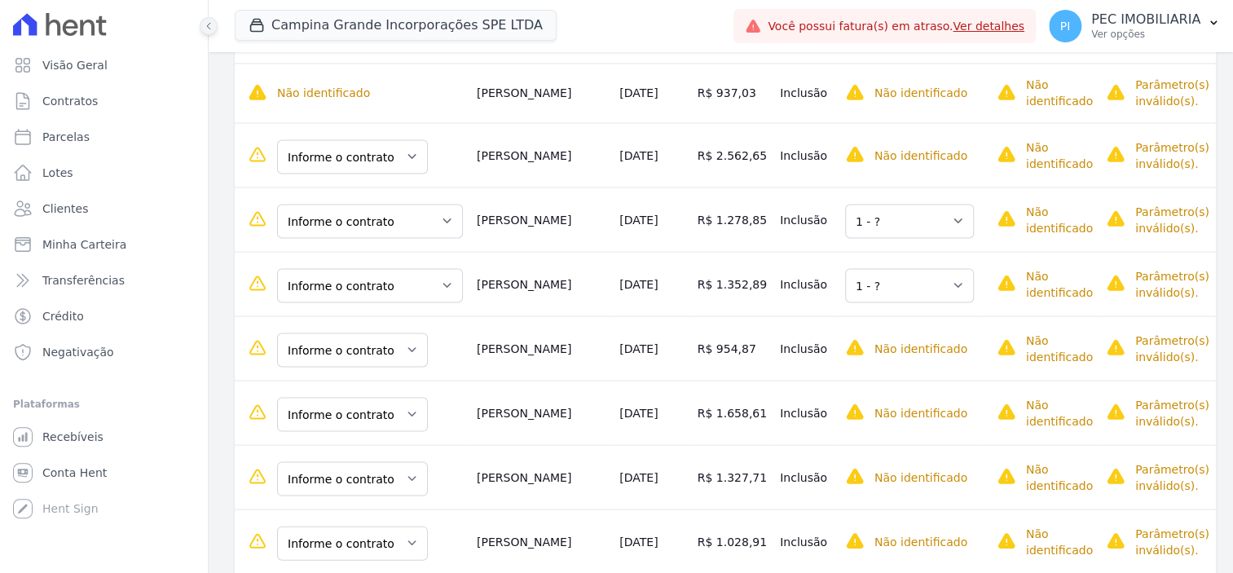
click at [211, 23] on icon at bounding box center [209, 26] width 10 height 10
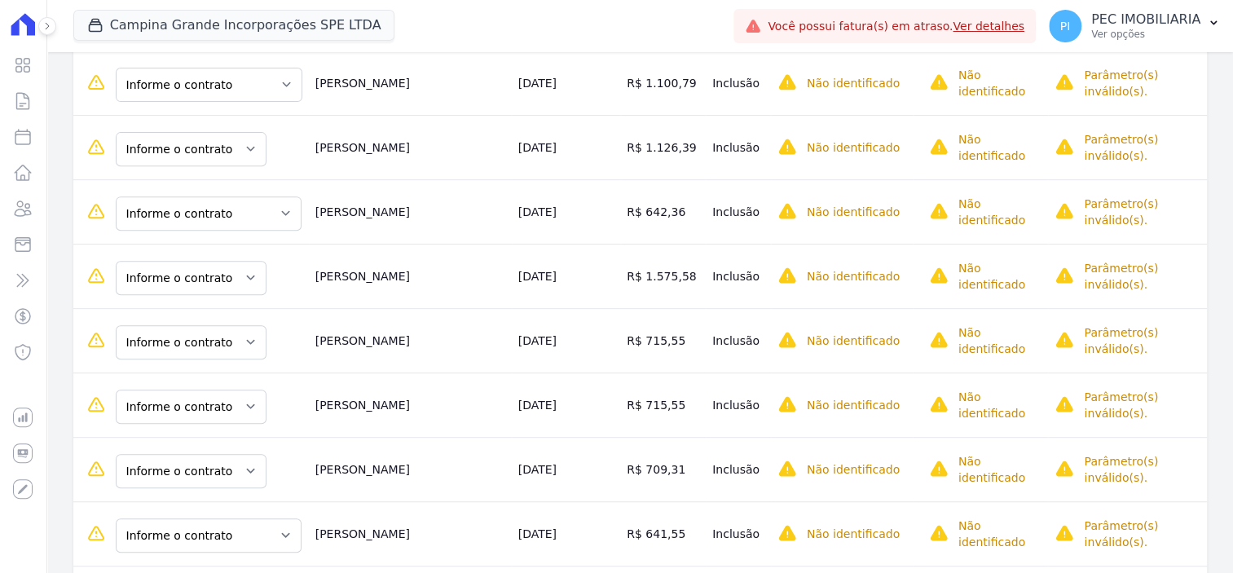
scroll to position [0, 0]
